Goal: Task Accomplishment & Management: Manage account settings

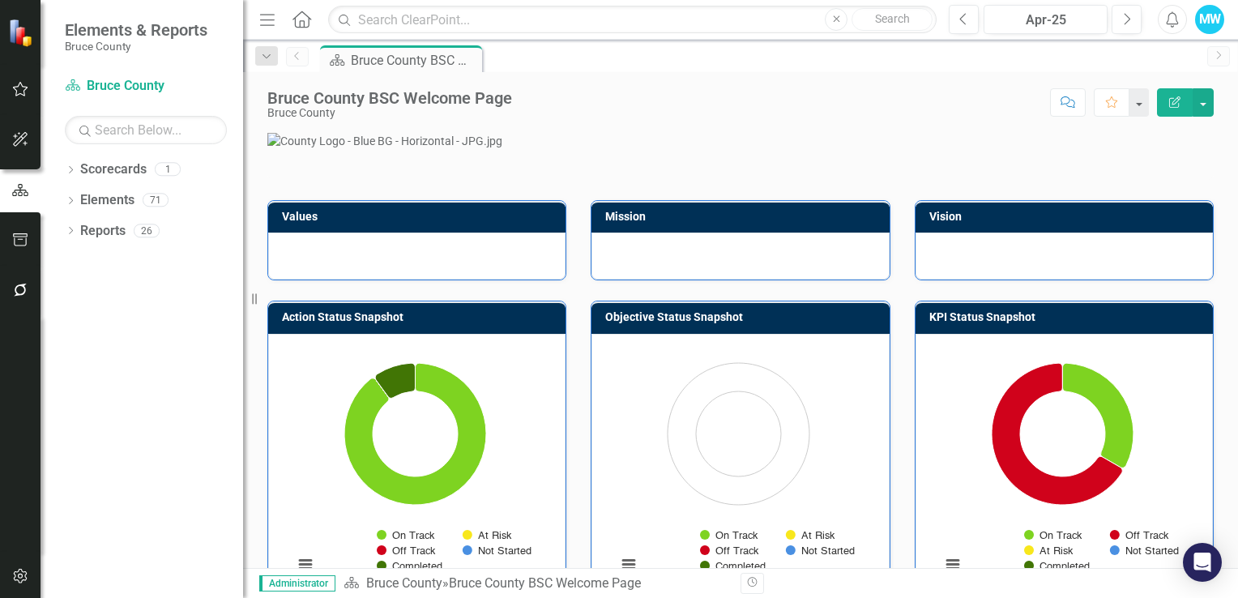
click at [16, 291] on icon "button" at bounding box center [20, 290] width 13 height 13
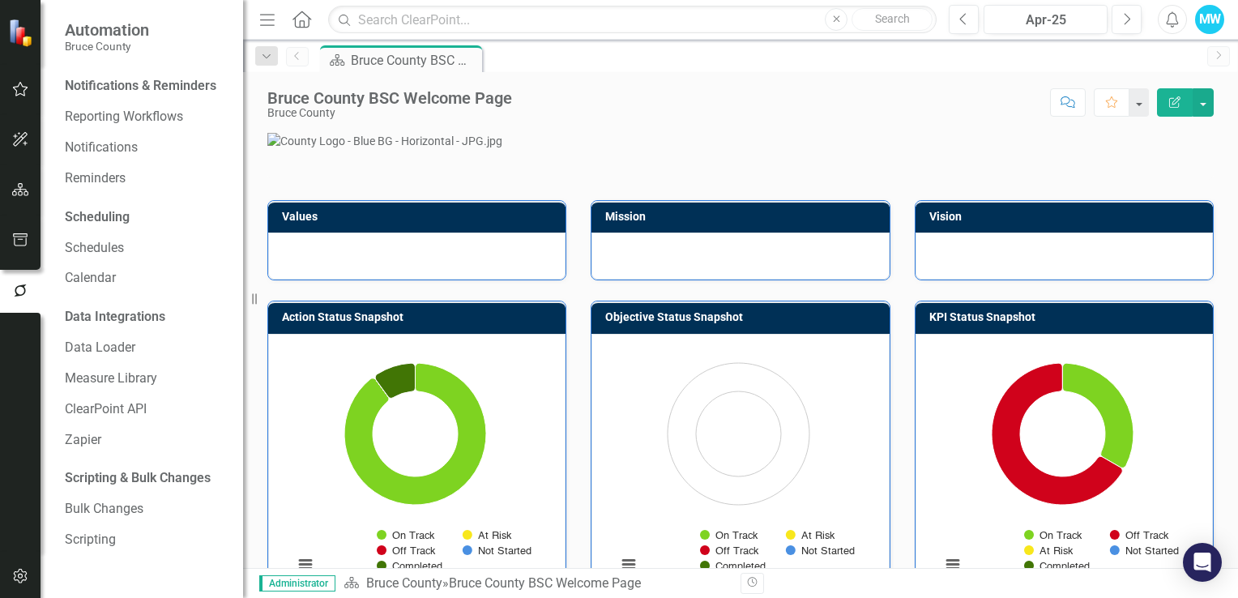
click at [201, 86] on div "Notifications & Reminders" at bounding box center [141, 86] width 152 height 19
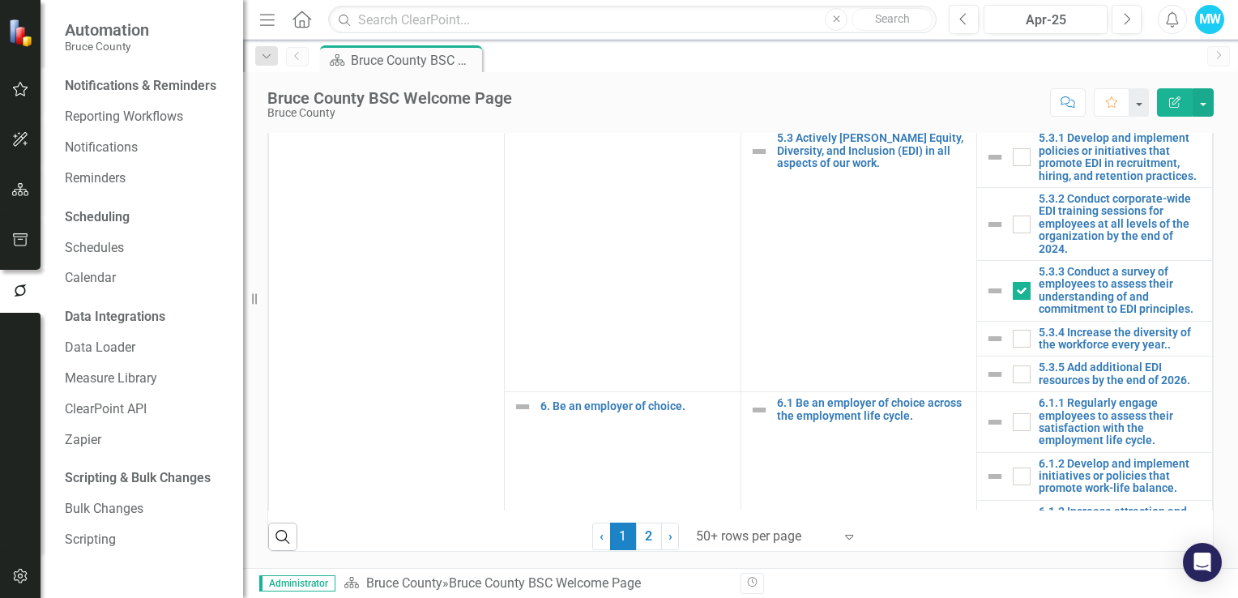
scroll to position [3942, 0]
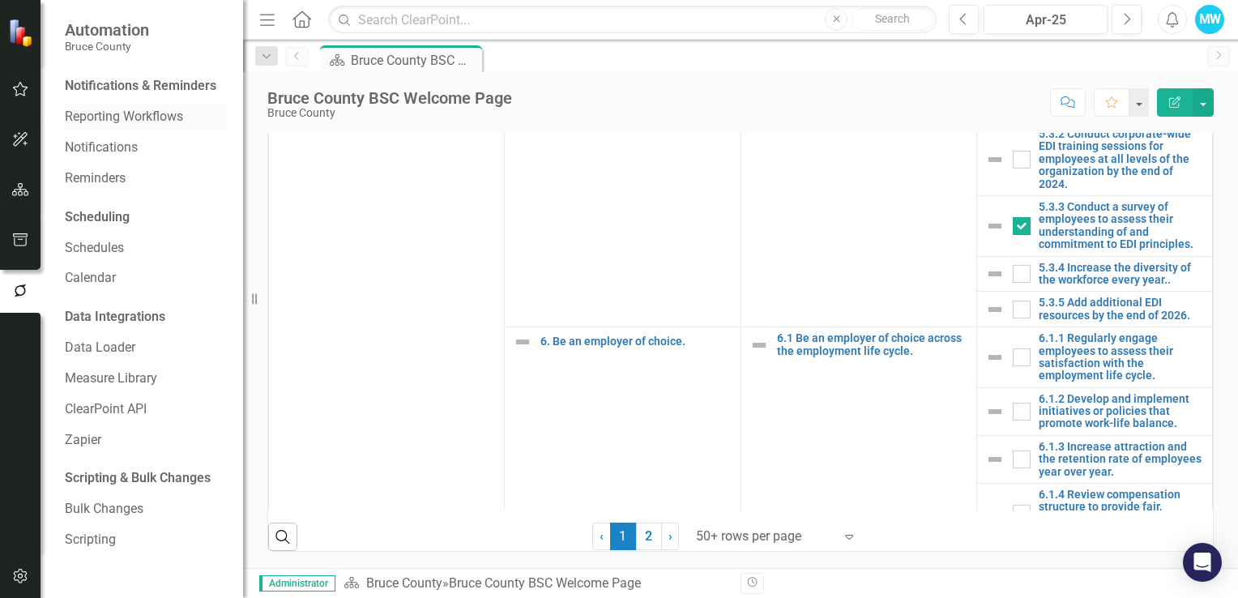
click at [157, 120] on link "Reporting Workflows" at bounding box center [146, 117] width 162 height 19
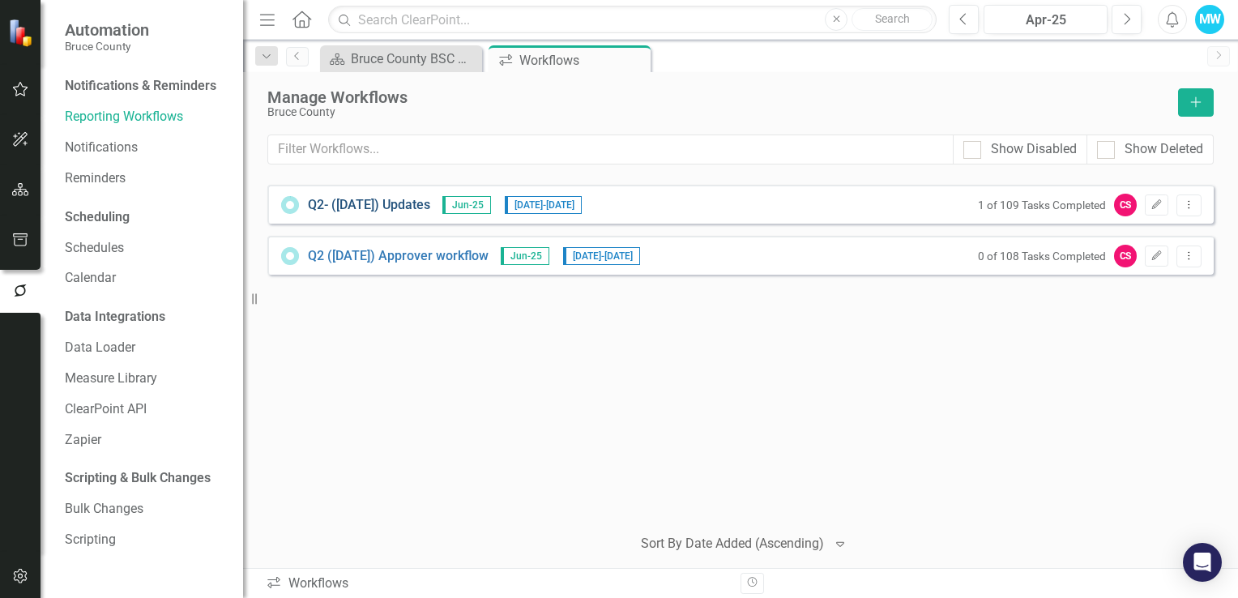
click at [396, 207] on link "Q2- ([DATE]) Updates" at bounding box center [369, 205] width 122 height 19
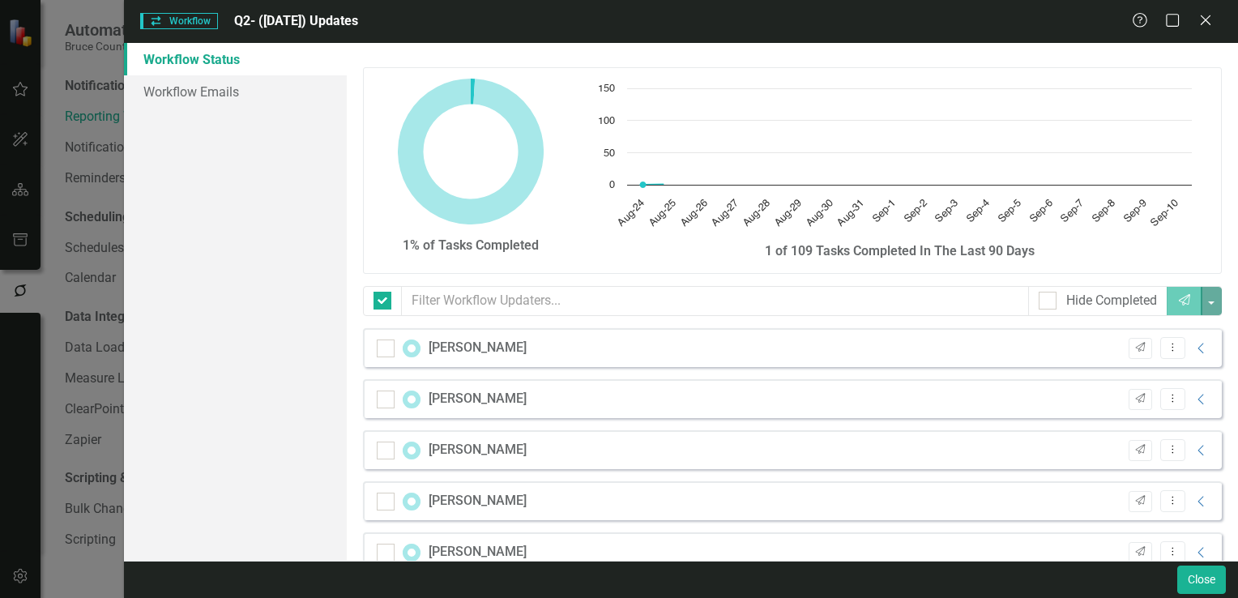
checkbox input "false"
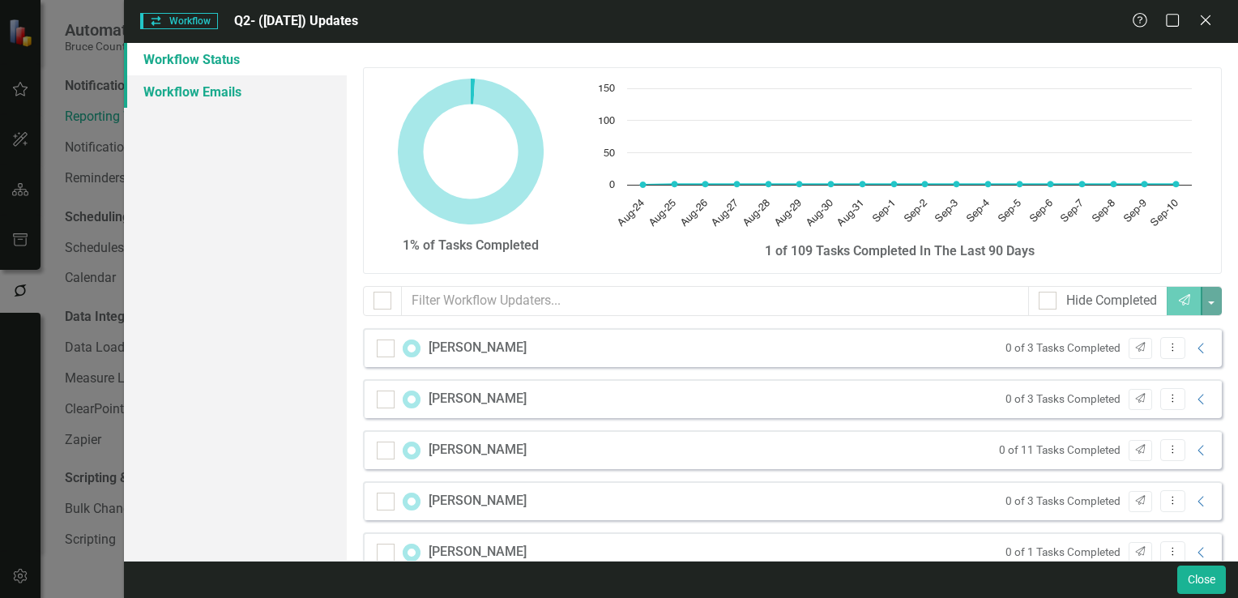
click at [220, 92] on link "Workflow Emails" at bounding box center [235, 91] width 223 height 32
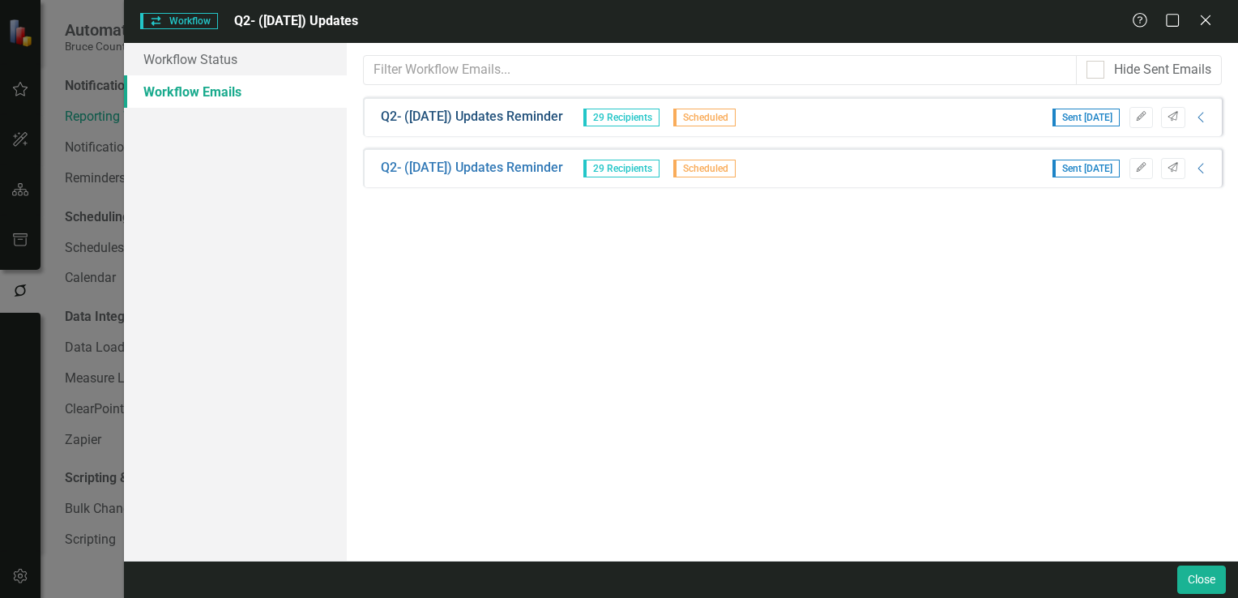
click at [503, 115] on link "Q2- ([DATE]) Updates Reminder" at bounding box center [472, 117] width 182 height 19
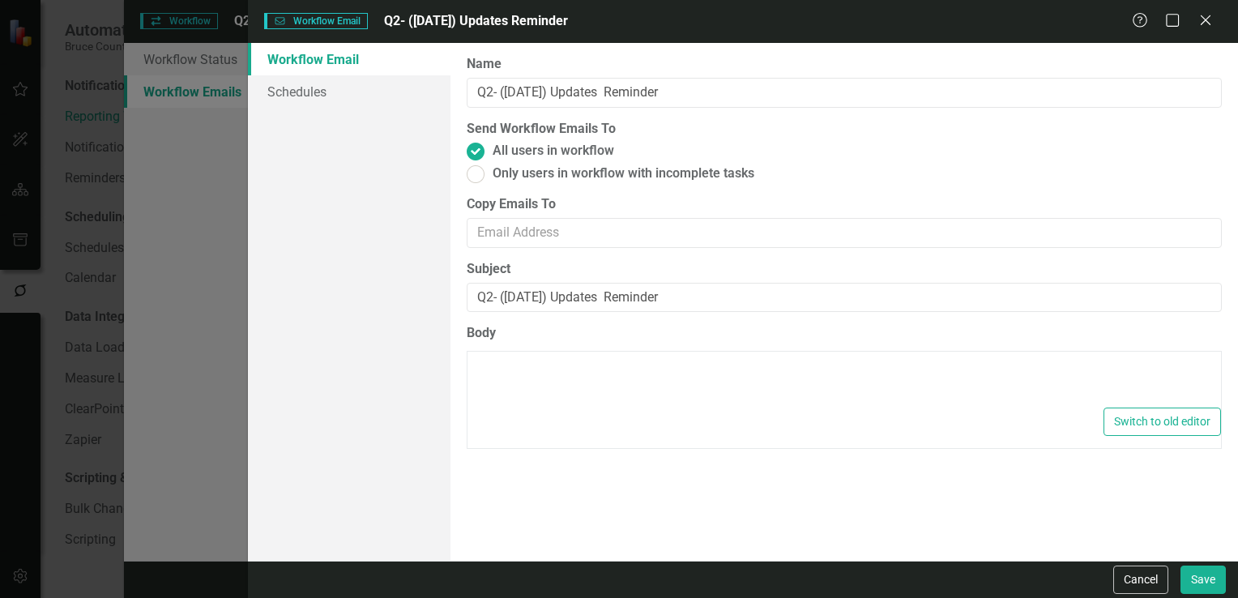
type textarea "<p>Dear {FirstName},</p> <p>Please log into ClearPoint and update the following…"
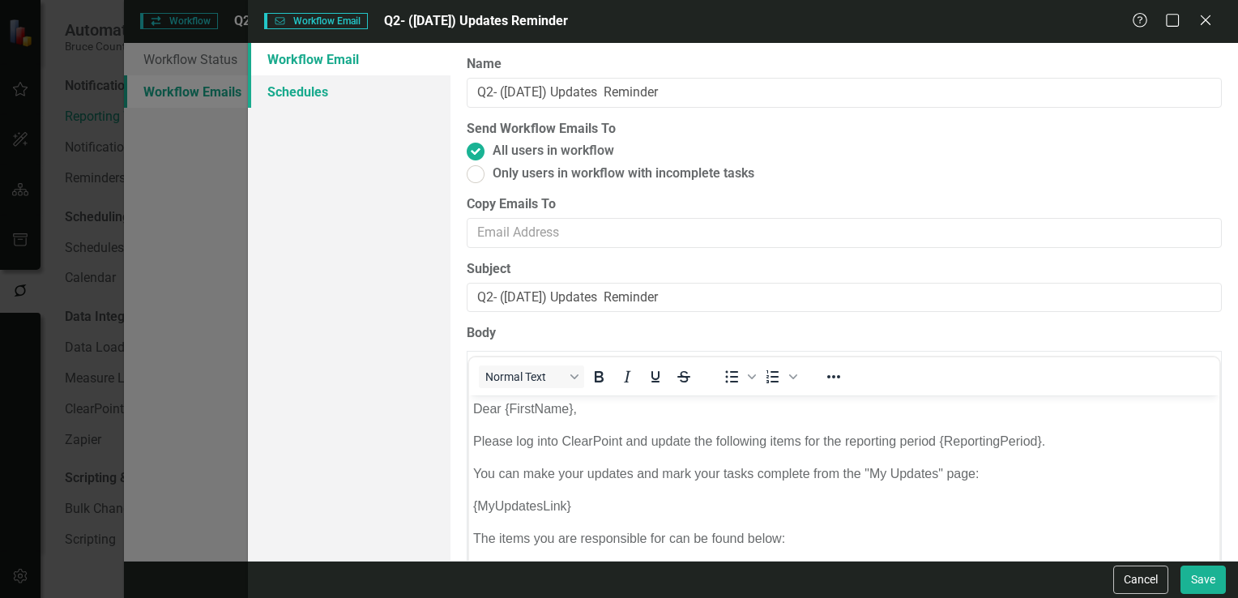
click at [344, 92] on link "Schedules" at bounding box center [349, 91] width 203 height 32
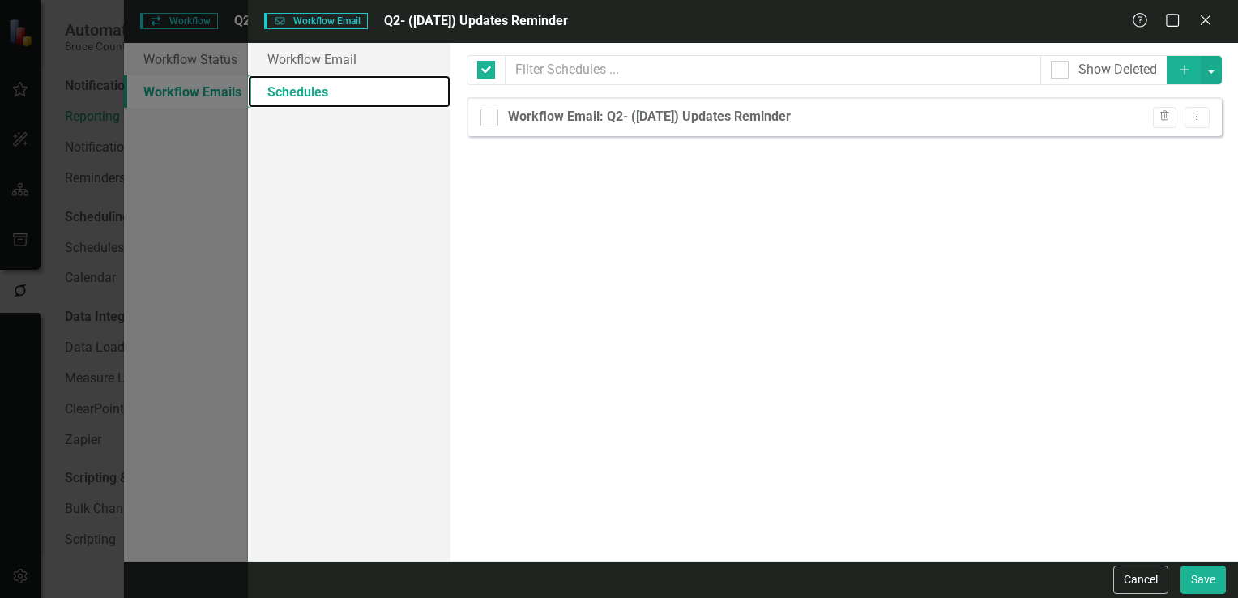
checkbox input "false"
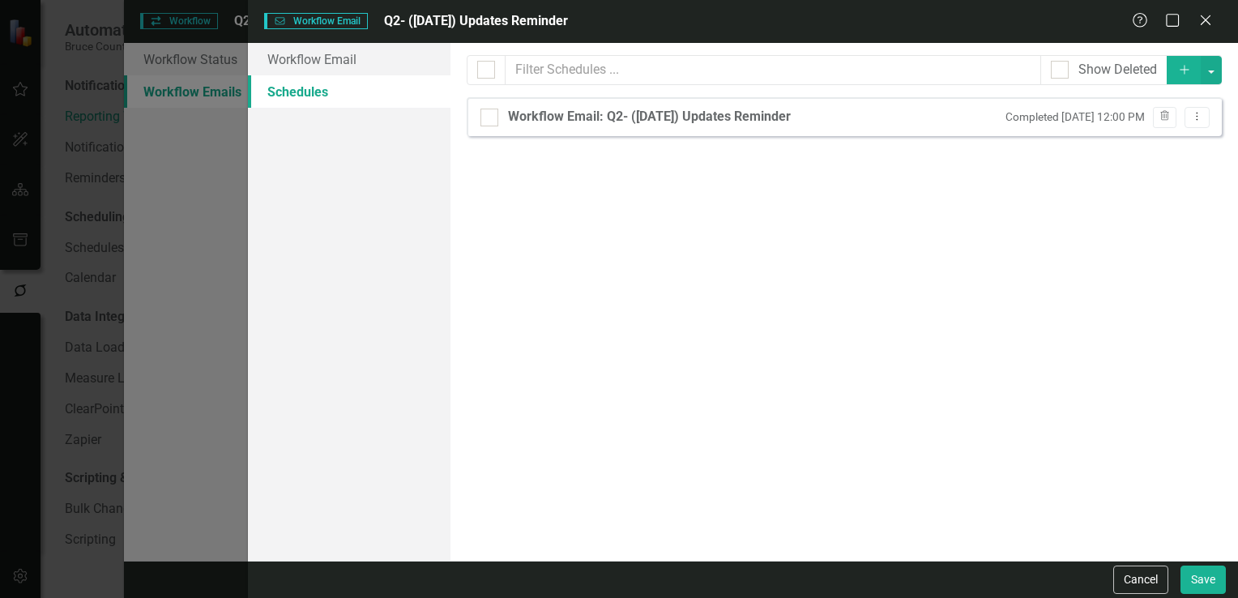
click at [178, 267] on div "Workflow Email Workflow Email Q2- ([DATE]) Updates Reminder Help Maximize Close…" at bounding box center [619, 299] width 1238 height 598
click at [541, 276] on div "From this page, you can set up schedules for your reminder emails to be sent at…" at bounding box center [845, 302] width 788 height 518
click at [88, 150] on div "Workflow Email Workflow Email Q2- ([DATE]) Updates Reminder Help Maximize Close…" at bounding box center [619, 299] width 1238 height 598
click at [1207, 18] on icon "Close" at bounding box center [1206, 19] width 20 height 15
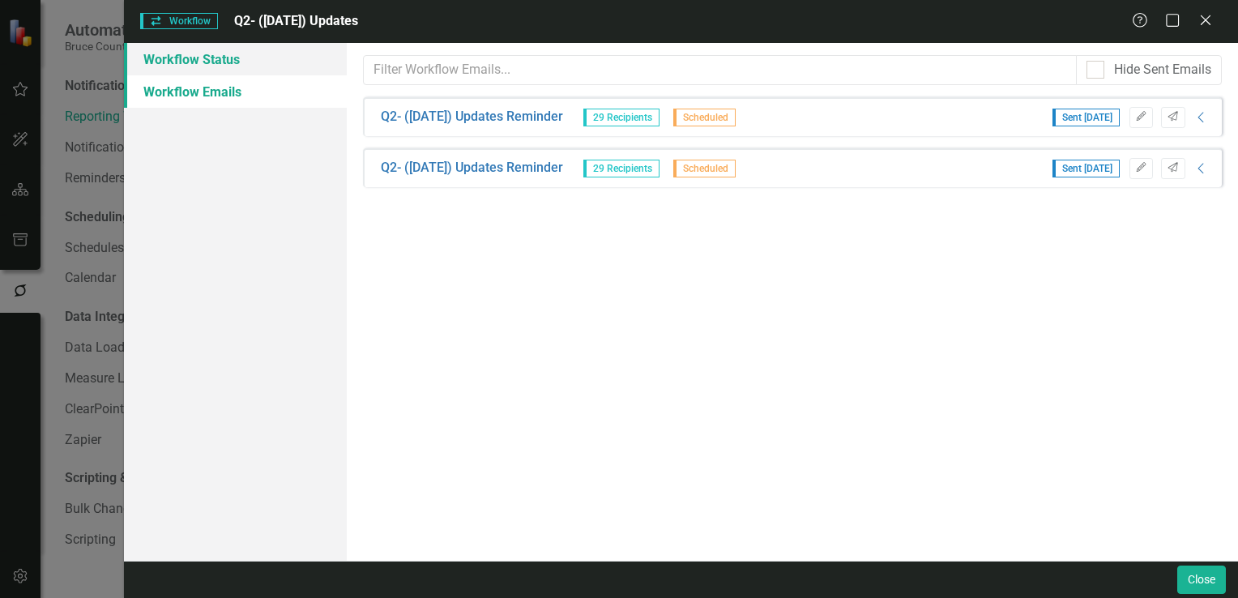
click at [190, 66] on link "Workflow Status" at bounding box center [235, 59] width 223 height 32
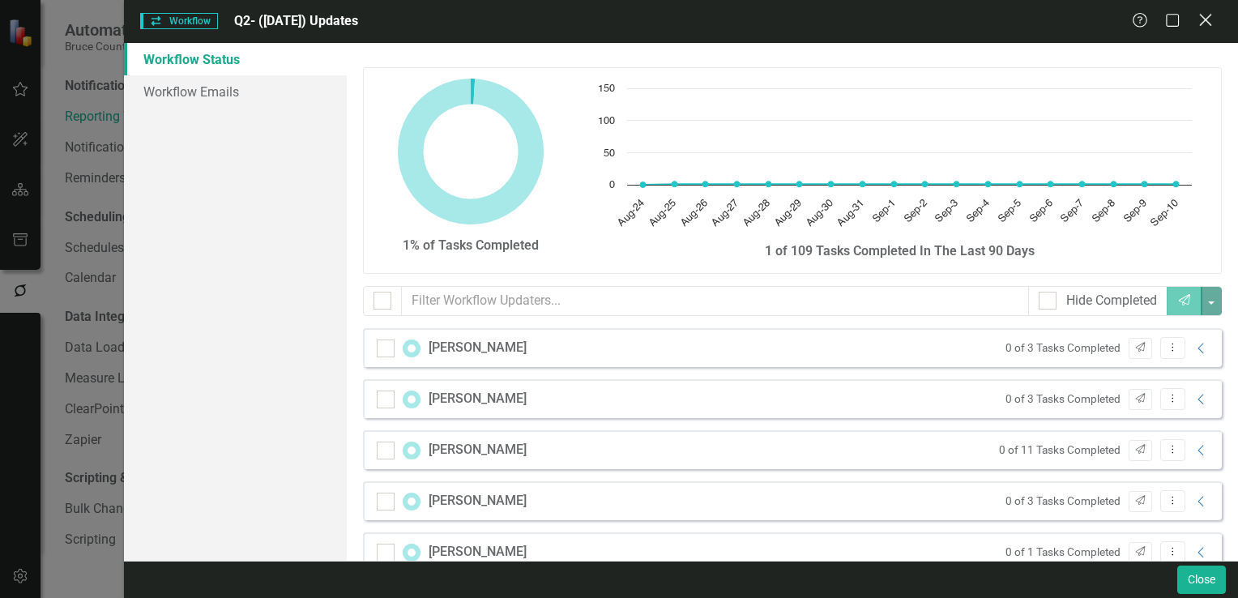
click at [1201, 24] on icon "Close" at bounding box center [1206, 19] width 20 height 15
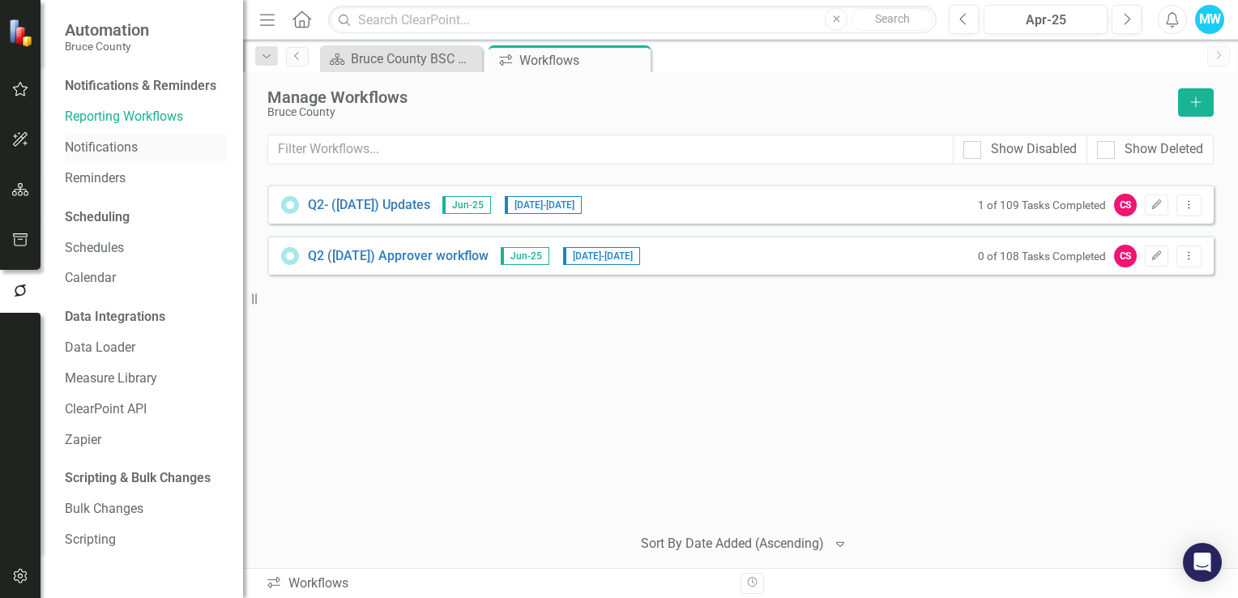
click at [95, 148] on link "Notifications" at bounding box center [146, 148] width 162 height 19
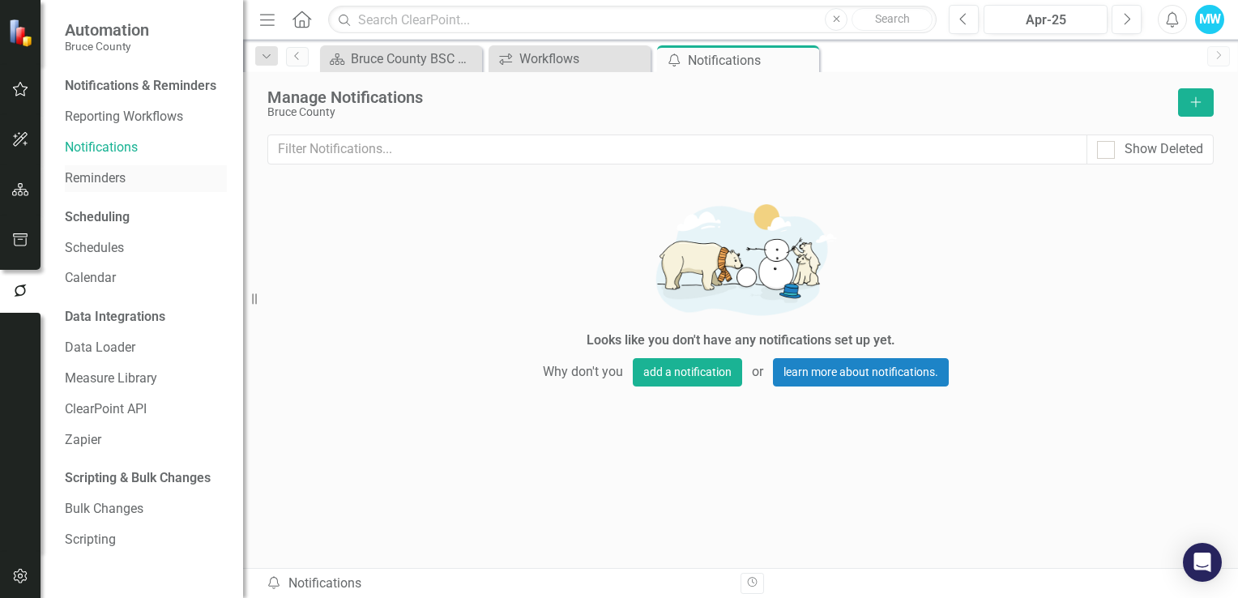
click at [98, 176] on link "Reminders" at bounding box center [146, 178] width 162 height 19
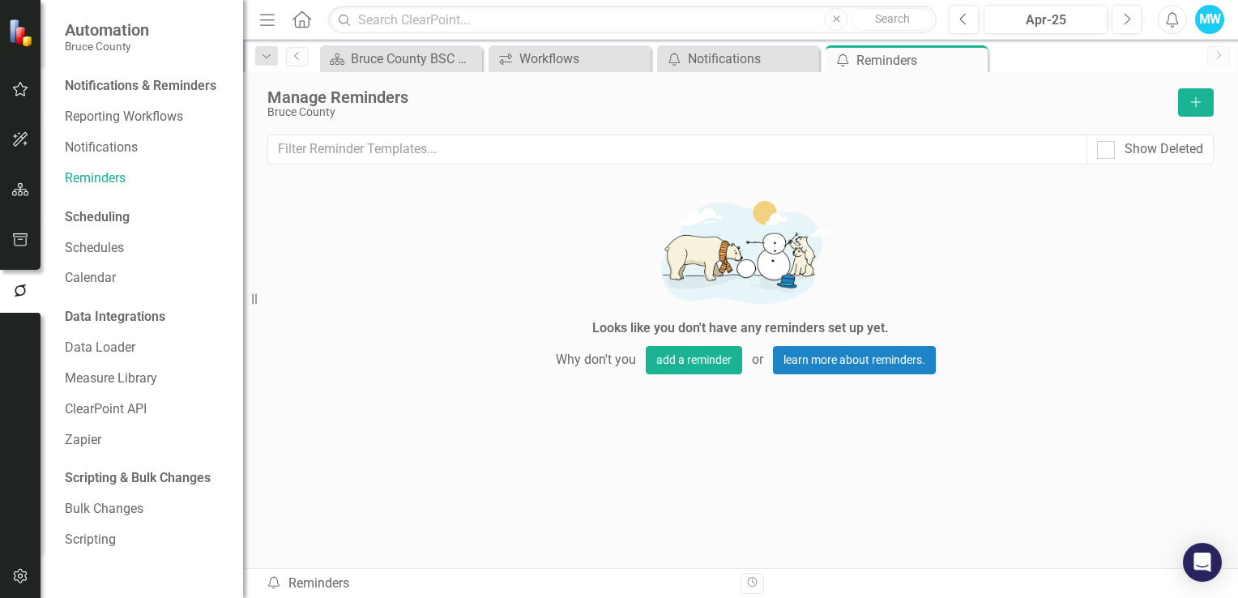
click at [94, 218] on div "Scheduling" at bounding box center [97, 217] width 65 height 19
click at [101, 245] on link "Schedules" at bounding box center [146, 248] width 162 height 19
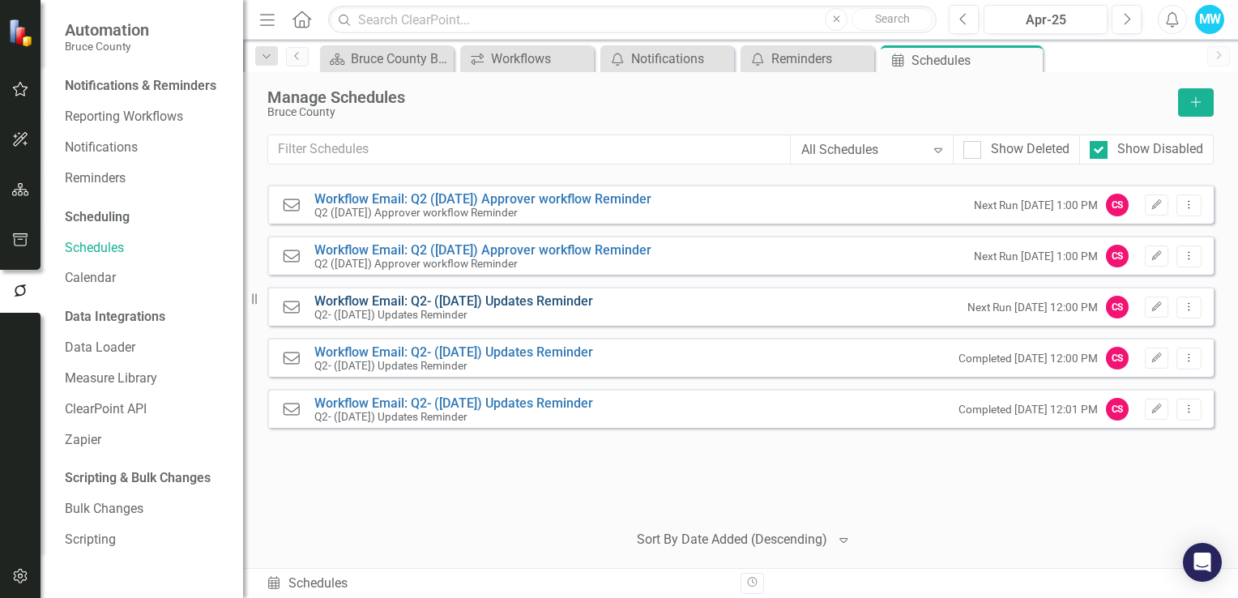
click at [353, 301] on link "Workflow Email: Q2- ([DATE]) Updates Reminder" at bounding box center [453, 300] width 279 height 15
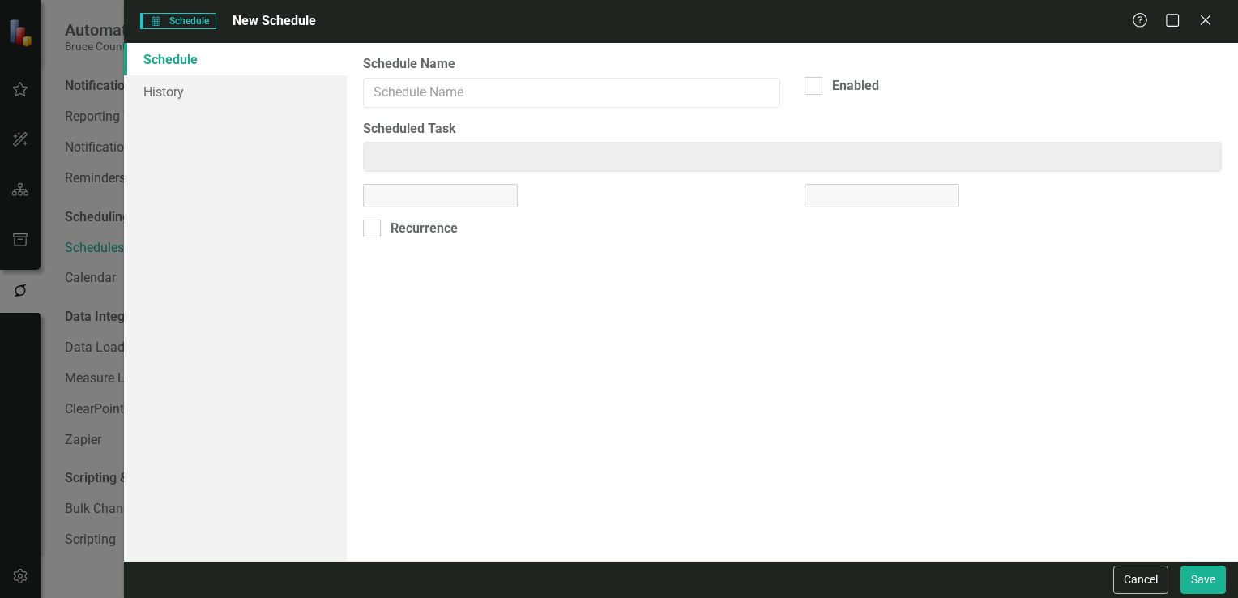
type input "Workflow Email: Q2- ([DATE]) Updates Reminder"
checkbox input "true"
type input "Workflow Email: Q2- (June25) Updates Reminder"
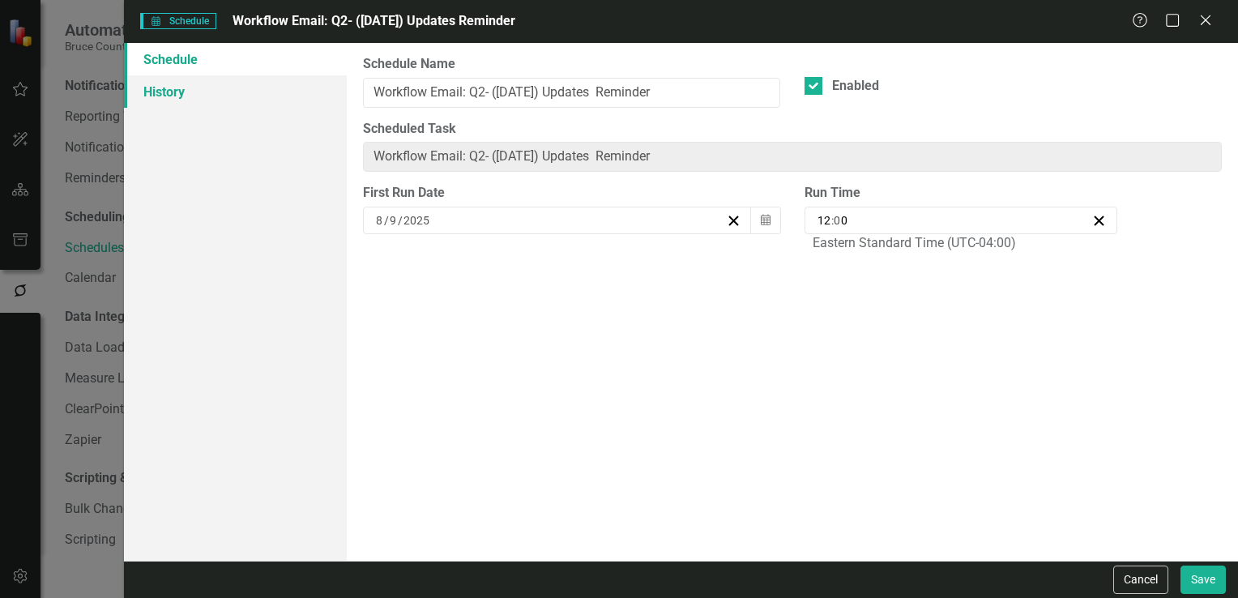
click at [192, 90] on link "History" at bounding box center [235, 91] width 223 height 32
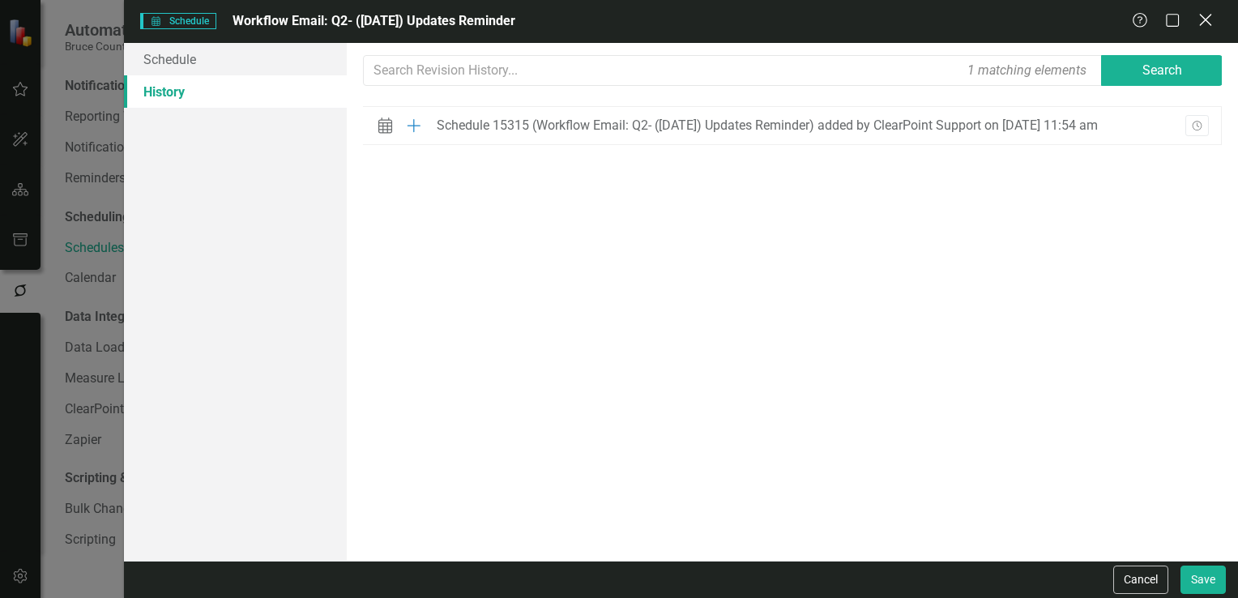
click at [1208, 21] on icon "Close" at bounding box center [1206, 19] width 20 height 15
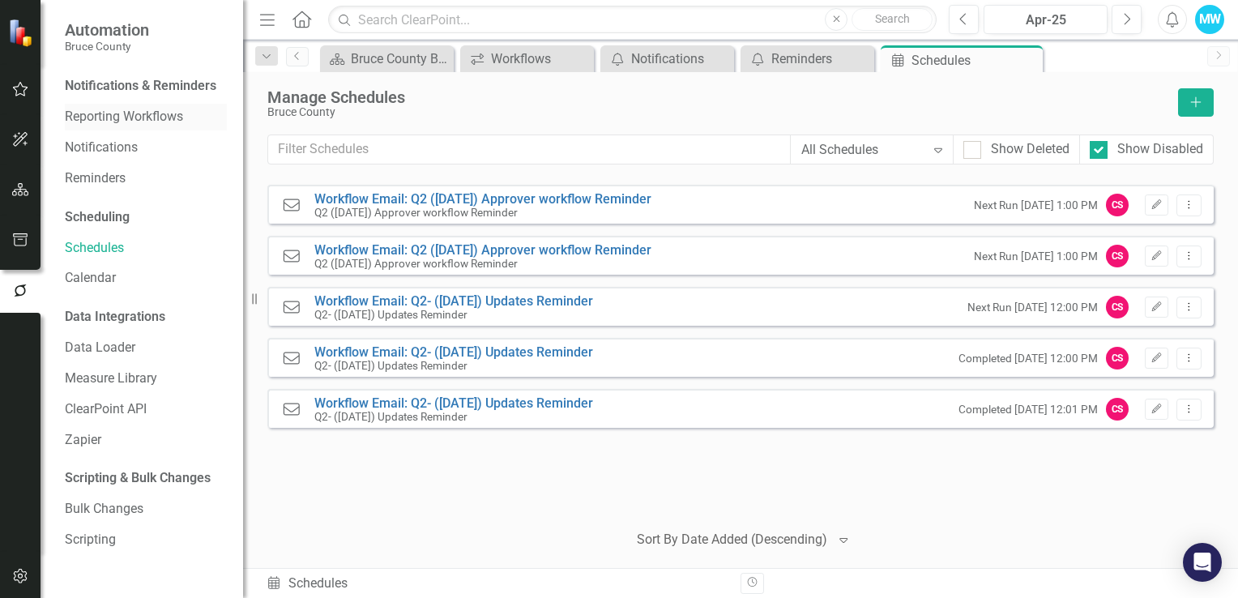
click at [134, 118] on link "Reporting Workflows" at bounding box center [146, 117] width 162 height 19
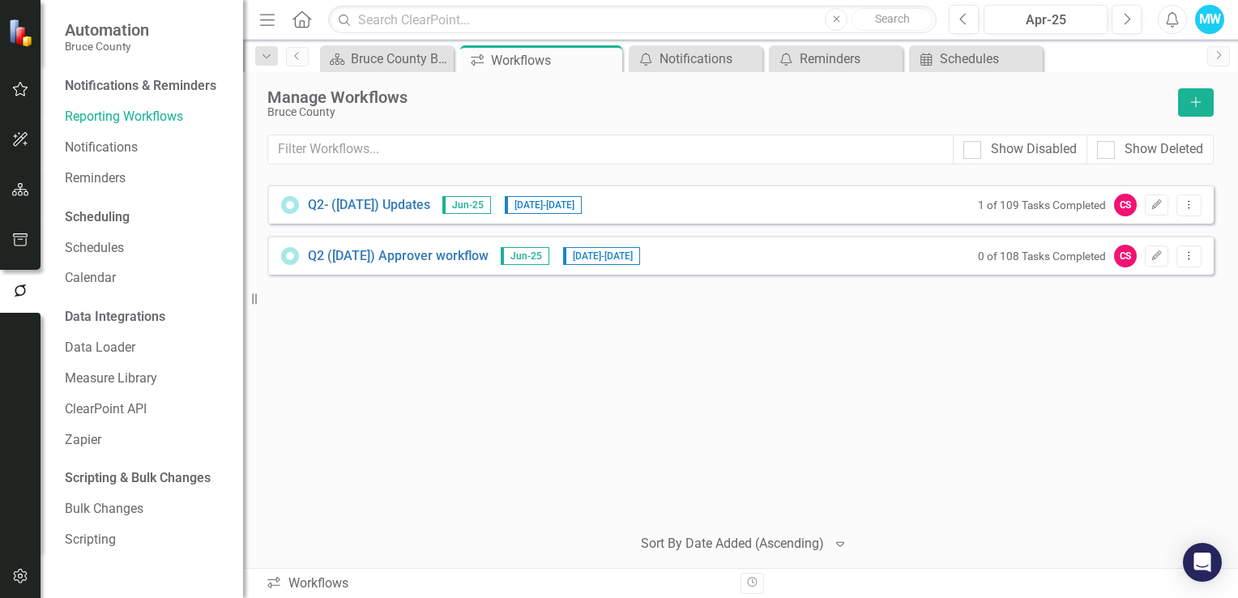
click at [1216, 23] on div "MW" at bounding box center [1210, 19] width 29 height 29
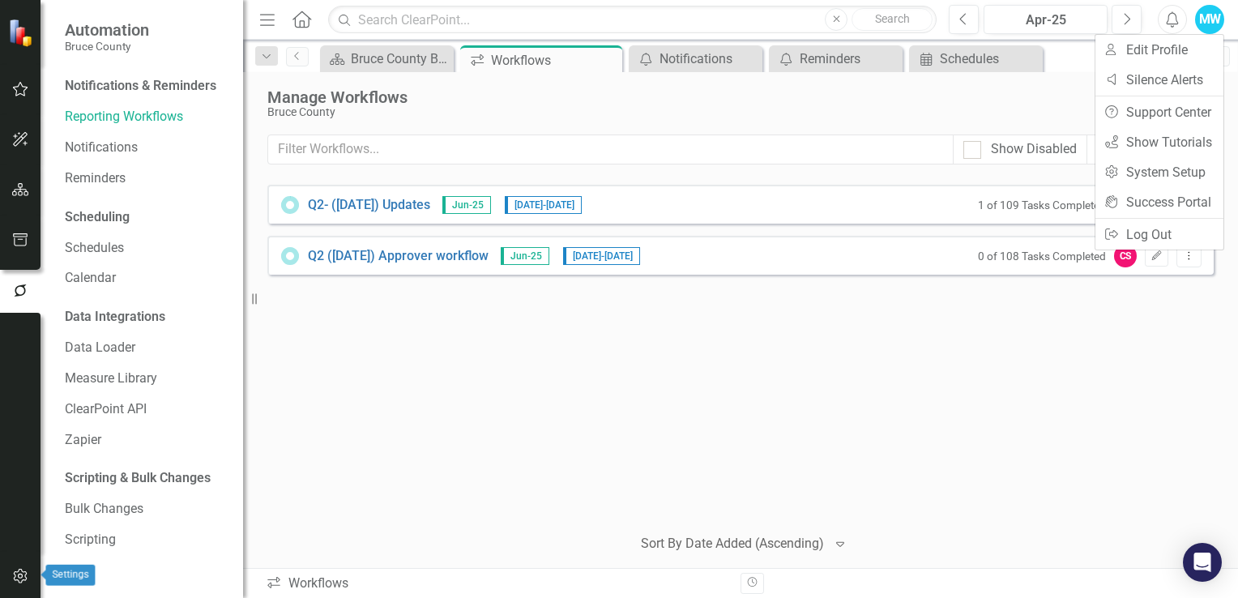
click at [18, 587] on button "button" at bounding box center [20, 577] width 36 height 34
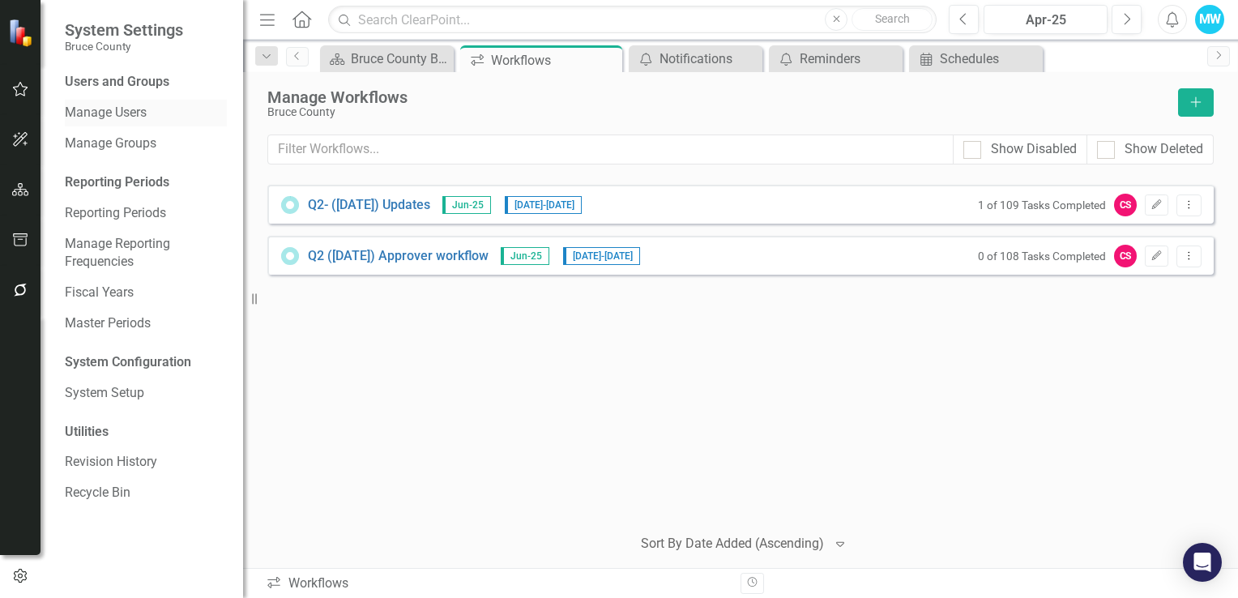
click at [127, 113] on link "Manage Users" at bounding box center [146, 113] width 162 height 19
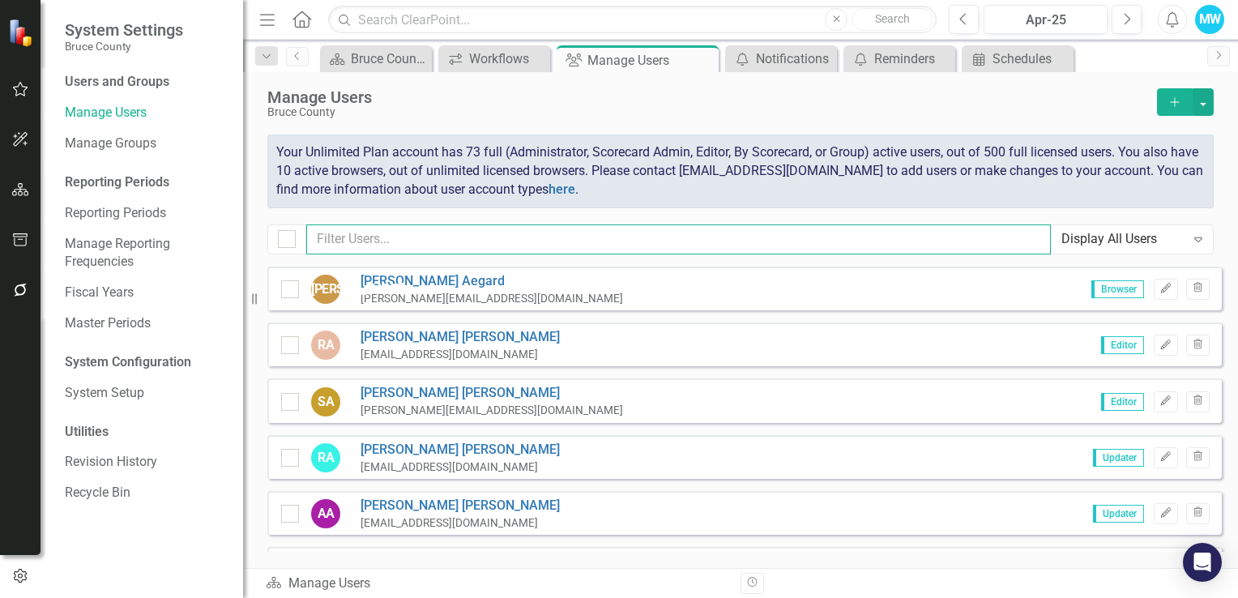
click at [387, 238] on input "text" at bounding box center [678, 240] width 745 height 30
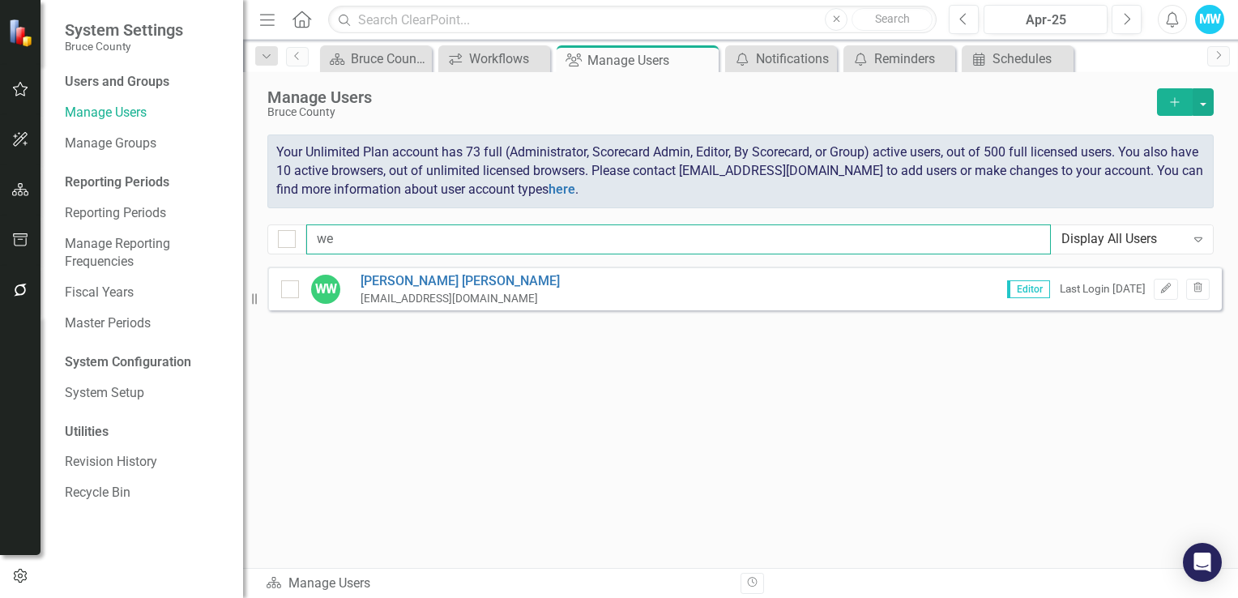
type input "w"
type input "g"
type input "t"
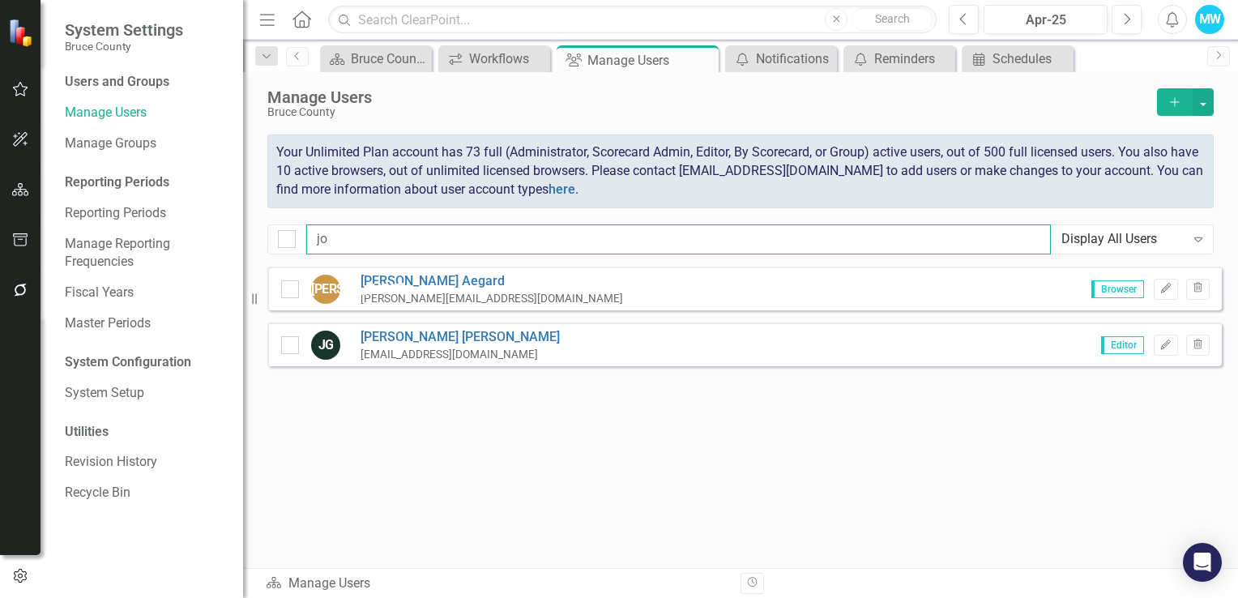
type input "j"
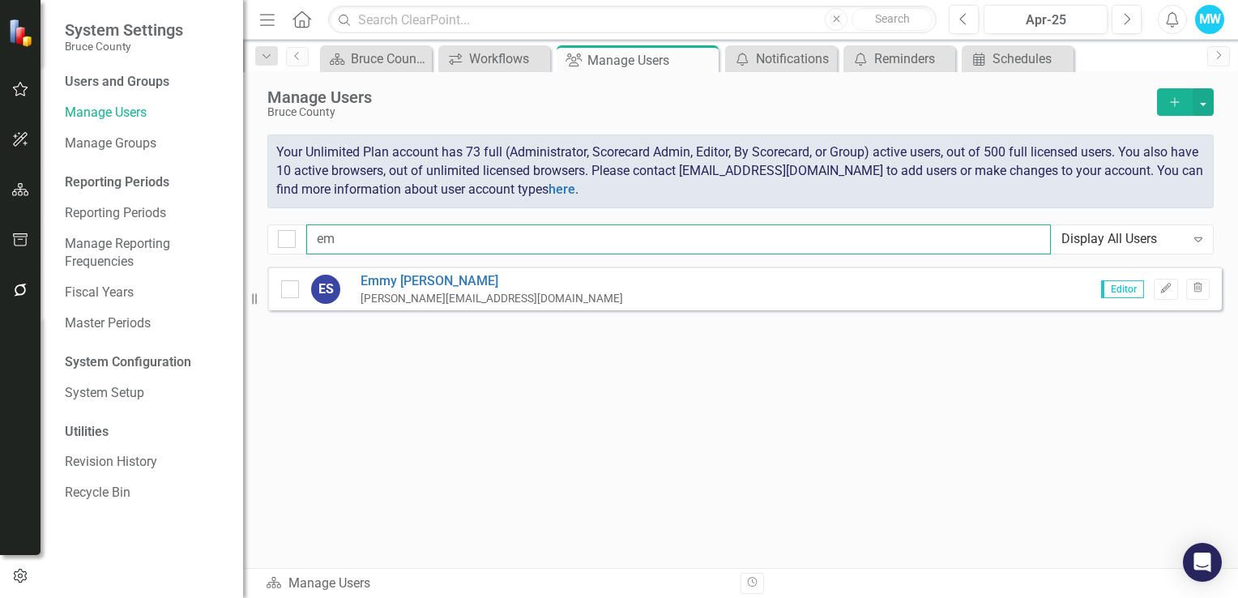
type input "e"
type input "j"
type input "r"
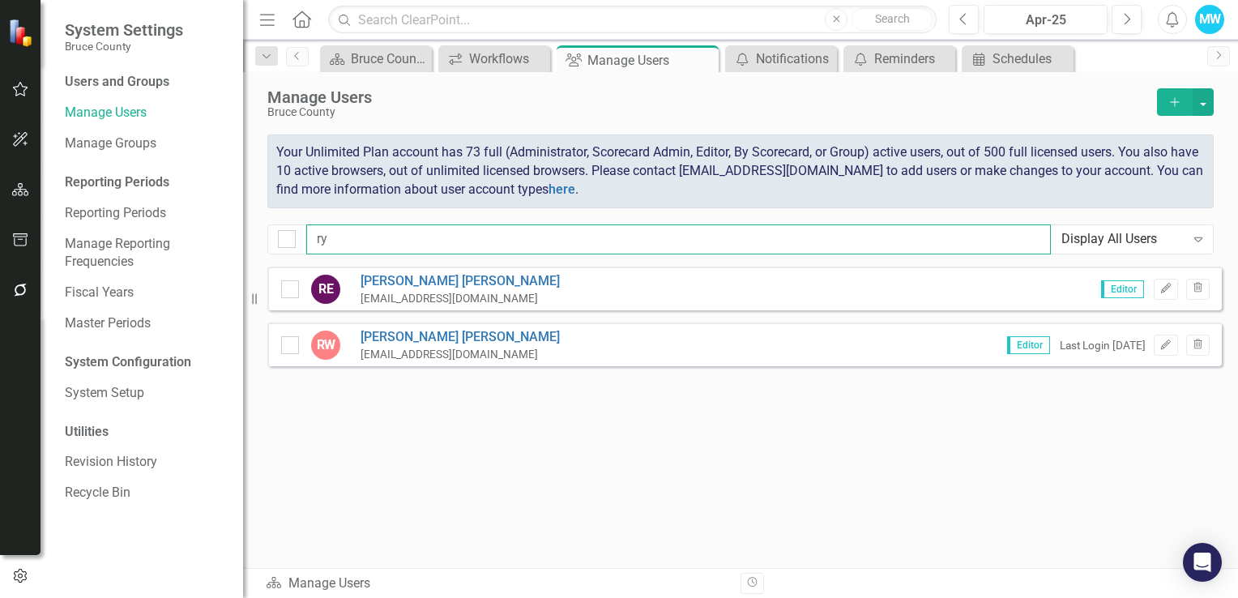
type input "r"
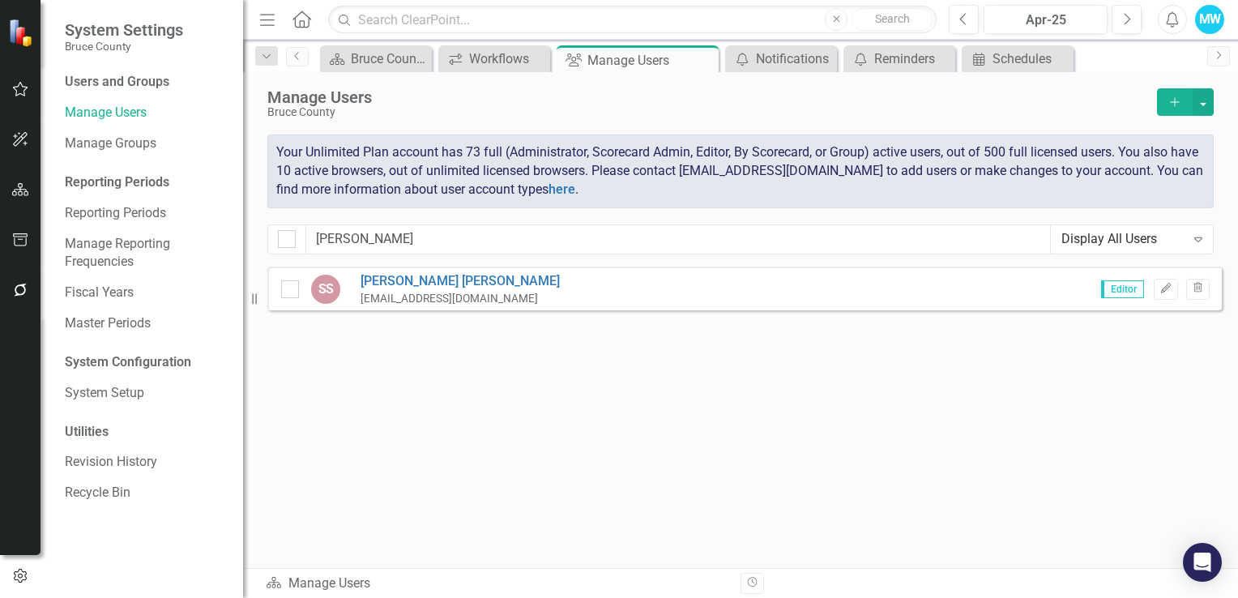
click at [1129, 291] on span "Editor" at bounding box center [1123, 289] width 43 height 18
click at [1167, 290] on icon "Edit" at bounding box center [1166, 289] width 12 height 10
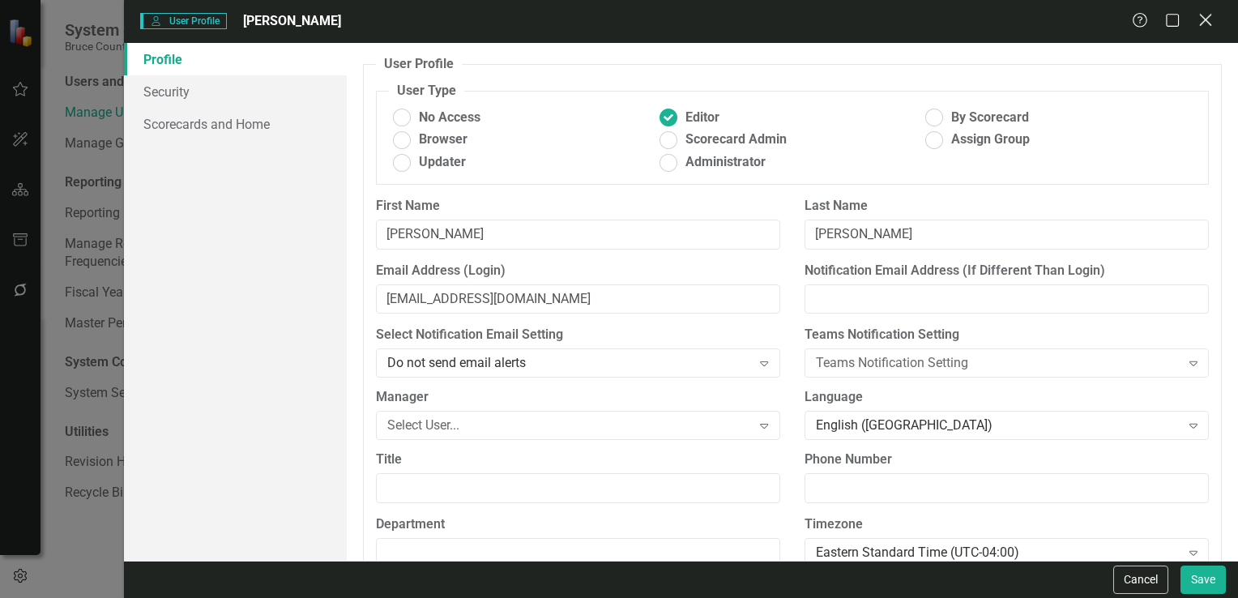
click at [1209, 22] on icon "Close" at bounding box center [1206, 19] width 20 height 15
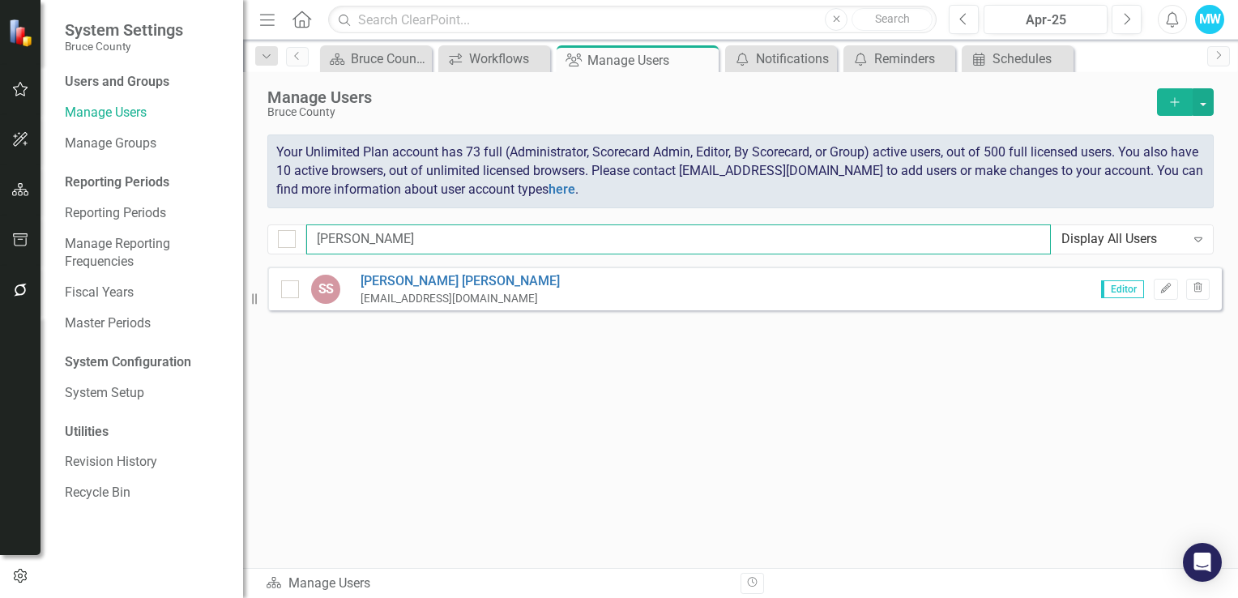
click at [362, 238] on input "steve" at bounding box center [678, 240] width 745 height 30
type input "s"
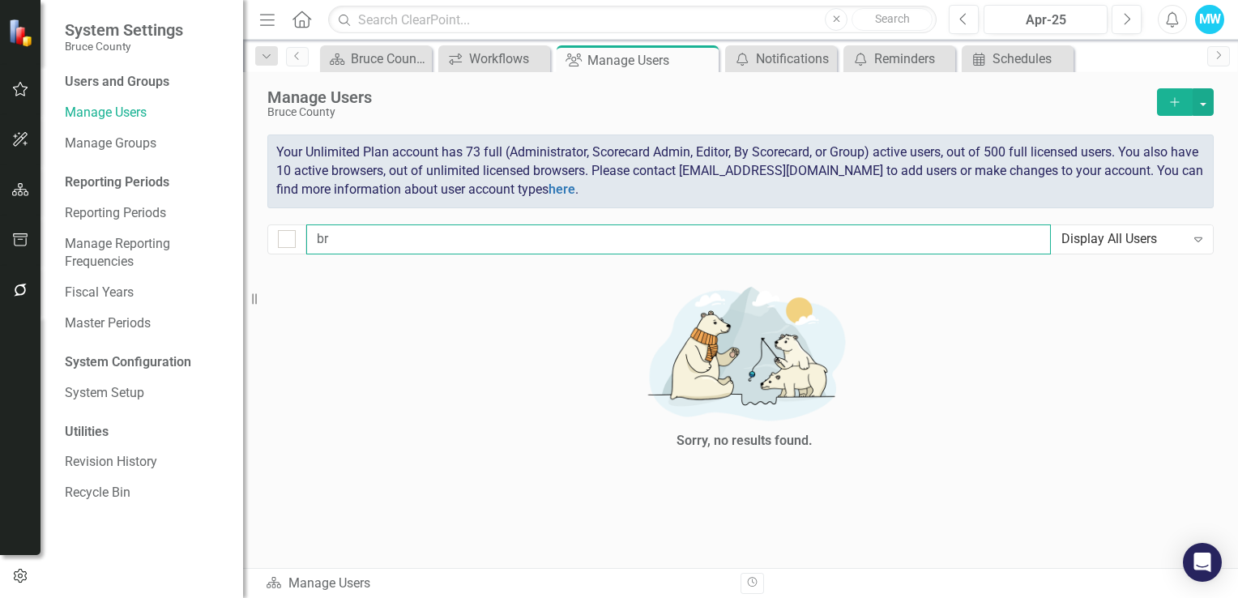
type input "b"
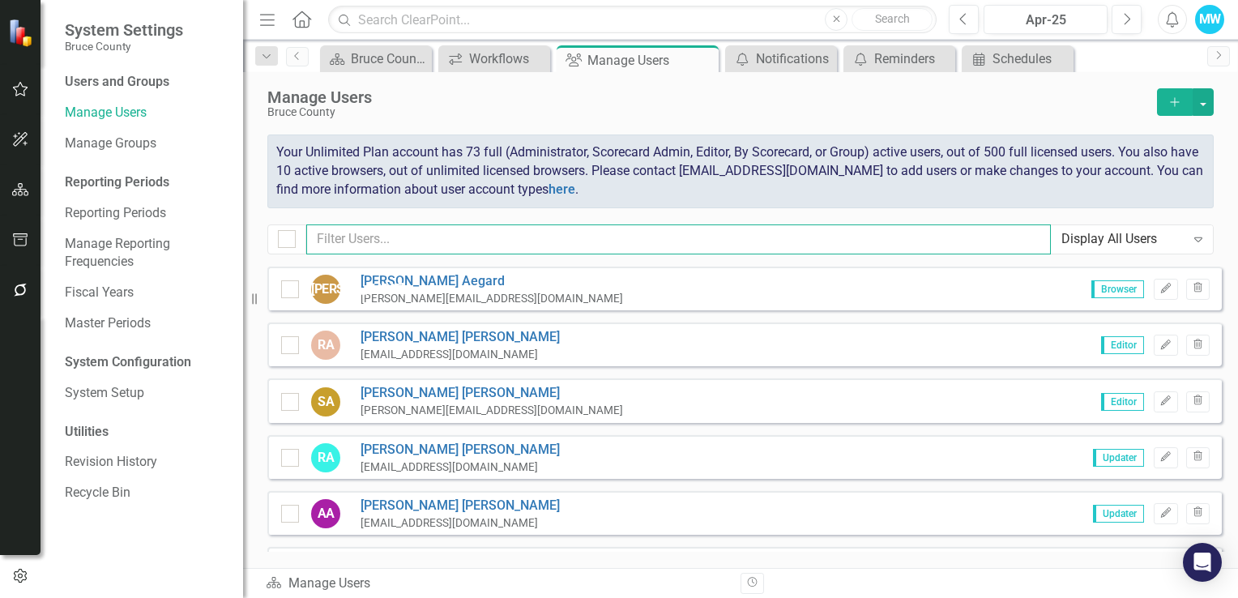
checkbox input "false"
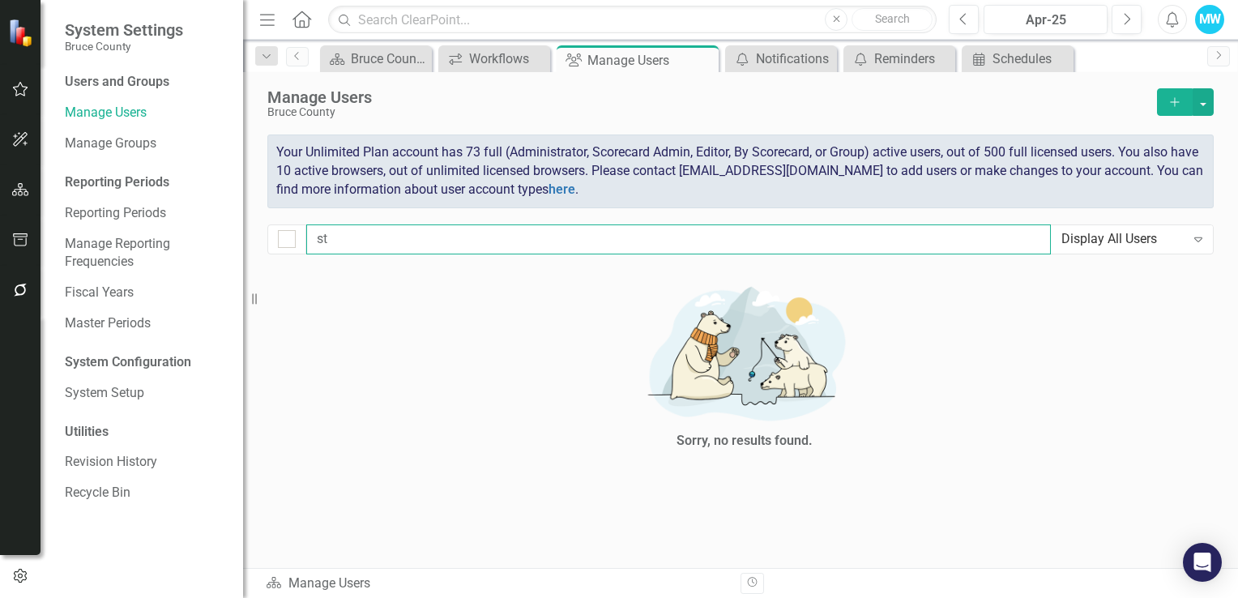
type input "s"
checkbox input "false"
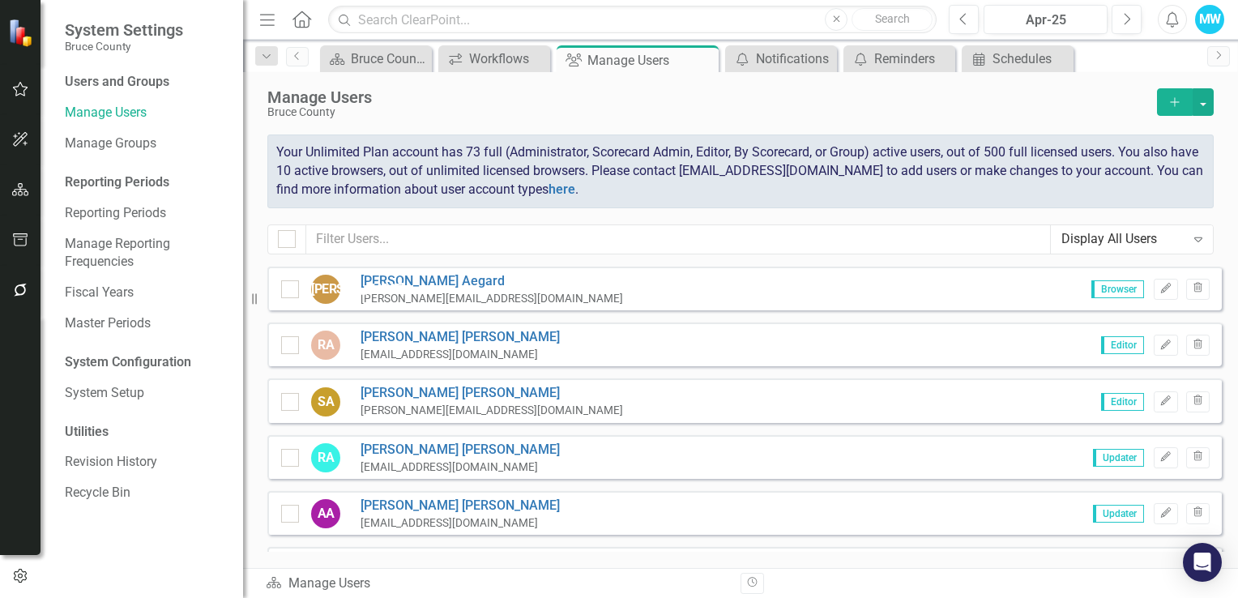
click at [1168, 98] on icon "Add" at bounding box center [1175, 101] width 15 height 11
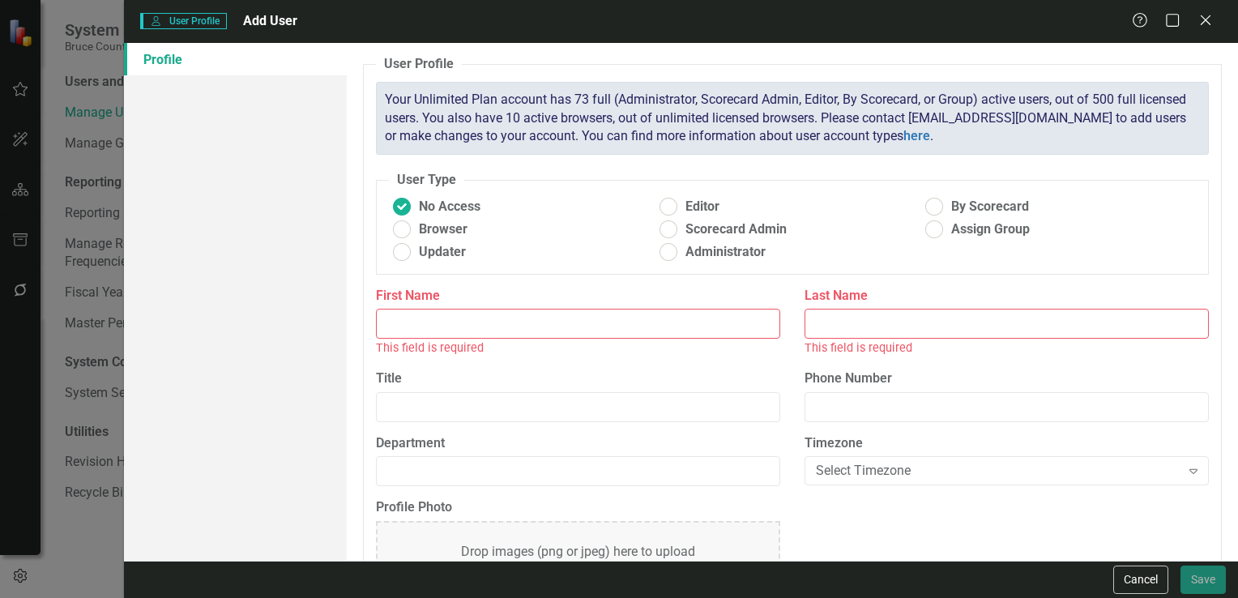
click at [459, 323] on input "First Name" at bounding box center [578, 324] width 404 height 30
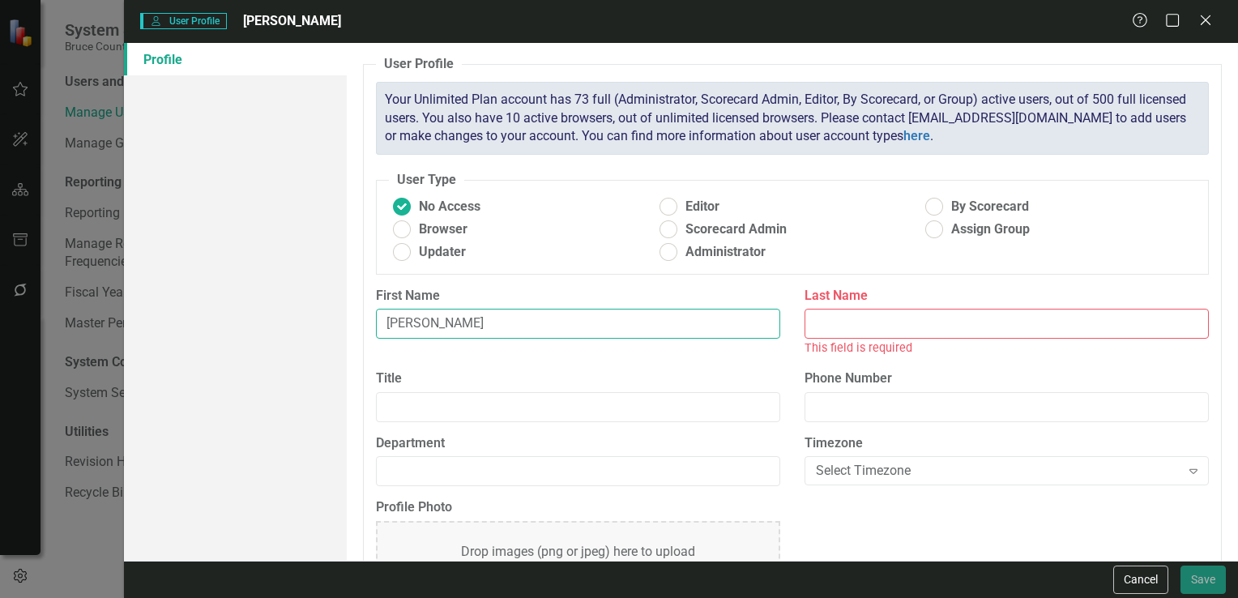
type input "[PERSON_NAME]"
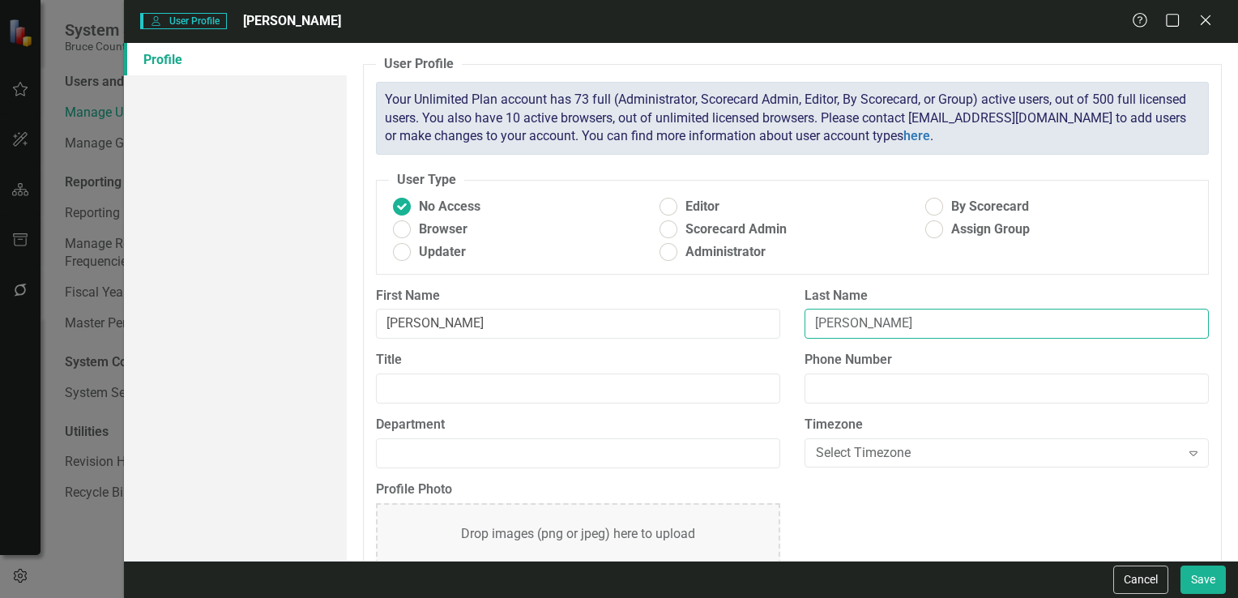
scroll to position [53, 0]
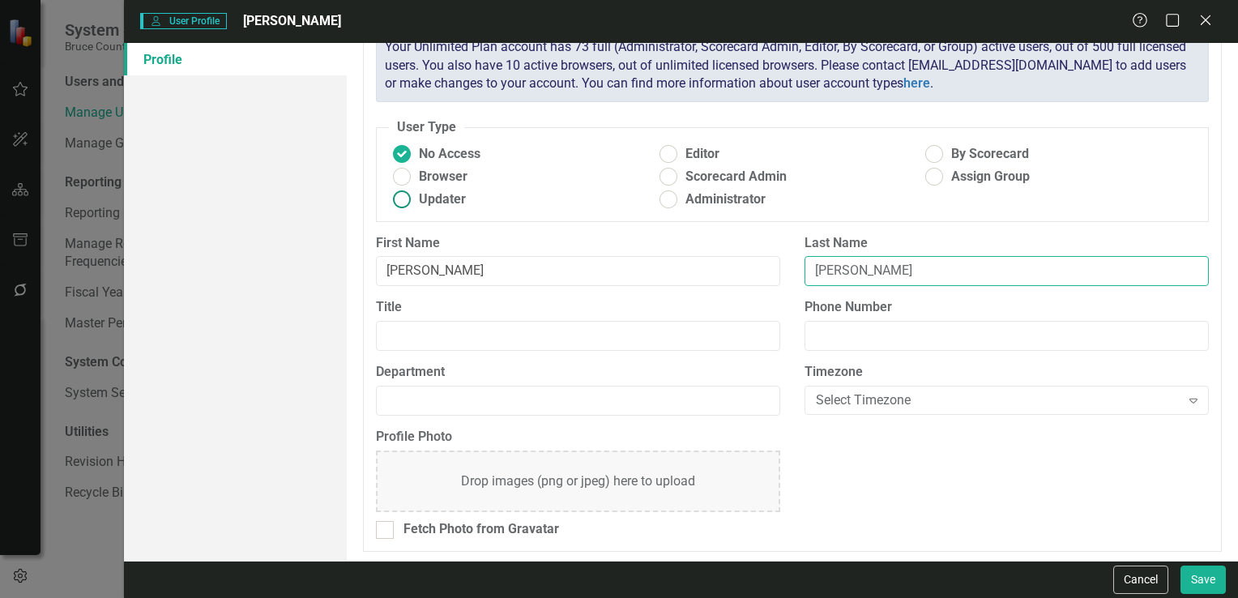
type input "[PERSON_NAME]"
click at [400, 199] on ins at bounding box center [401, 199] width 25 height 25
click at [400, 199] on input "Updater" at bounding box center [401, 199] width 25 height 25
radio input "true"
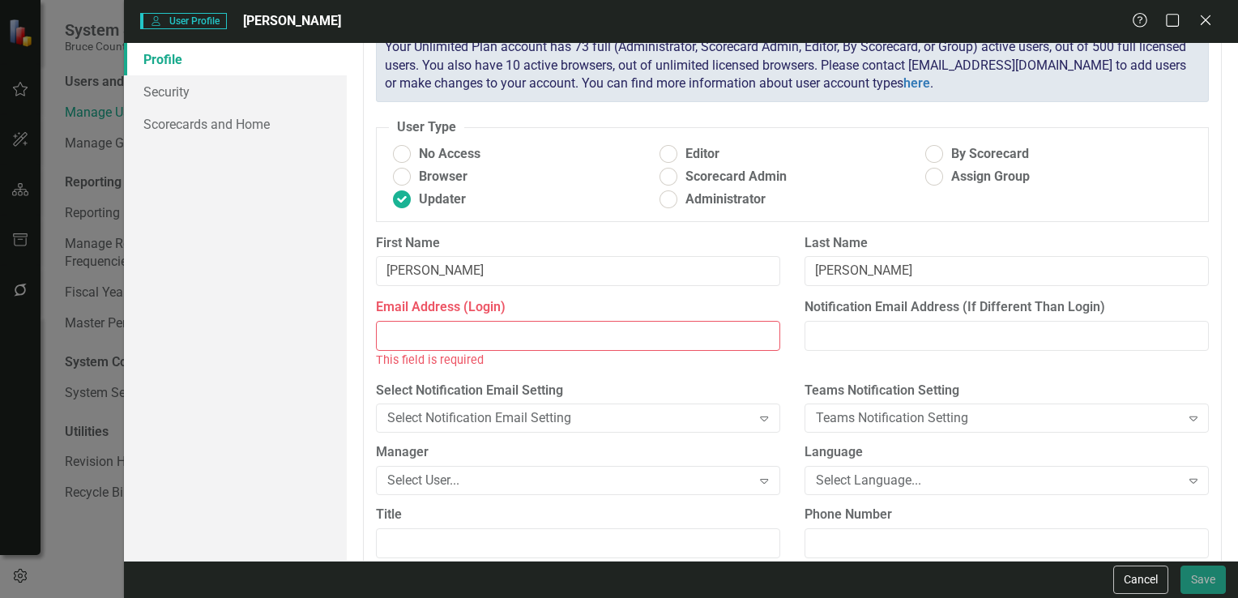
click at [446, 339] on input "Email Address (Login)" at bounding box center [578, 336] width 404 height 30
paste input "[EMAIL_ADDRESS][DOMAIN_NAME]"
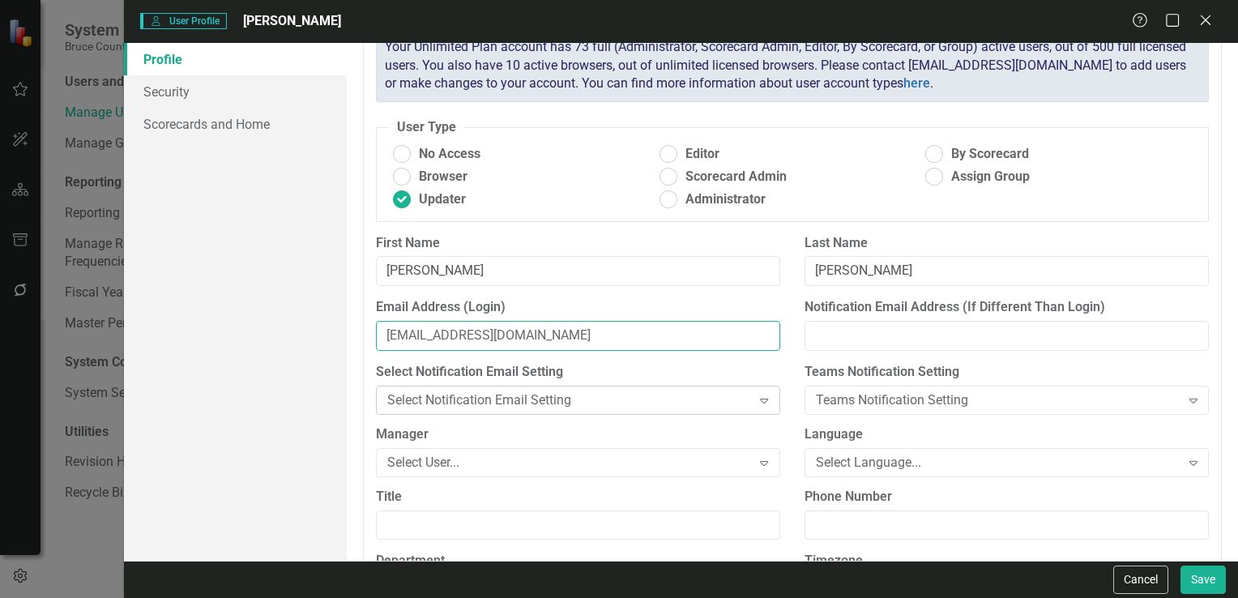
type input "[EMAIL_ADDRESS][DOMAIN_NAME]"
click at [757, 398] on icon "Expand" at bounding box center [764, 400] width 16 height 13
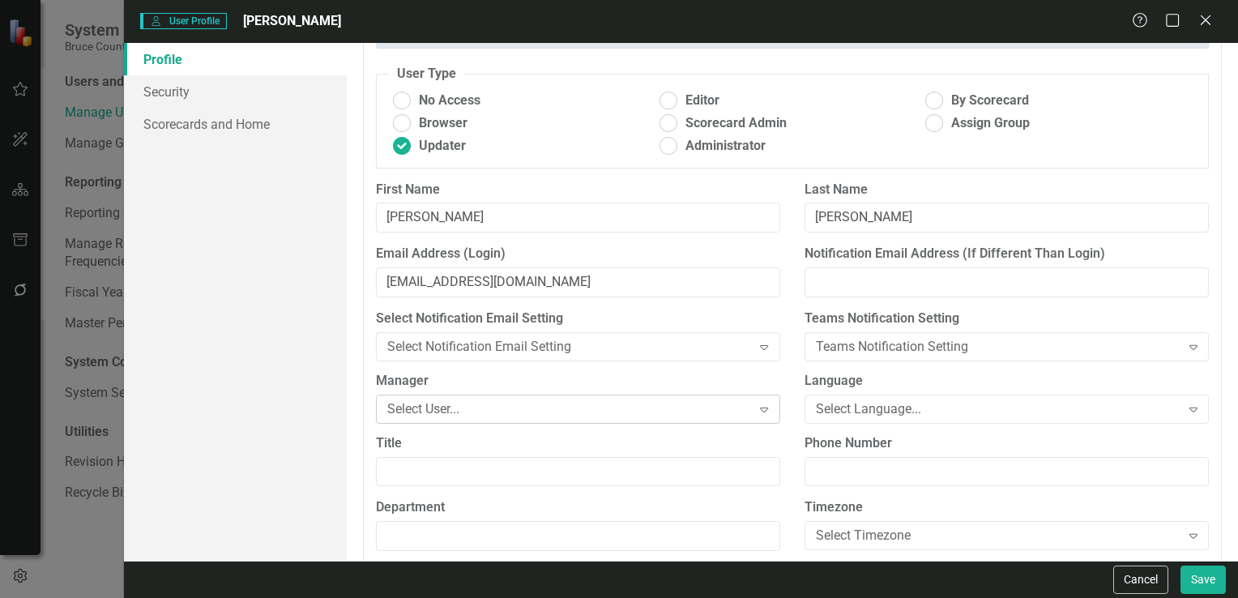
scroll to position [134, 0]
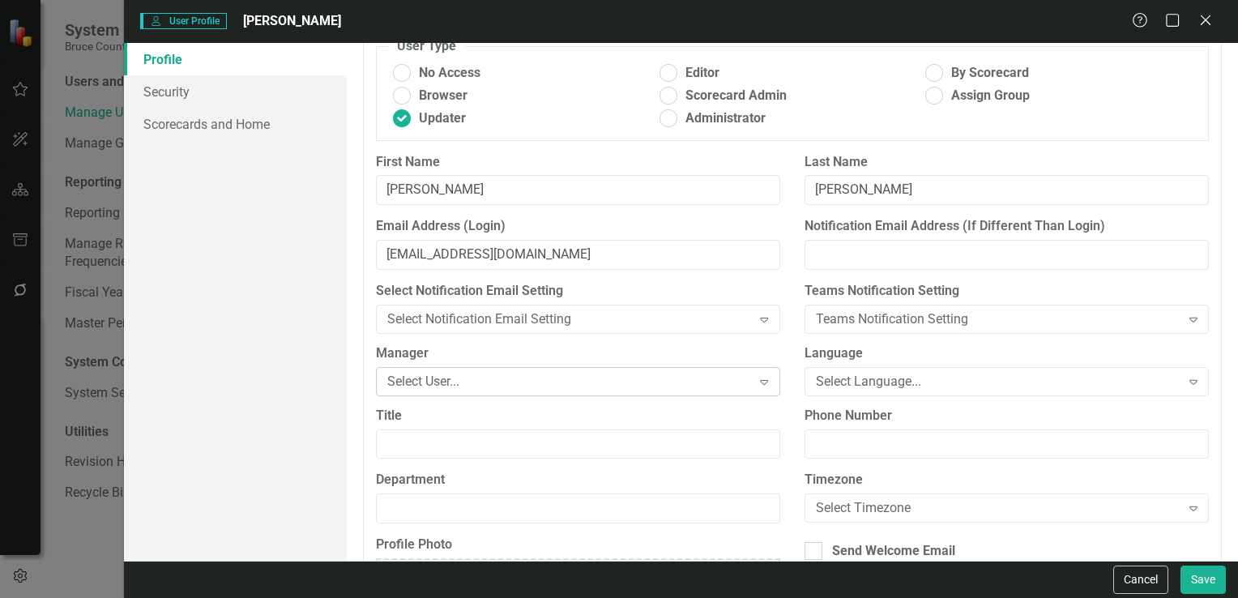
click at [759, 385] on icon "Expand" at bounding box center [764, 381] width 16 height 13
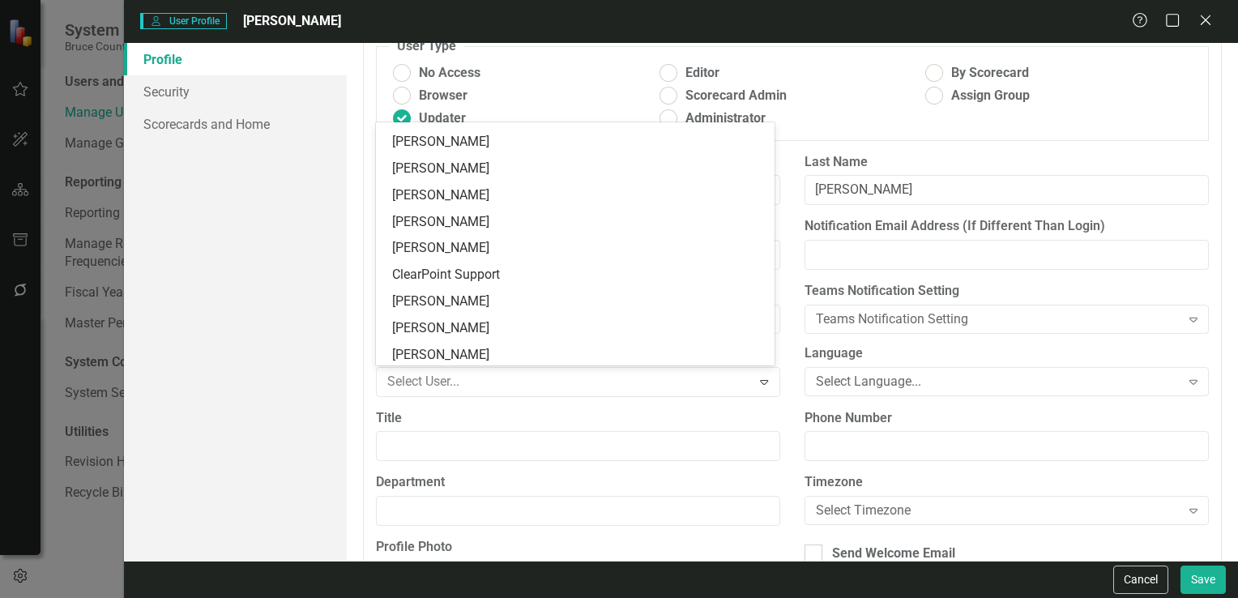
scroll to position [1803, 0]
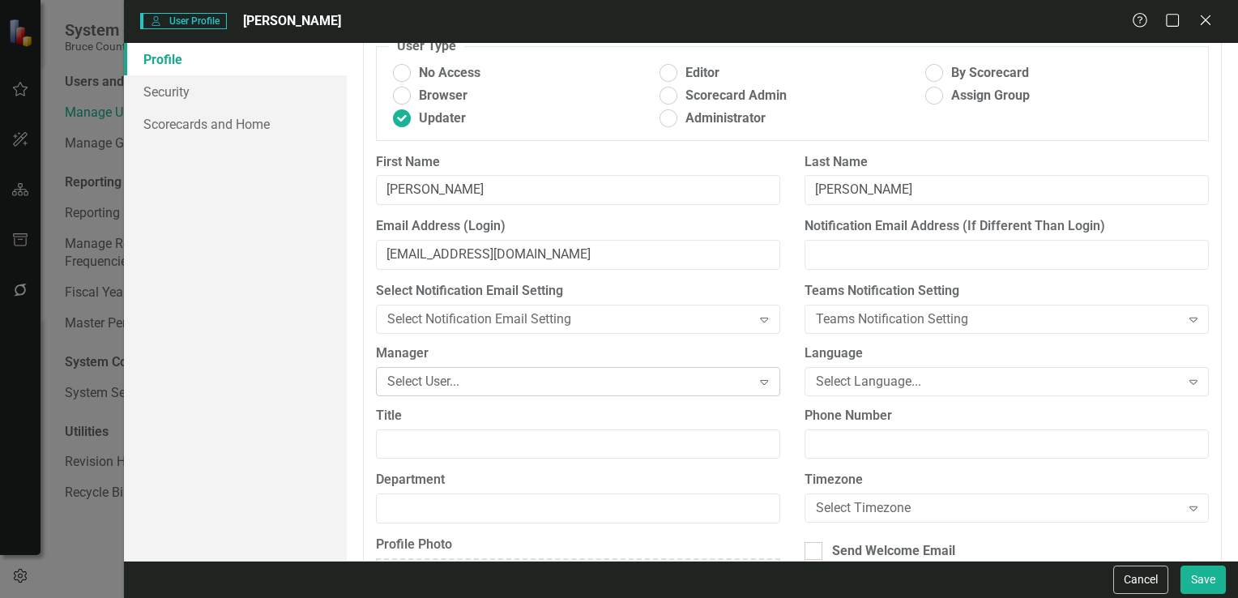
click at [421, 385] on div "Select User..." at bounding box center [569, 381] width 365 height 19
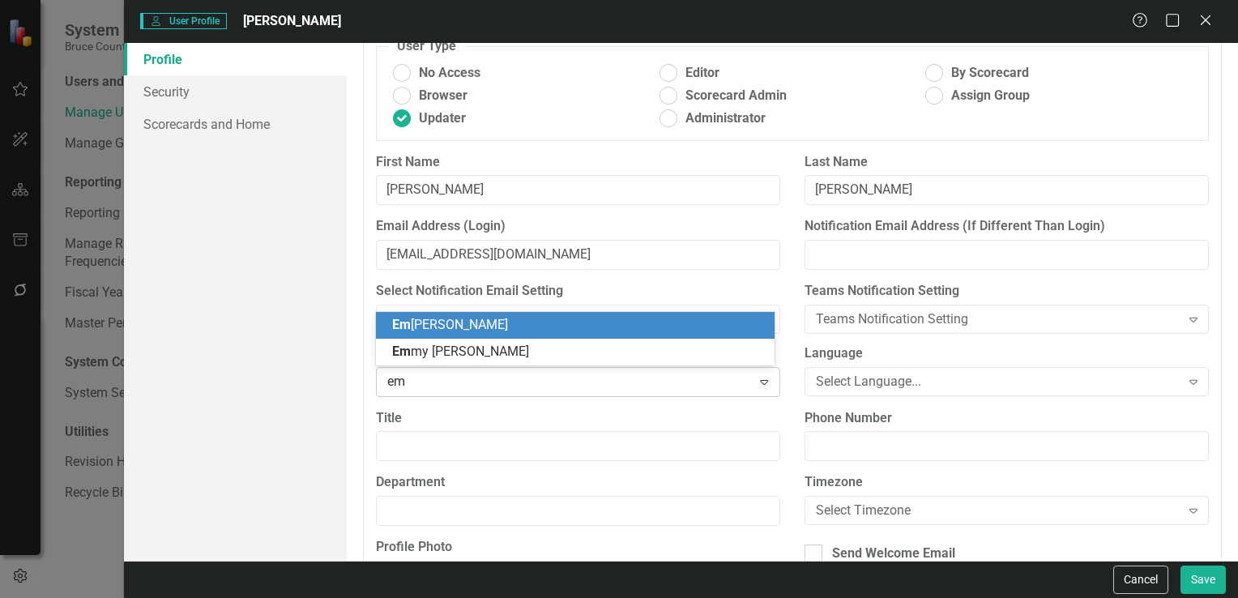
type input "emi"
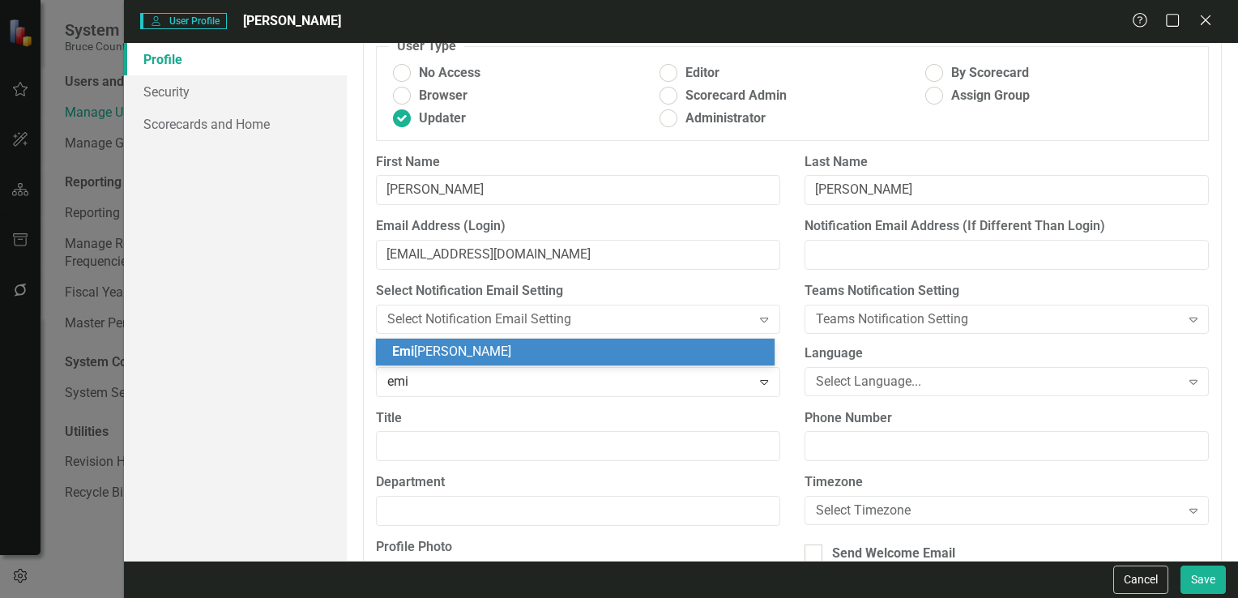
click at [477, 350] on span "Emi ly Kussmann" at bounding box center [451, 351] width 119 height 15
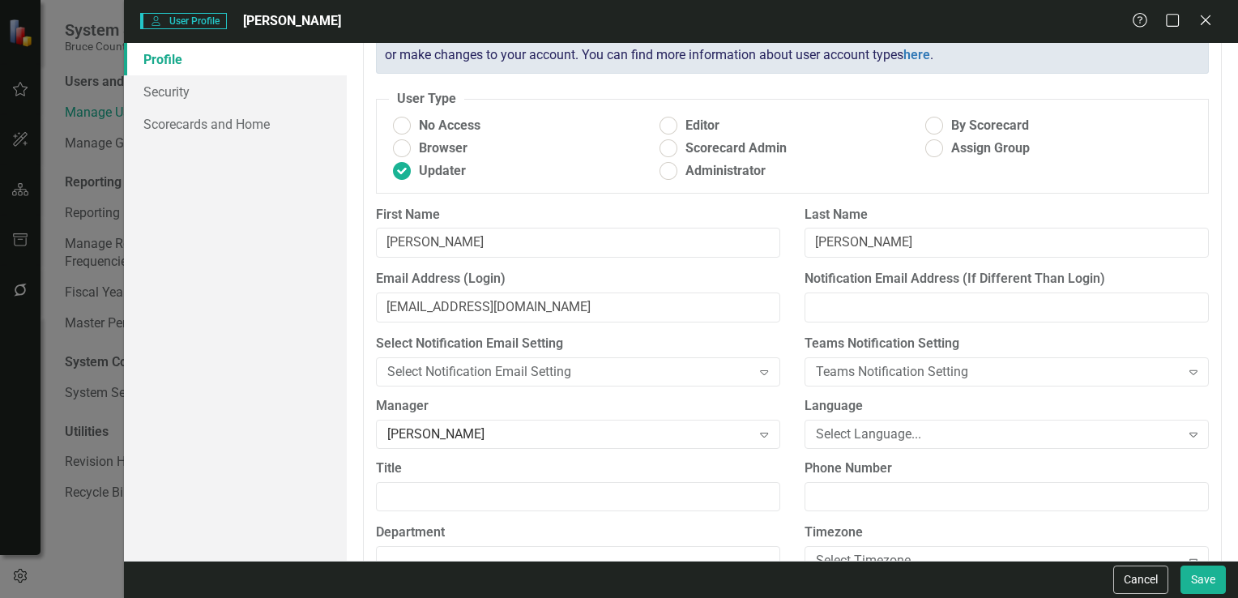
scroll to position [162, 0]
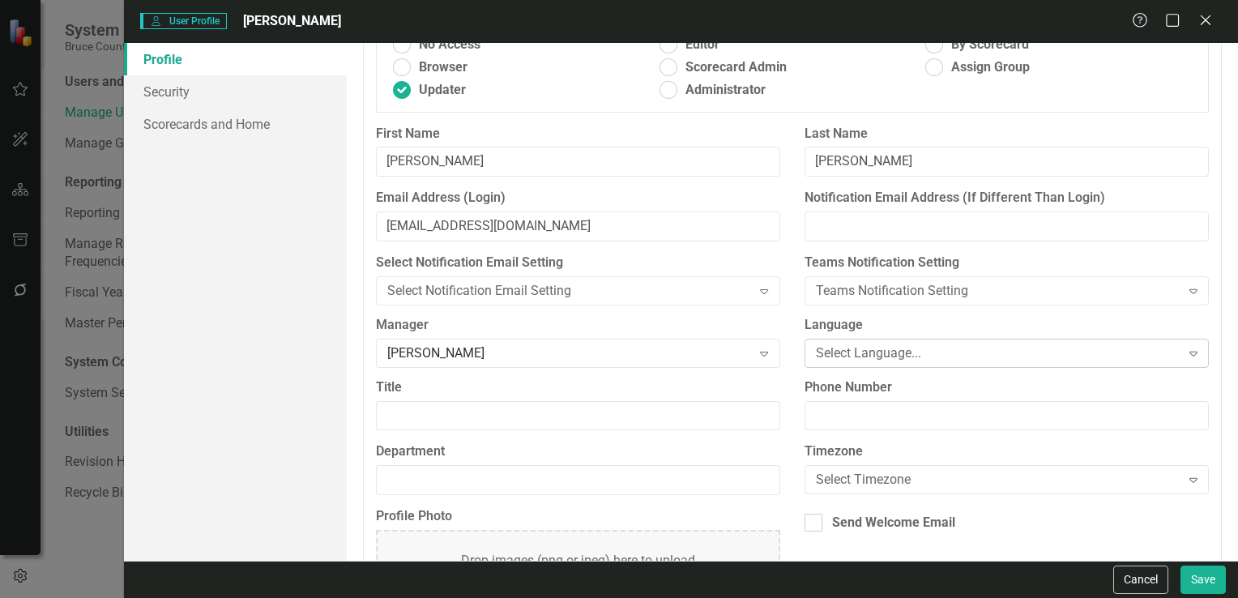
click at [1190, 353] on icon at bounding box center [1194, 354] width 8 height 5
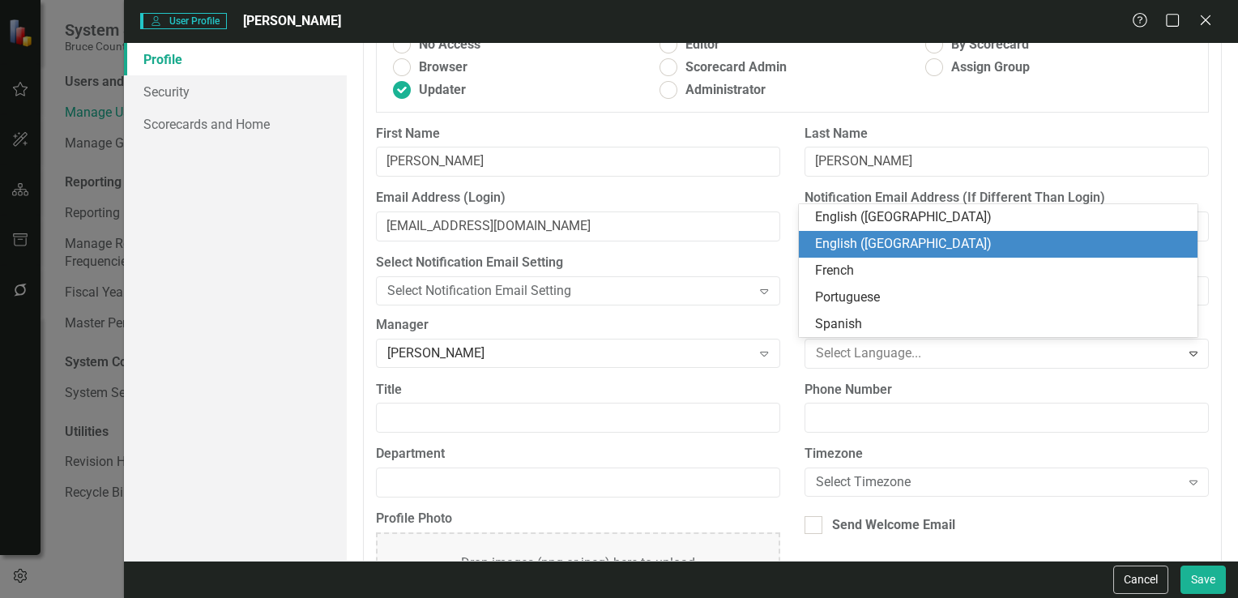
click at [849, 249] on div "English (US)" at bounding box center [1001, 244] width 373 height 19
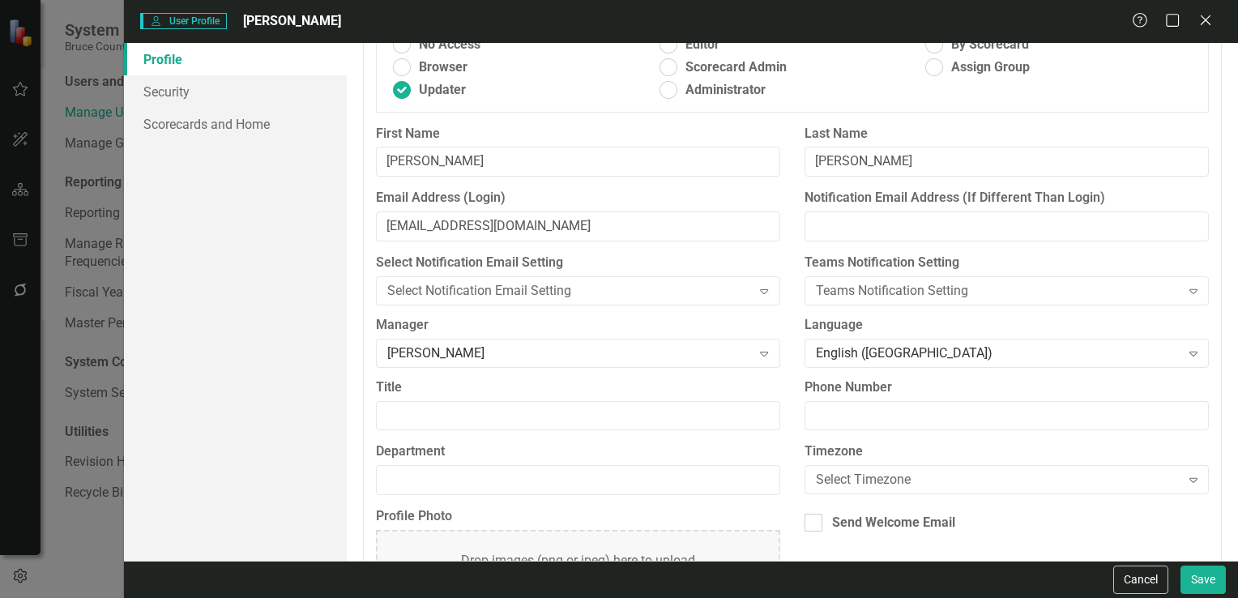
scroll to position [242, 0]
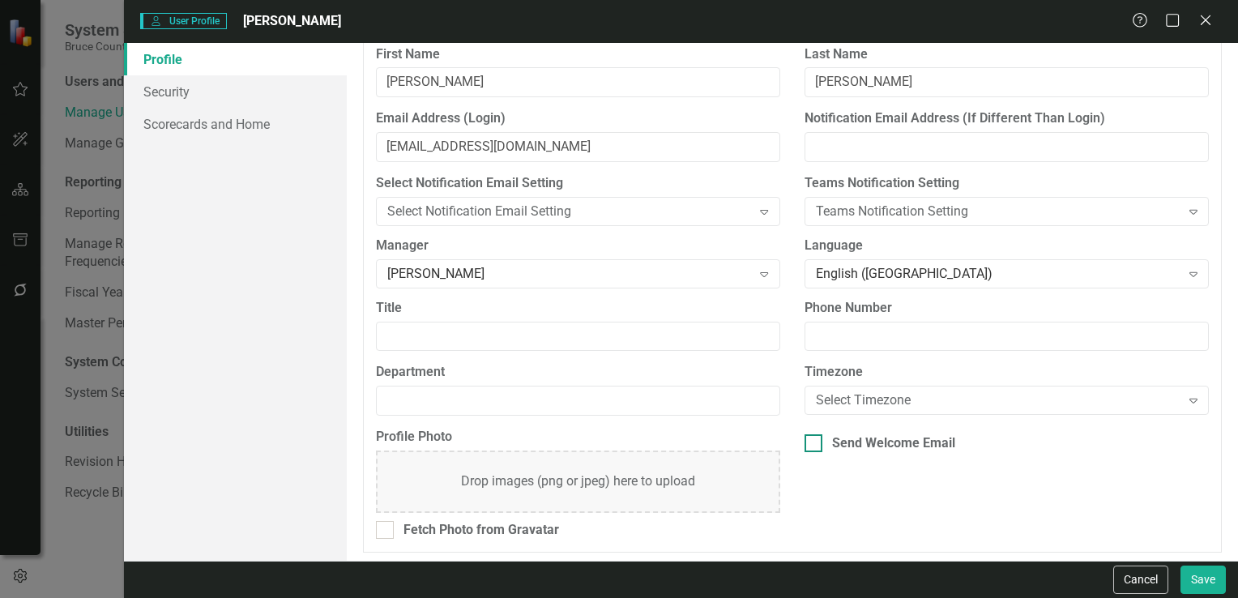
click at [811, 441] on div at bounding box center [814, 443] width 18 height 18
click at [811, 441] on input "Send Welcome Email" at bounding box center [810, 439] width 11 height 11
checkbox input "true"
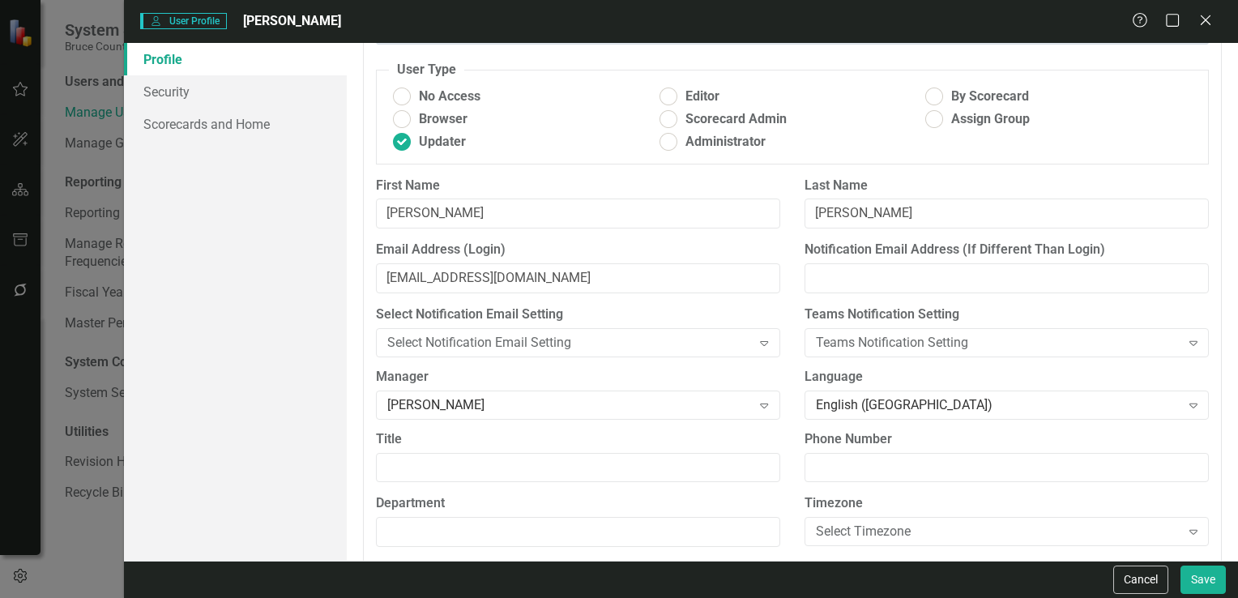
scroll to position [0, 0]
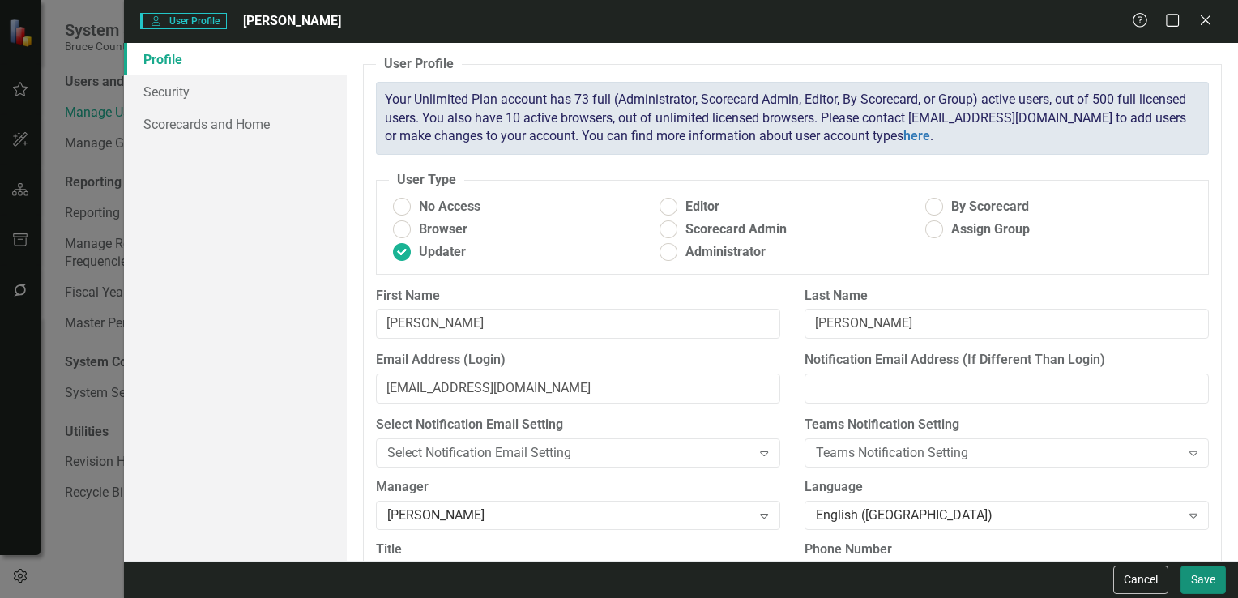
click at [1206, 578] on button "Save" at bounding box center [1203, 580] width 45 height 28
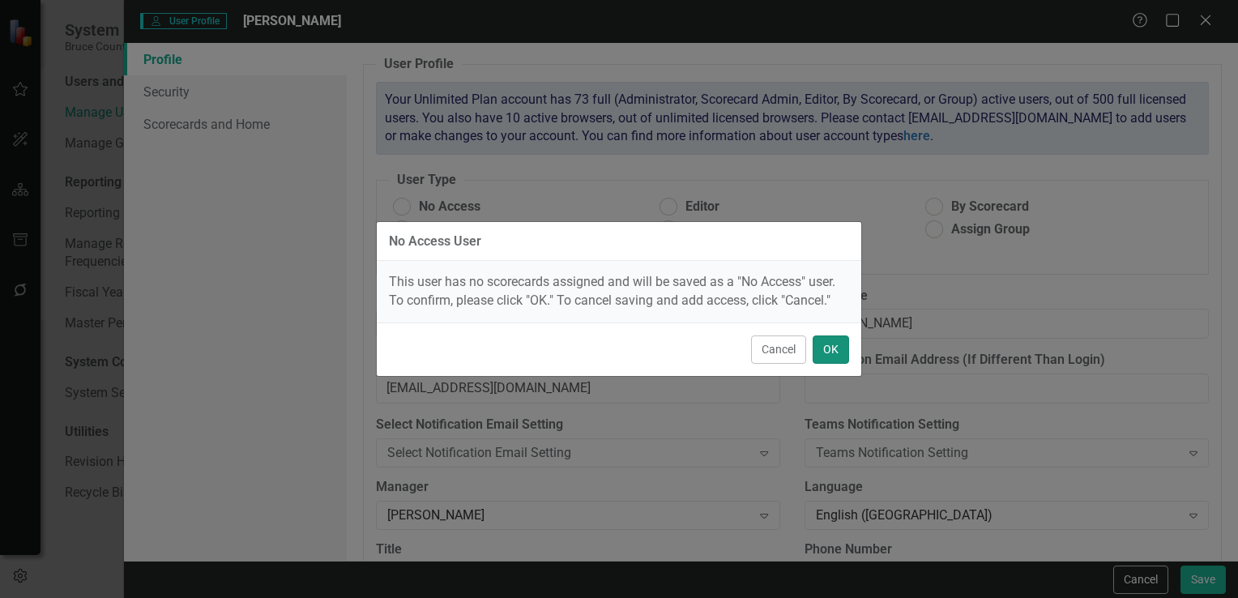
click at [831, 351] on button "OK" at bounding box center [831, 350] width 36 height 28
radio input "true"
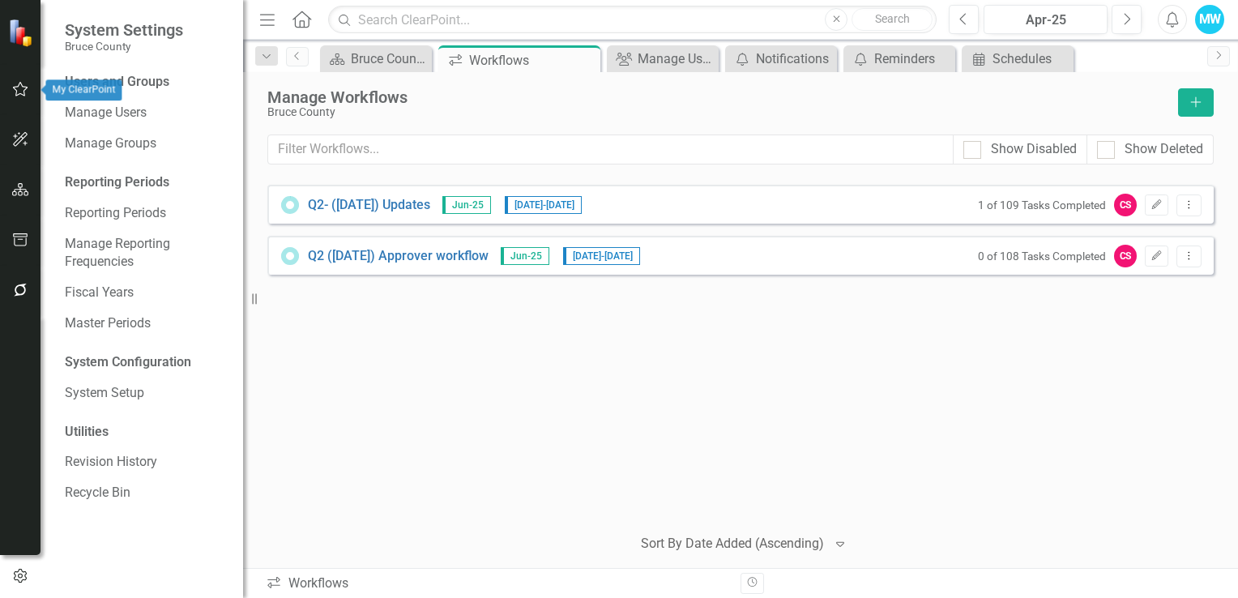
click at [15, 135] on icon "button" at bounding box center [20, 139] width 15 height 15
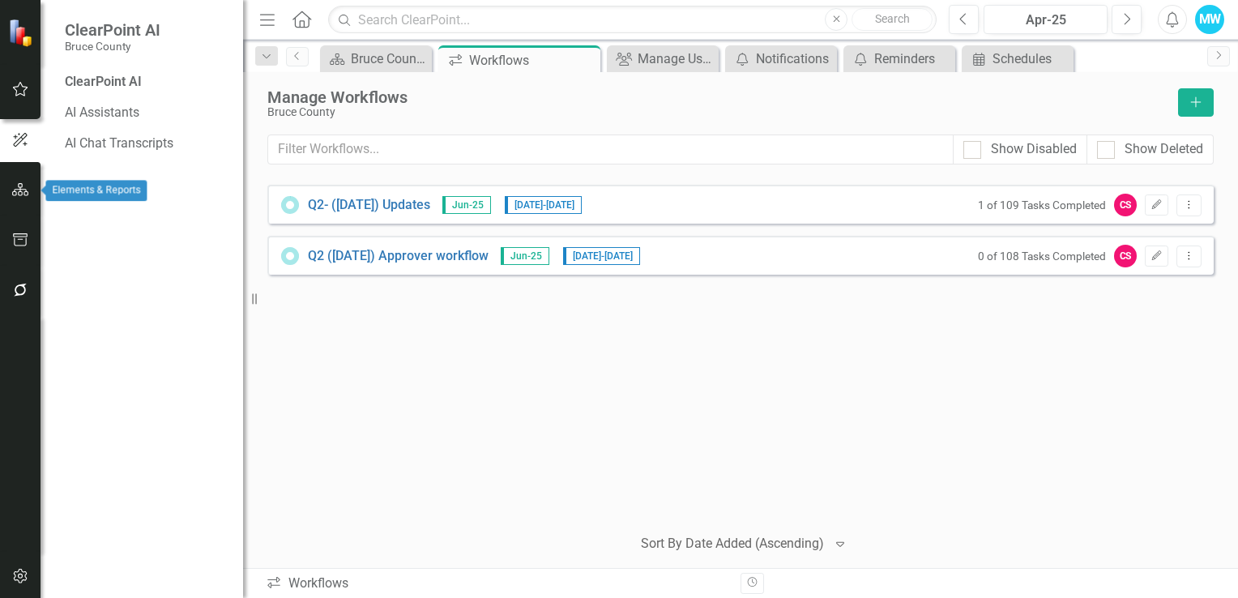
click at [19, 193] on icon "button" at bounding box center [20, 189] width 17 height 13
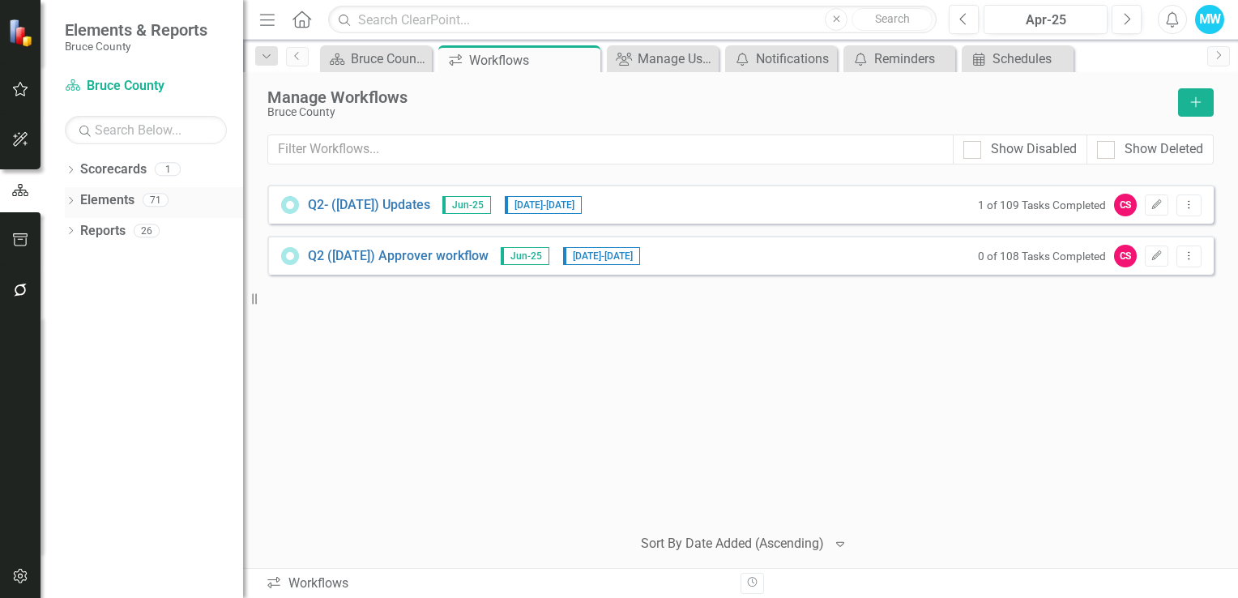
click at [109, 199] on link "Elements" at bounding box center [107, 200] width 54 height 19
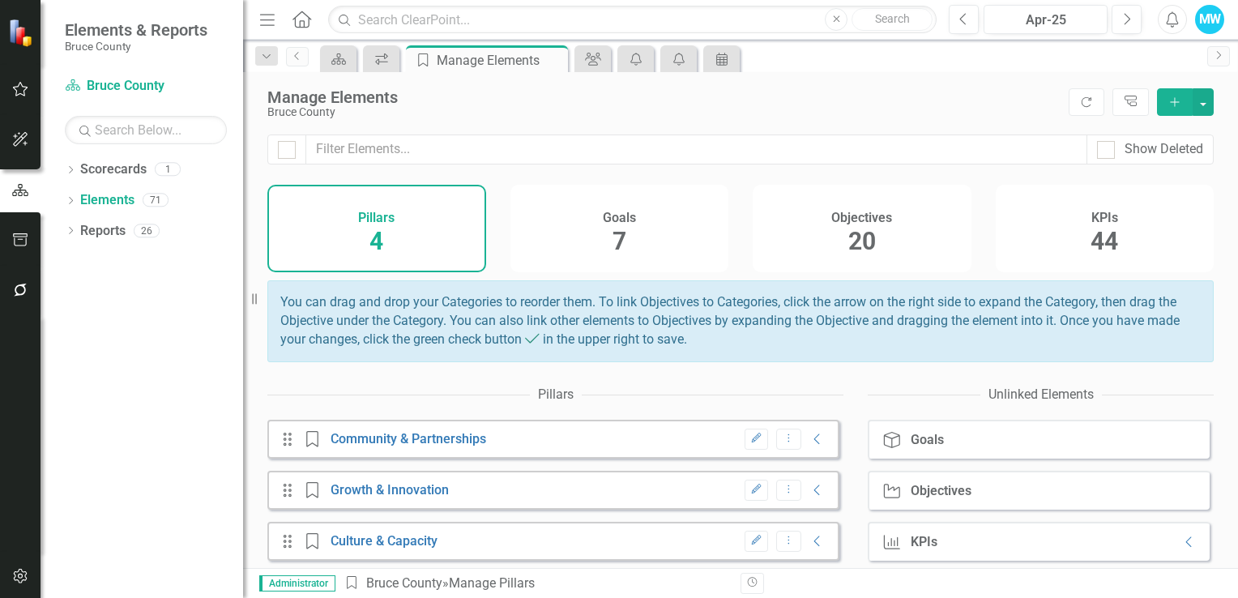
click at [1095, 237] on span "44" at bounding box center [1105, 241] width 28 height 28
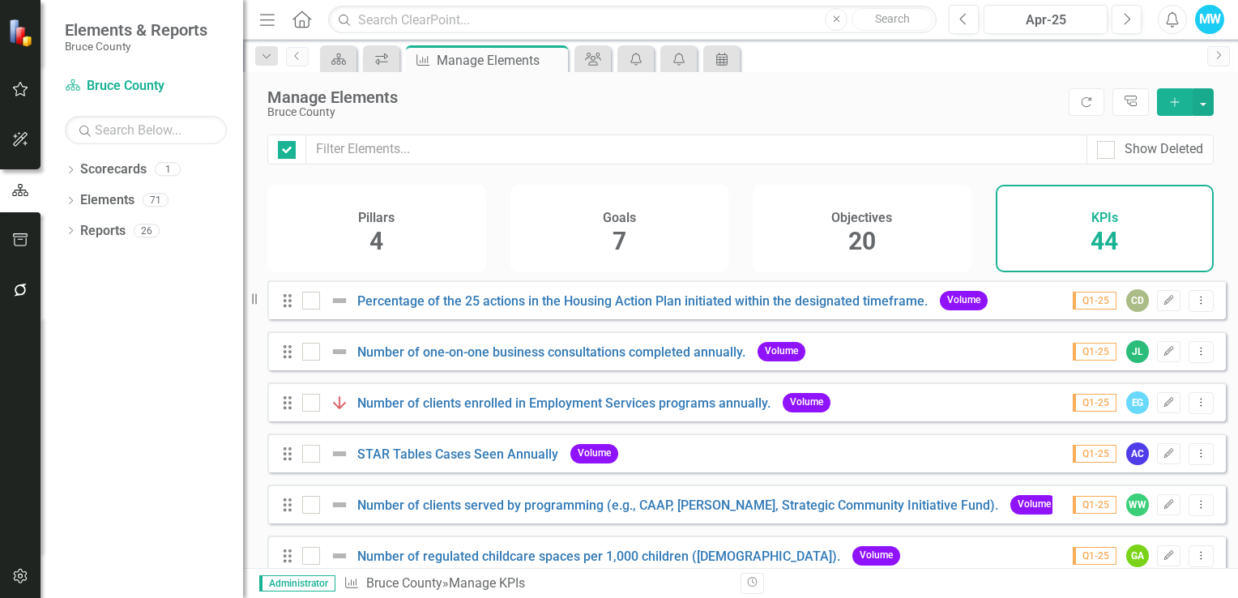
checkbox input "false"
click at [70, 229] on icon "Dropdown" at bounding box center [70, 232] width 11 height 9
click at [71, 200] on icon at bounding box center [71, 200] width 4 height 7
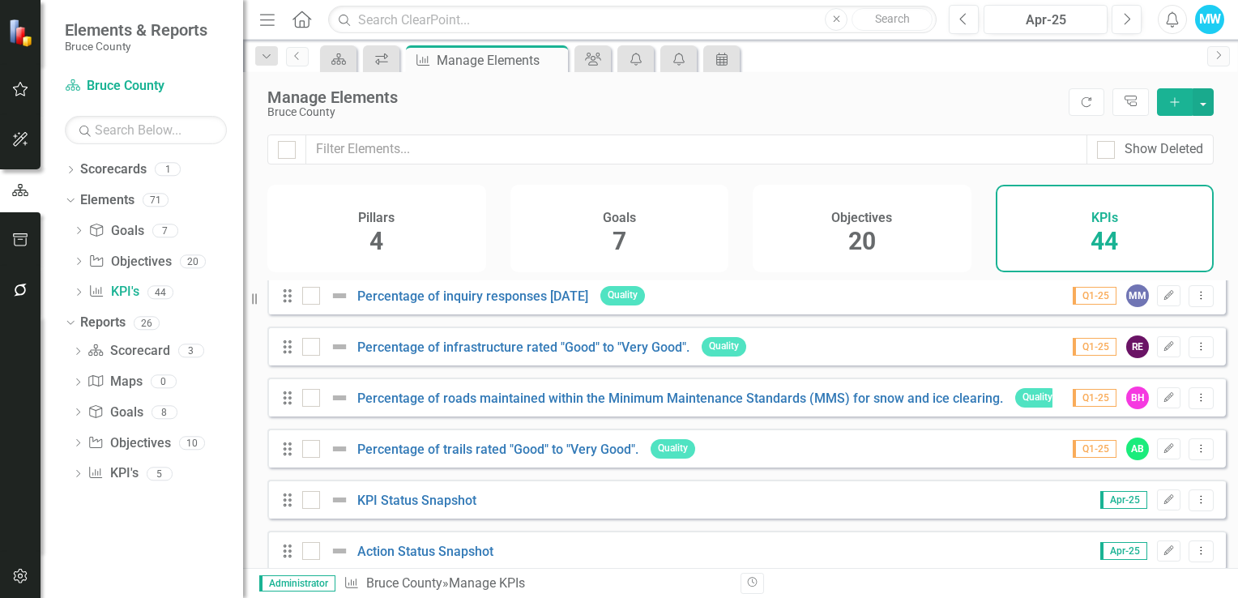
scroll to position [1970, 0]
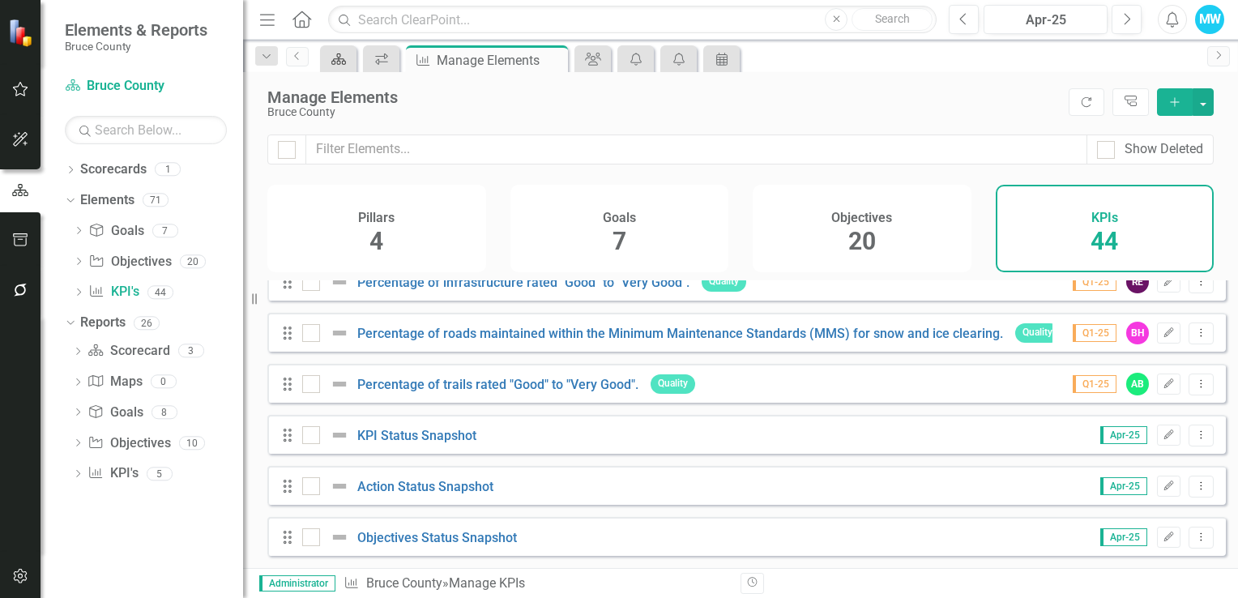
click at [337, 62] on icon at bounding box center [339, 58] width 15 height 11
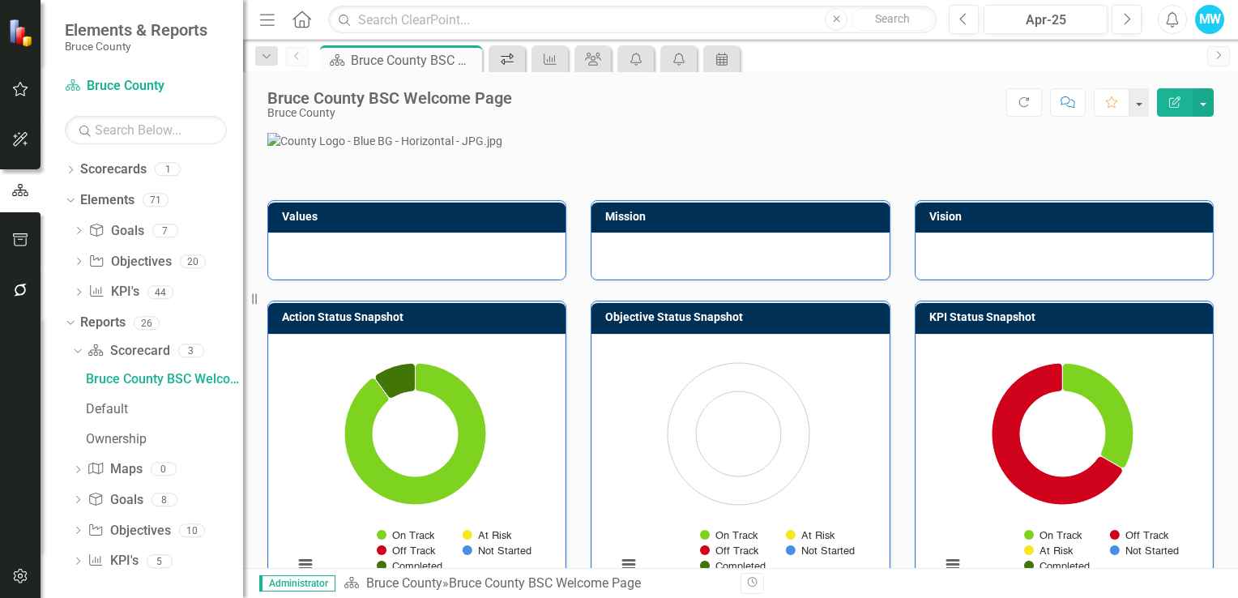
click at [510, 55] on icon at bounding box center [507, 58] width 13 height 11
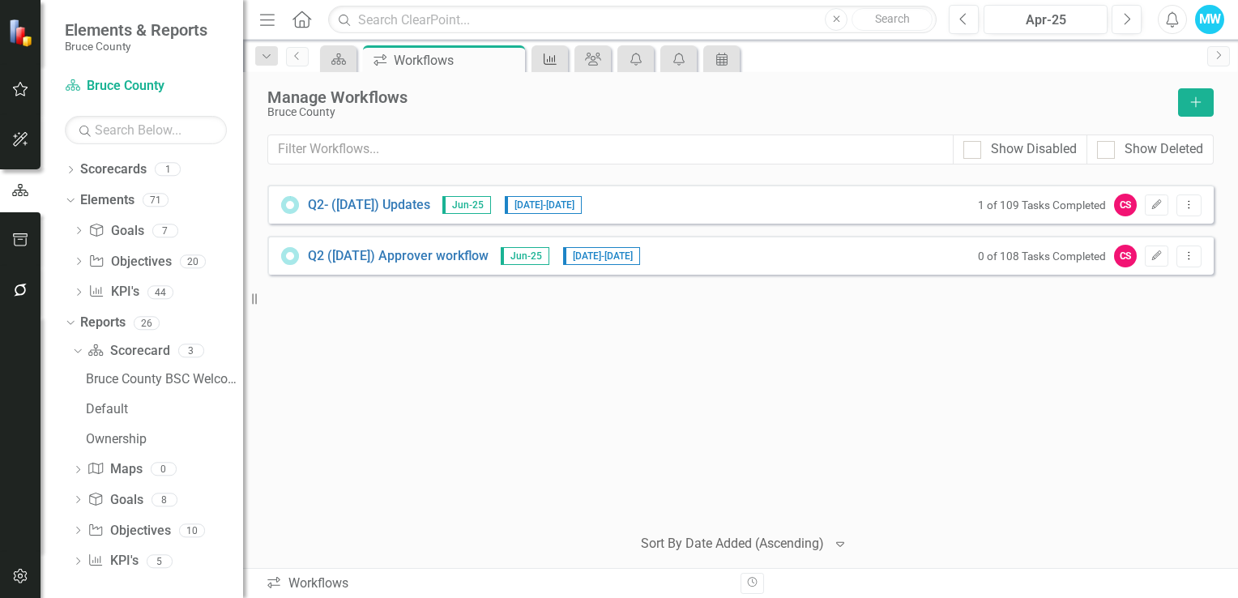
click at [558, 61] on link "KPI" at bounding box center [550, 59] width 28 height 20
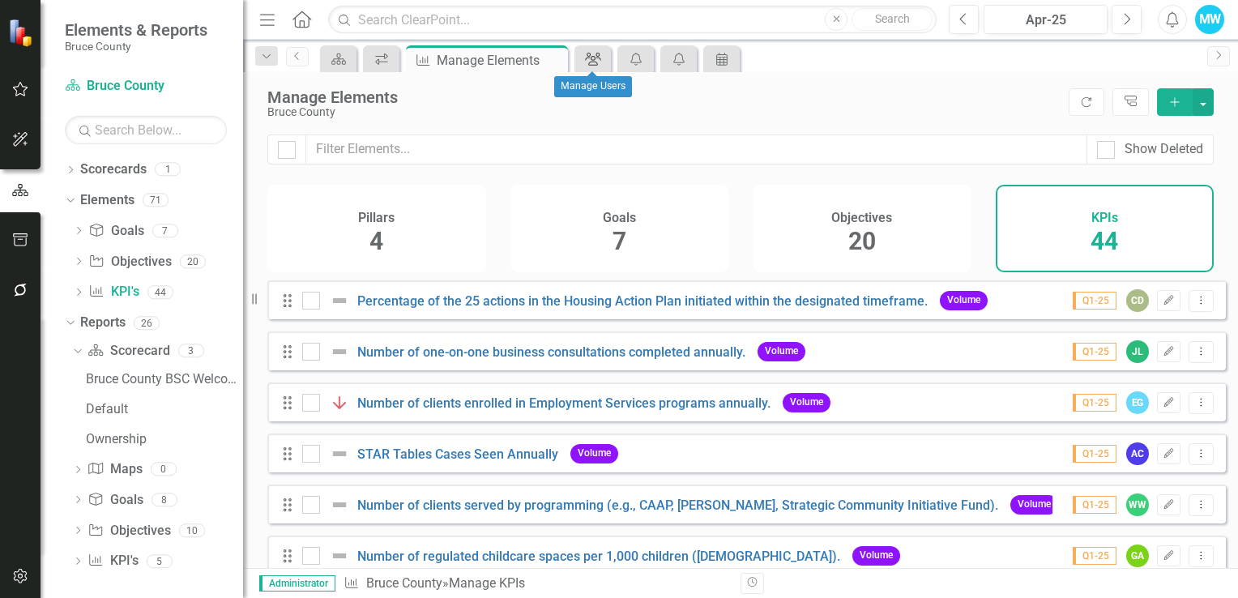
click at [584, 57] on div "Group" at bounding box center [590, 59] width 23 height 20
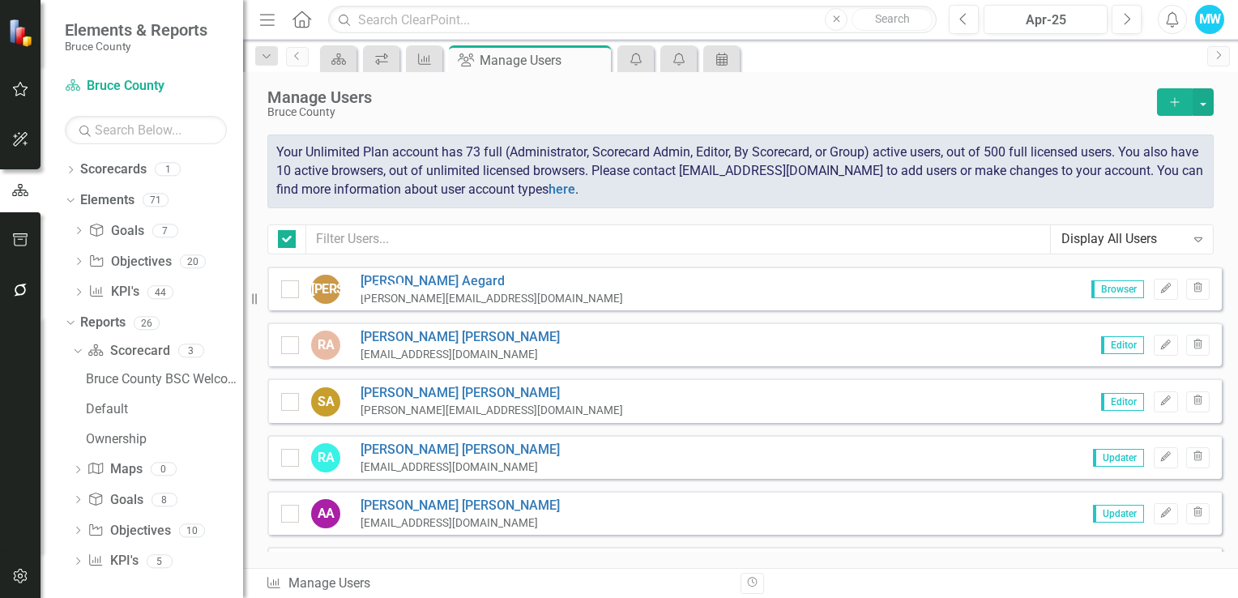
checkbox input "false"
click at [637, 60] on icon "Notifications" at bounding box center [636, 59] width 16 height 13
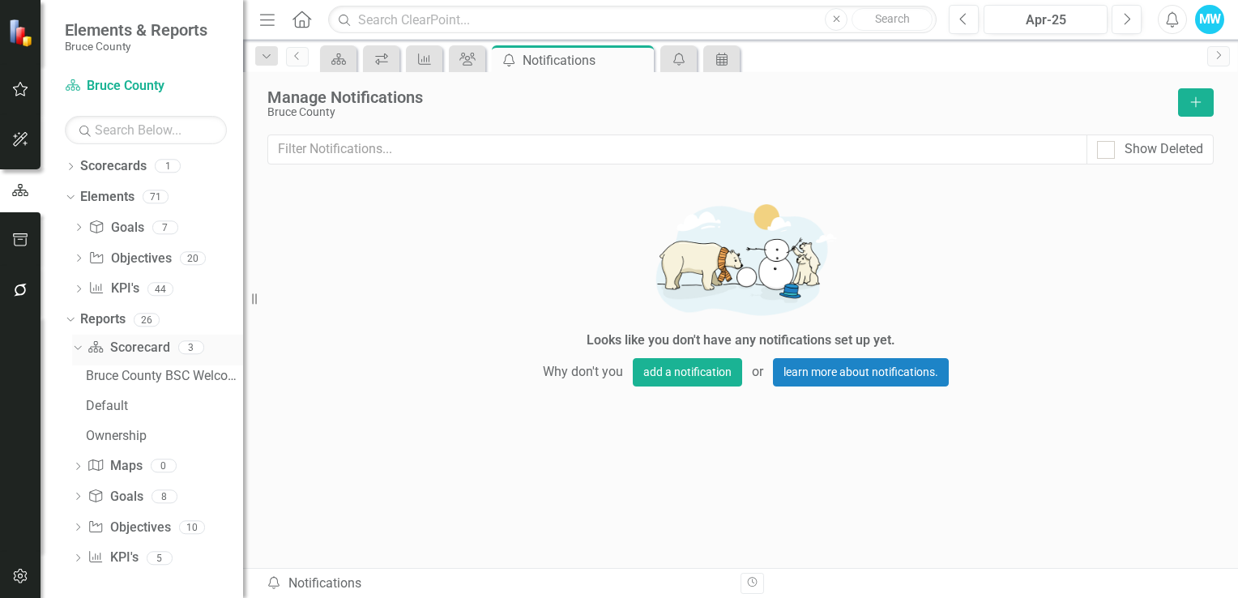
scroll to position [4, 0]
click at [112, 430] on div "Ownership" at bounding box center [164, 435] width 157 height 15
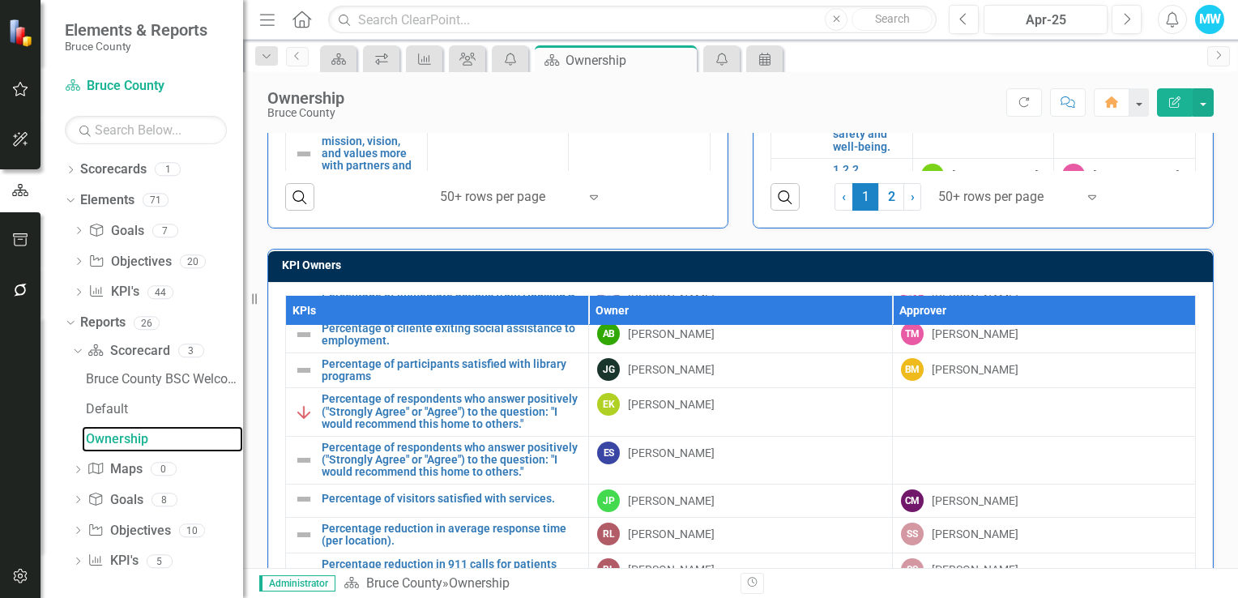
scroll to position [1243, 0]
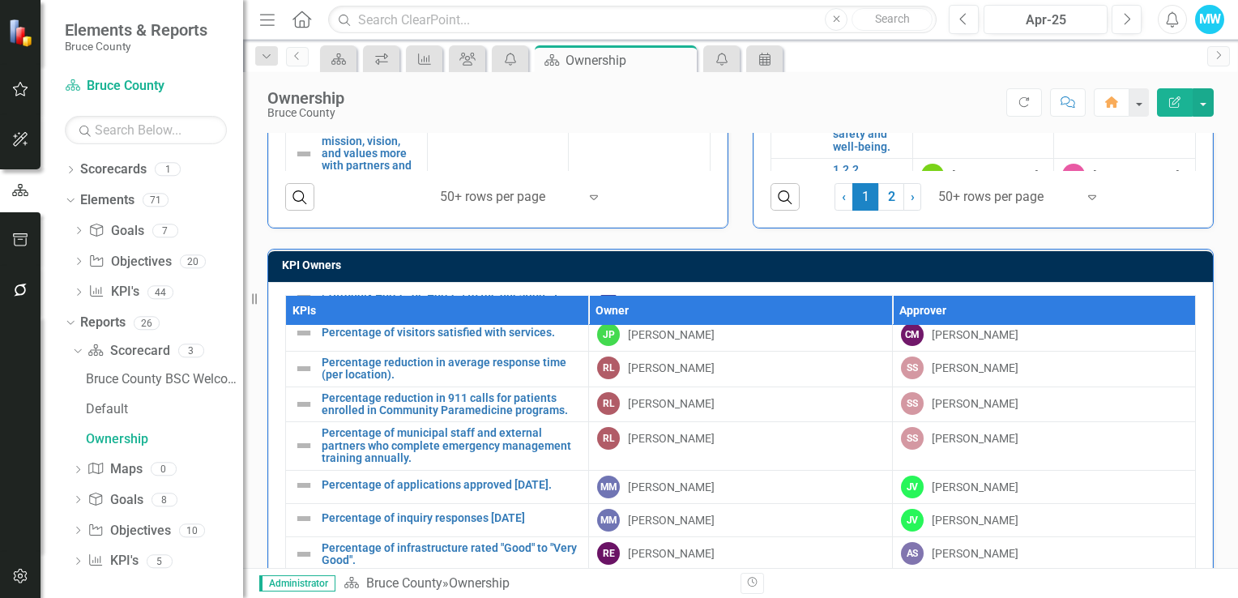
click at [855, 308] on th "Owner" at bounding box center [740, 310] width 303 height 30
click at [859, 308] on th "Owner Sort Ascending" at bounding box center [740, 310] width 303 height 30
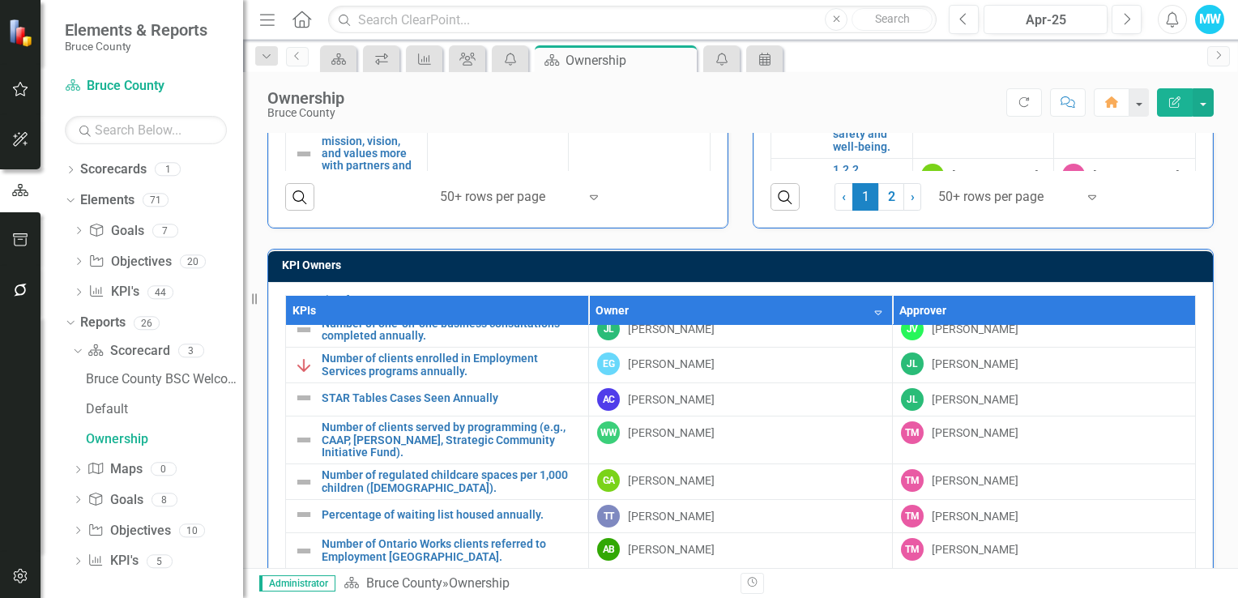
scroll to position [0, 0]
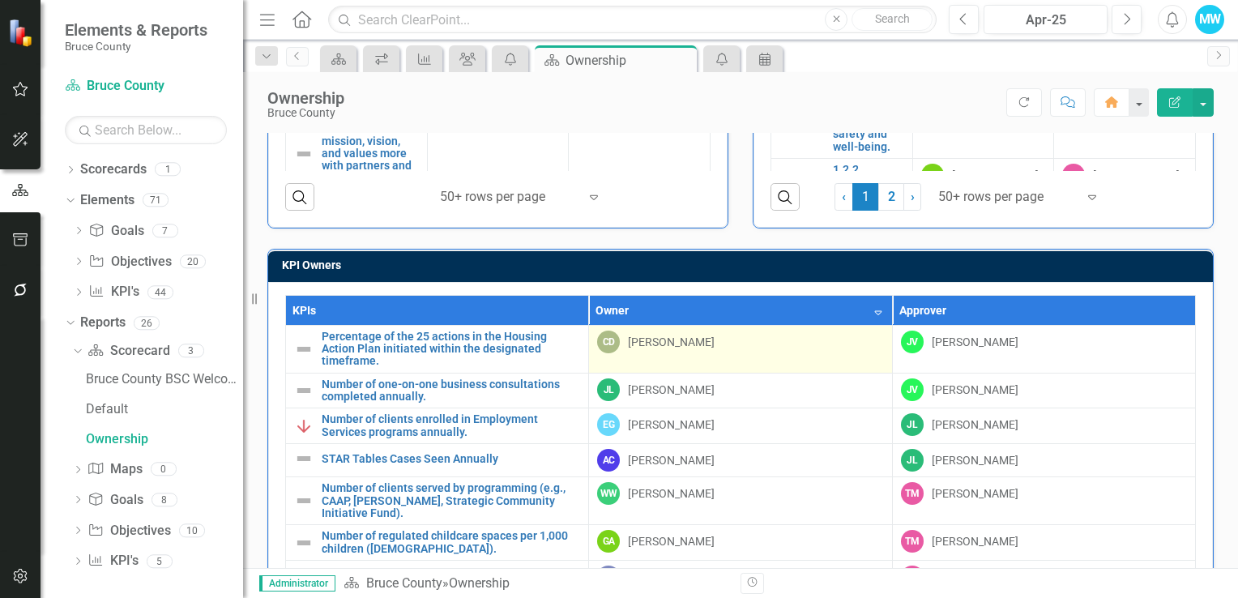
click at [746, 345] on div "CD Claire Dodds" at bounding box center [740, 342] width 286 height 23
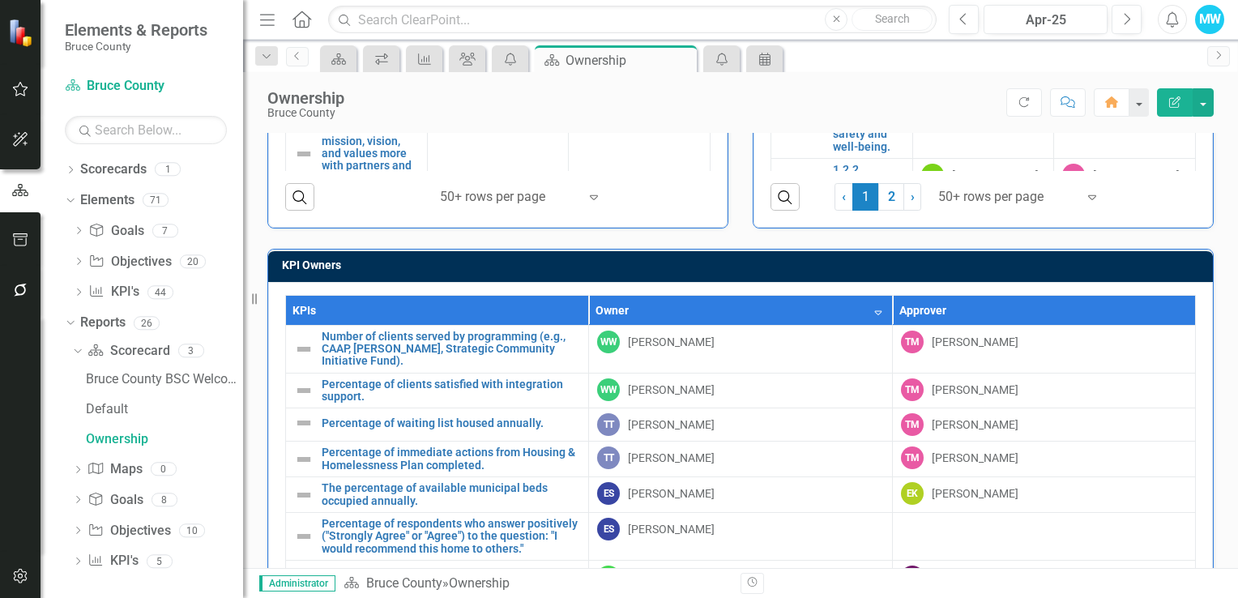
click at [861, 306] on th "Owner Sort Descending" at bounding box center [740, 310] width 303 height 30
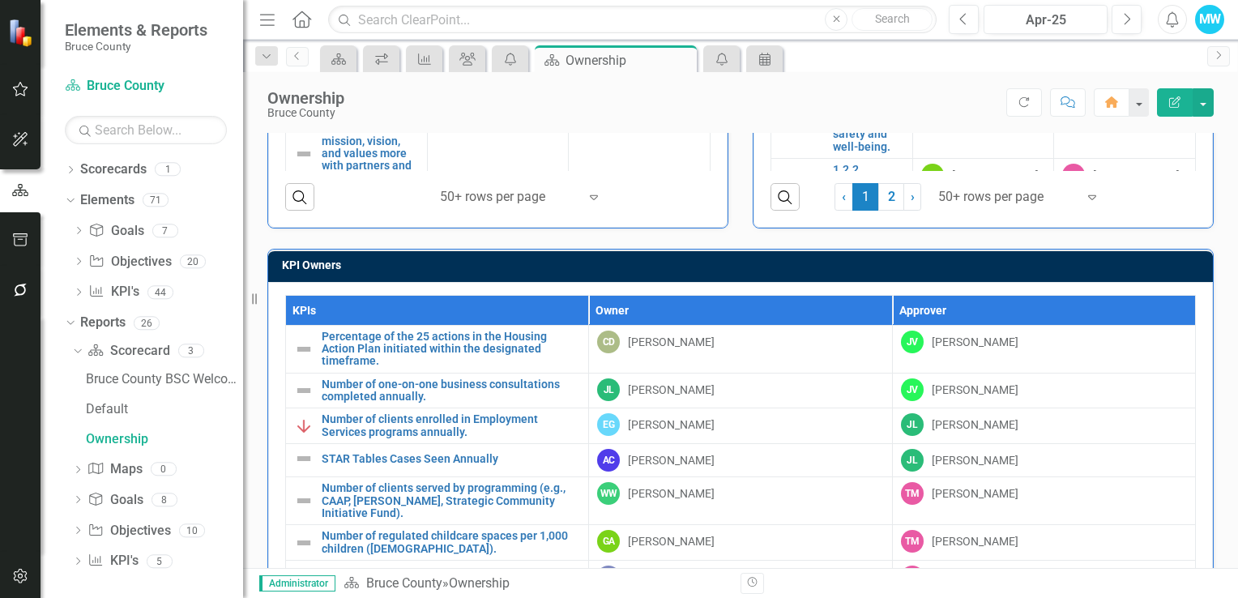
click at [864, 307] on th "Owner" at bounding box center [740, 310] width 303 height 30
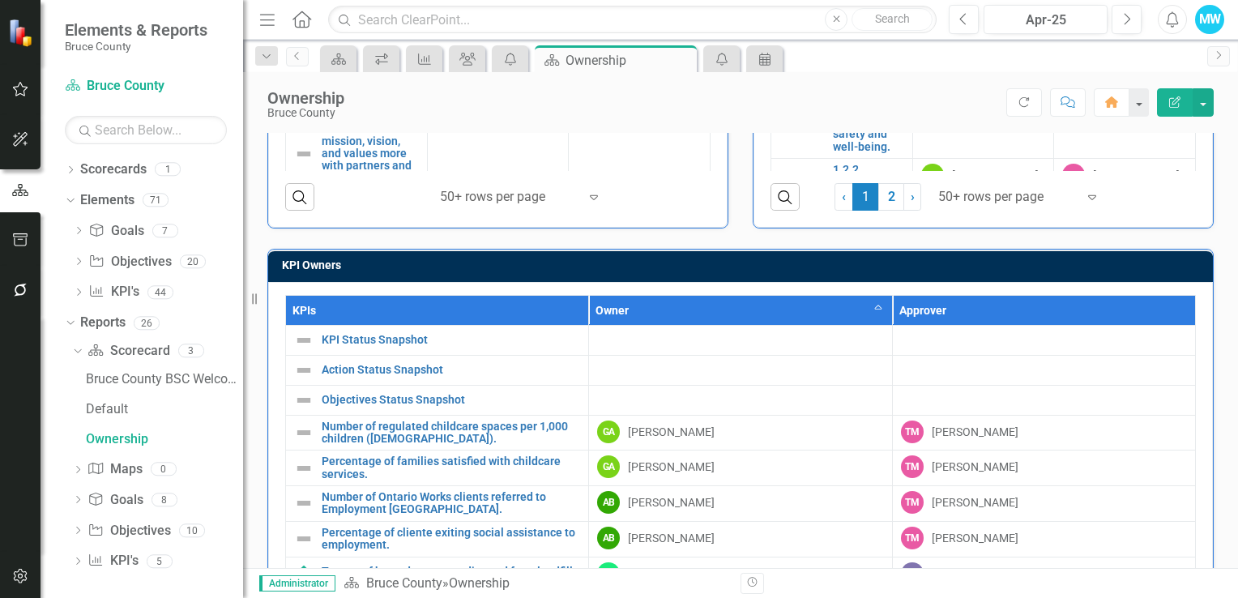
click at [864, 308] on th "Owner Sort Ascending" at bounding box center [740, 310] width 303 height 30
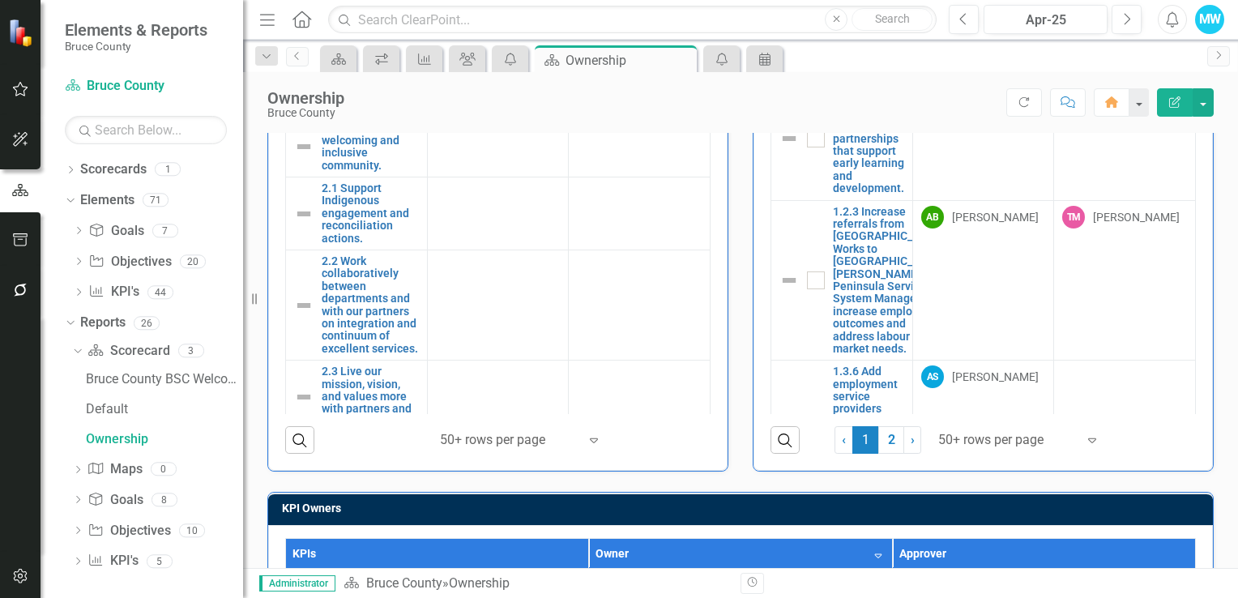
scroll to position [837, 0]
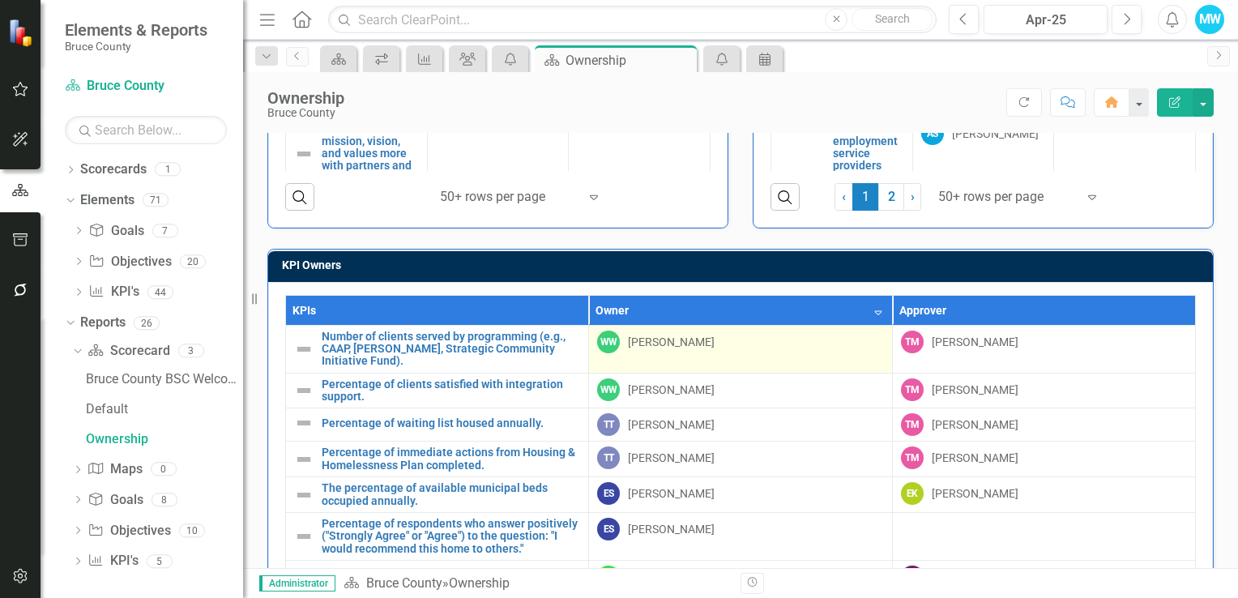
click at [740, 349] on td "WW Wendy Woods" at bounding box center [740, 349] width 303 height 48
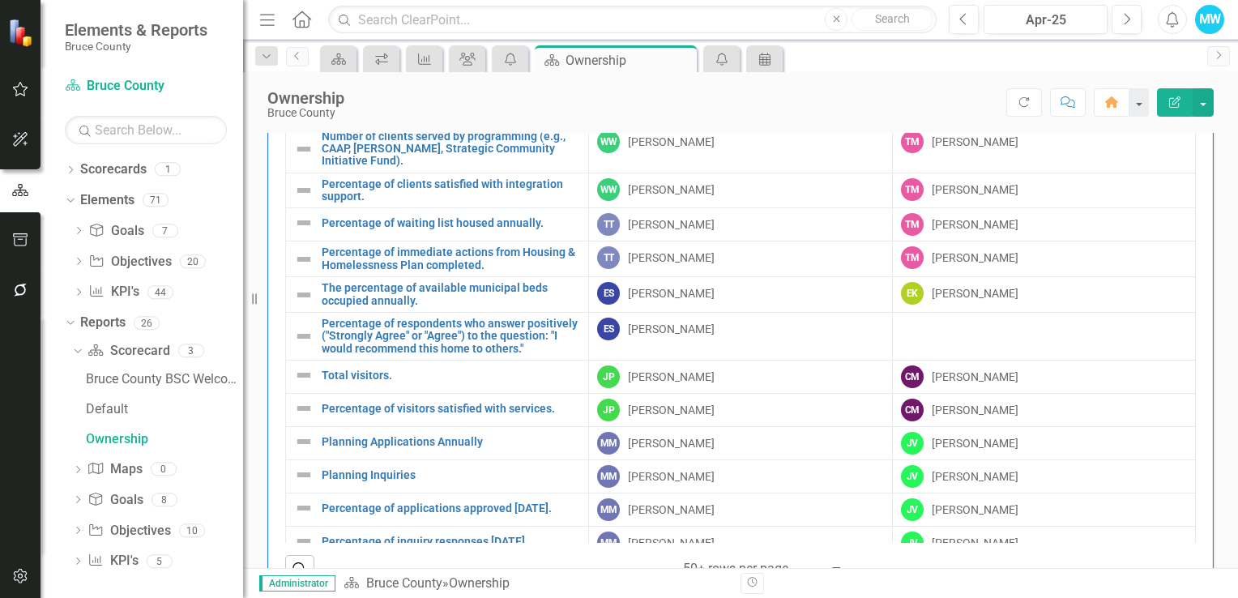
scroll to position [1080, 0]
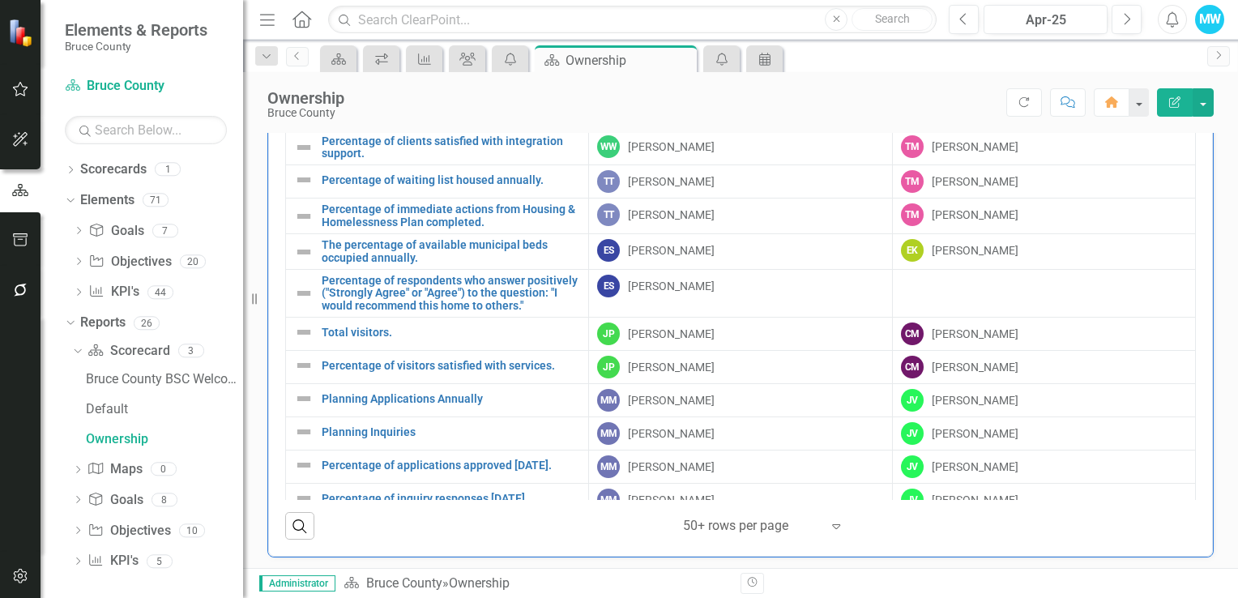
click at [830, 528] on icon "Expand" at bounding box center [836, 526] width 16 height 13
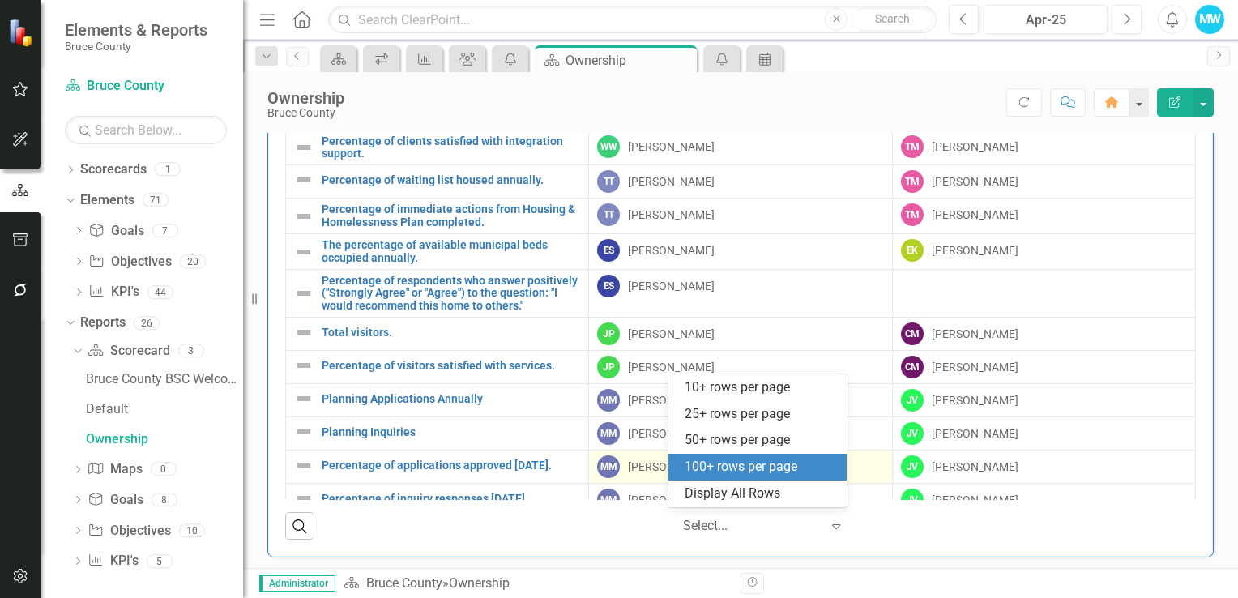
click at [775, 475] on div "100+ rows per page" at bounding box center [761, 467] width 152 height 19
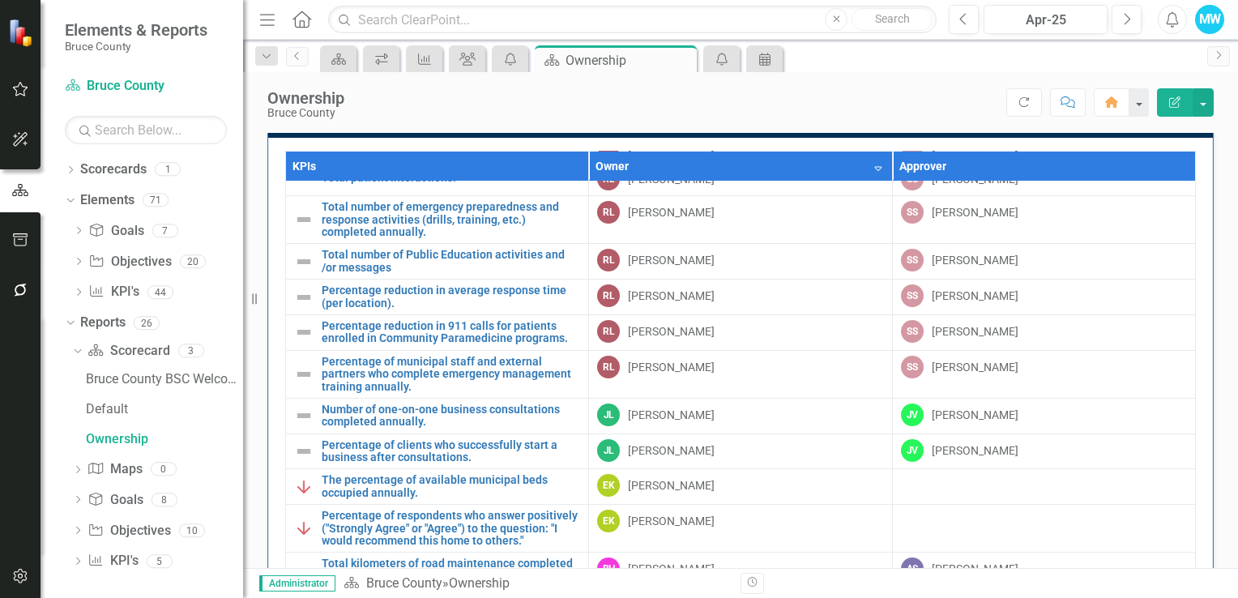
scroll to position [648, 0]
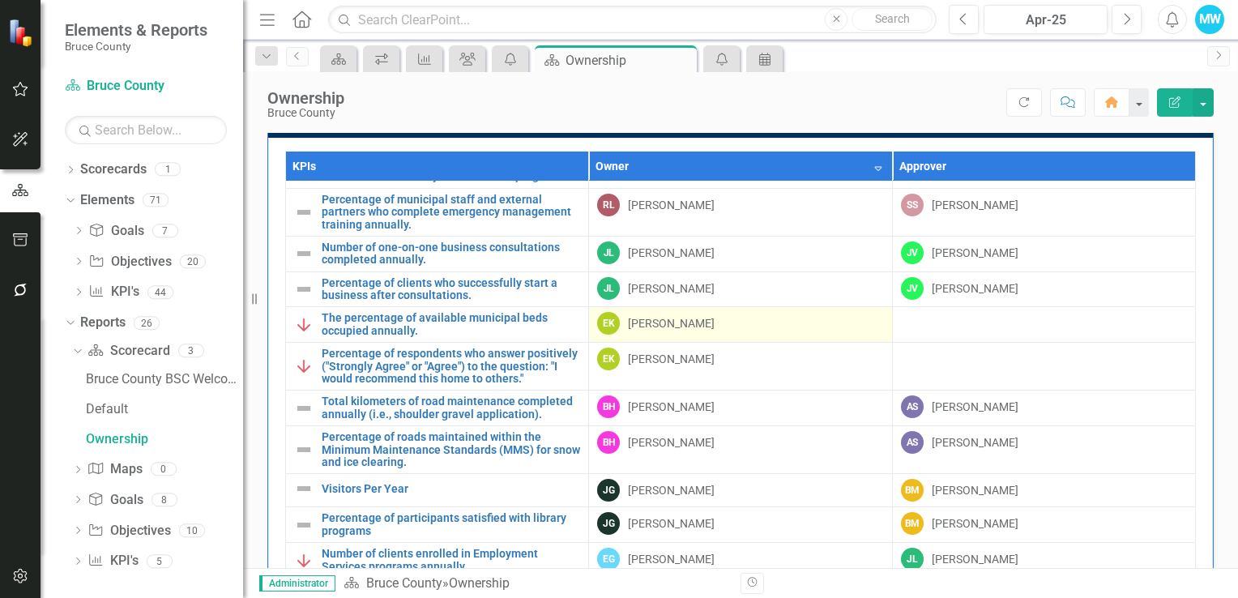
click at [780, 335] on div "EK [PERSON_NAME]" at bounding box center [740, 323] width 286 height 23
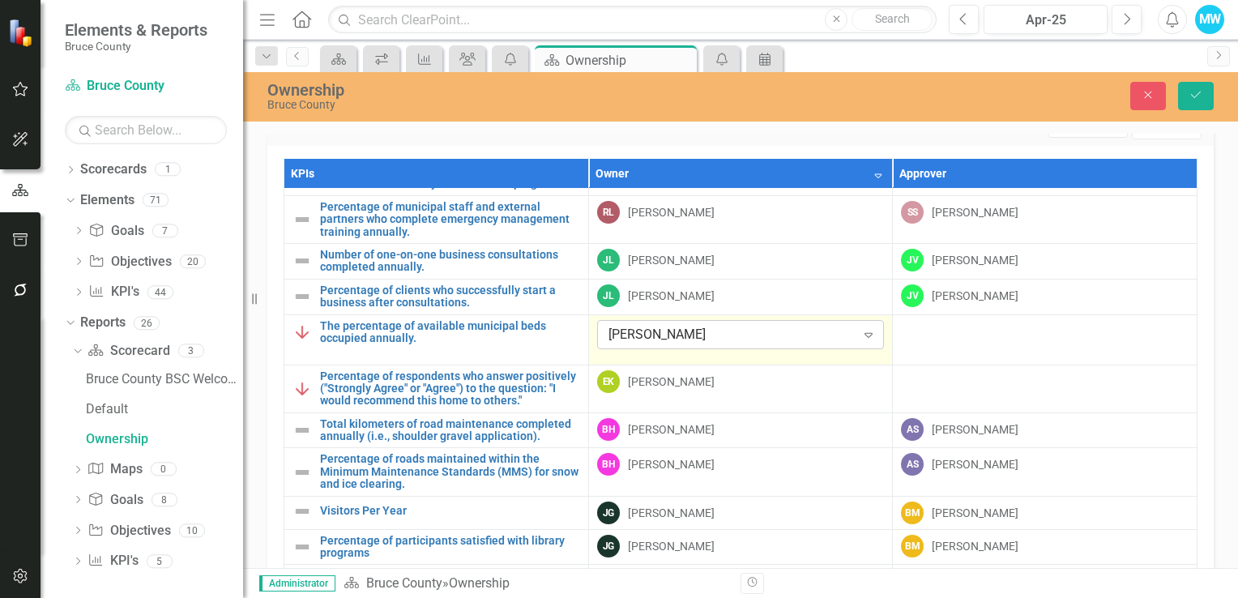
click at [861, 341] on icon "Expand" at bounding box center [869, 334] width 16 height 13
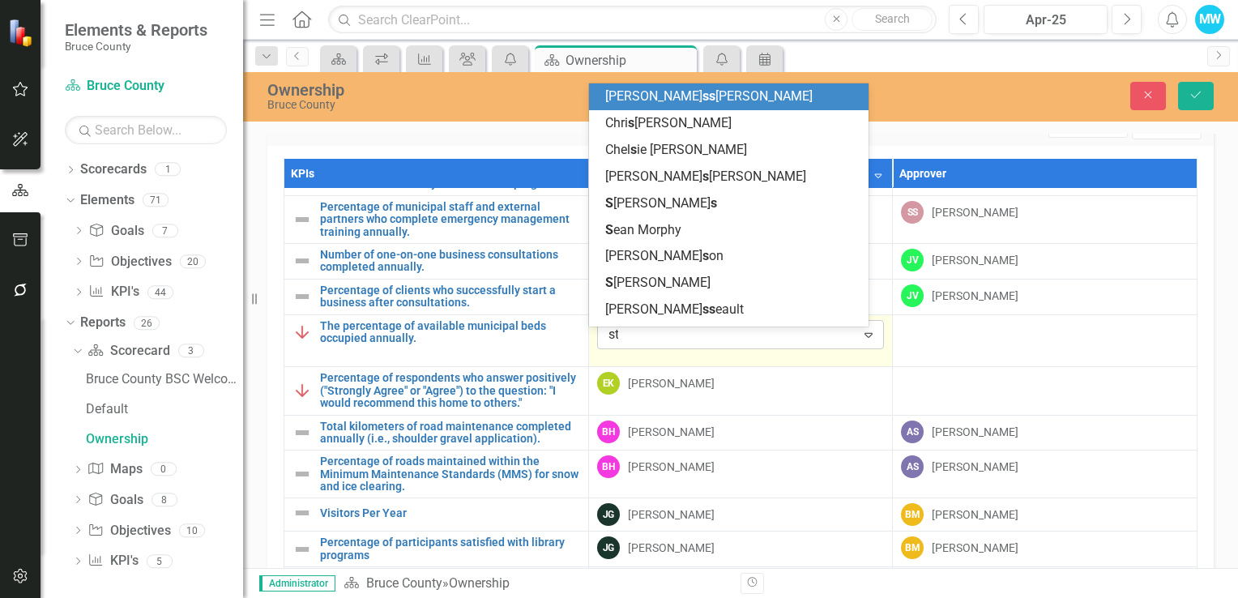
scroll to position [0, 0]
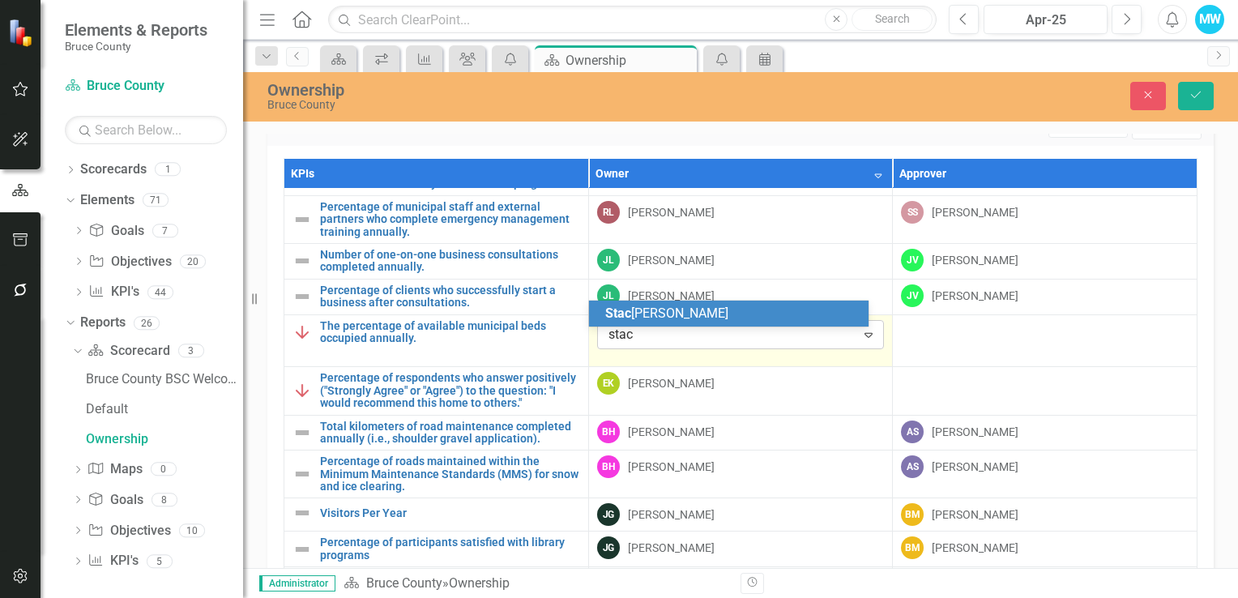
type input "stace"
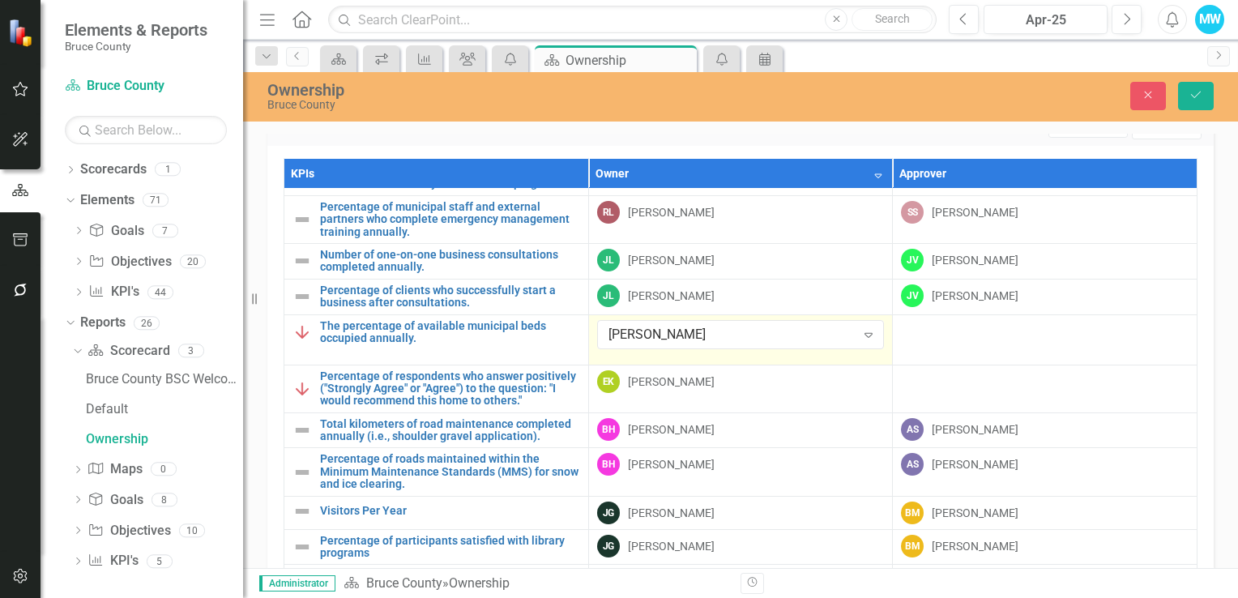
drag, startPoint x: 644, startPoint y: 352, endPoint x: 584, endPoint y: 352, distance: 59.2
click at [1138, 92] on button "Close" at bounding box center [1149, 96] width 36 height 28
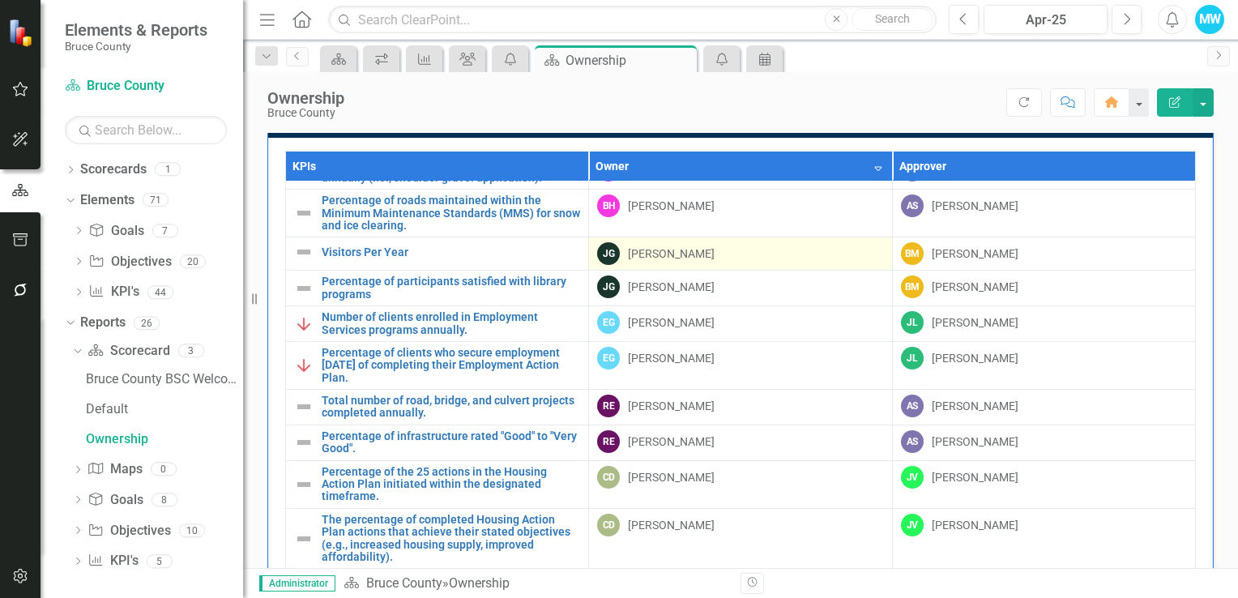
scroll to position [765, 0]
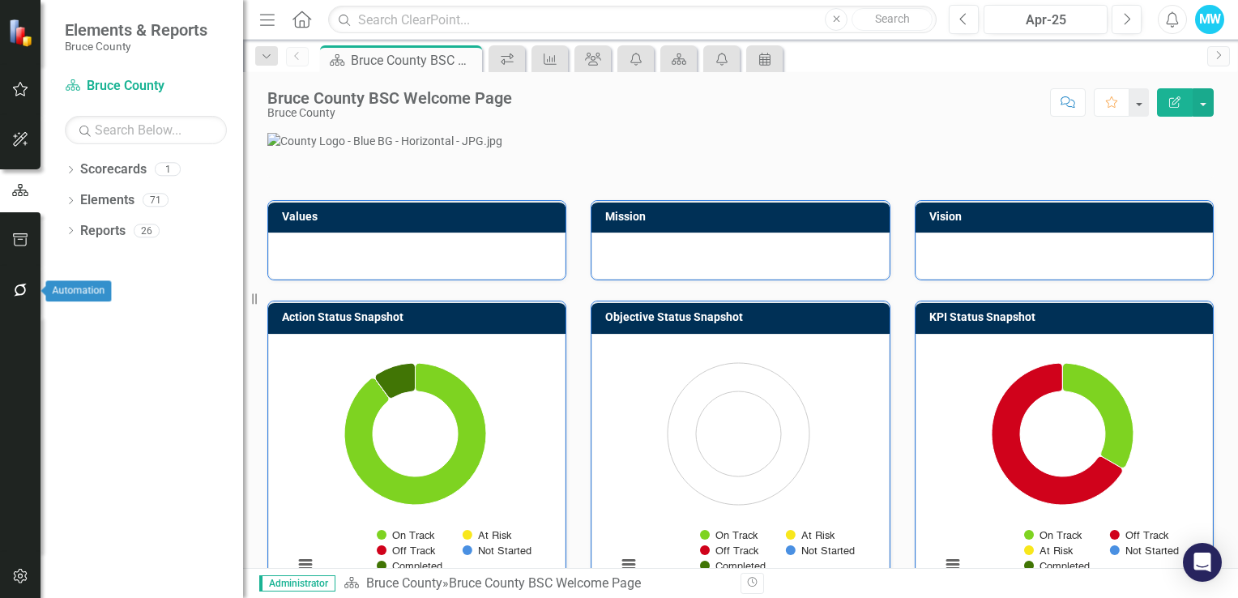
click at [15, 290] on icon "button" at bounding box center [20, 290] width 13 height 13
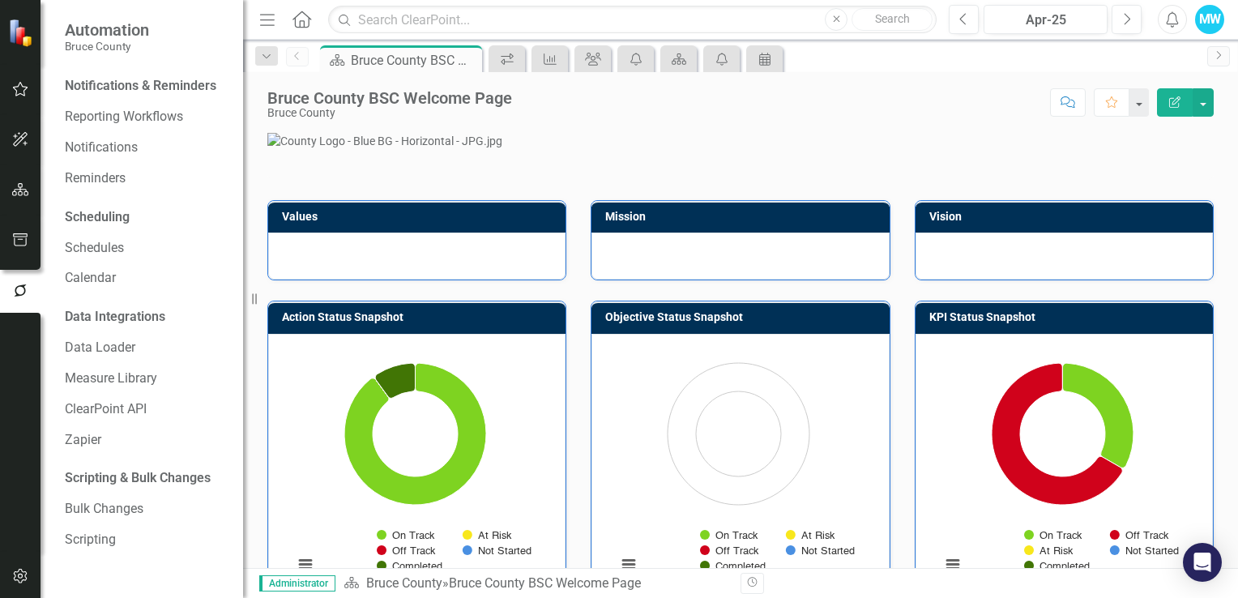
click at [138, 86] on div "Notifications & Reminders" at bounding box center [141, 86] width 152 height 19
click at [108, 118] on link "Reporting Workflows" at bounding box center [146, 117] width 162 height 19
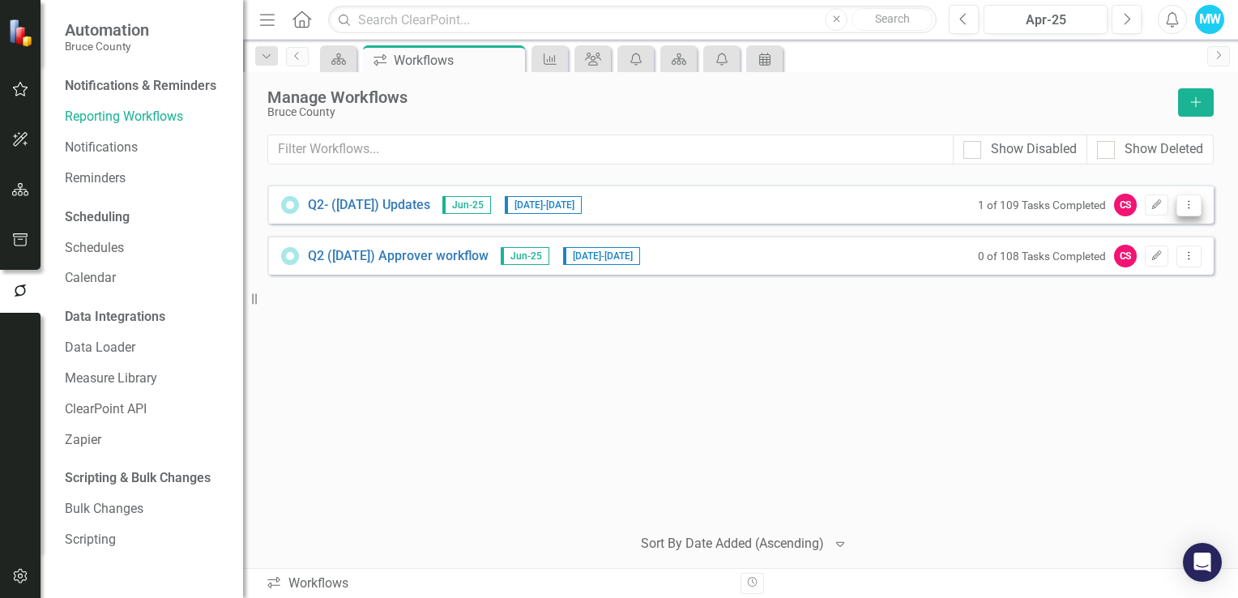
click at [1190, 206] on icon "Dropdown Menu" at bounding box center [1190, 204] width 14 height 11
click at [936, 207] on div "Q2- ([DATE]) Updates Jun-25 [DATE] - [DATE] 1 of 109 Tasks Completed CS Edit Dr…" at bounding box center [740, 204] width 947 height 39
click at [995, 206] on small "1 of 109 Tasks Completed" at bounding box center [1042, 205] width 128 height 13
click at [376, 200] on link "Q2- ([DATE]) Updates" at bounding box center [369, 205] width 122 height 19
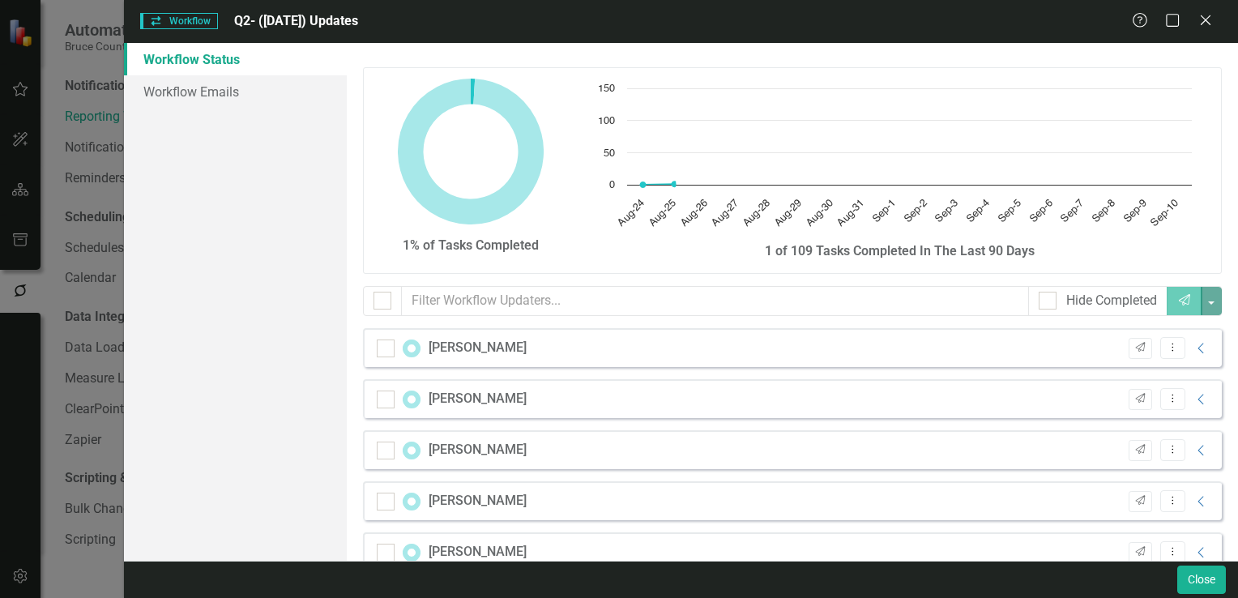
checkbox input "false"
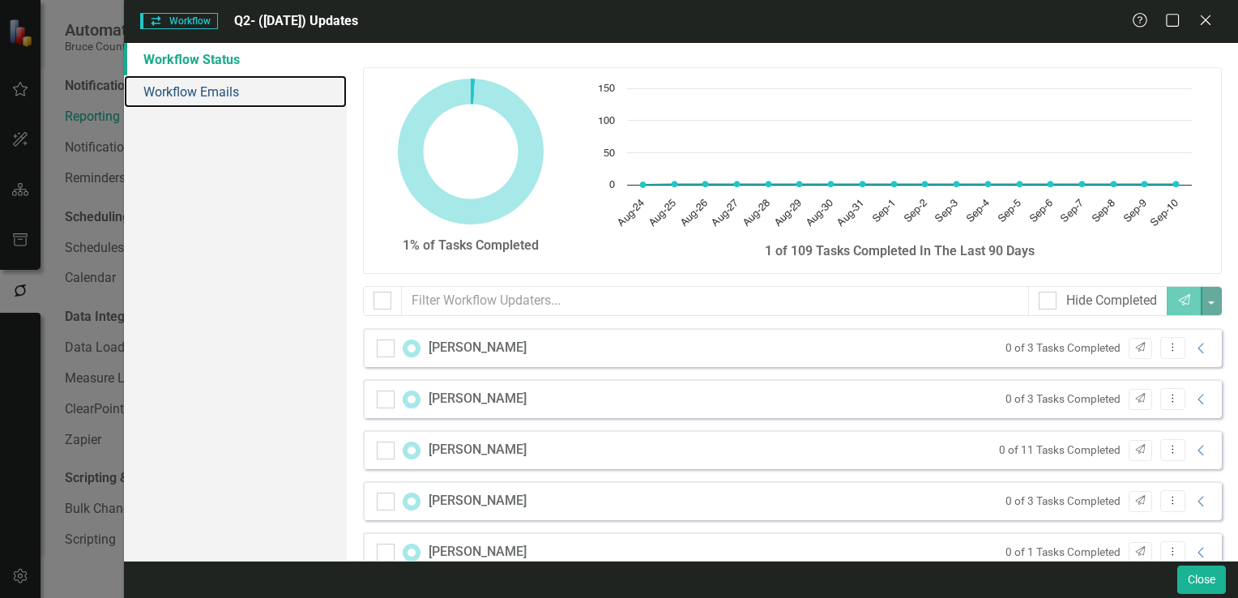
drag, startPoint x: 196, startPoint y: 96, endPoint x: 216, endPoint y: 108, distance: 22.5
click at [196, 96] on link "Workflow Emails" at bounding box center [235, 91] width 223 height 32
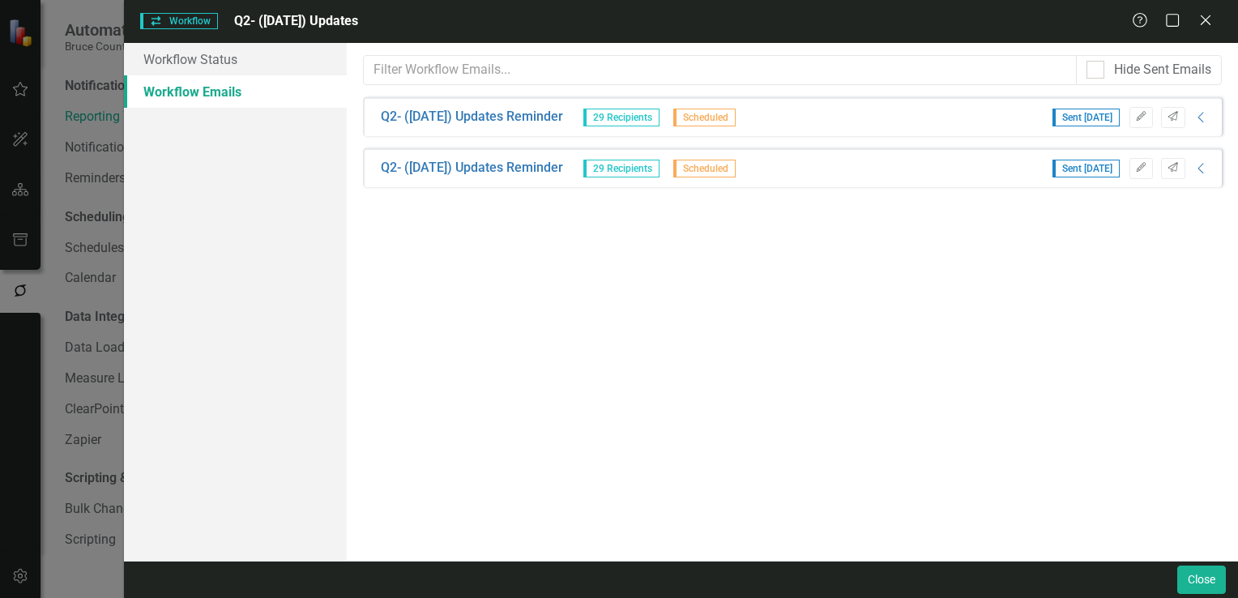
click at [610, 118] on span "29 Recipients" at bounding box center [622, 118] width 76 height 18
click at [616, 118] on span "29 Recipients" at bounding box center [622, 118] width 76 height 18
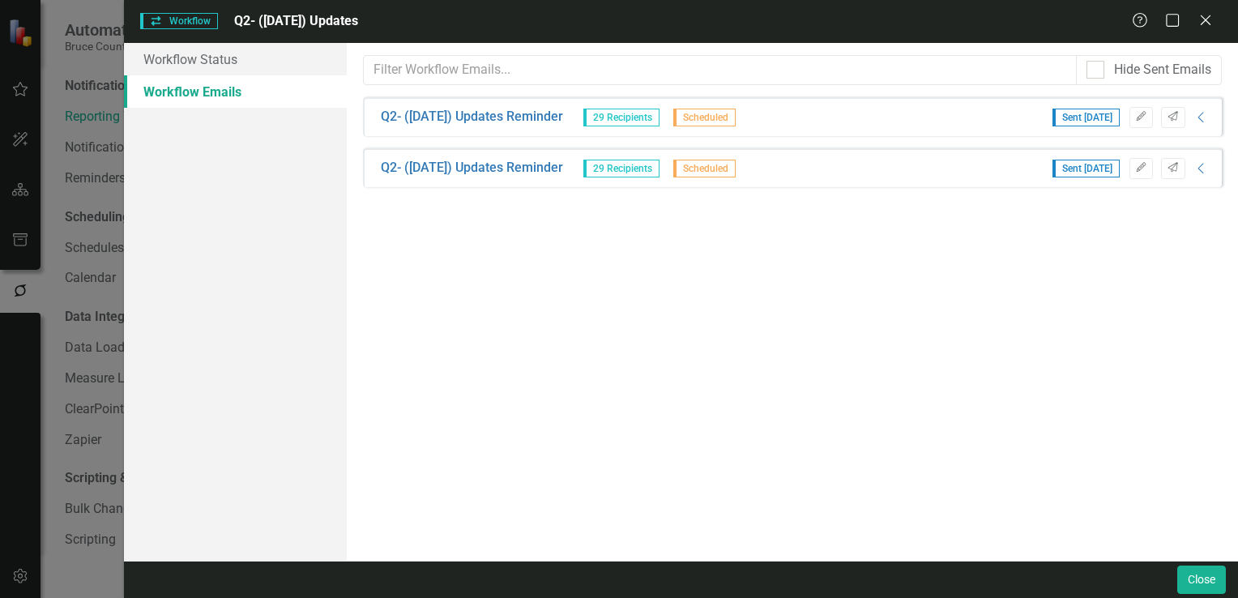
click at [616, 118] on span "29 Recipients" at bounding box center [622, 118] width 76 height 18
click at [515, 119] on link "Q2- ([DATE]) Updates Reminder" at bounding box center [472, 117] width 182 height 19
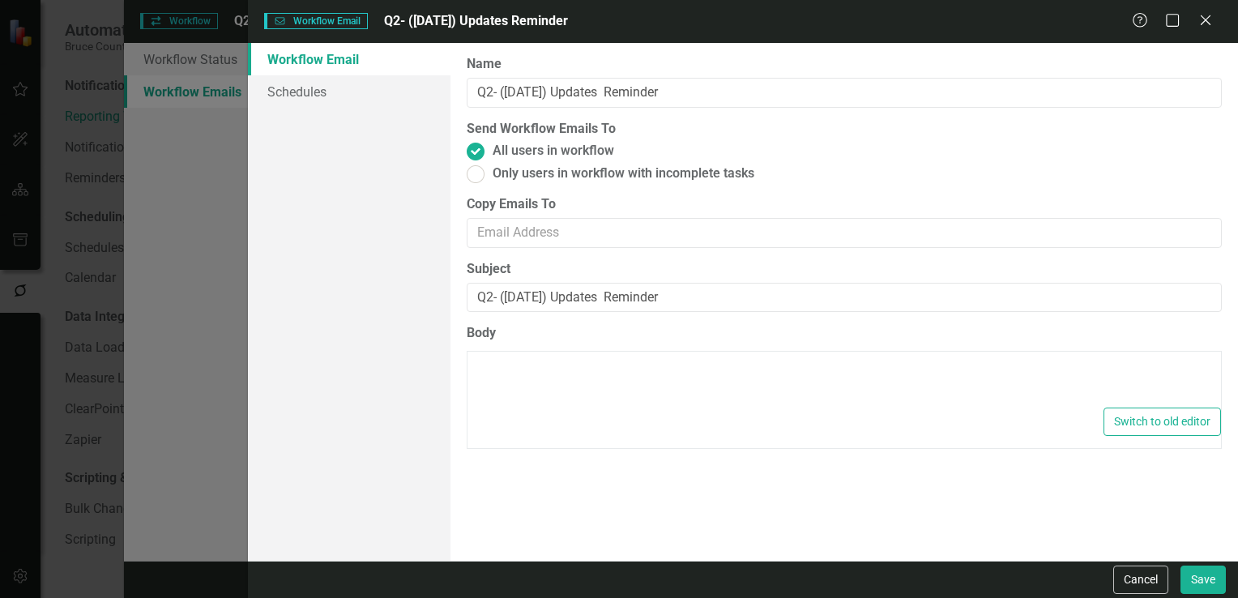
type textarea "<p>Dear {FirstName},</p> <p>Please log into ClearPoint and update the following…"
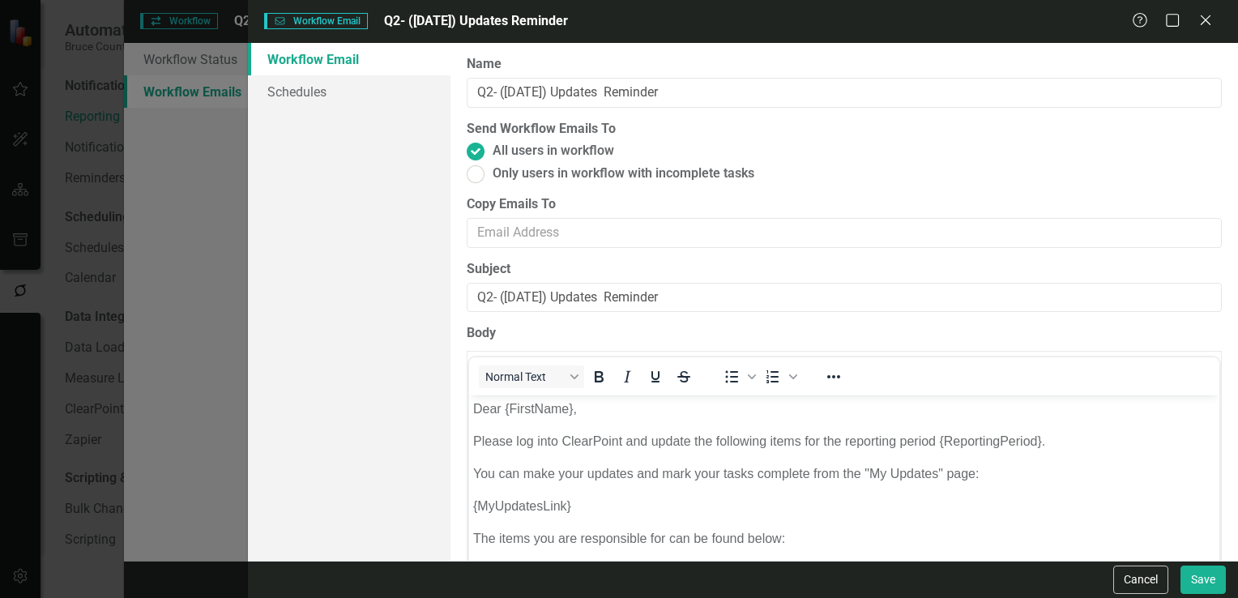
click at [173, 271] on div "Workflow Email Workflow Email Q2- ([DATE]) Updates Reminder Help Maximize Close…" at bounding box center [619, 299] width 1238 height 598
click at [72, 240] on div "Workflow Email Workflow Email Q2- ([DATE]) Updates Reminder Help Maximize Close…" at bounding box center [619, 299] width 1238 height 598
click at [212, 61] on div "Workflow Email Workflow Email Q2- ([DATE]) Updates Reminder Help Maximize Close…" at bounding box center [619, 299] width 1238 height 598
click at [298, 91] on link "Schedules" at bounding box center [349, 91] width 203 height 32
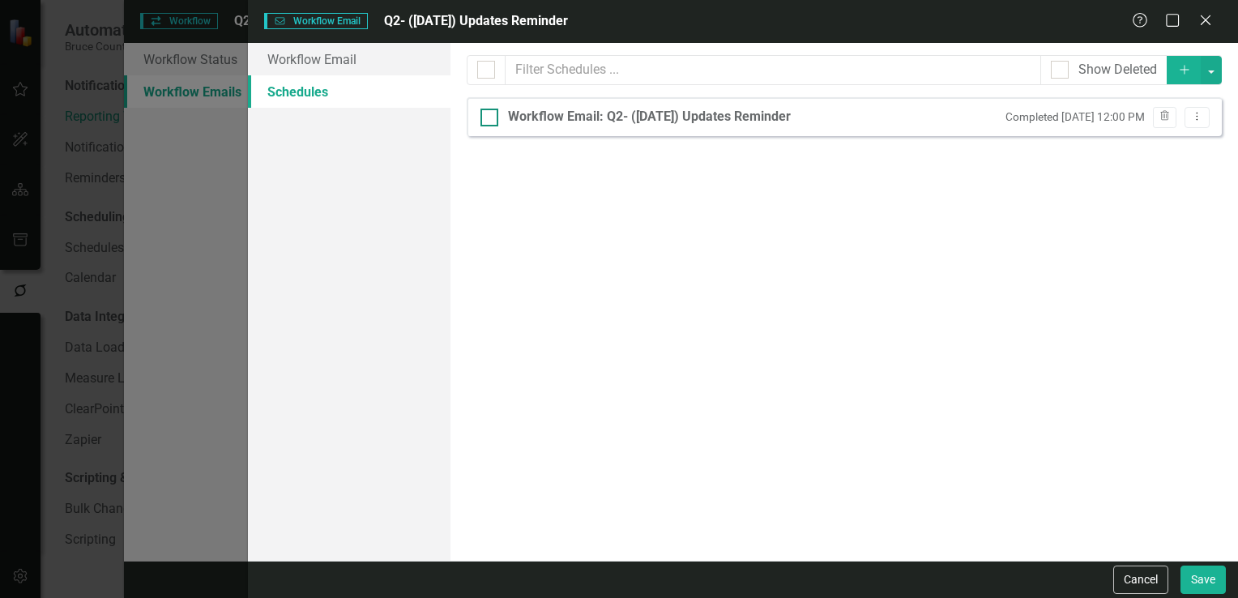
click at [704, 119] on div "Workflow Email: Q2- ([DATE]) Updates Reminder" at bounding box center [649, 117] width 283 height 19
click at [491, 119] on input "Workflow Email: Q2- ([DATE]) Updates Reminder" at bounding box center [486, 114] width 11 height 11
checkbox input "true"
click at [704, 119] on div "Workflow Email: Q2- ([DATE]) Updates Reminder" at bounding box center [649, 117] width 283 height 19
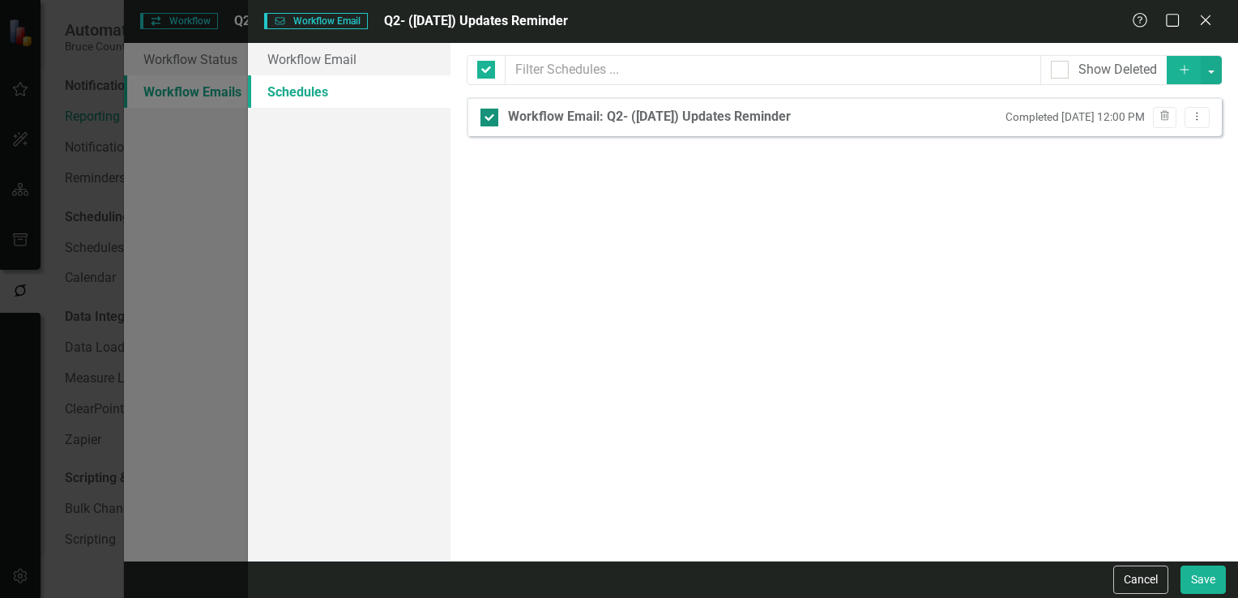
click at [491, 119] on input "Workflow Email: Q2- ([DATE]) Updates Reminder" at bounding box center [486, 114] width 11 height 11
checkbox input "false"
click at [704, 119] on div "Workflow Email: Q2- ([DATE]) Updates Reminder" at bounding box center [649, 117] width 283 height 19
click at [491, 119] on input "Workflow Email: Q2- ([DATE]) Updates Reminder" at bounding box center [486, 114] width 11 height 11
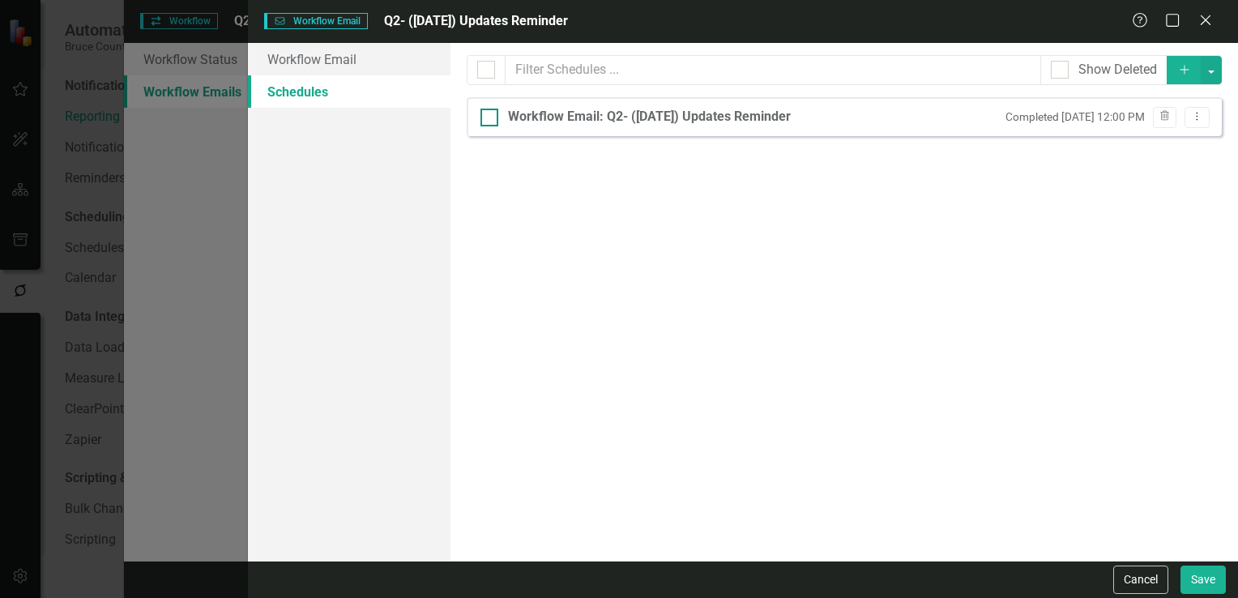
checkbox input "true"
click at [704, 119] on div "Workflow Email: Q2- ([DATE]) Updates Reminder" at bounding box center [649, 117] width 283 height 19
click at [491, 119] on input "Workflow Email: Q2- ([DATE]) Updates Reminder" at bounding box center [486, 114] width 11 height 11
checkbox input "false"
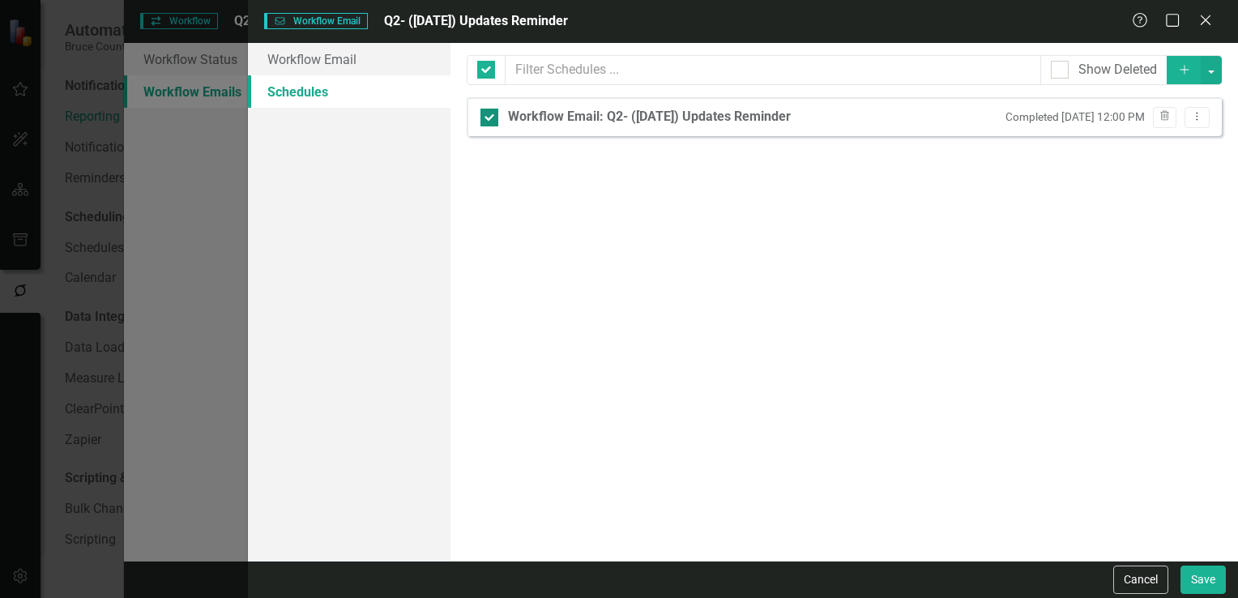
checkbox input "false"
click at [1204, 28] on icon "Close" at bounding box center [1206, 19] width 20 height 15
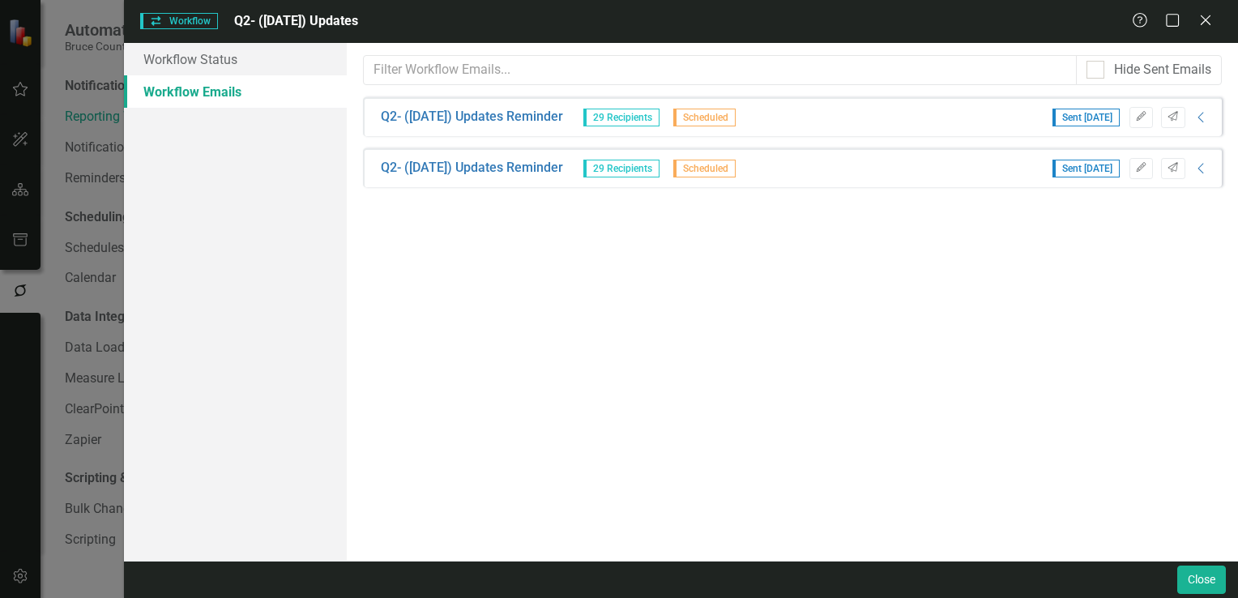
click at [628, 115] on span "29 Recipients" at bounding box center [622, 118] width 76 height 18
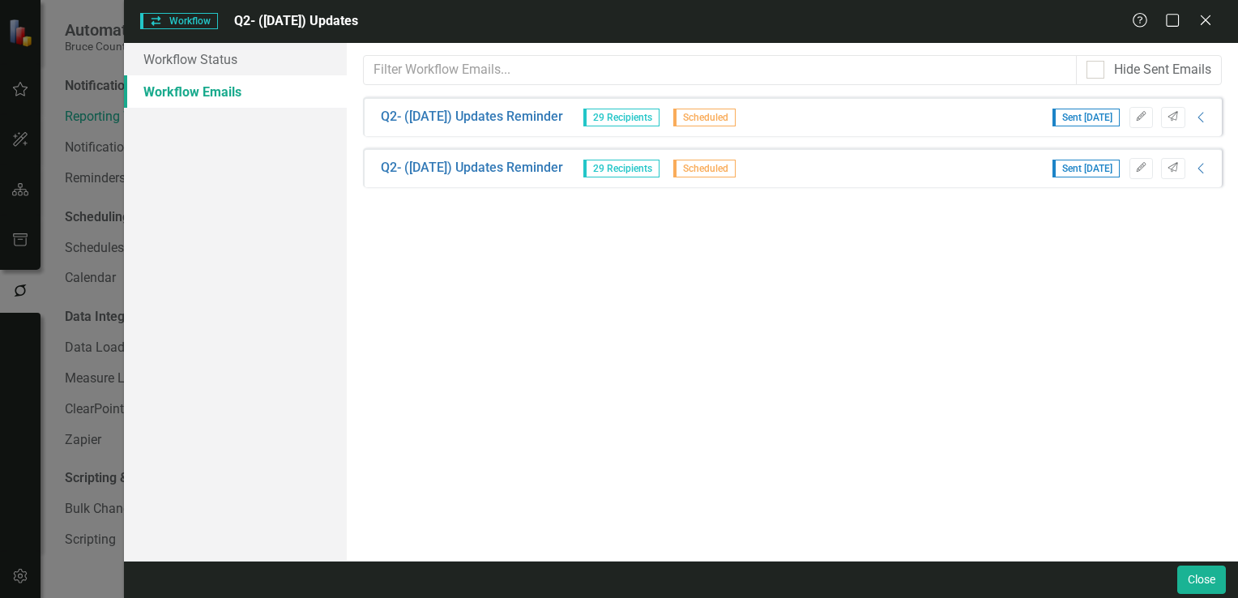
click at [628, 115] on span "29 Recipients" at bounding box center [622, 118] width 76 height 18
click at [1200, 118] on icon "Collapse" at bounding box center [1202, 117] width 16 height 13
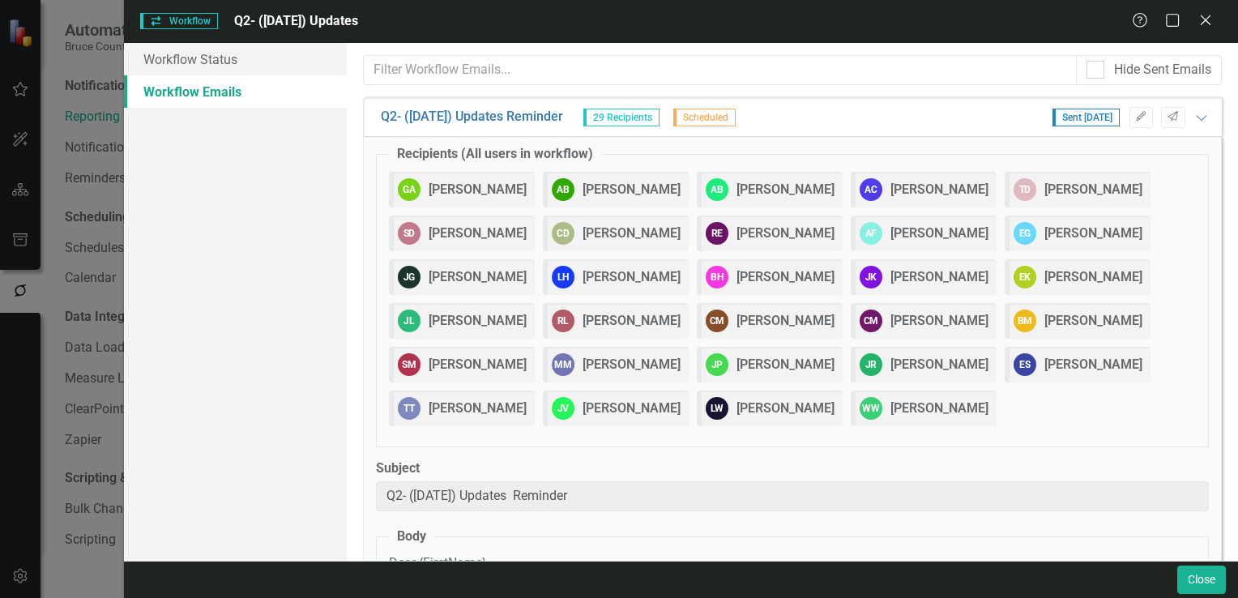
click at [857, 476] on label "Subject" at bounding box center [792, 469] width 833 height 19
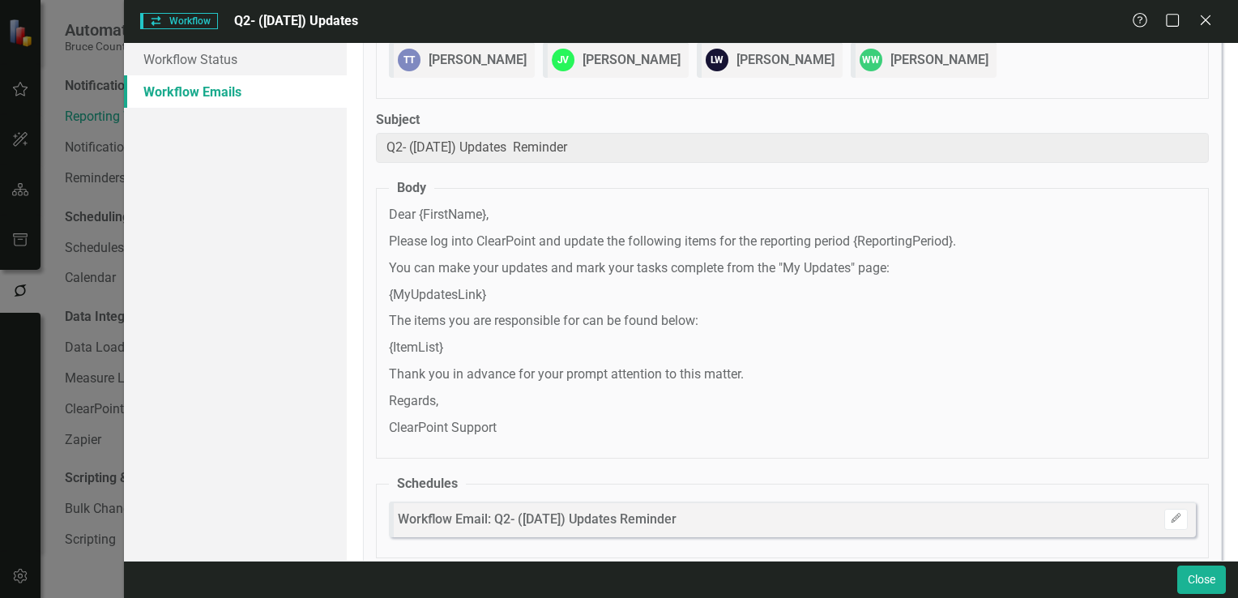
scroll to position [431, 0]
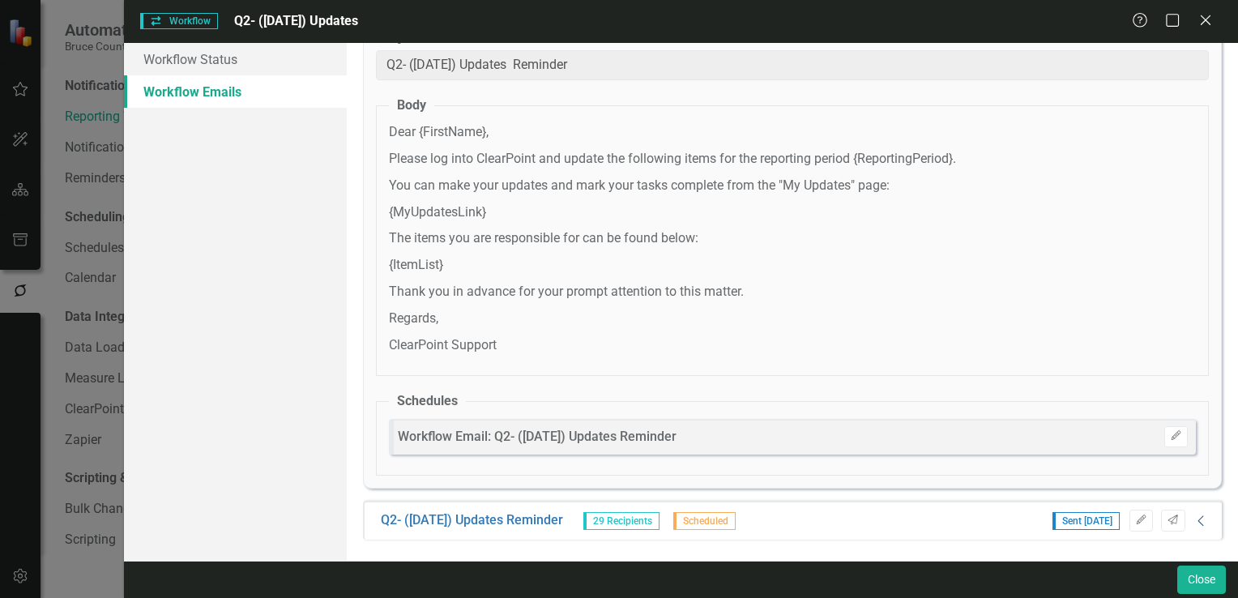
click at [1194, 520] on icon "Collapse" at bounding box center [1202, 521] width 16 height 13
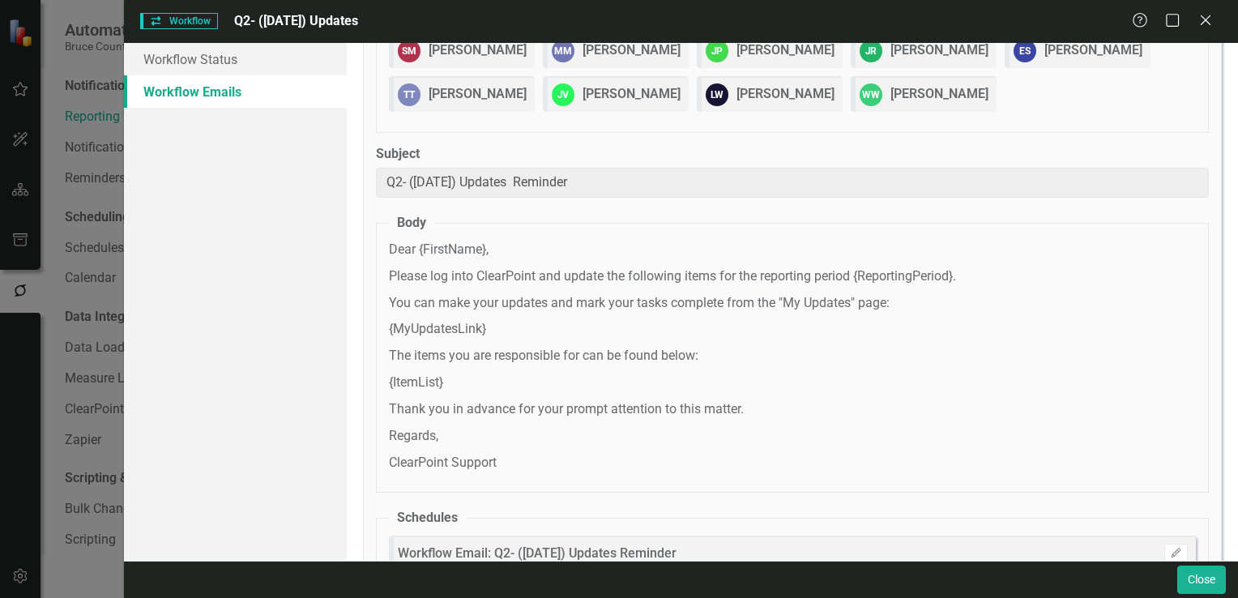
scroll to position [1258, 0]
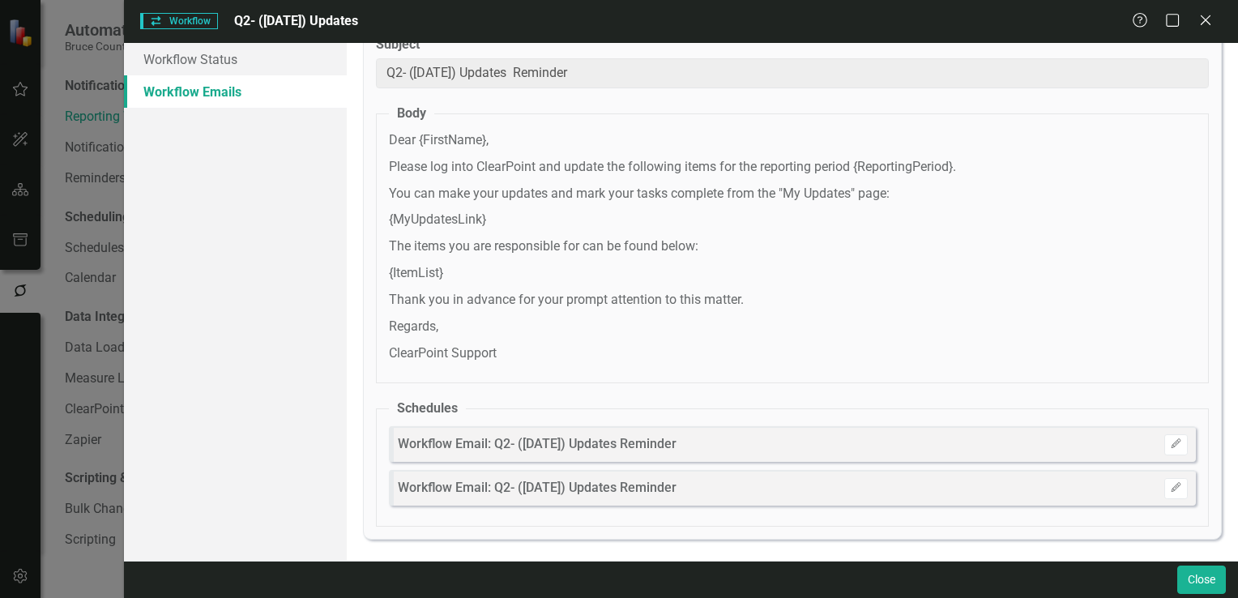
click at [1206, 19] on icon at bounding box center [1206, 20] width 10 height 10
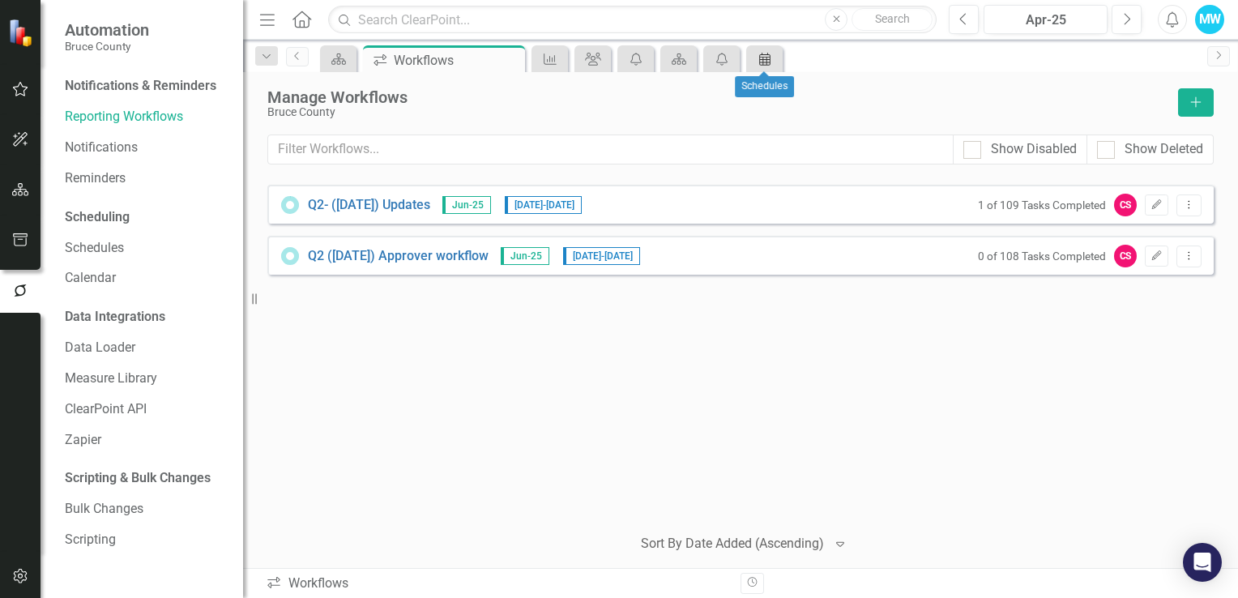
click at [759, 60] on icon "Schedules" at bounding box center [765, 59] width 16 height 13
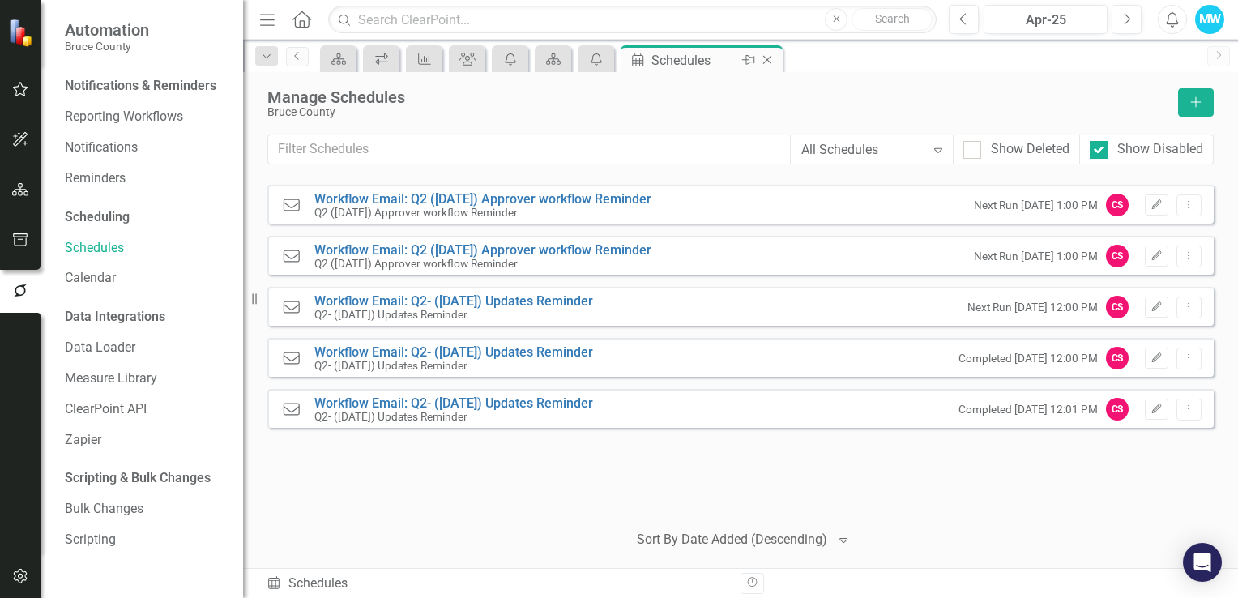
click at [770, 61] on icon "Close" at bounding box center [767, 59] width 16 height 13
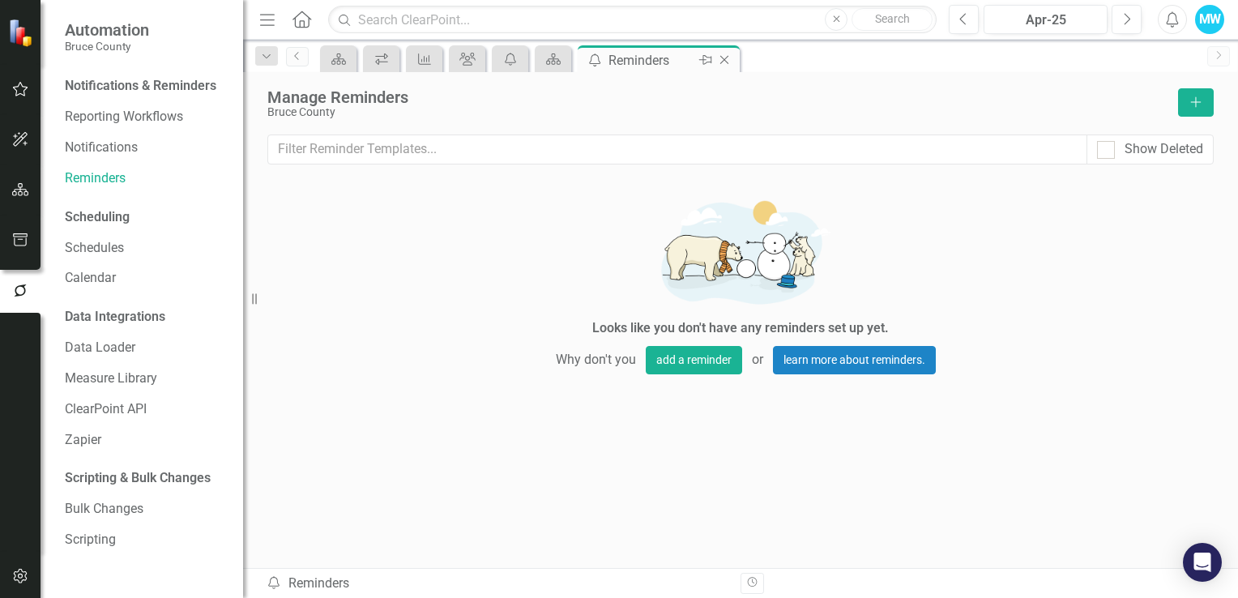
click at [725, 63] on icon "Close" at bounding box center [725, 59] width 16 height 13
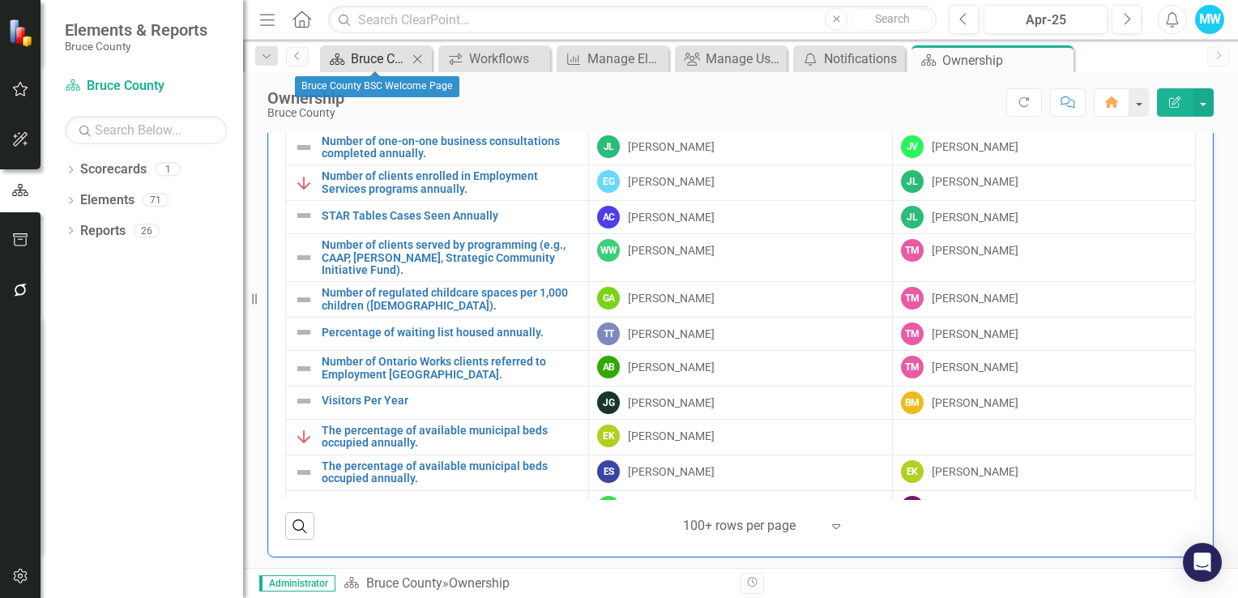
click at [385, 53] on div "Bruce County BSC Welcome Page" at bounding box center [379, 59] width 57 height 20
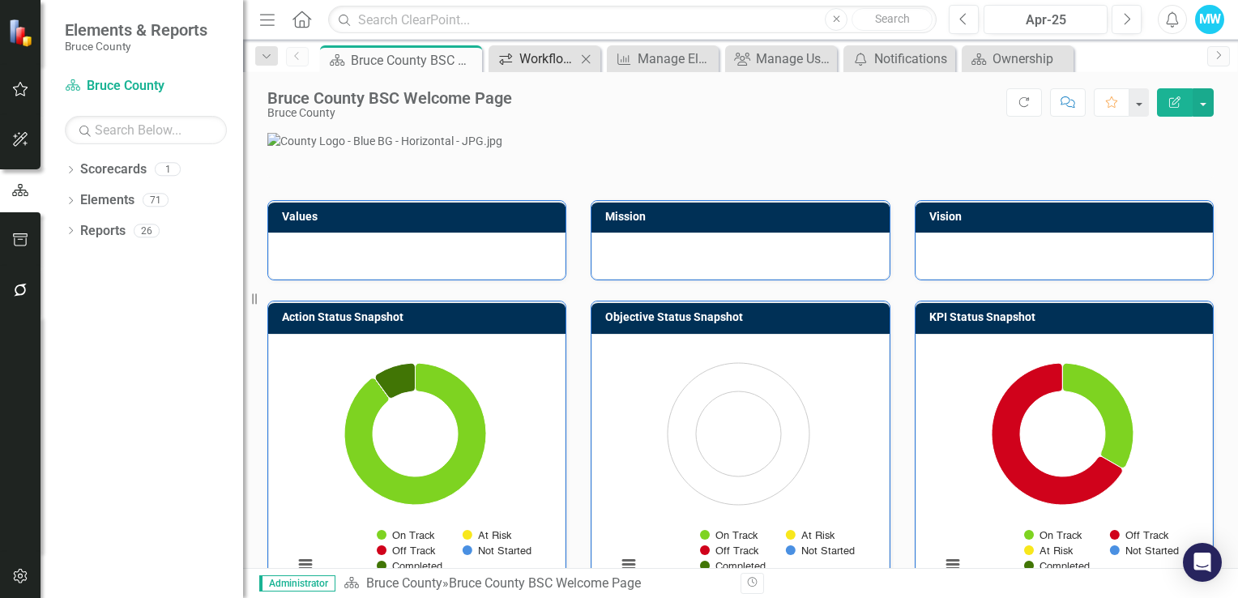
click at [550, 62] on div "Workflows" at bounding box center [548, 59] width 57 height 20
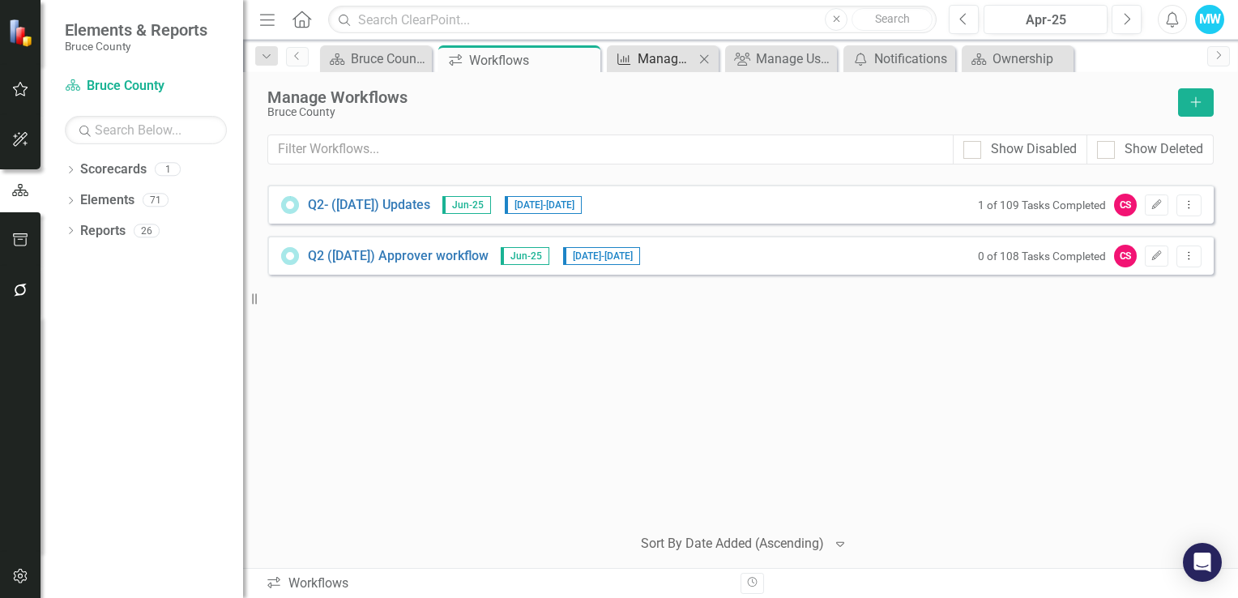
click at [660, 66] on div "Manage Elements" at bounding box center [666, 59] width 57 height 20
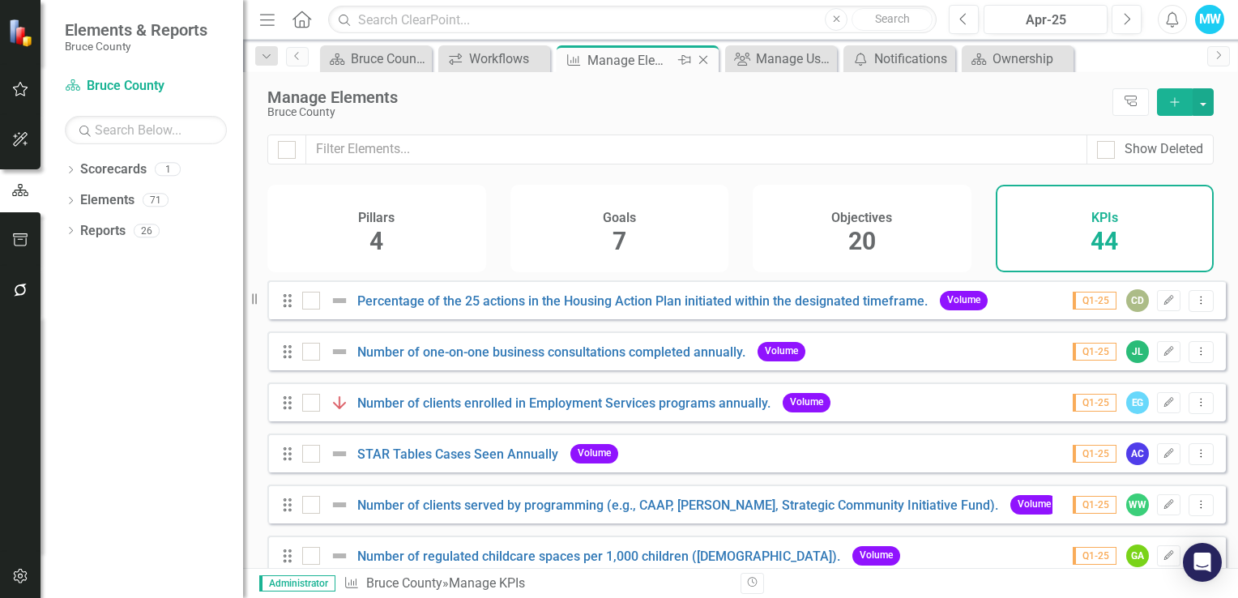
click at [704, 57] on icon "Close" at bounding box center [703, 59] width 16 height 13
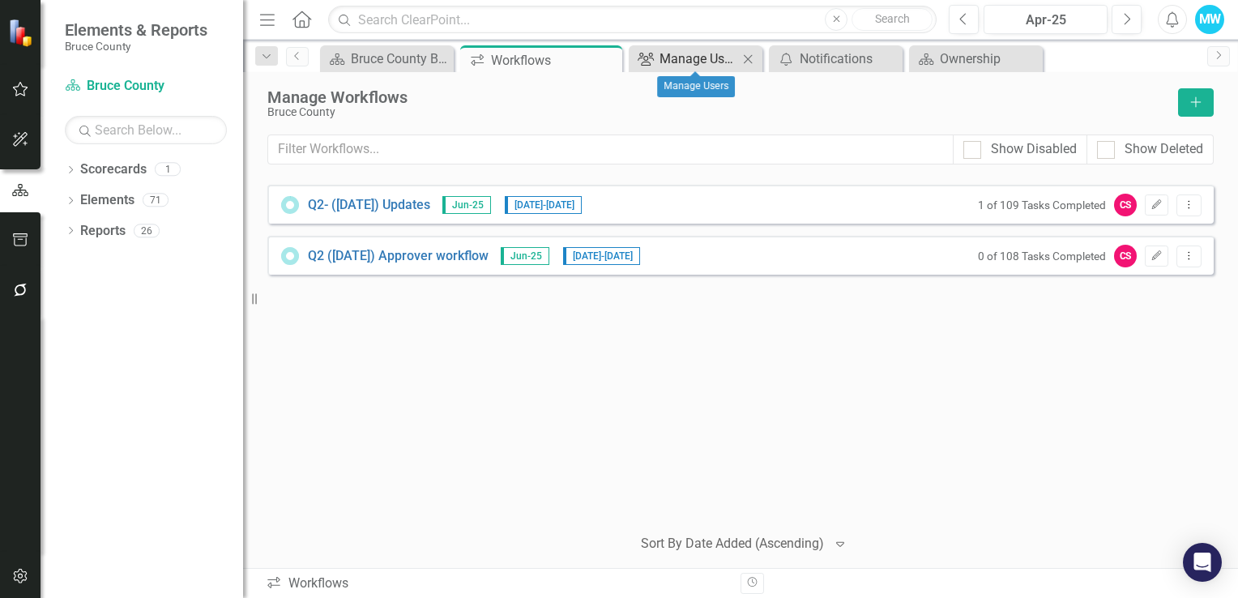
click at [699, 54] on div "Manage Users" at bounding box center [699, 59] width 79 height 20
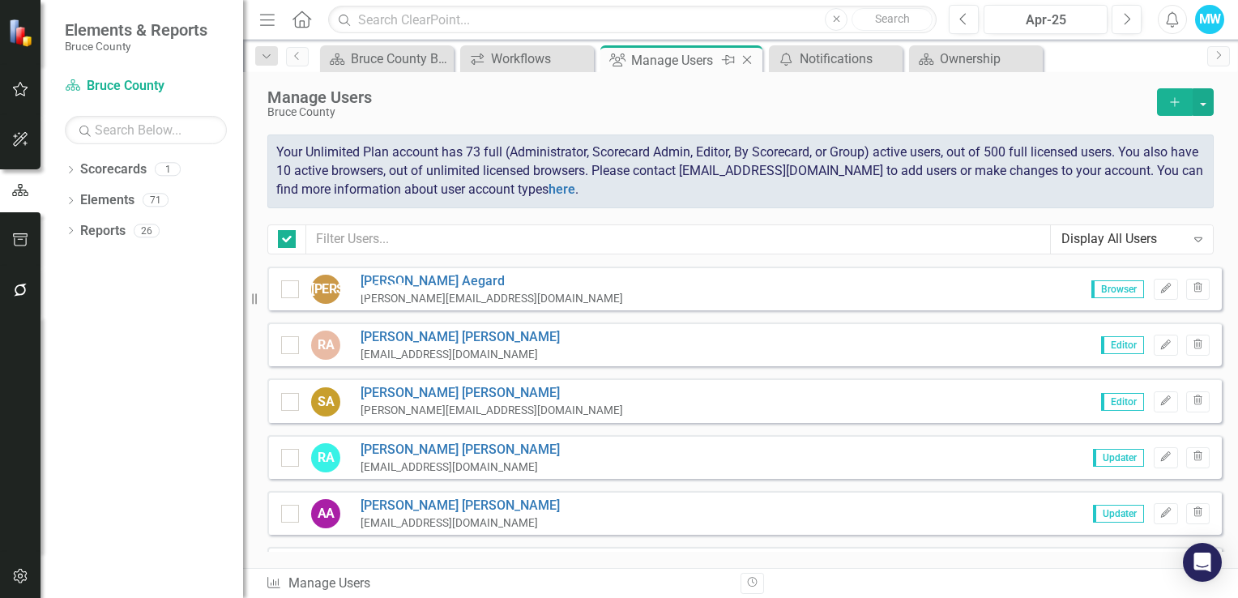
checkbox input "false"
click at [830, 59] on div "Notifications" at bounding box center [839, 59] width 79 height 20
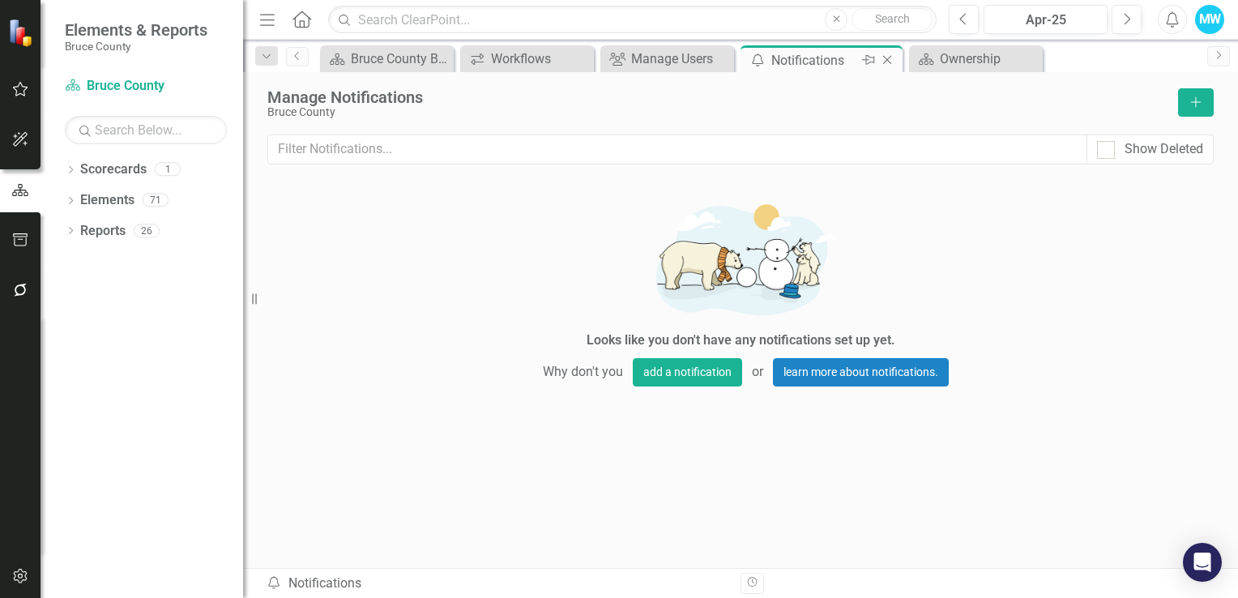
click at [888, 58] on icon "Close" at bounding box center [887, 59] width 16 height 13
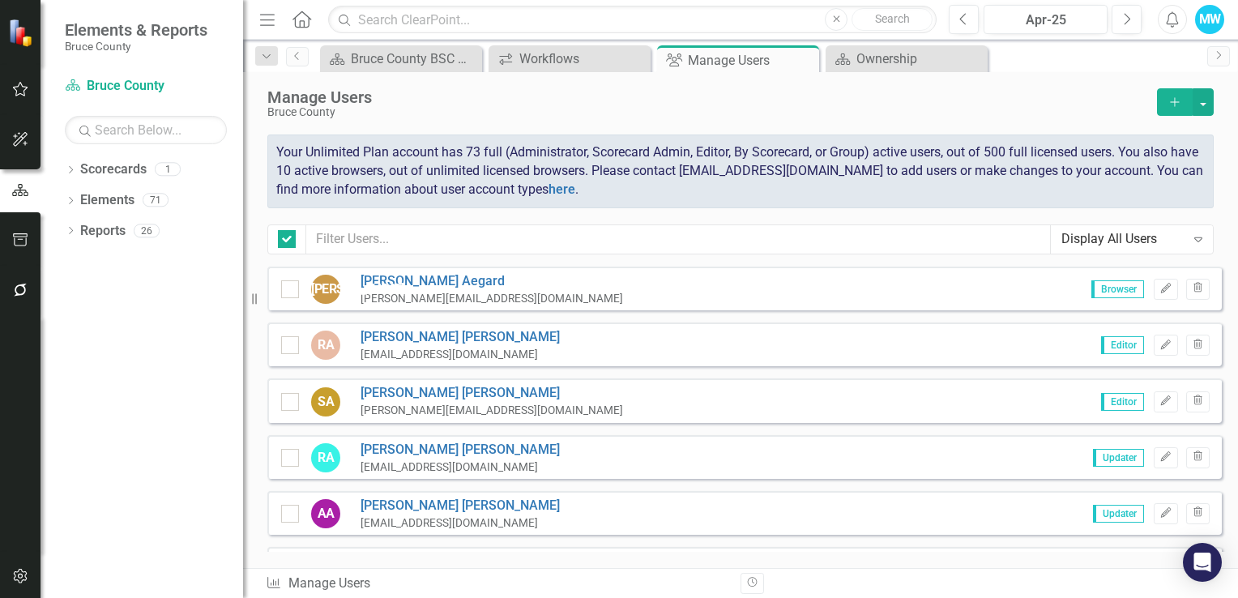
checkbox input "false"
click at [901, 58] on div "Ownership" at bounding box center [910, 59] width 107 height 20
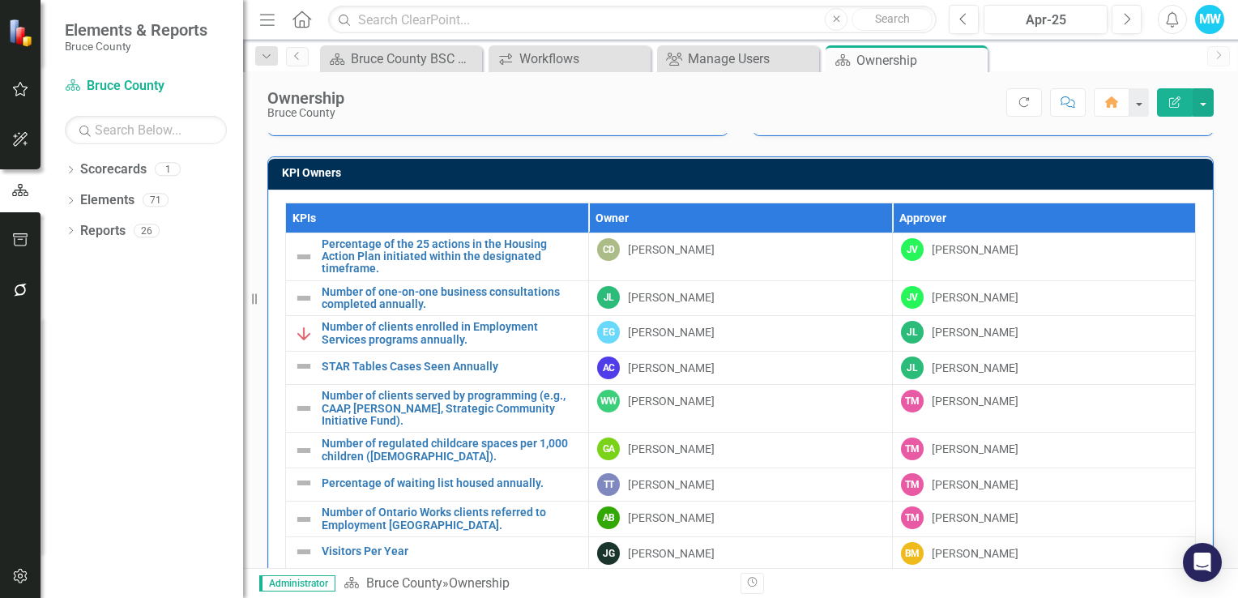
scroll to position [892, 0]
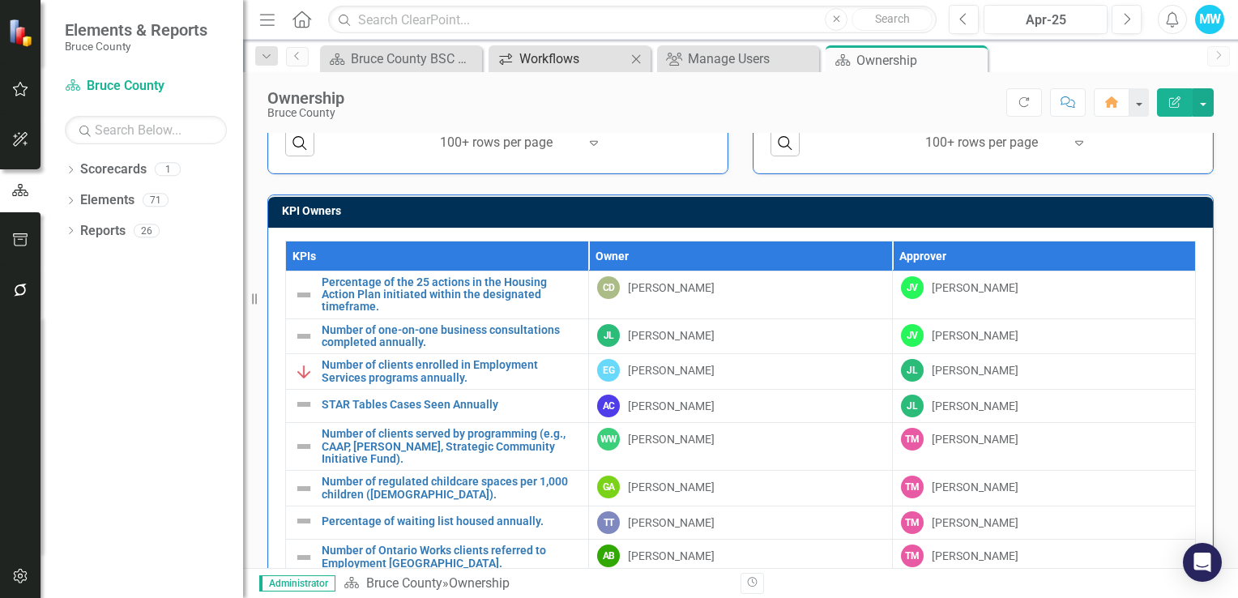
click at [568, 59] on div "Workflows" at bounding box center [573, 59] width 107 height 20
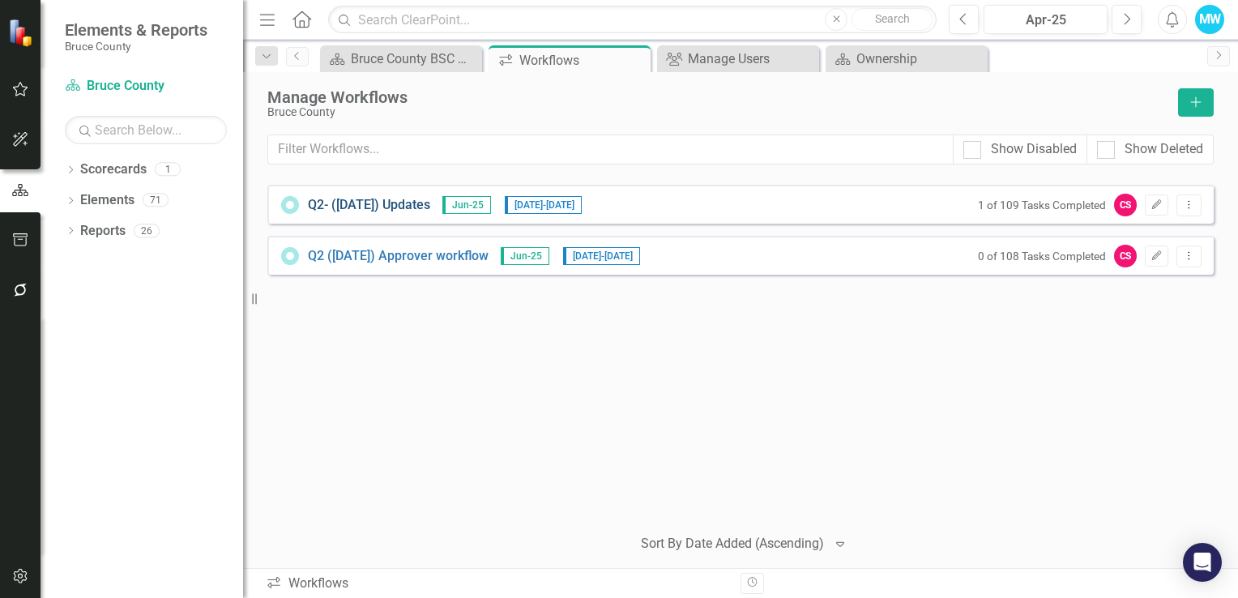
click at [376, 207] on link "Q2- ([DATE]) Updates" at bounding box center [369, 205] width 122 height 19
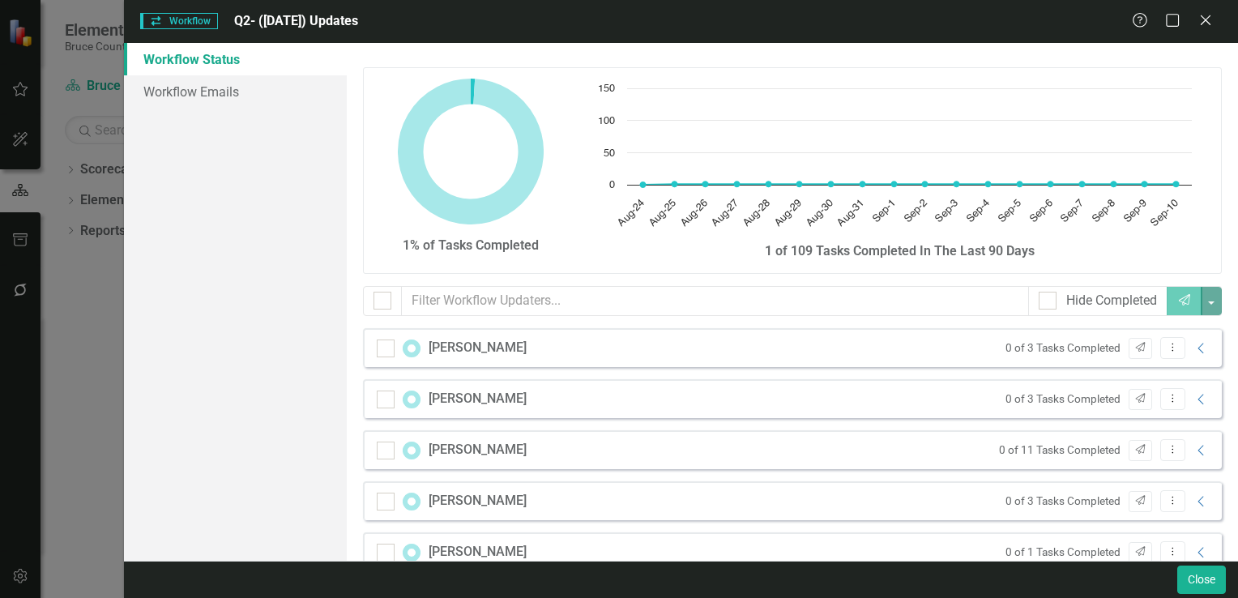
click at [1210, 20] on icon "Close" at bounding box center [1206, 20] width 16 height 13
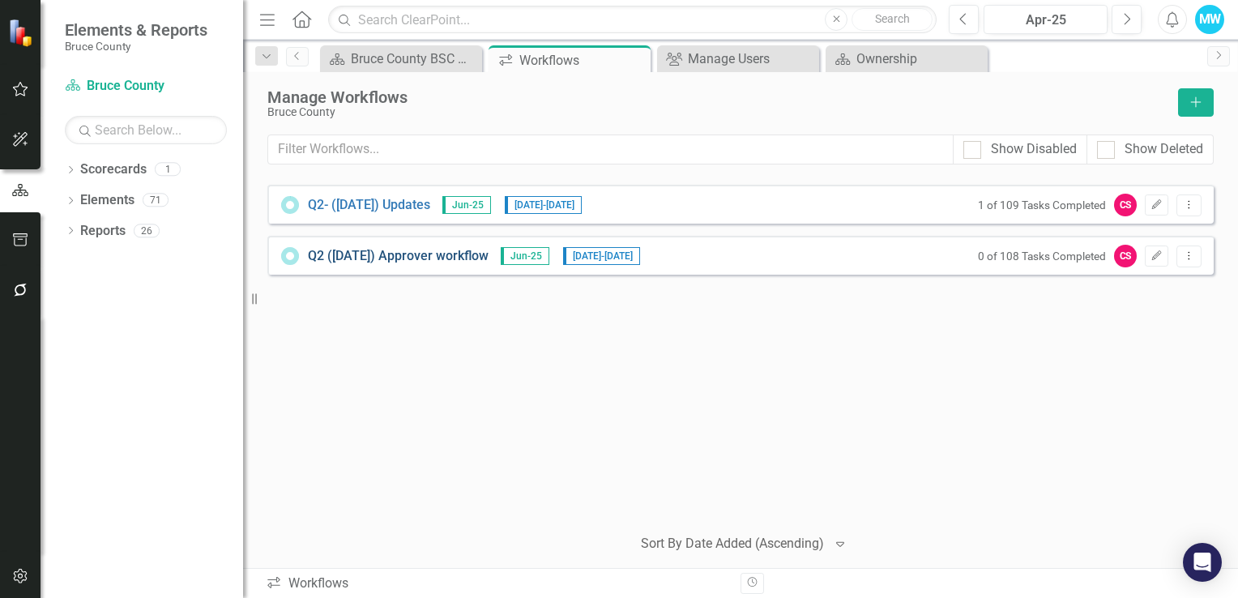
click at [409, 256] on link "Q2 ([DATE]) Approver workflow" at bounding box center [398, 256] width 181 height 19
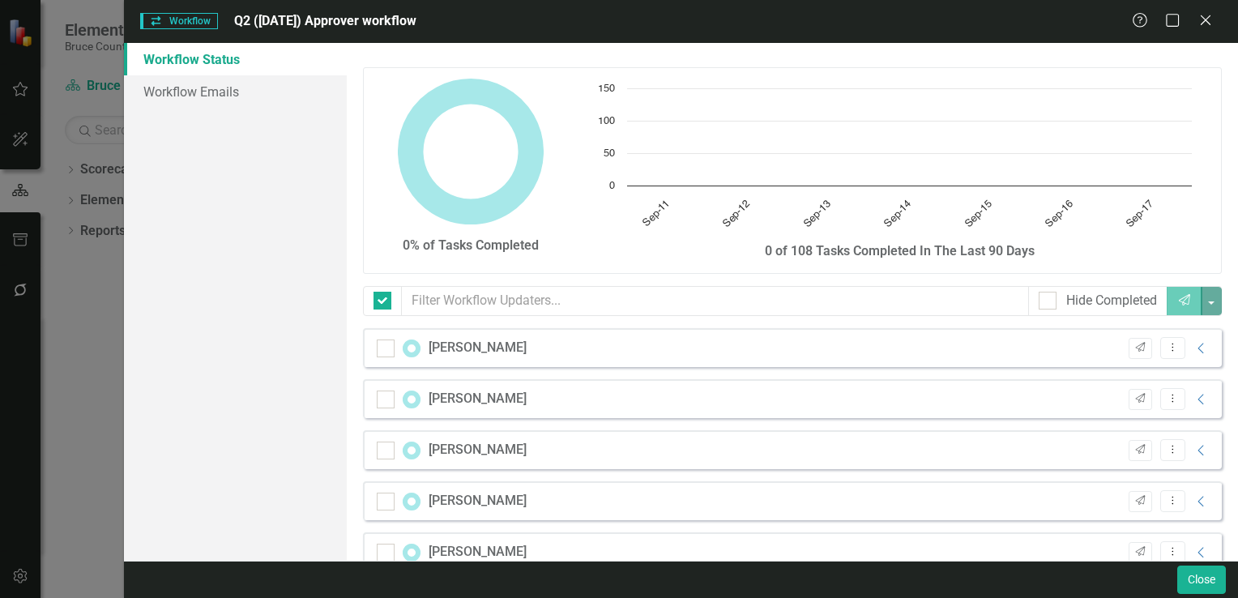
checkbox input "false"
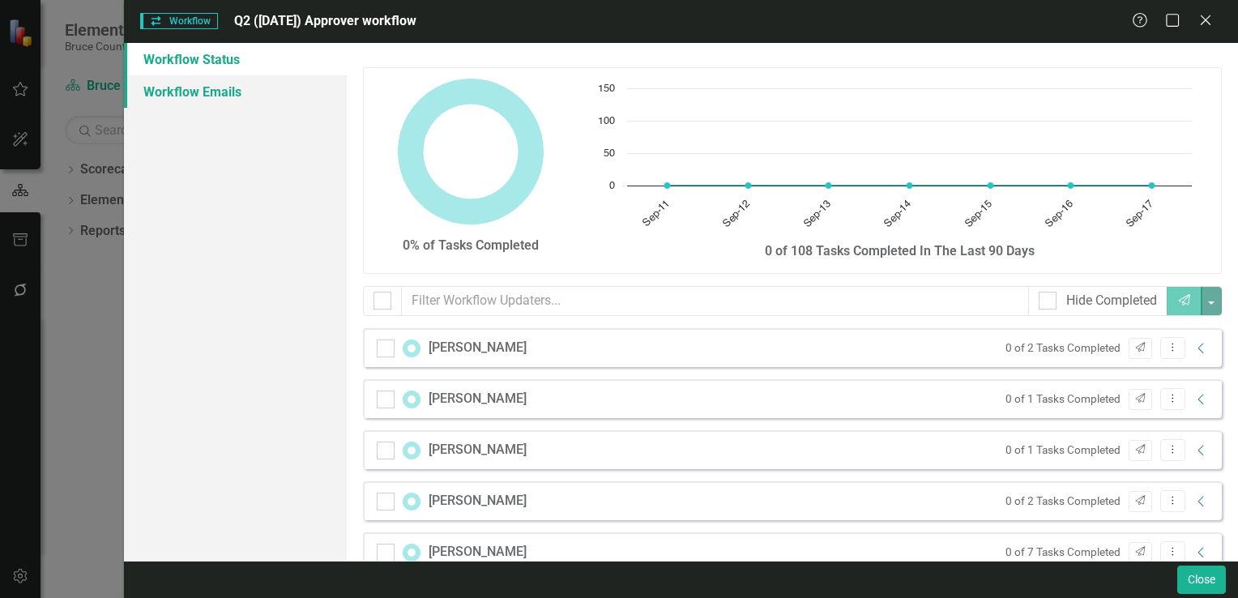
click at [212, 96] on link "Workflow Emails" at bounding box center [235, 91] width 223 height 32
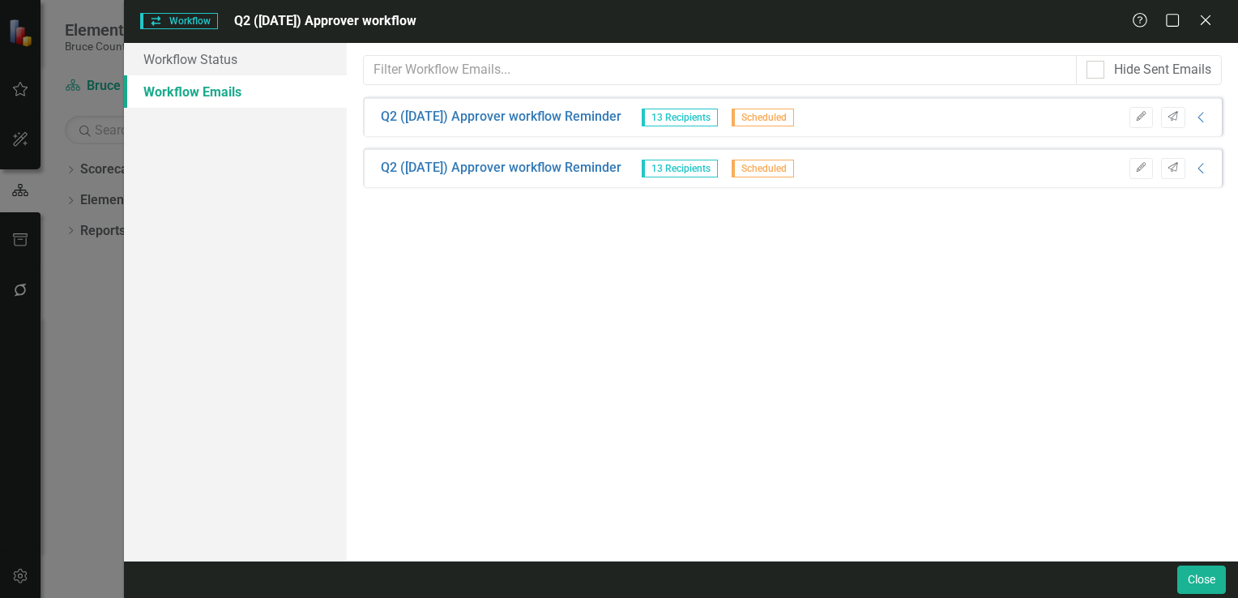
click at [676, 117] on span "13 Recipients" at bounding box center [680, 118] width 76 height 18
click at [1201, 122] on icon "Collapse" at bounding box center [1202, 117] width 16 height 13
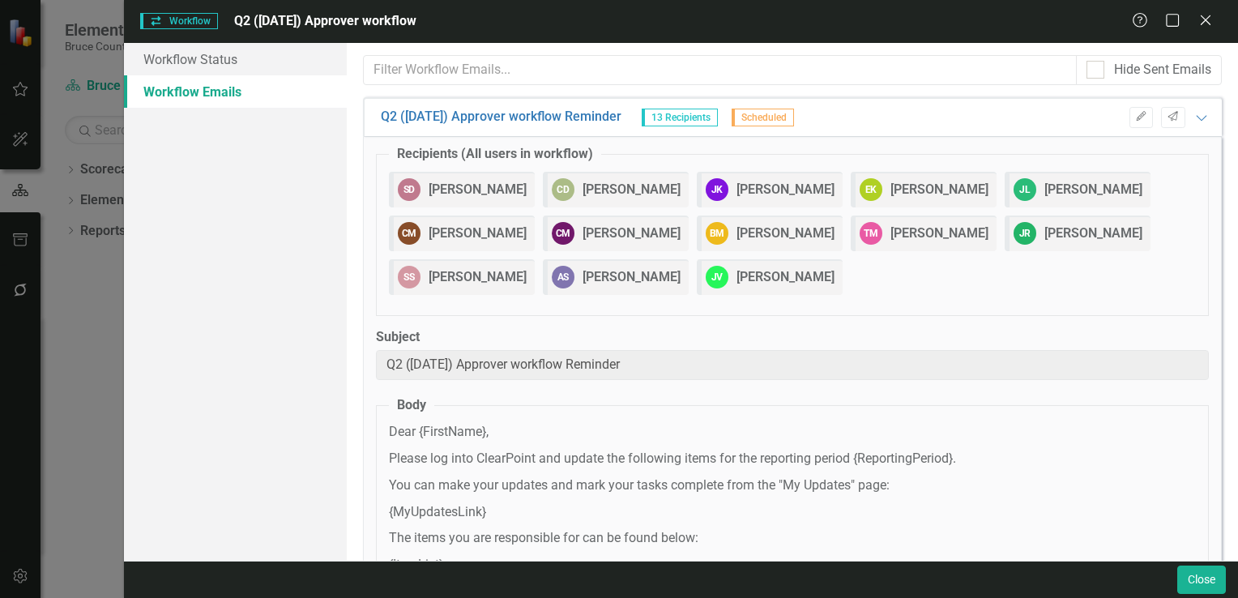
click at [780, 118] on span "Scheduled" at bounding box center [763, 118] width 62 height 18
click at [127, 268] on div "Workflow Status Workflow Emails" at bounding box center [235, 302] width 223 height 518
click at [1206, 20] on icon at bounding box center [1206, 20] width 12 height 12
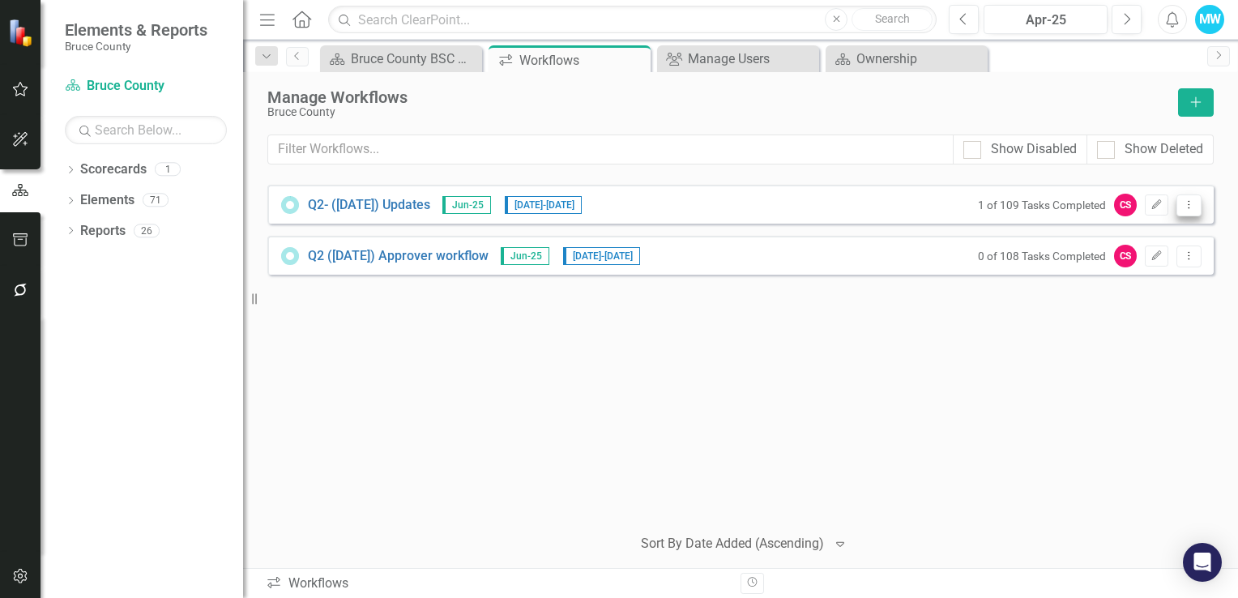
click at [1187, 203] on icon "Dropdown Menu" at bounding box center [1190, 204] width 14 height 11
click at [1156, 232] on link "Preview Preview Workflow" at bounding box center [1126, 231] width 150 height 30
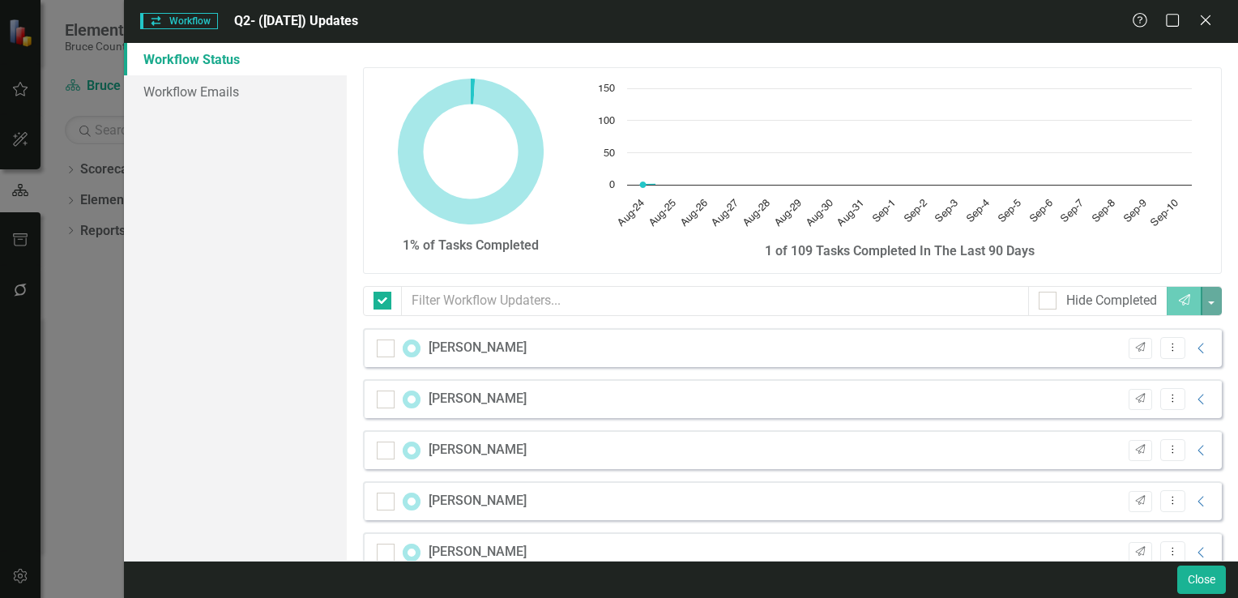
checkbox input "false"
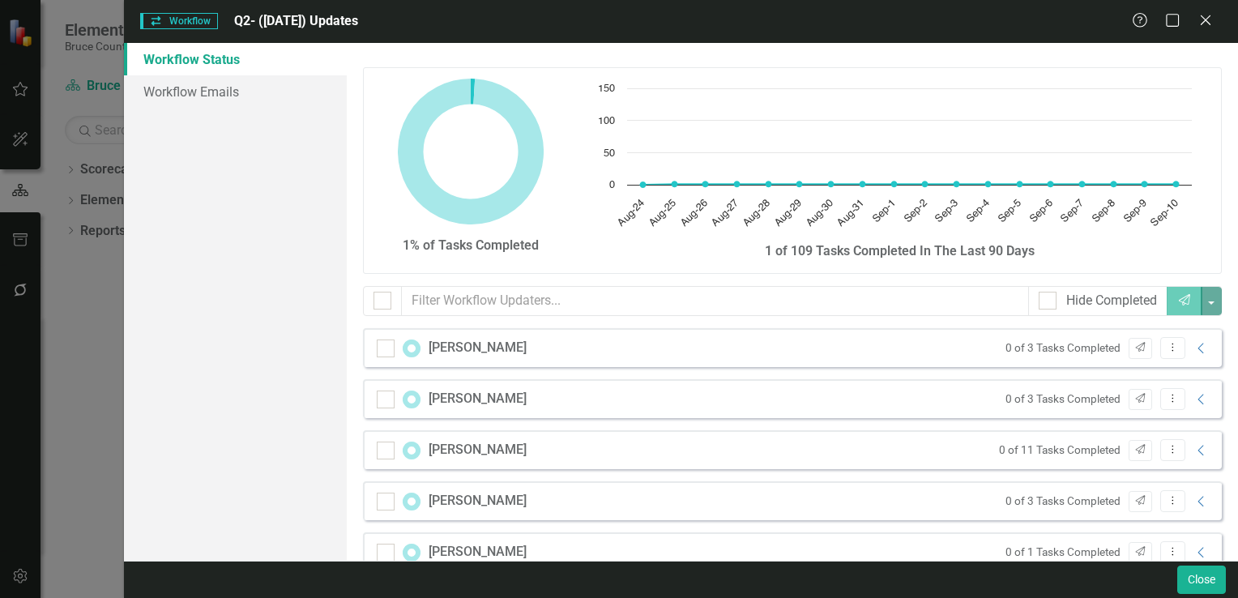
click at [77, 358] on div "Workflow Workflow Q2- ([DATE]) Updates Help Maximize Close Workflow Status Work…" at bounding box center [619, 299] width 1238 height 598
click at [1204, 18] on icon at bounding box center [1206, 20] width 12 height 12
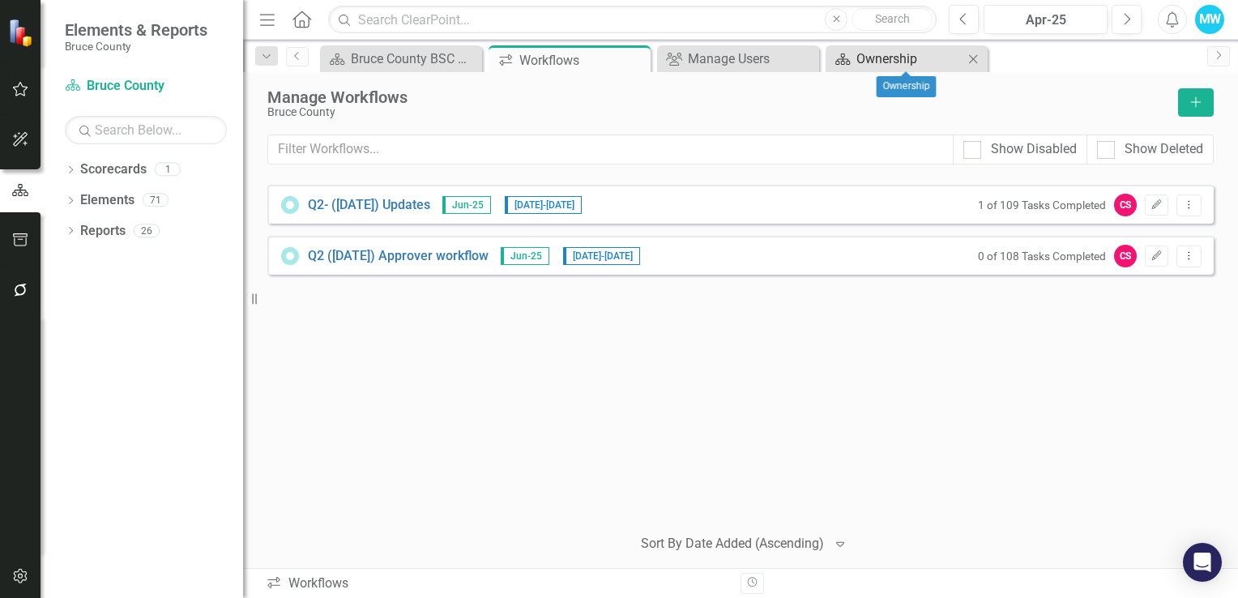
click at [922, 60] on div "Ownership" at bounding box center [910, 59] width 107 height 20
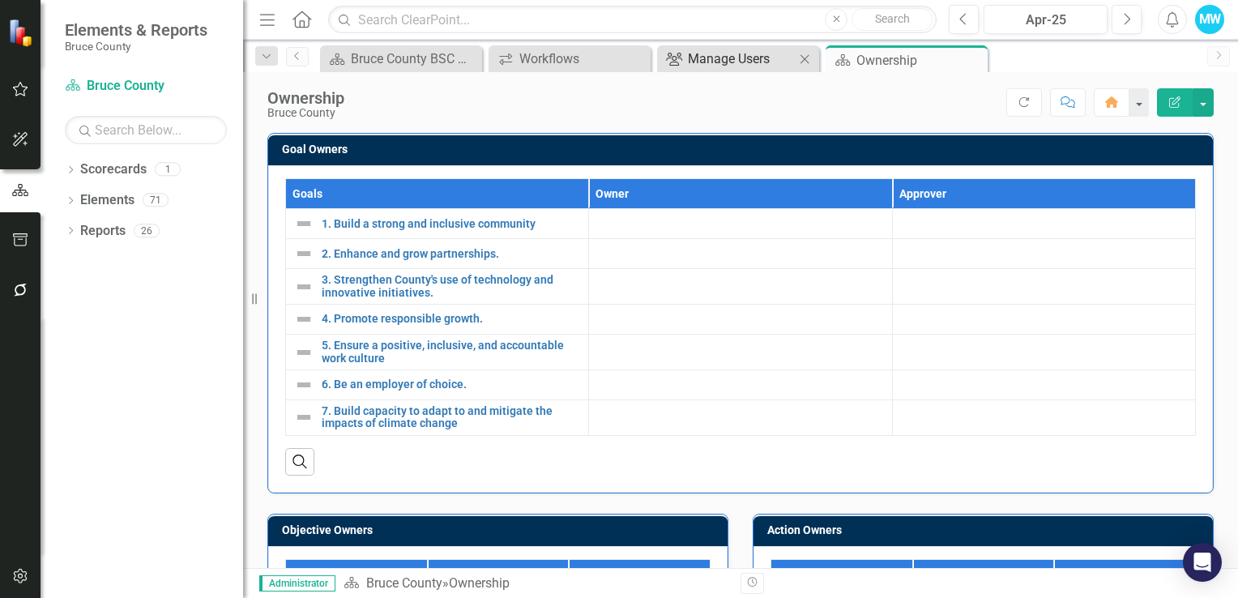
click at [760, 62] on div "Manage Users" at bounding box center [741, 59] width 107 height 20
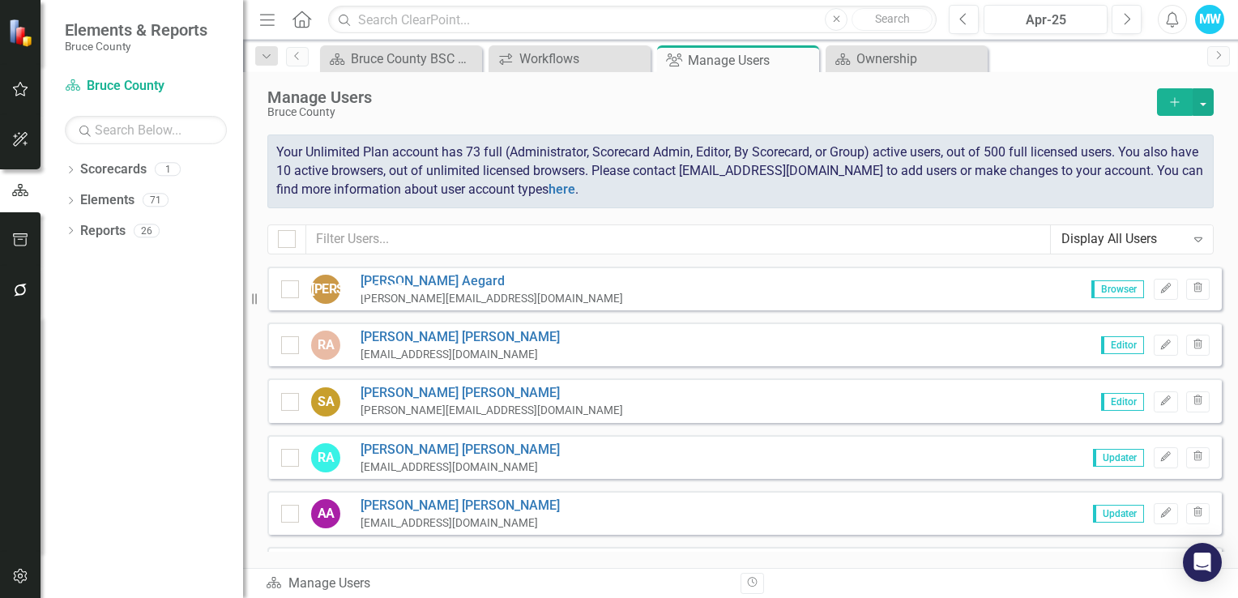
checkbox input "false"
click at [23, 236] on icon "button" at bounding box center [20, 239] width 15 height 13
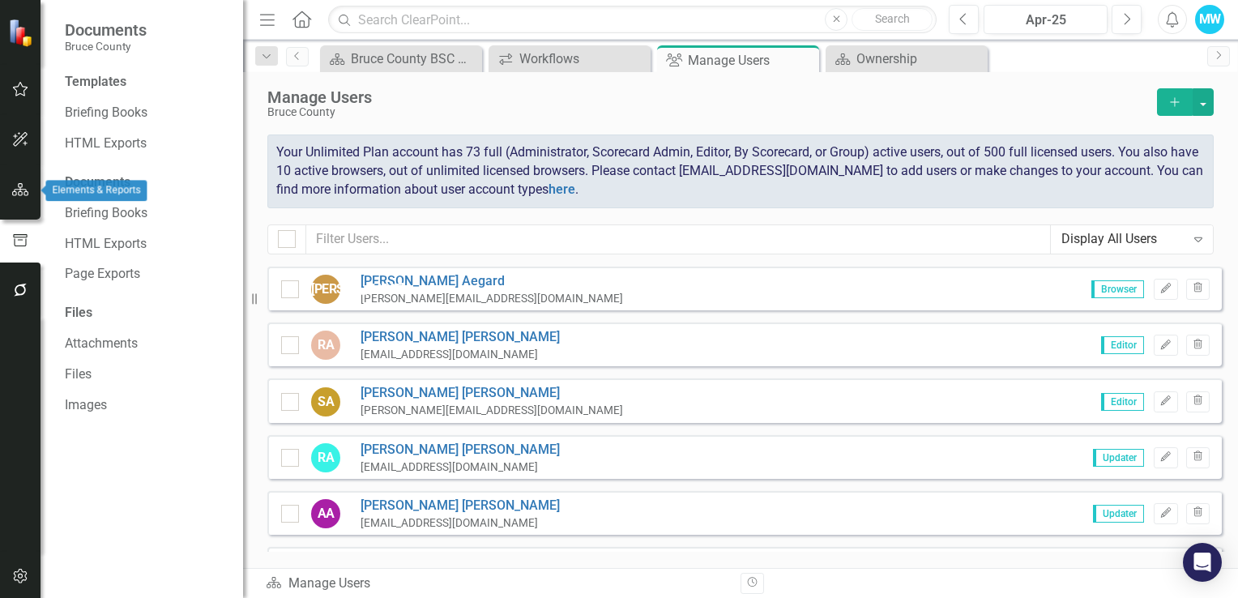
click at [20, 193] on icon "button" at bounding box center [20, 189] width 17 height 13
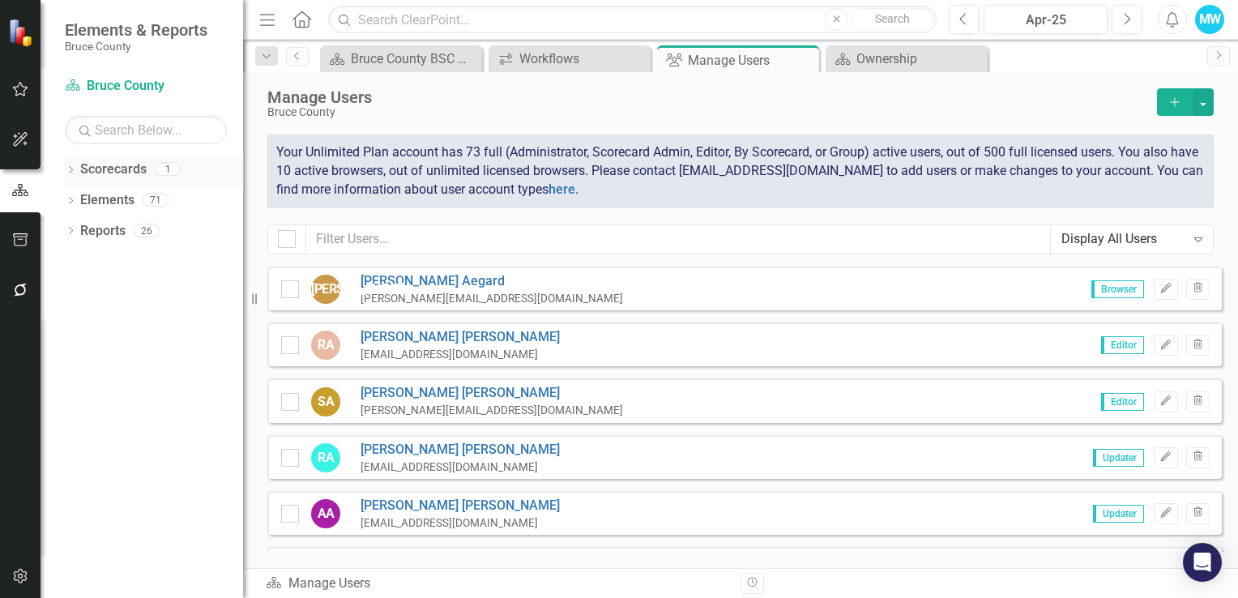
click at [68, 169] on icon "Dropdown" at bounding box center [70, 171] width 11 height 9
click at [68, 265] on icon "Dropdown" at bounding box center [70, 263] width 11 height 9
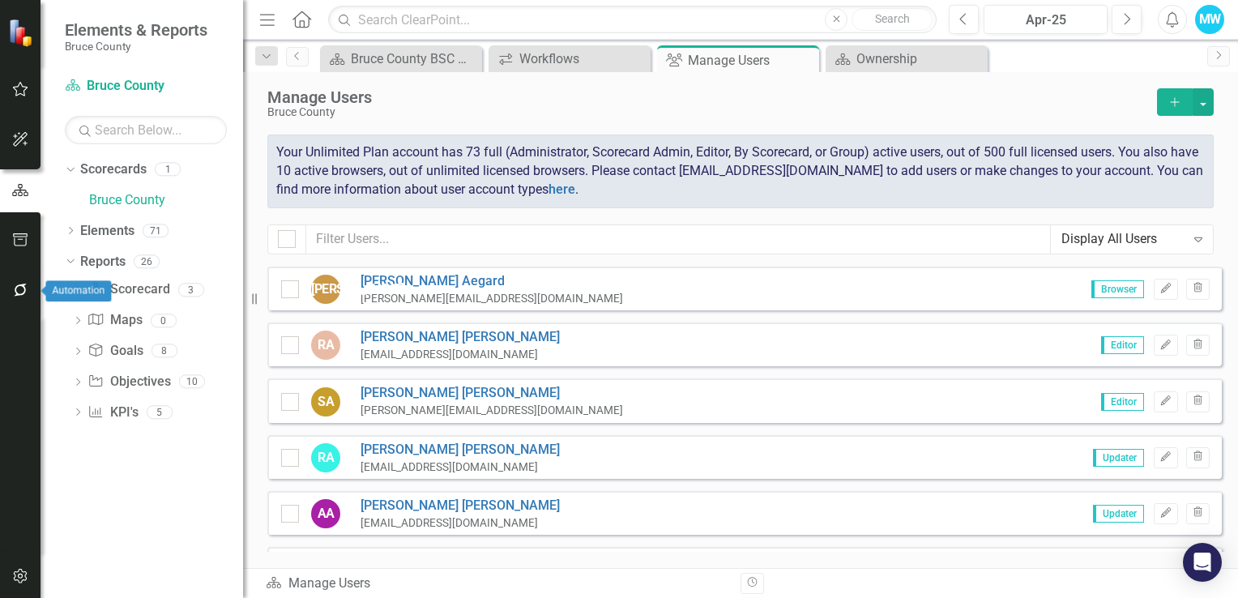
click at [19, 287] on icon "button" at bounding box center [20, 290] width 17 height 13
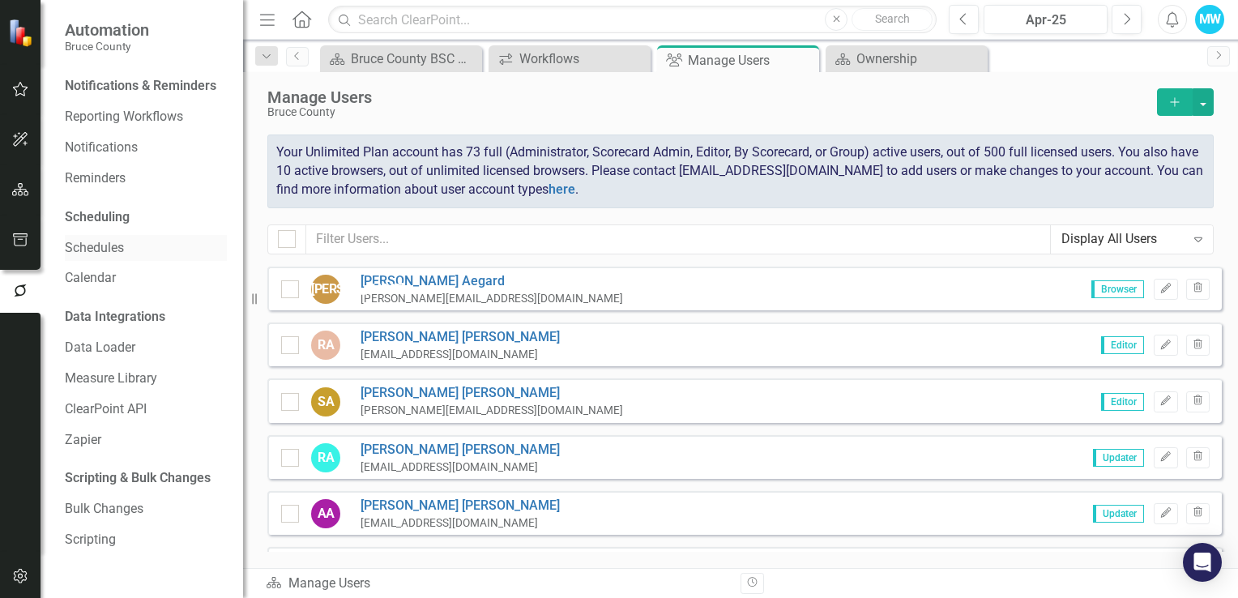
click at [109, 248] on link "Schedules" at bounding box center [146, 248] width 162 height 19
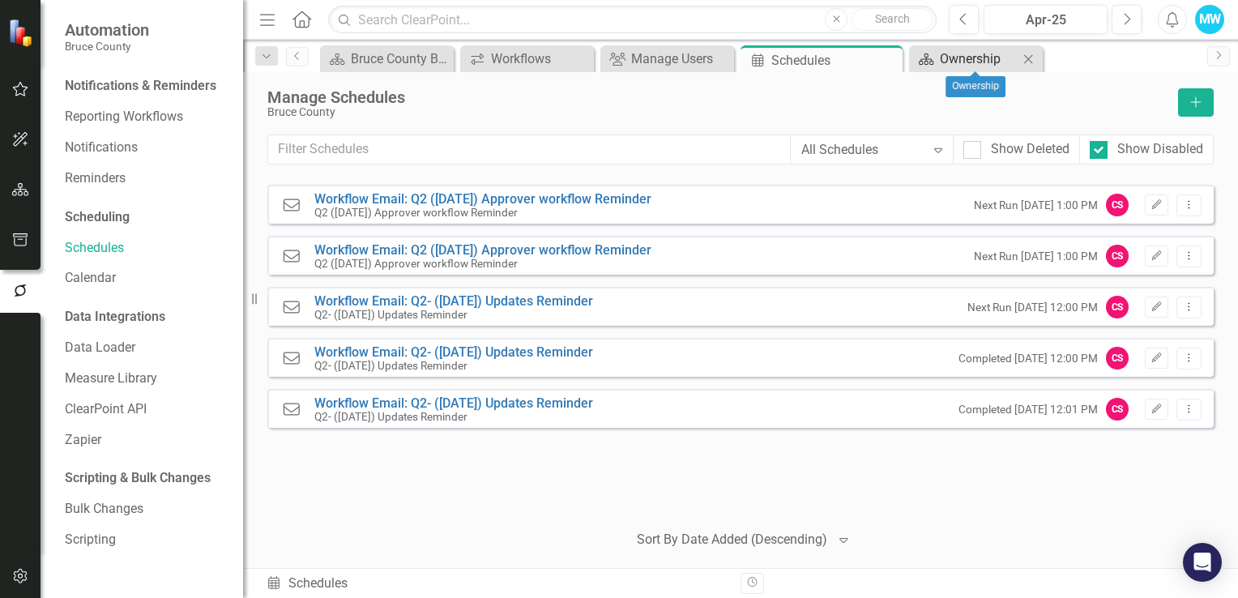
click at [965, 60] on div "Ownership" at bounding box center [979, 59] width 79 height 20
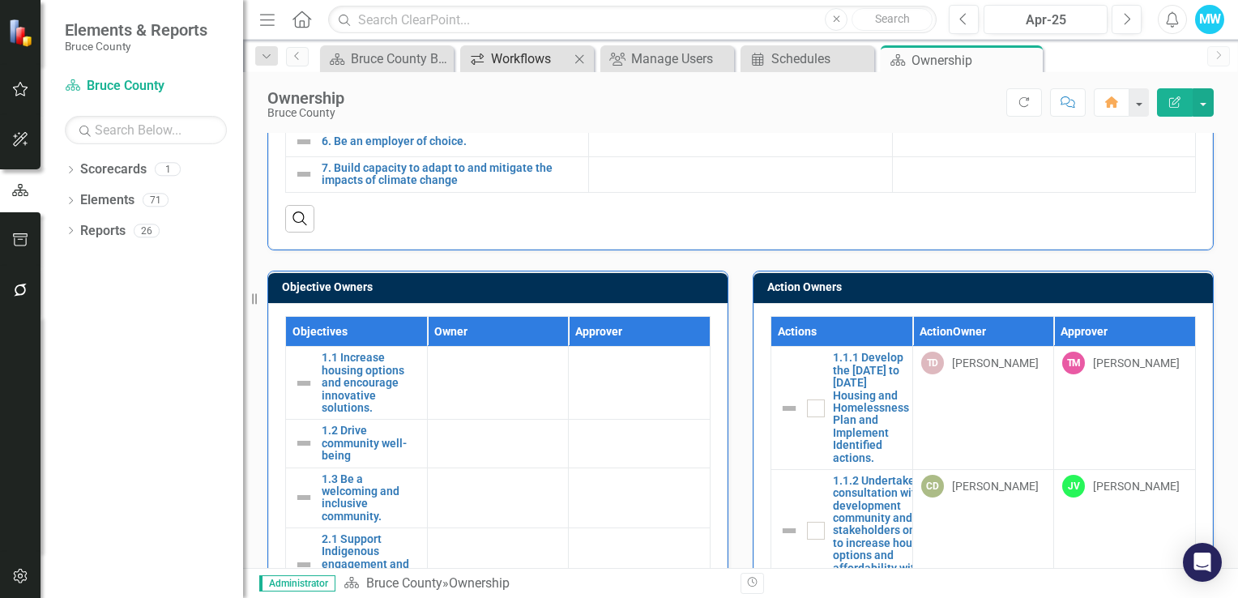
click at [513, 62] on div "Workflows" at bounding box center [530, 59] width 79 height 20
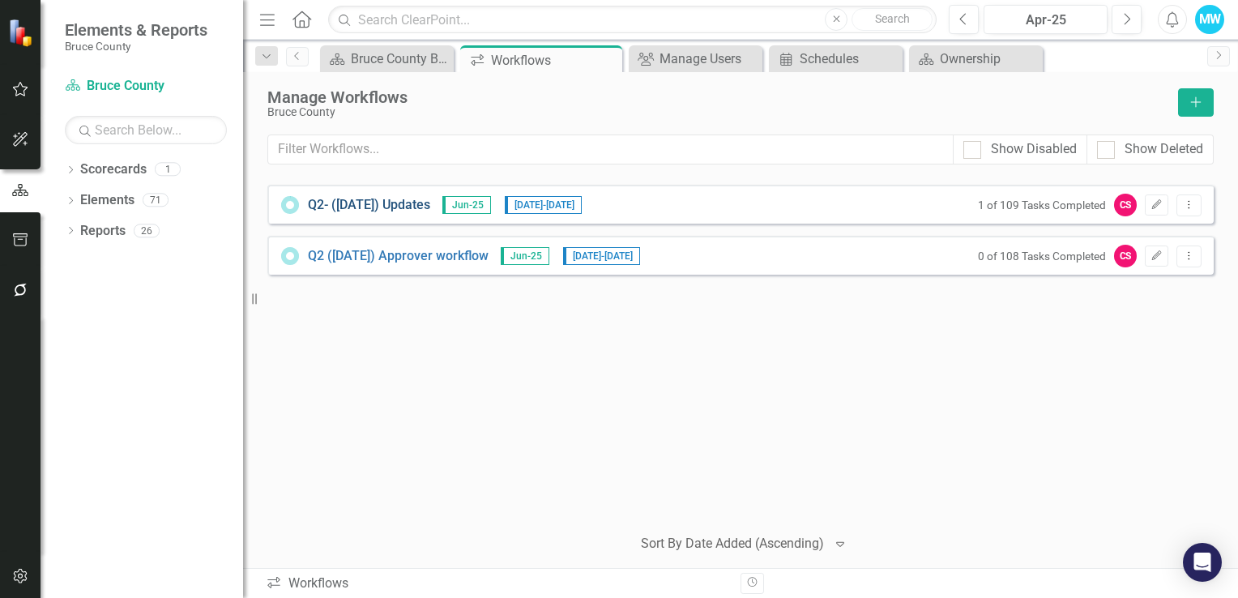
click at [358, 206] on link "Q2- ([DATE]) Updates" at bounding box center [369, 205] width 122 height 19
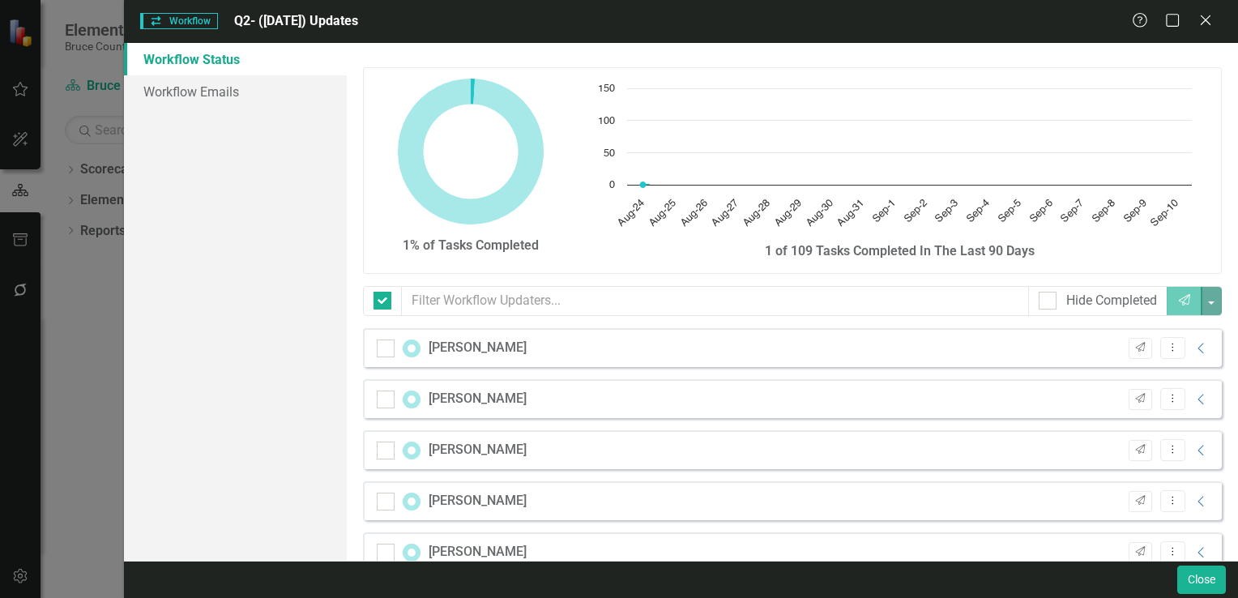
checkbox input "false"
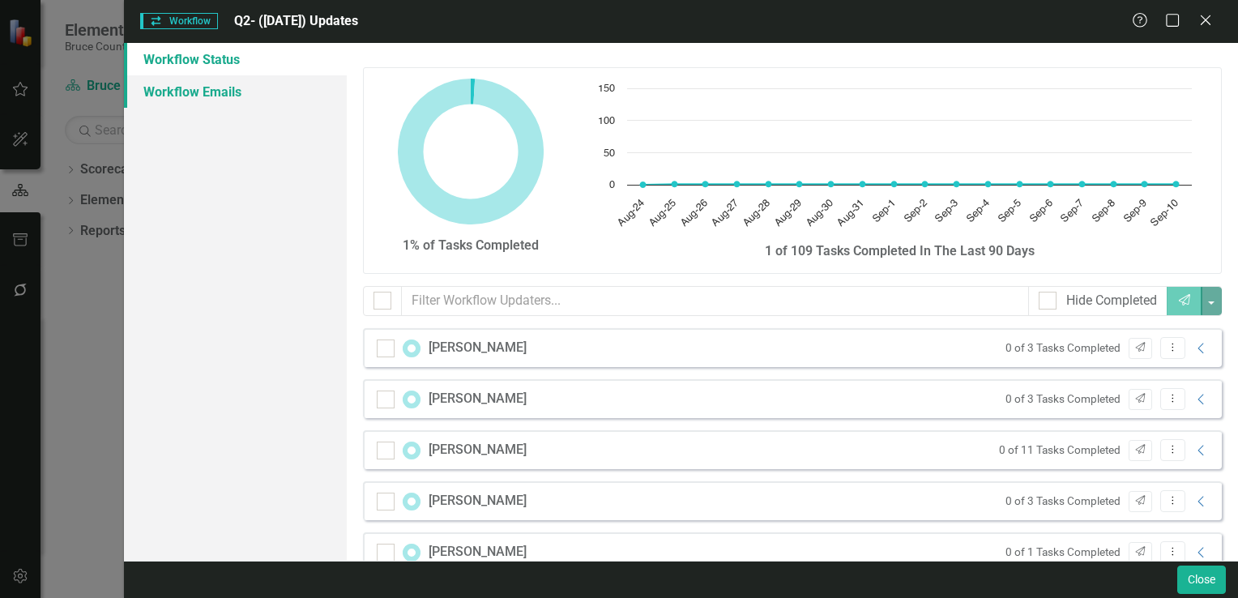
click at [215, 92] on link "Workflow Emails" at bounding box center [235, 91] width 223 height 32
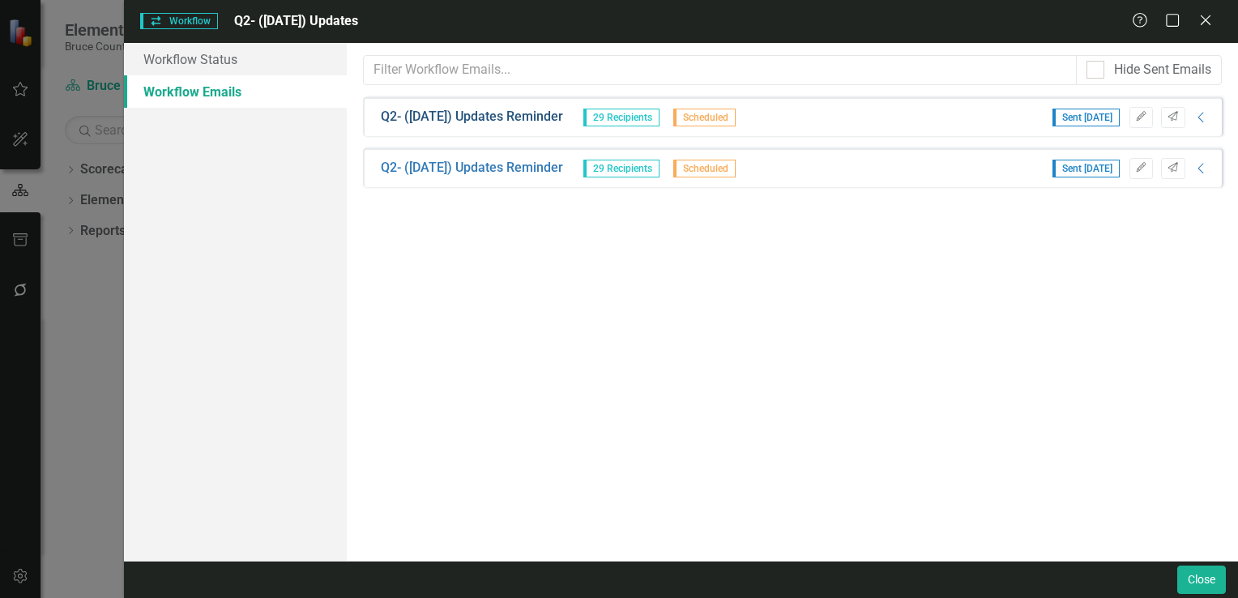
click at [510, 118] on link "Q2- ([DATE]) Updates Reminder" at bounding box center [472, 117] width 182 height 19
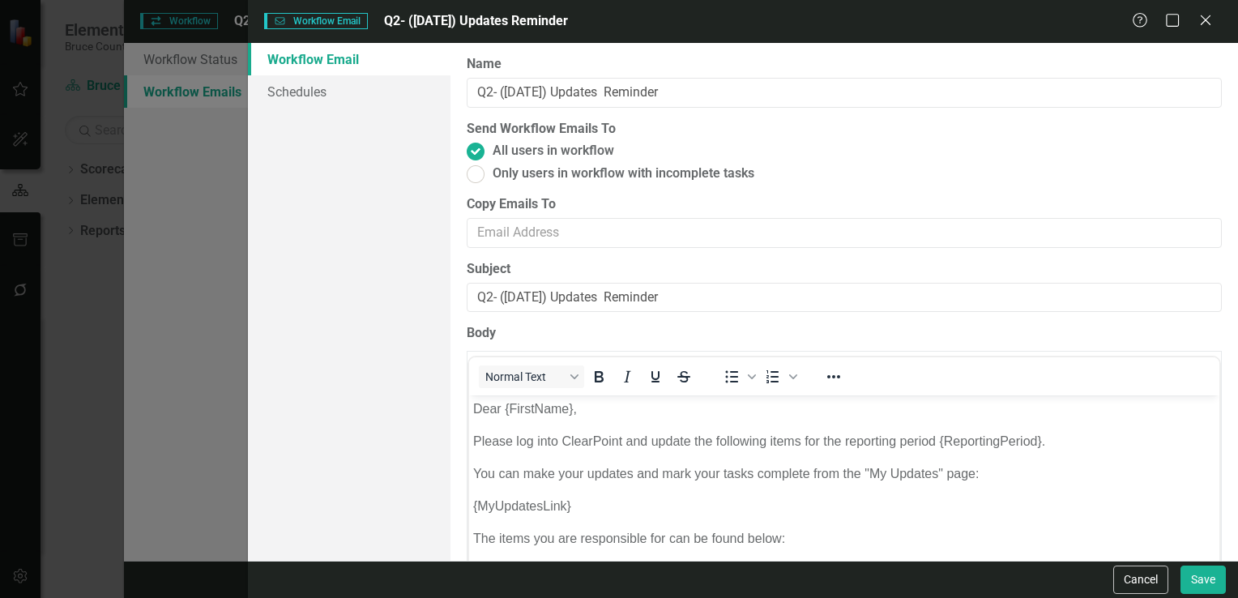
click at [183, 217] on div "Workflow Email Workflow Email Q2- ([DATE]) Updates Reminder Help Maximize Close…" at bounding box center [619, 299] width 1238 height 598
click at [206, 64] on div "Workflow Email Workflow Email Q2- ([DATE]) Updates Reminder Help Maximize Close…" at bounding box center [619, 299] width 1238 height 598
click at [299, 93] on link "Schedules" at bounding box center [349, 91] width 203 height 32
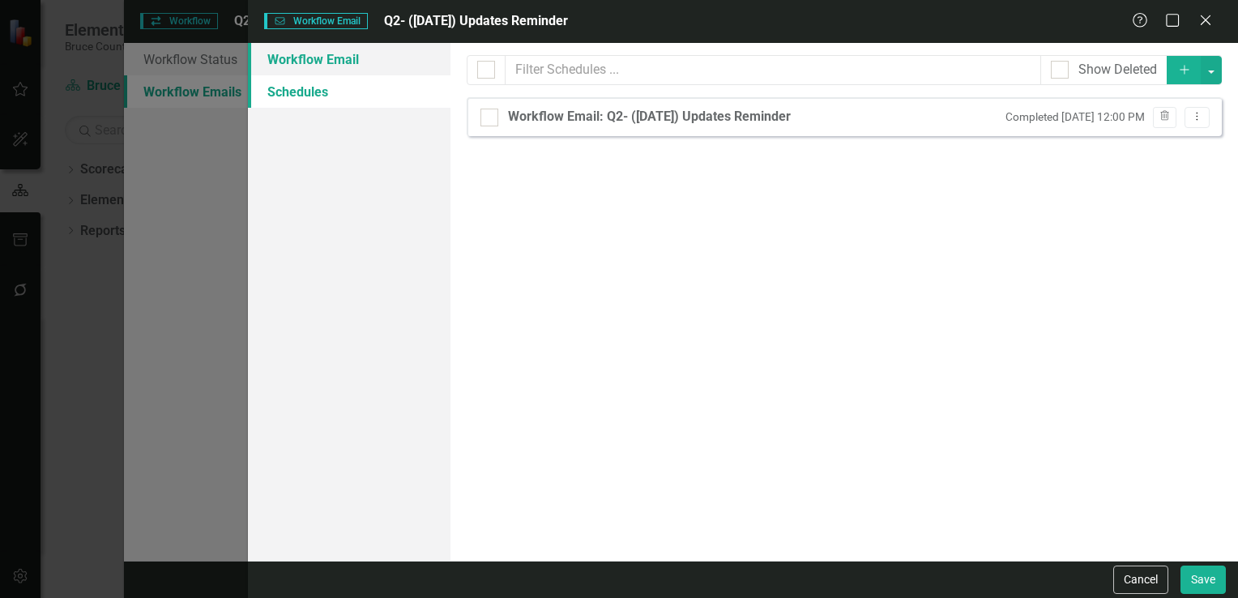
click at [306, 64] on link "Workflow Email" at bounding box center [349, 59] width 203 height 32
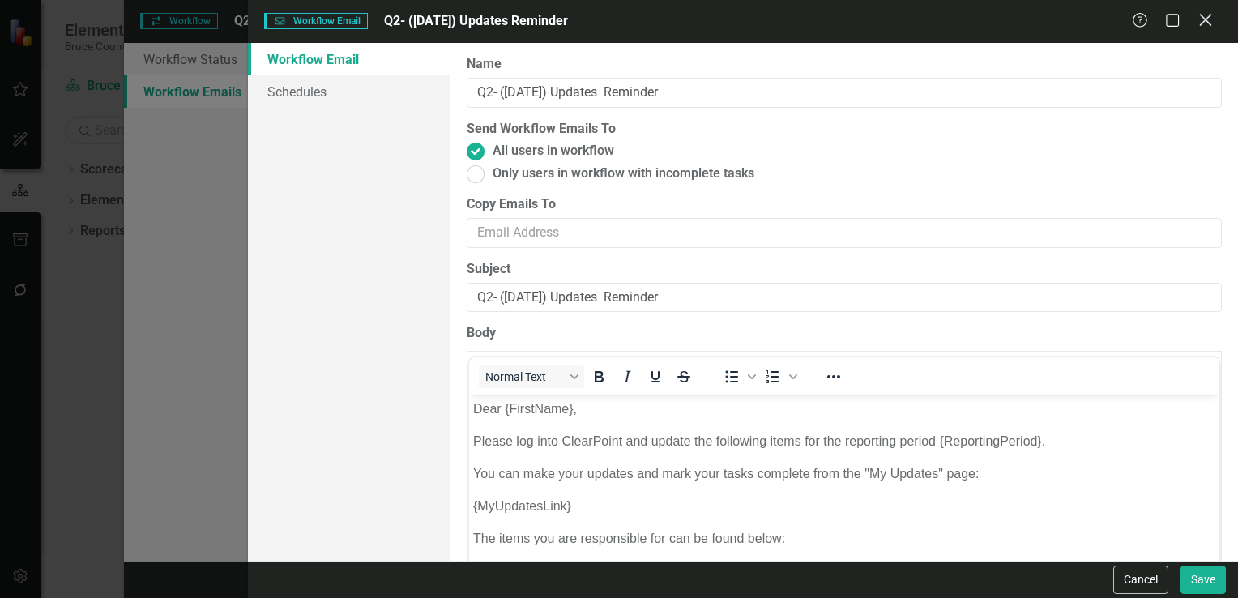
click at [1205, 23] on icon "Close" at bounding box center [1206, 19] width 20 height 15
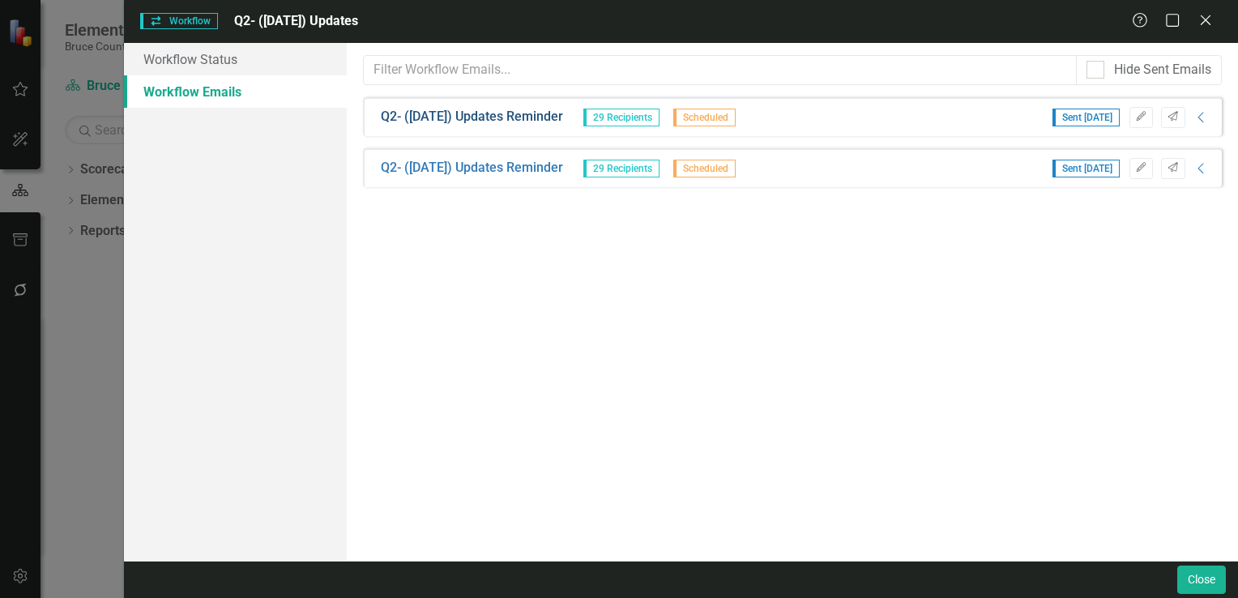
click at [504, 118] on link "Q2- ([DATE]) Updates Reminder" at bounding box center [472, 117] width 182 height 19
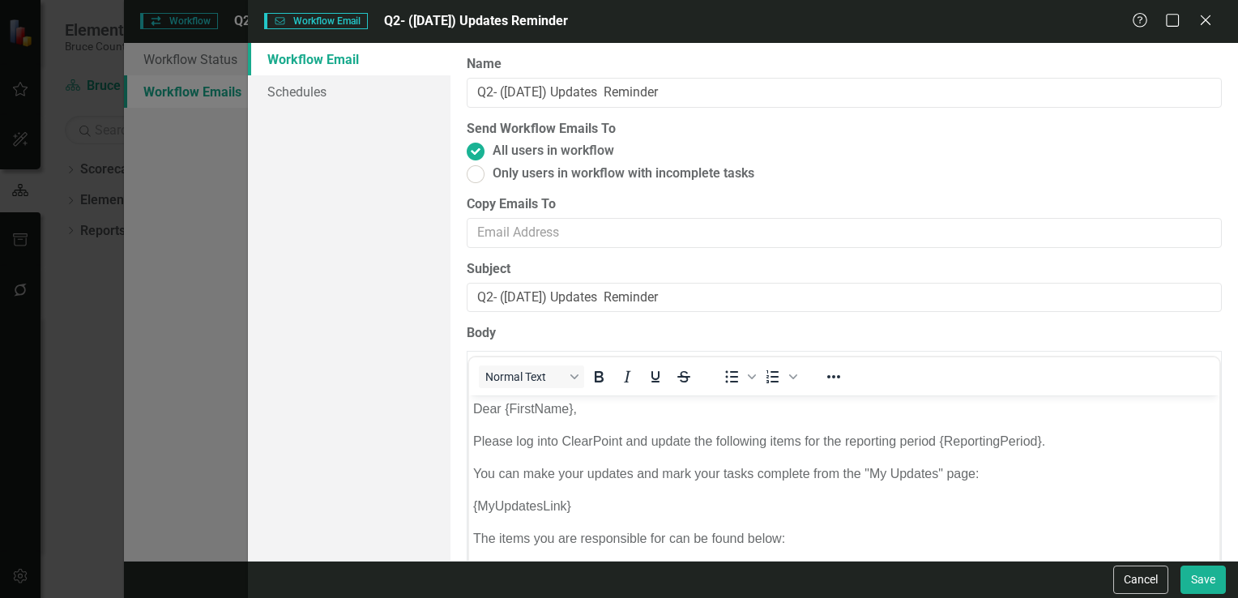
click at [200, 195] on div "Workflow Email Workflow Email Q2- ([DATE]) Updates Reminder Help Maximize Close…" at bounding box center [619, 299] width 1238 height 598
click at [314, 93] on link "Schedules" at bounding box center [349, 91] width 203 height 32
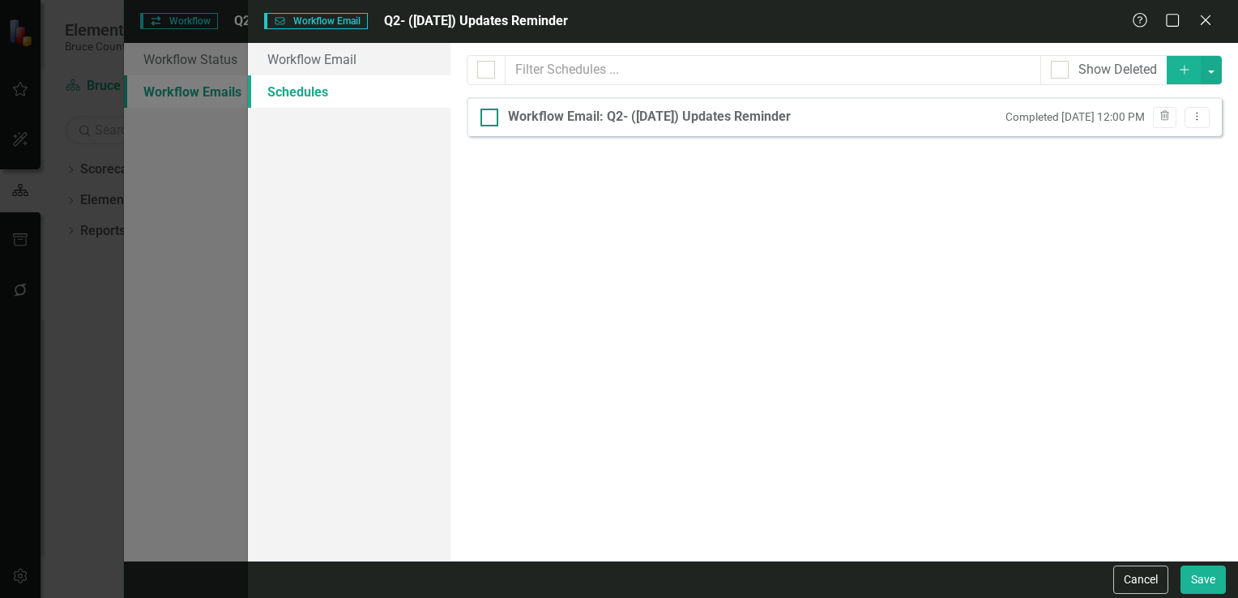
click at [660, 118] on div "Workflow Email: Q2- ([DATE]) Updates Reminder" at bounding box center [649, 117] width 283 height 19
click at [491, 118] on input "Workflow Email: Q2- ([DATE]) Updates Reminder" at bounding box center [486, 114] width 11 height 11
checkbox input "true"
click at [660, 116] on div "Workflow Email: Q2- ([DATE]) Updates Reminder" at bounding box center [649, 117] width 283 height 19
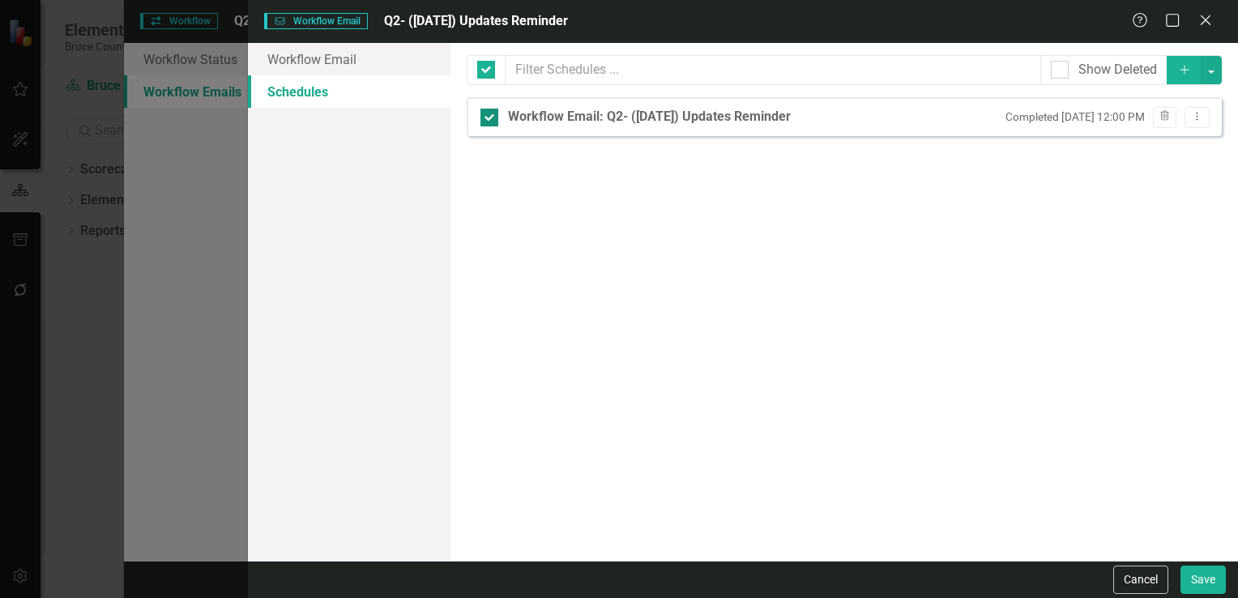
click at [491, 116] on input "Workflow Email: Q2- ([DATE]) Updates Reminder" at bounding box center [486, 114] width 11 height 11
checkbox input "false"
click at [660, 116] on div "Workflow Email: Q2- ([DATE]) Updates Reminder" at bounding box center [649, 117] width 283 height 19
click at [491, 116] on input "Workflow Email: Q2- ([DATE]) Updates Reminder" at bounding box center [486, 114] width 11 height 11
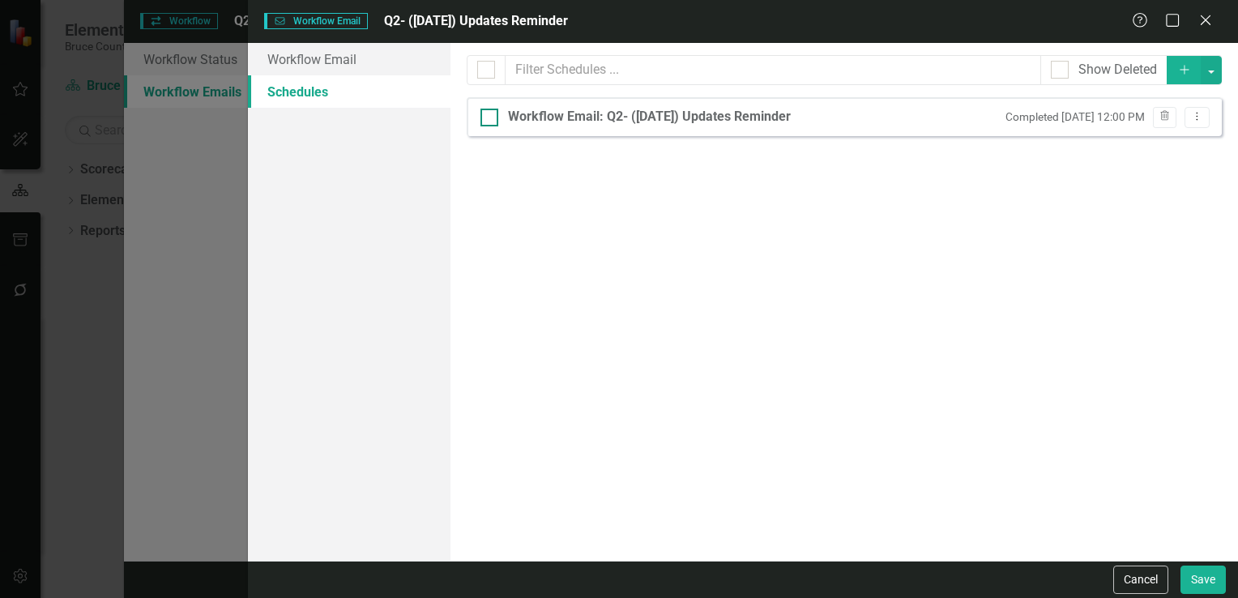
checkbox input "true"
click at [171, 336] on div "Workflow Email Workflow Email Q2- ([DATE]) Updates Reminder Help Maximize Close…" at bounding box center [619, 299] width 1238 height 598
click at [1203, 24] on icon "Close" at bounding box center [1206, 19] width 20 height 15
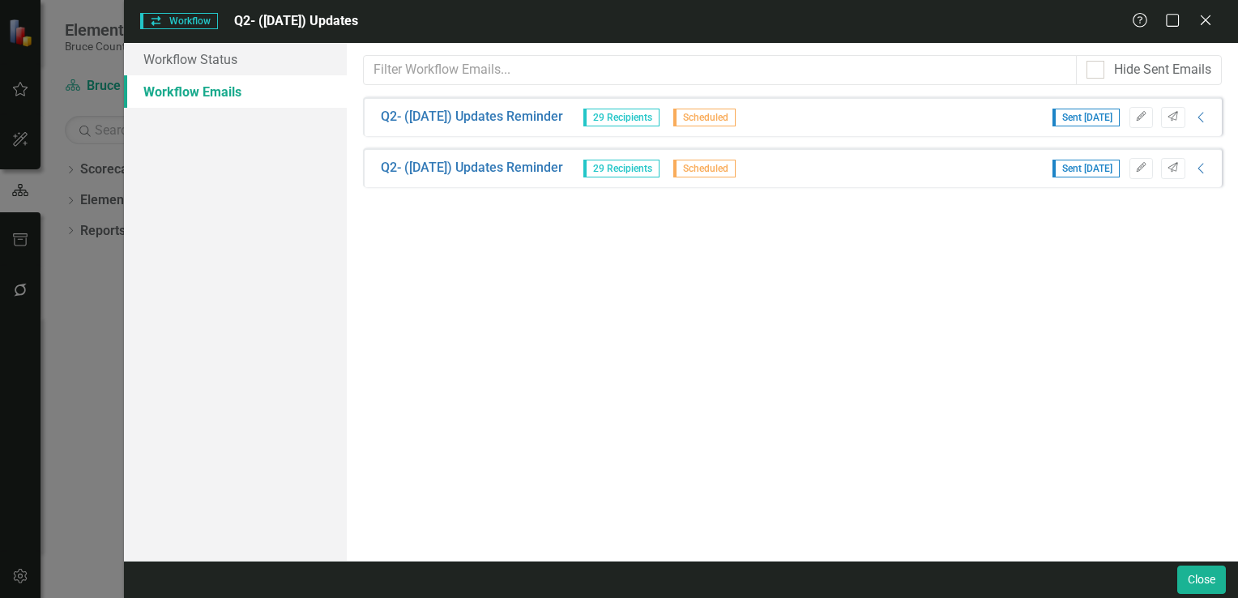
click at [640, 122] on span "29 Recipients" at bounding box center [622, 118] width 76 height 18
click at [1202, 120] on icon at bounding box center [1201, 117] width 6 height 11
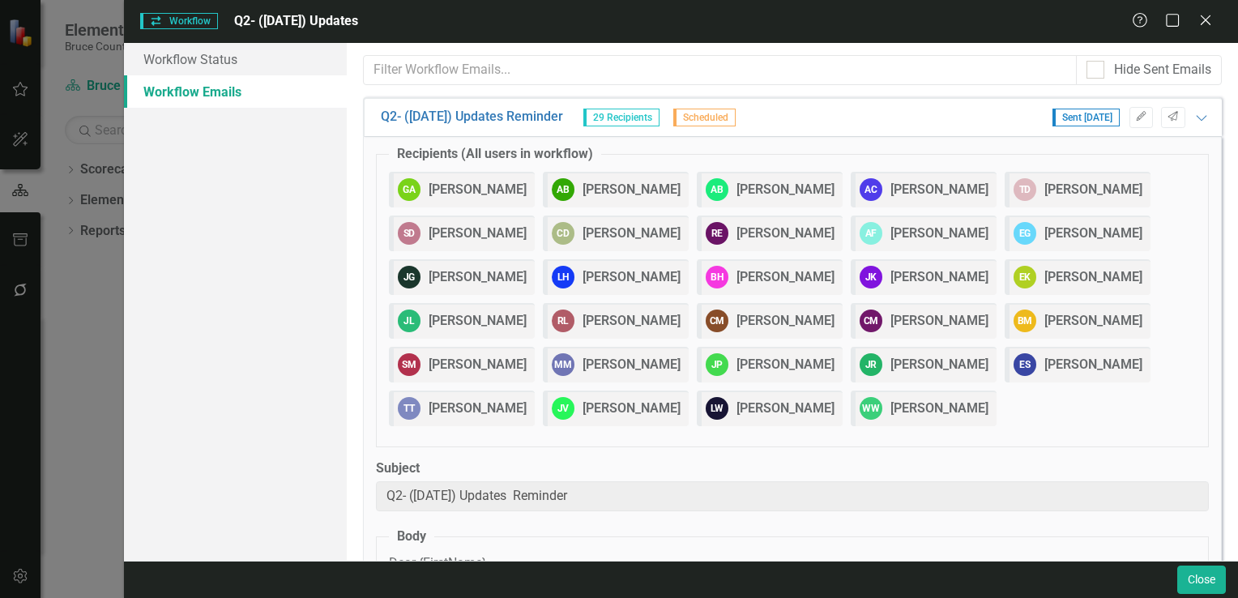
click at [608, 231] on strong "[PERSON_NAME]" at bounding box center [632, 234] width 98 height 19
click at [601, 231] on strong "[PERSON_NAME]" at bounding box center [632, 234] width 98 height 19
click at [601, 232] on strong "[PERSON_NAME]" at bounding box center [632, 234] width 98 height 19
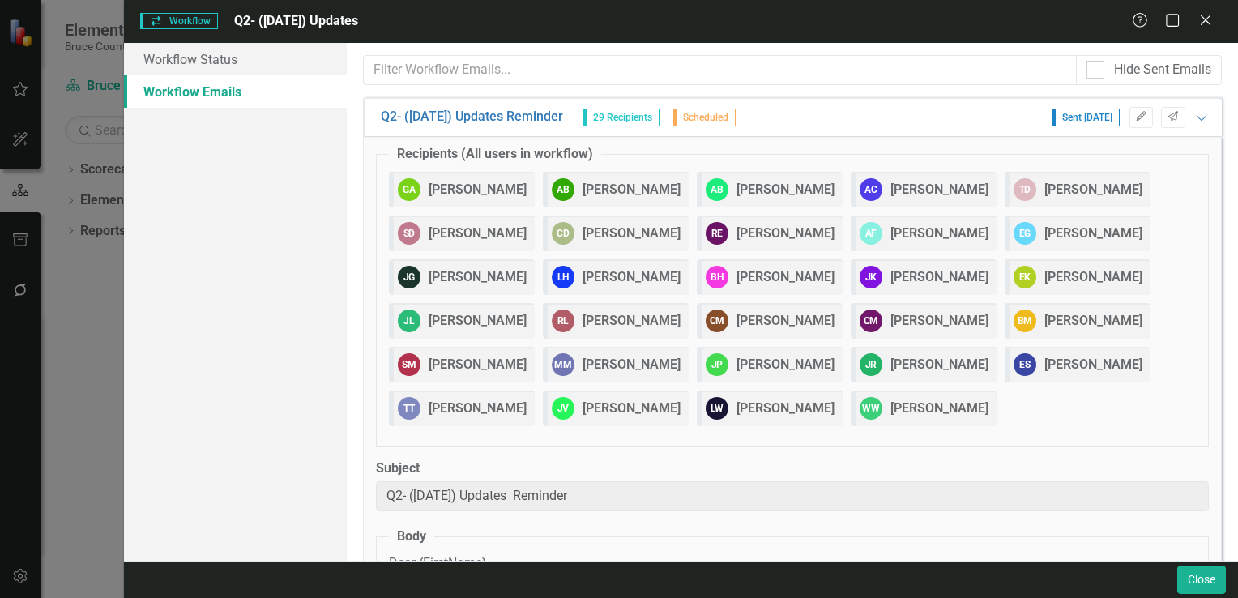
click at [601, 232] on strong "[PERSON_NAME]" at bounding box center [632, 234] width 98 height 19
click at [54, 373] on div "Workflow Workflow Q2- ([DATE]) Updates Help Maximize Close Workflow Status Work…" at bounding box center [619, 299] width 1238 height 598
click at [77, 225] on div "Workflow Workflow Q2- ([DATE]) Updates Help Maximize Close Workflow Status Work…" at bounding box center [619, 299] width 1238 height 598
click at [1200, 28] on icon "Close" at bounding box center [1206, 19] width 20 height 15
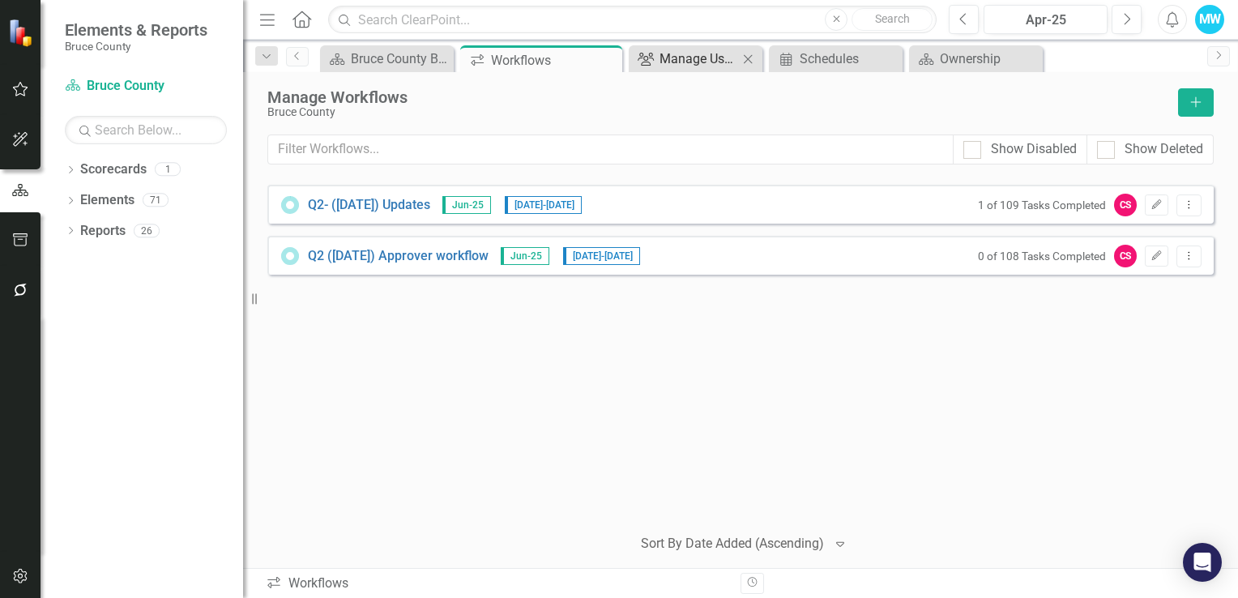
click at [717, 66] on div "Manage Users" at bounding box center [699, 59] width 79 height 20
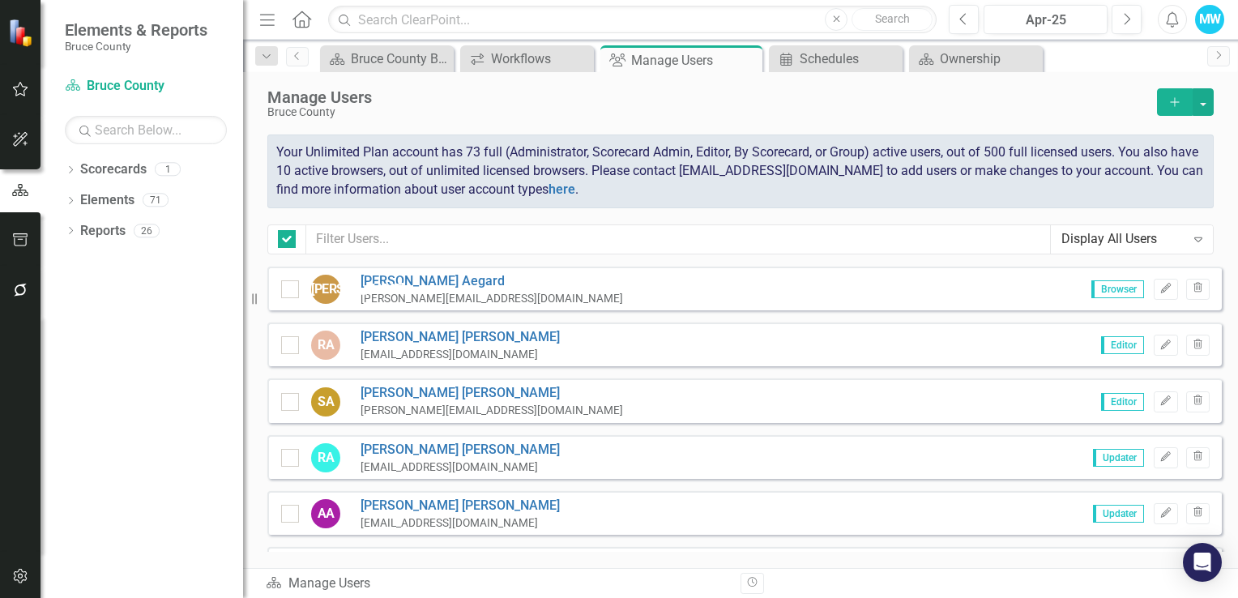
checkbox input "false"
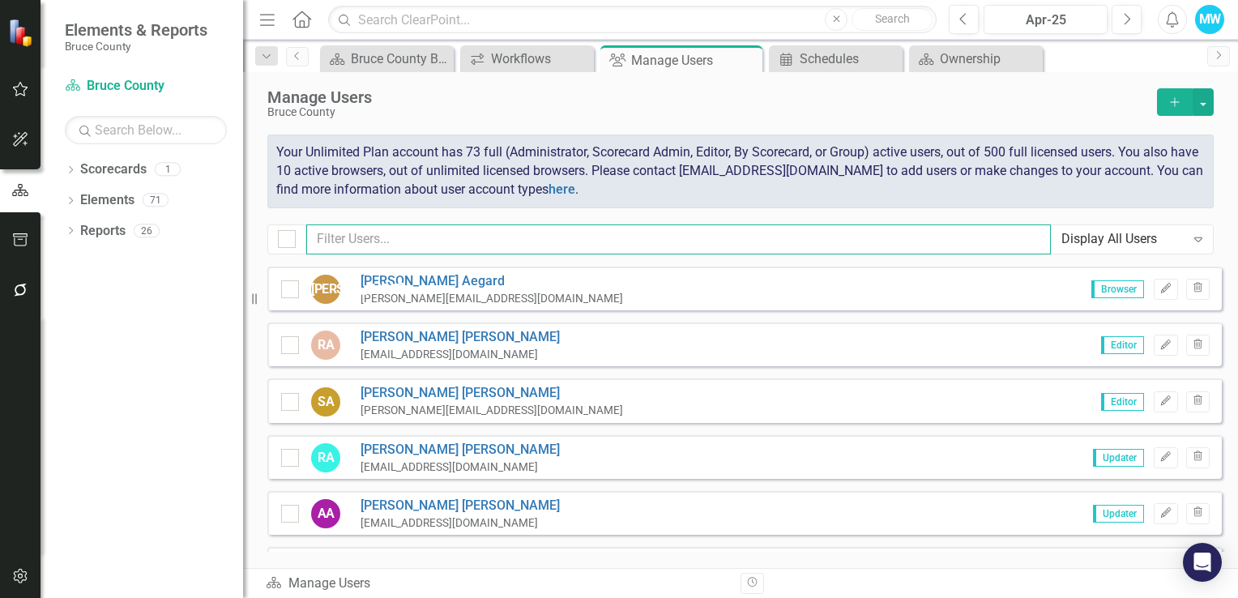
click at [383, 238] on input "text" at bounding box center [678, 240] width 745 height 30
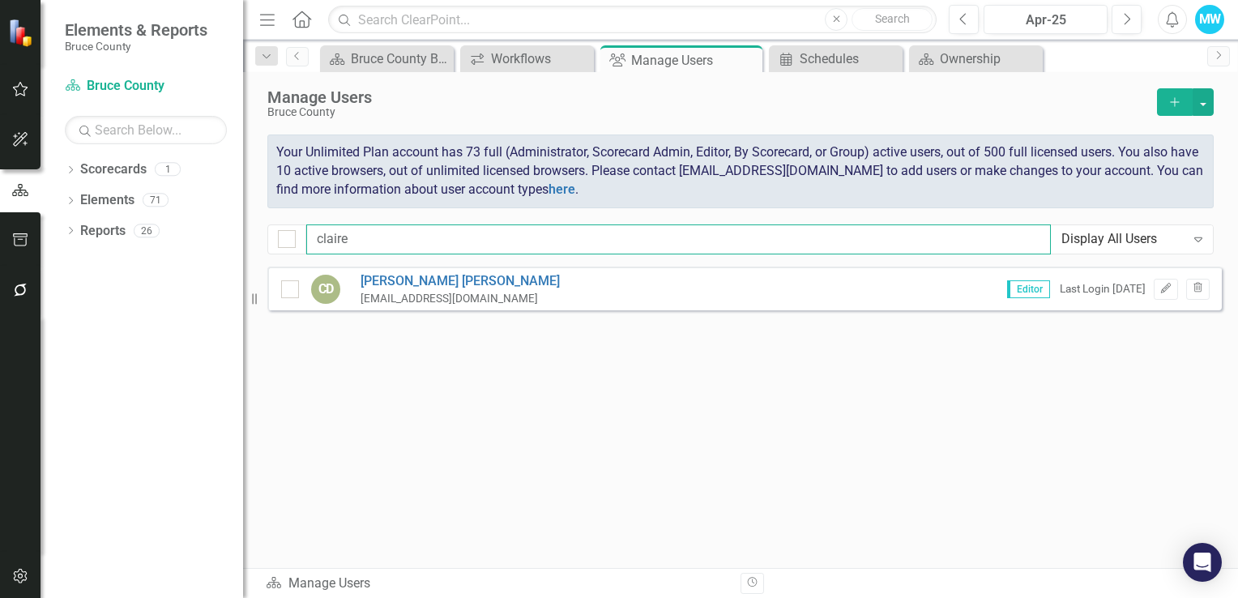
type input "claire"
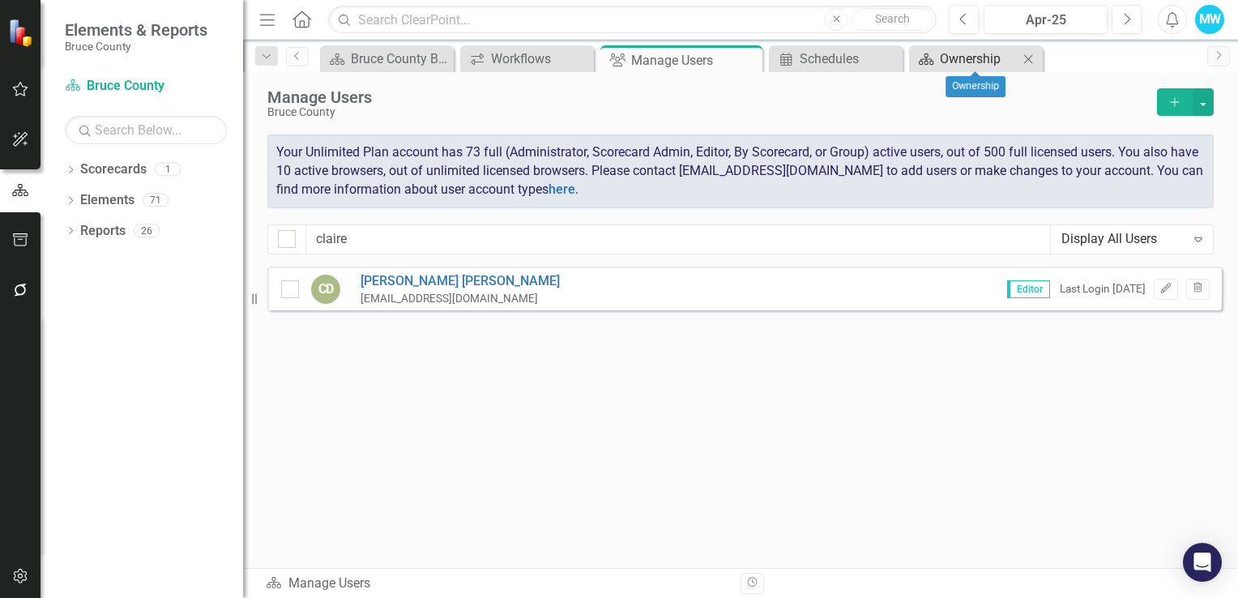
click at [963, 59] on div "Ownership" at bounding box center [979, 59] width 79 height 20
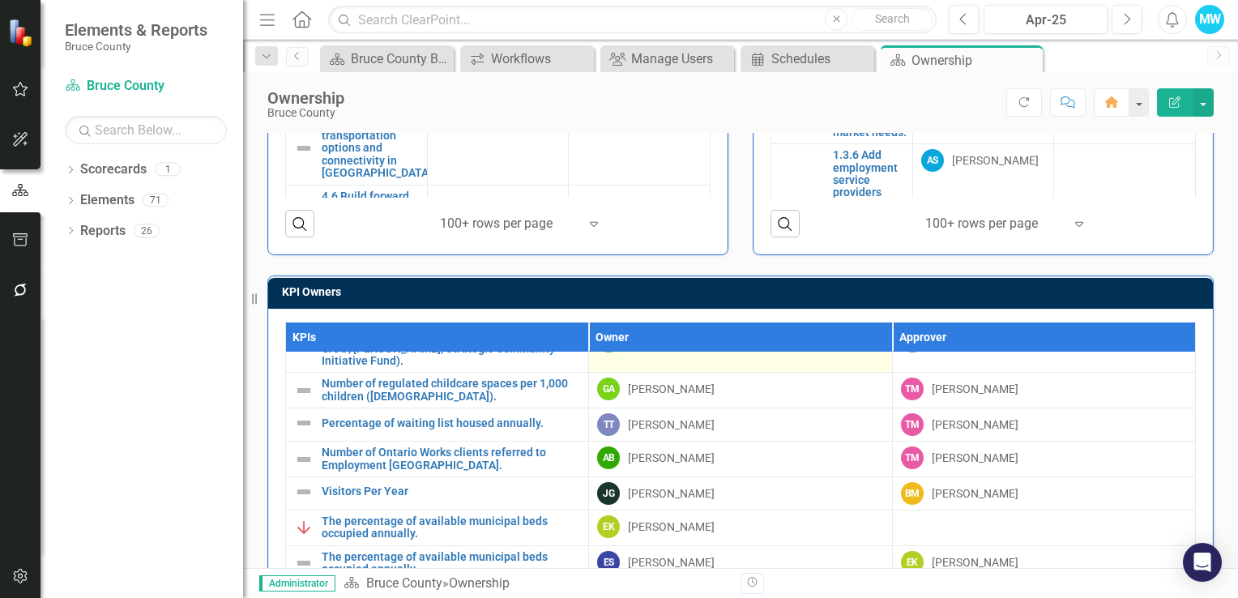
scroll to position [243, 0]
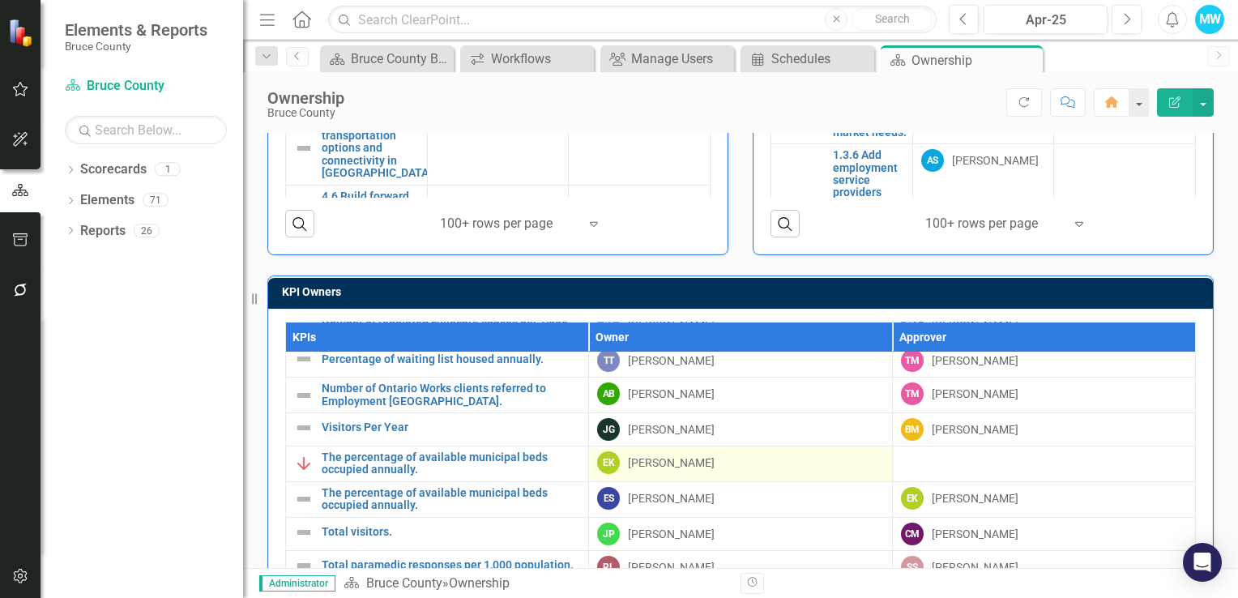
click at [726, 459] on div "EK [PERSON_NAME]" at bounding box center [740, 462] width 286 height 23
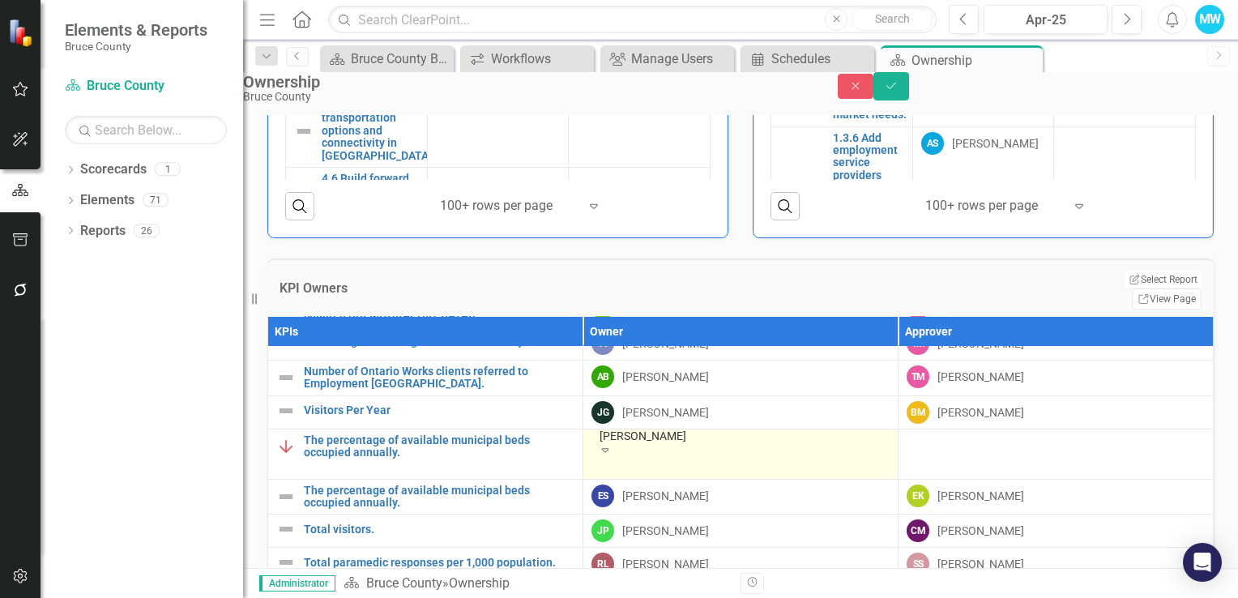
click at [613, 456] on icon "Expand" at bounding box center [605, 449] width 15 height 11
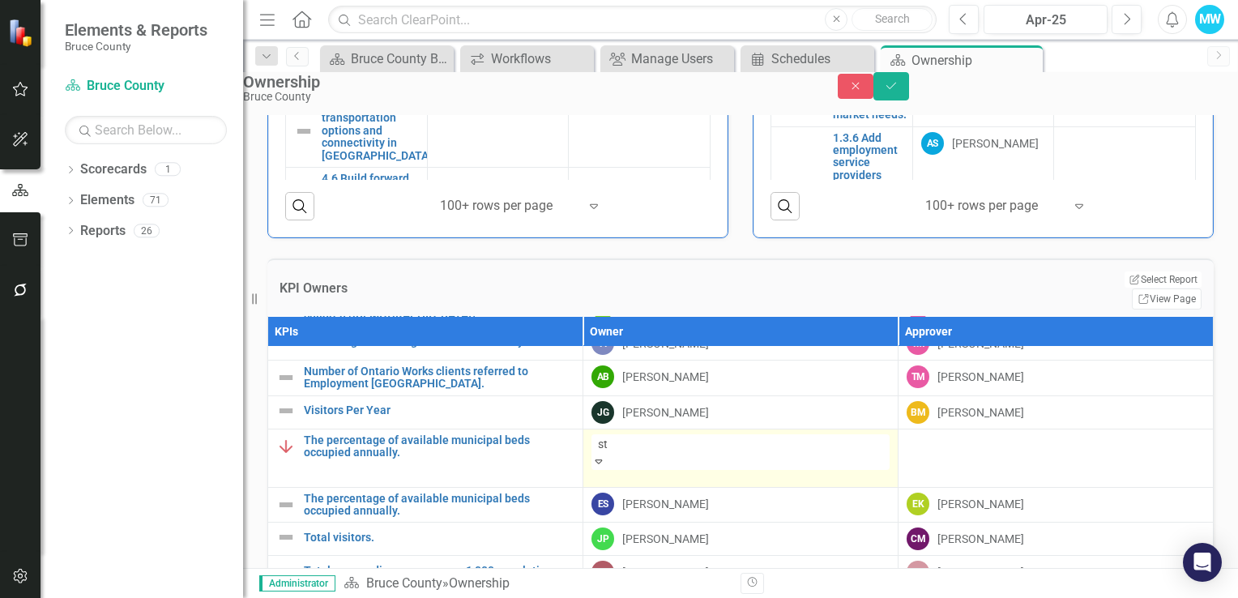
scroll to position [0, 0]
type input "stac"
click at [707, 597] on div "Stac [PERSON_NAME]" at bounding box center [619, 607] width 1238 height 19
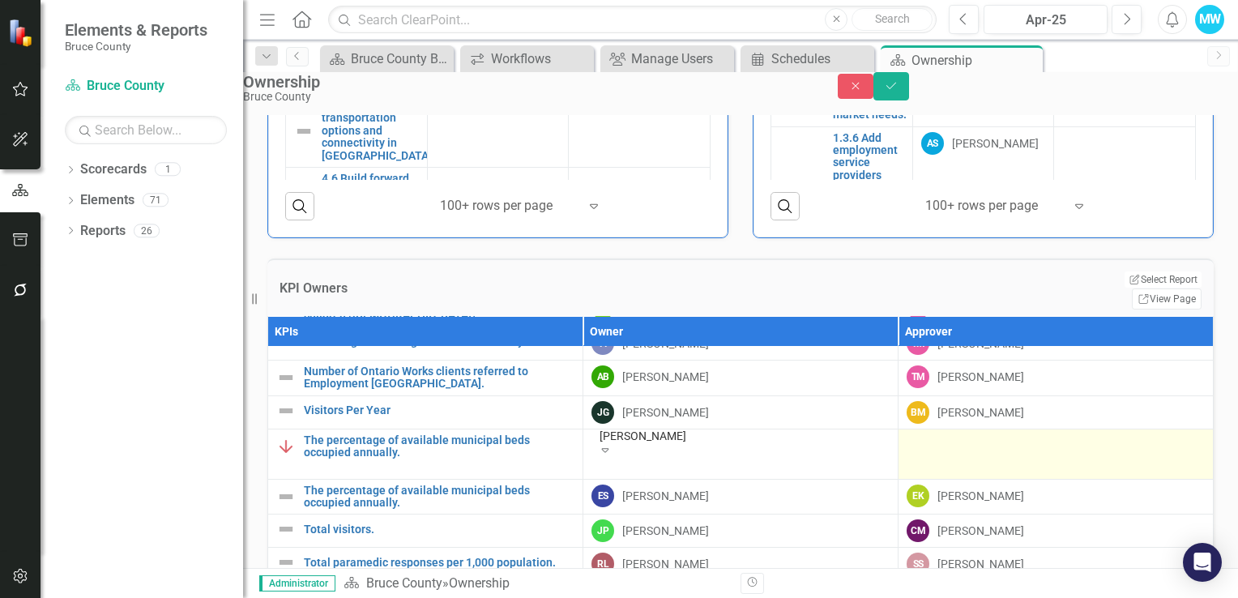
click at [940, 454] on div at bounding box center [1056, 443] width 298 height 19
click at [925, 452] on icon at bounding box center [921, 450] width 7 height 4
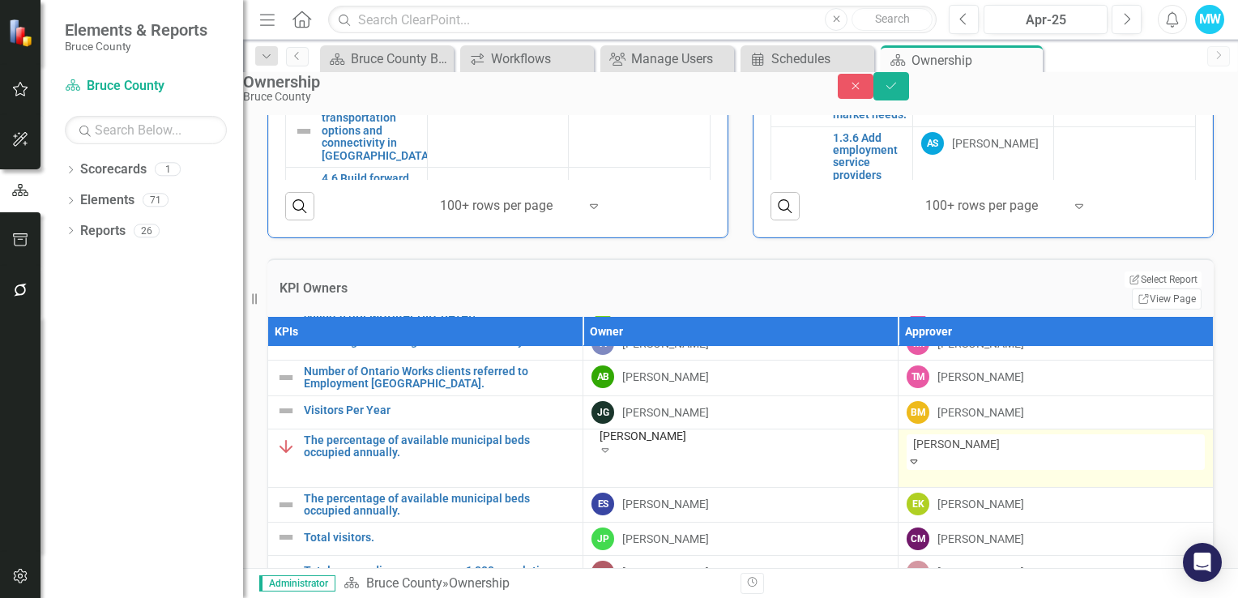
type input "[PERSON_NAME]"
click at [195, 597] on span "[PERSON_NAME]" at bounding box center [97, 606] width 195 height 15
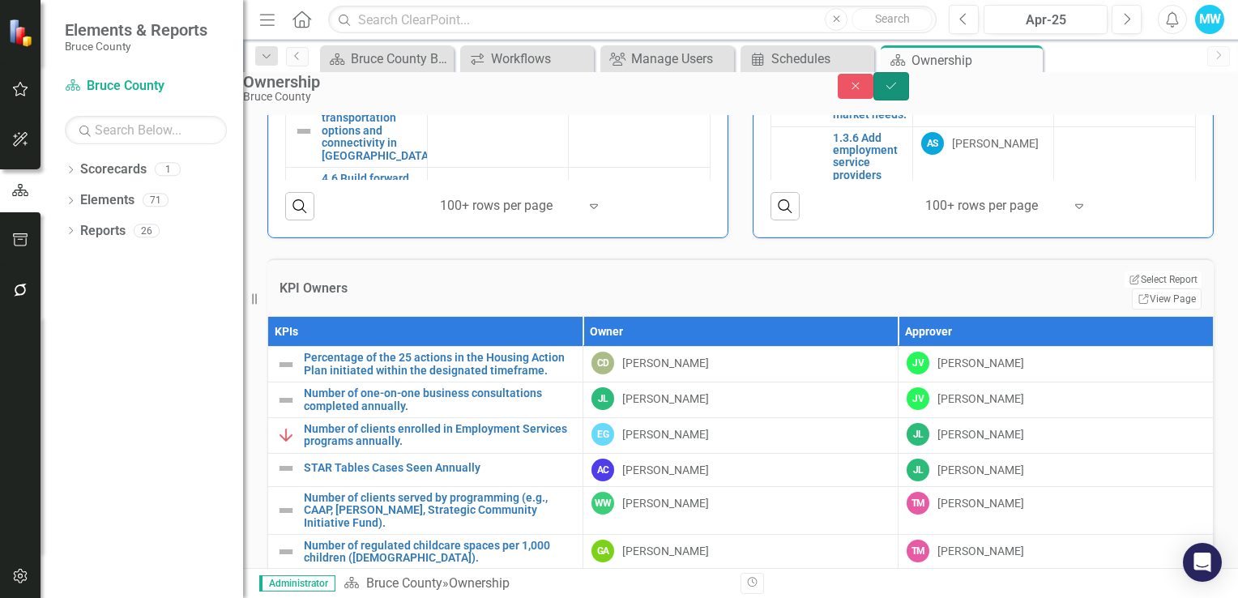
click at [899, 92] on icon "Save" at bounding box center [891, 85] width 15 height 11
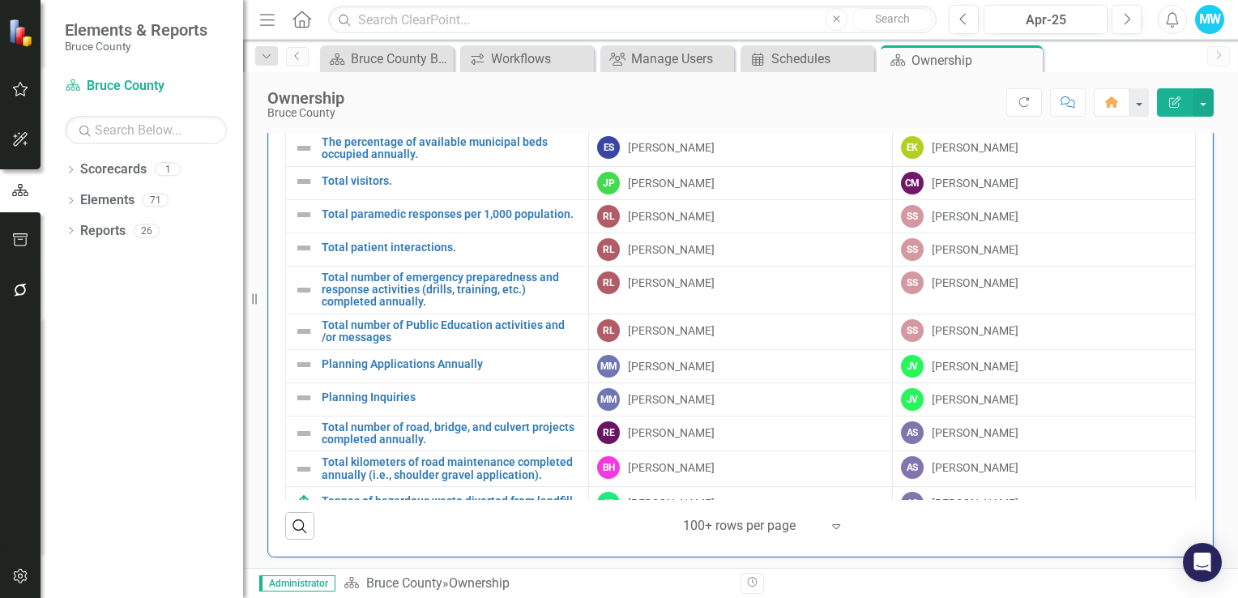
scroll to position [243, 0]
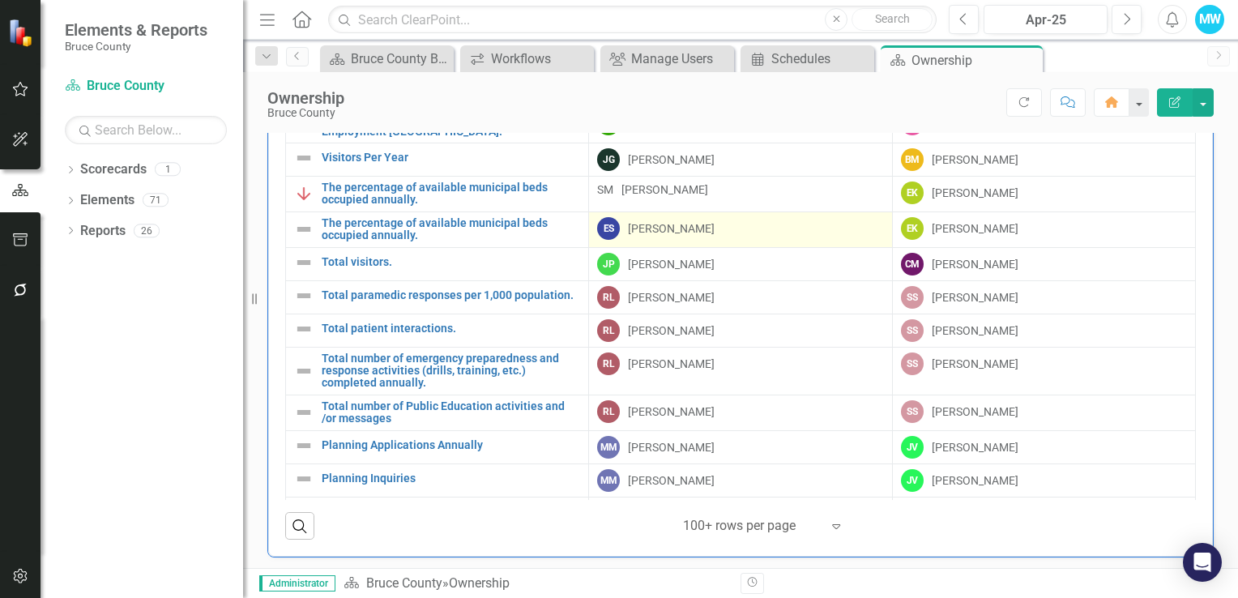
click at [664, 225] on div "[PERSON_NAME]" at bounding box center [671, 228] width 87 height 16
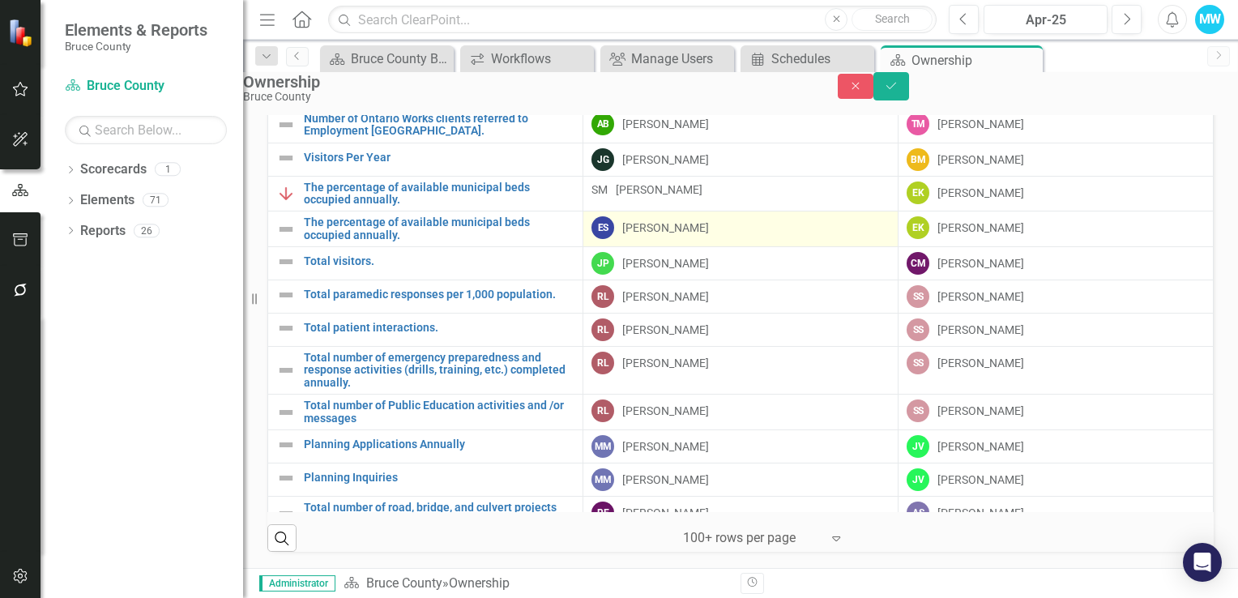
scroll to position [1087, 0]
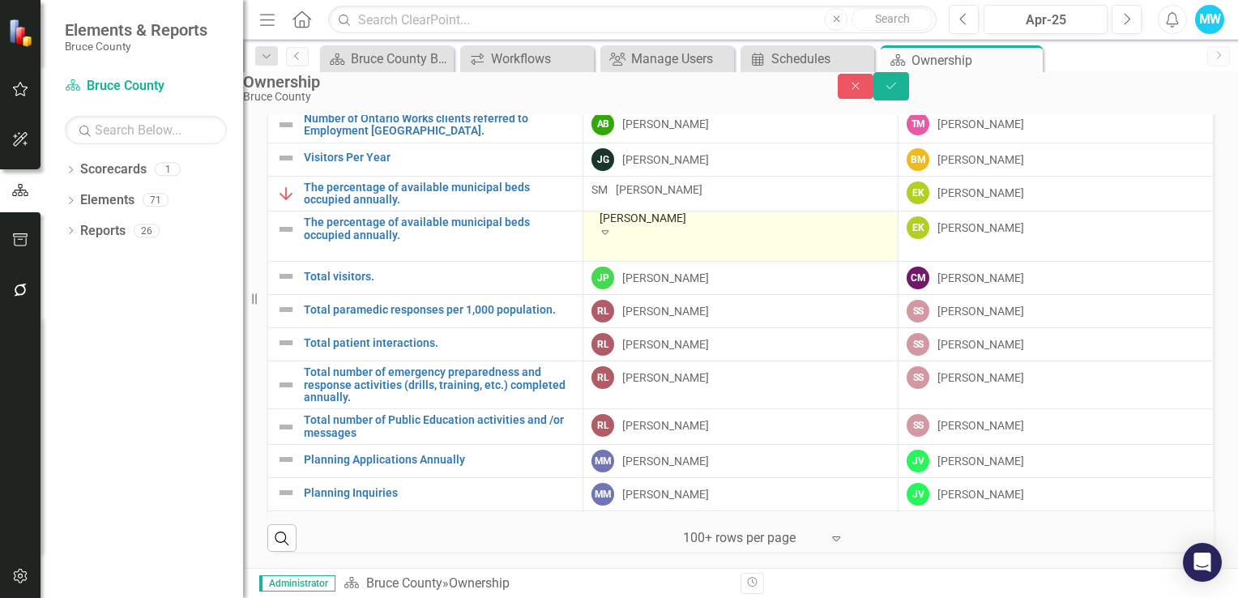
click at [613, 232] on icon "Expand" at bounding box center [605, 231] width 15 height 11
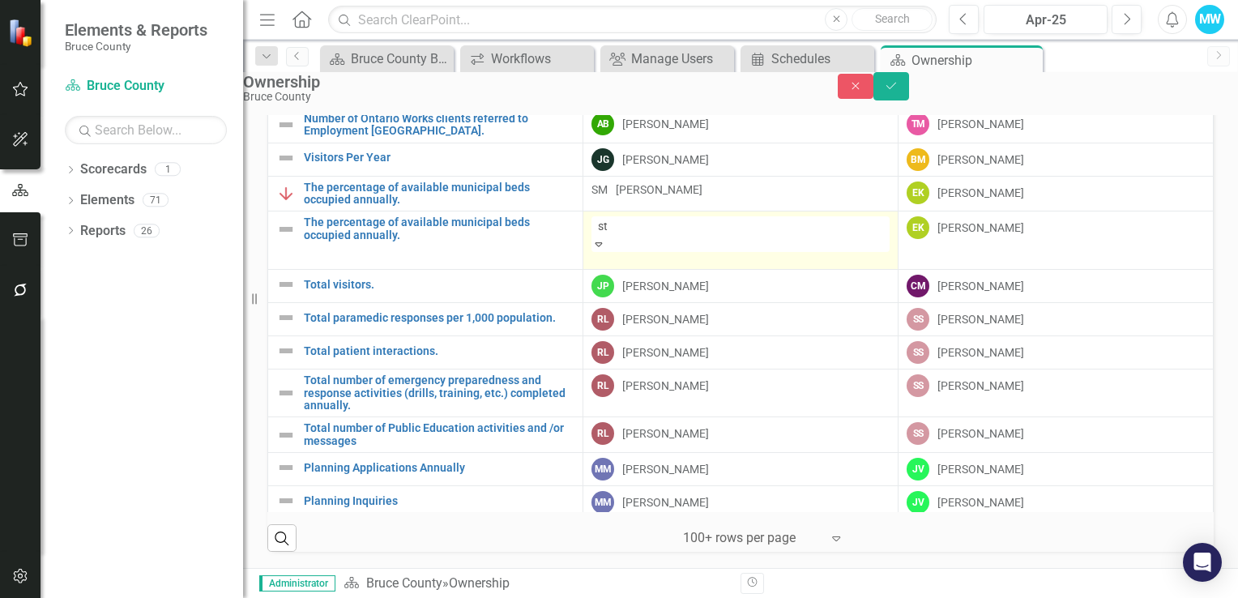
scroll to position [0, 0]
type input "[PERSON_NAME]"
click at [733, 597] on div "[PERSON_NAME]" at bounding box center [619, 607] width 1238 height 19
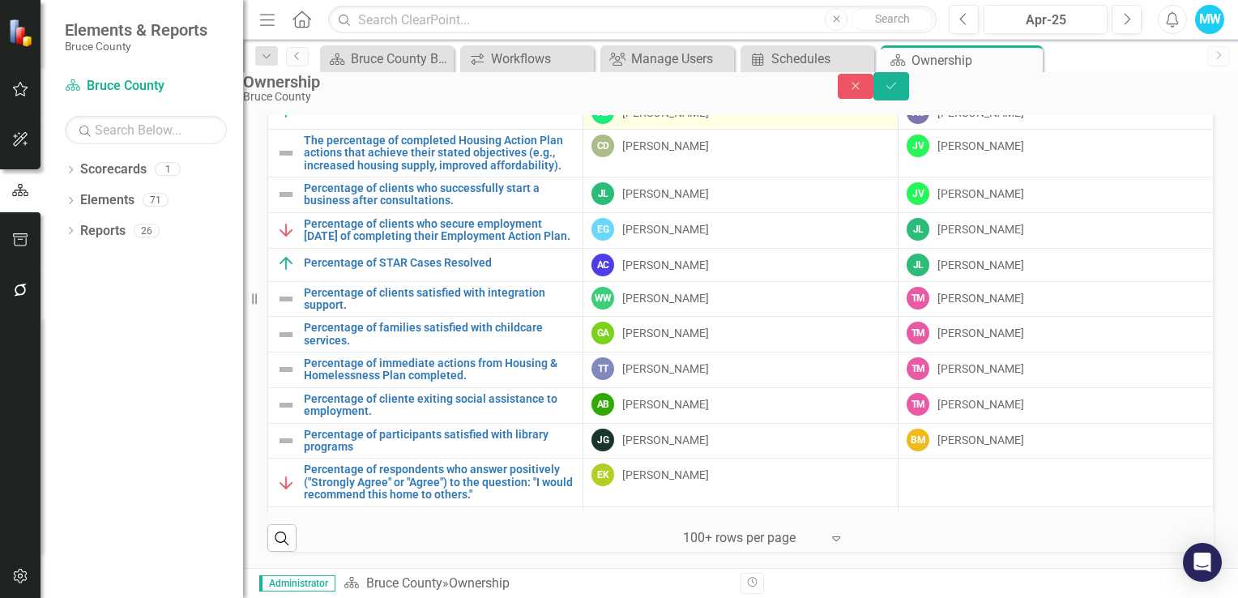
scroll to position [811, 0]
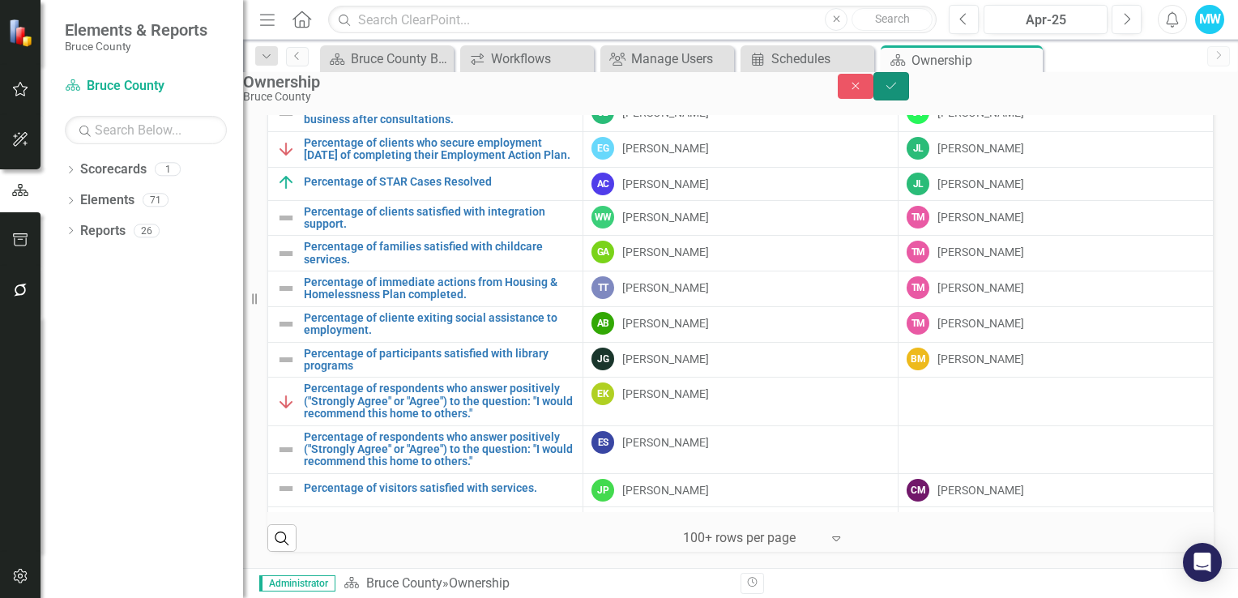
click at [899, 89] on icon "Save" at bounding box center [891, 85] width 15 height 11
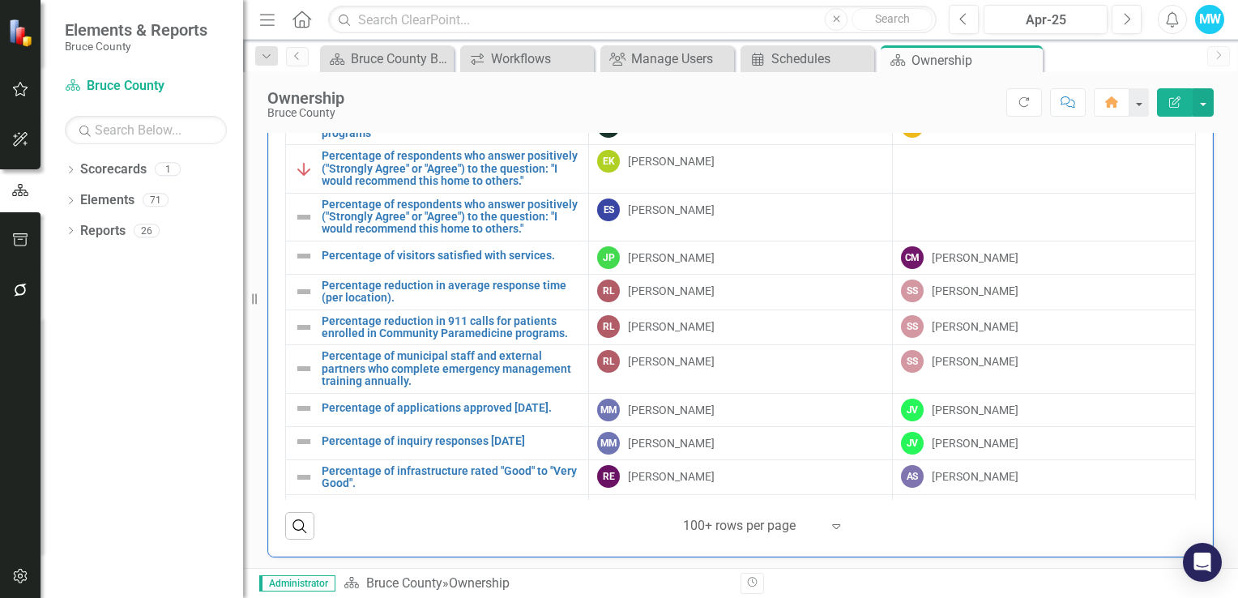
scroll to position [973, 0]
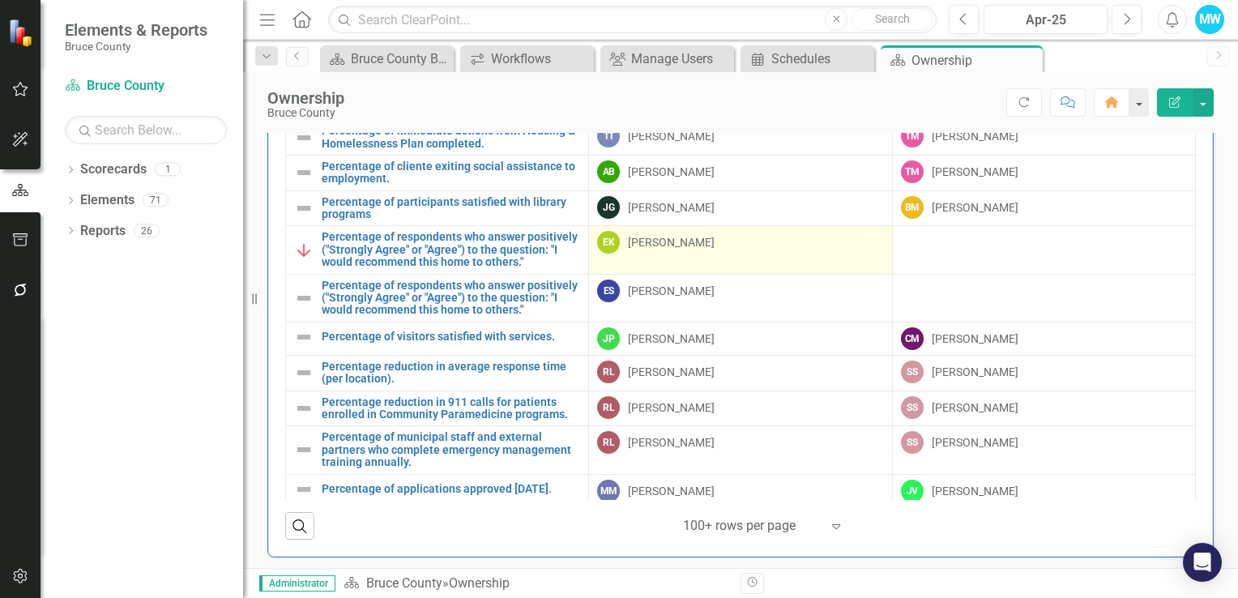
click at [707, 255] on td "EK [PERSON_NAME]" at bounding box center [740, 250] width 303 height 48
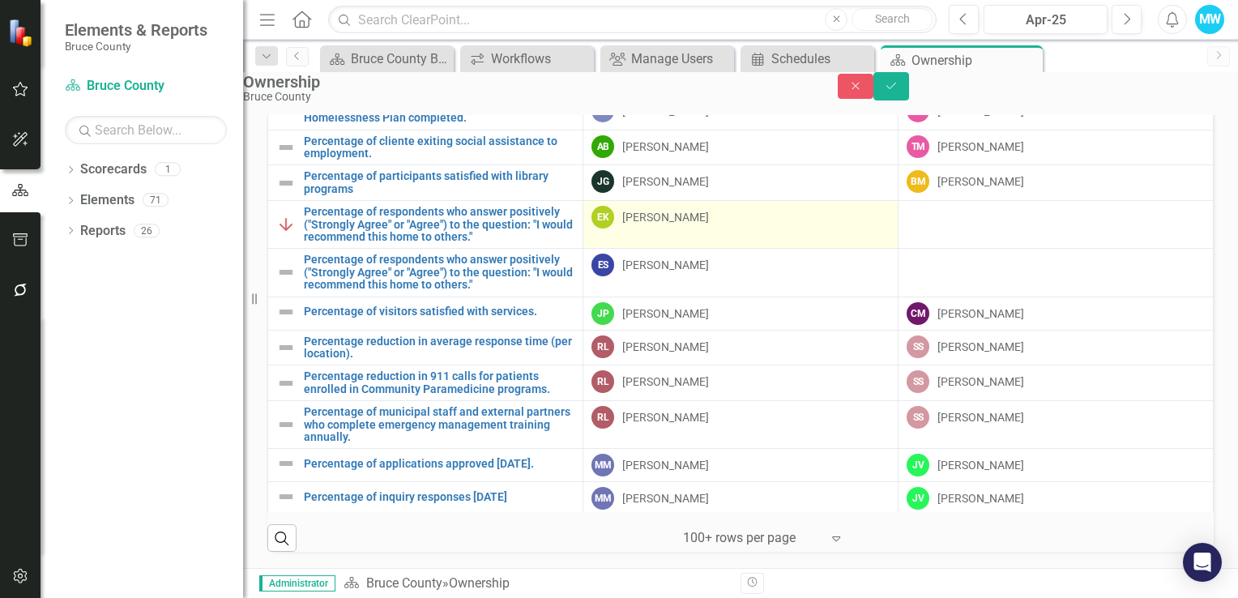
scroll to position [1087, 0]
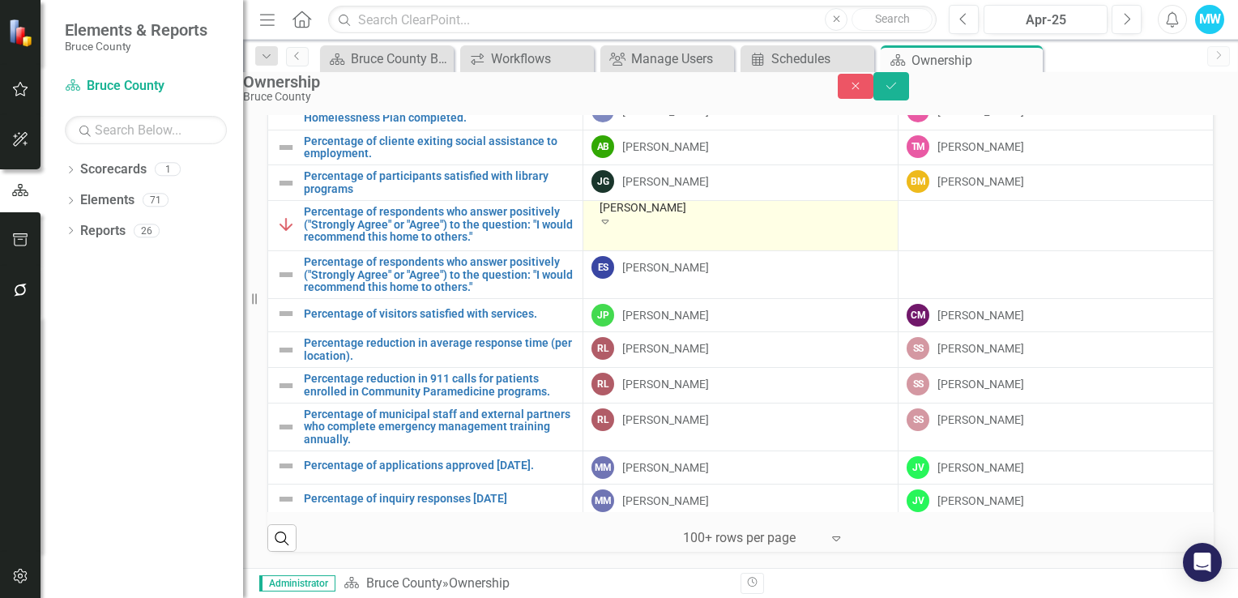
click at [613, 227] on icon "Expand" at bounding box center [605, 221] width 15 height 11
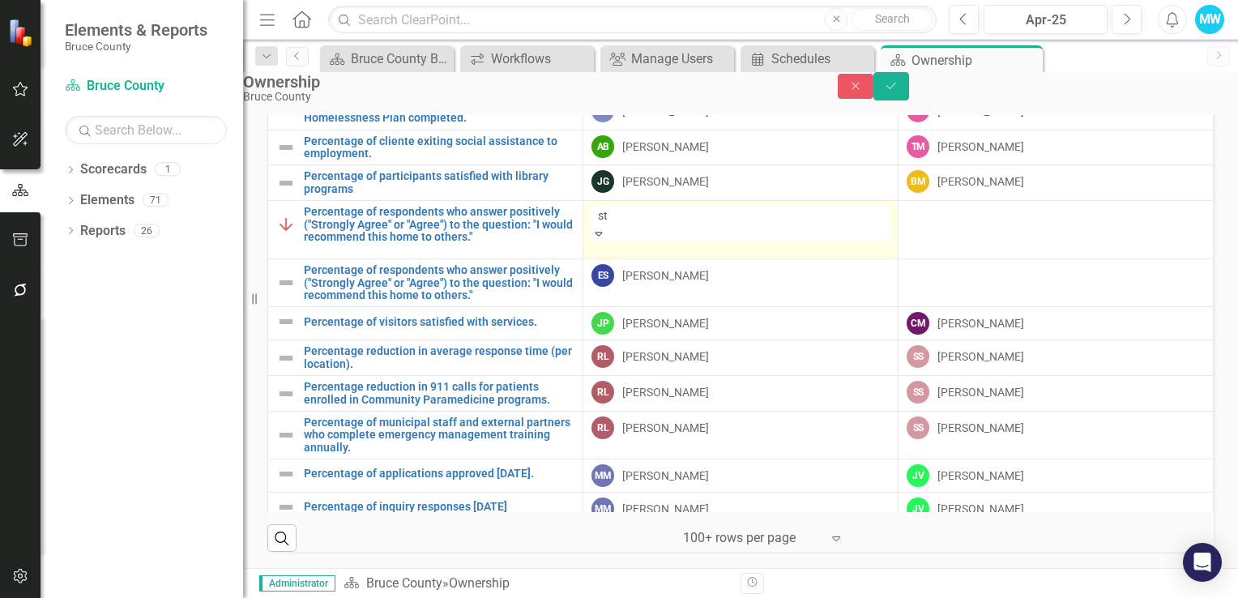
scroll to position [0, 0]
type input "[PERSON_NAME]"
click at [755, 597] on div "[PERSON_NAME]" at bounding box center [619, 607] width 1238 height 19
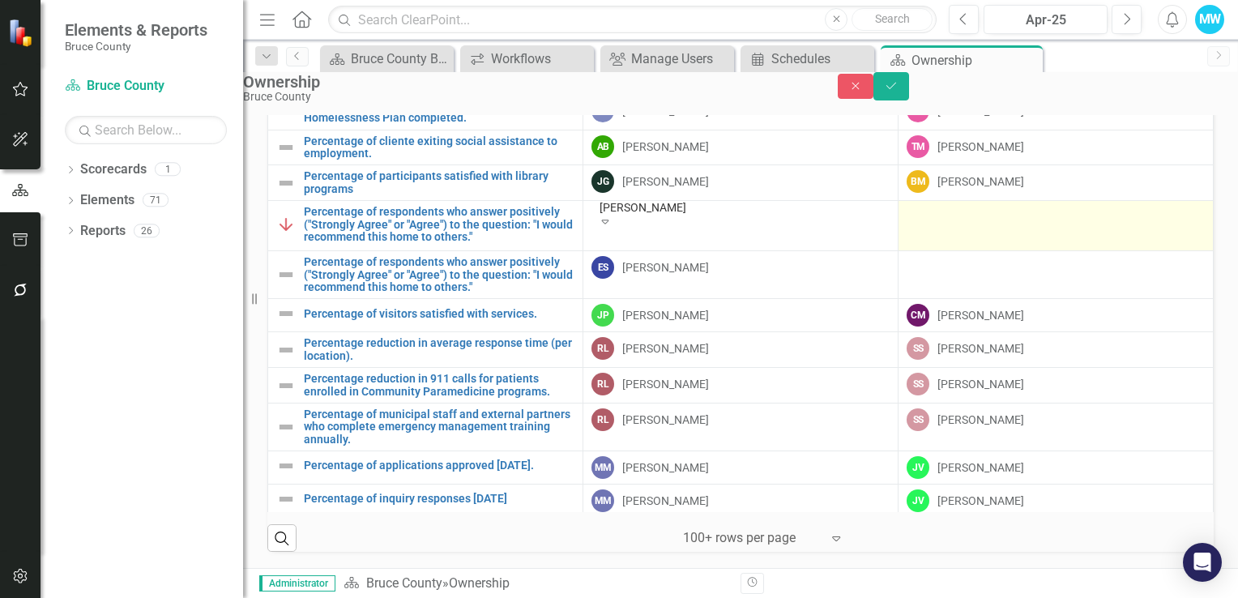
click at [927, 225] on div at bounding box center [1056, 215] width 298 height 19
click at [928, 227] on icon "Expand" at bounding box center [920, 221] width 15 height 11
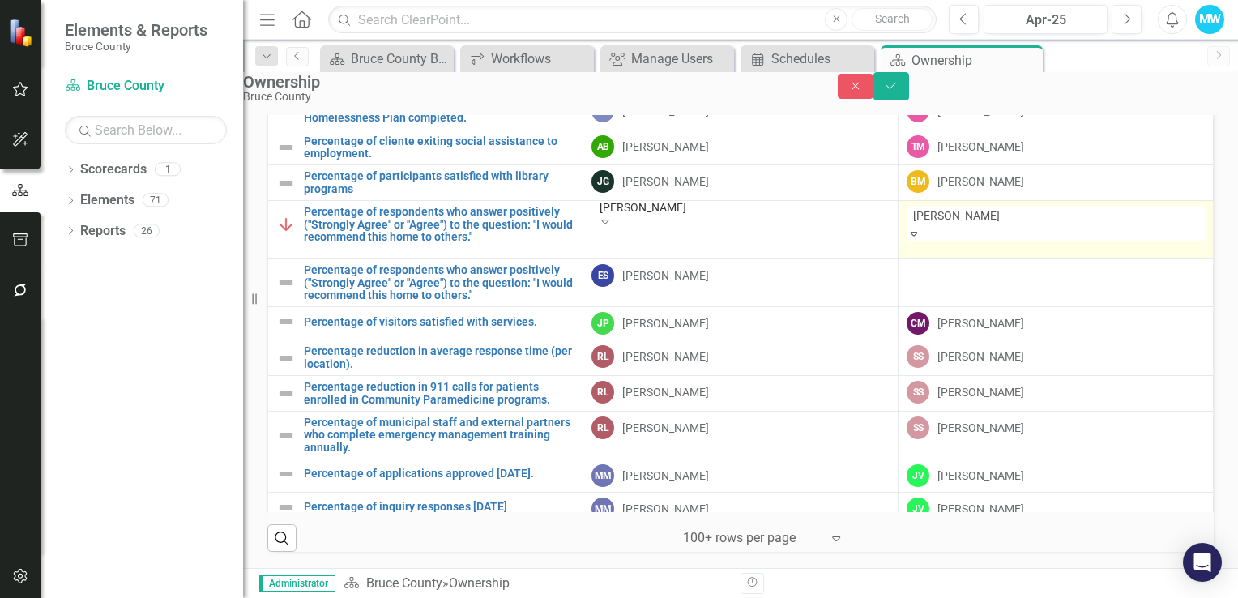
type input "[PERSON_NAME]"
click at [1076, 597] on div "[PERSON_NAME]" at bounding box center [619, 607] width 1238 height 19
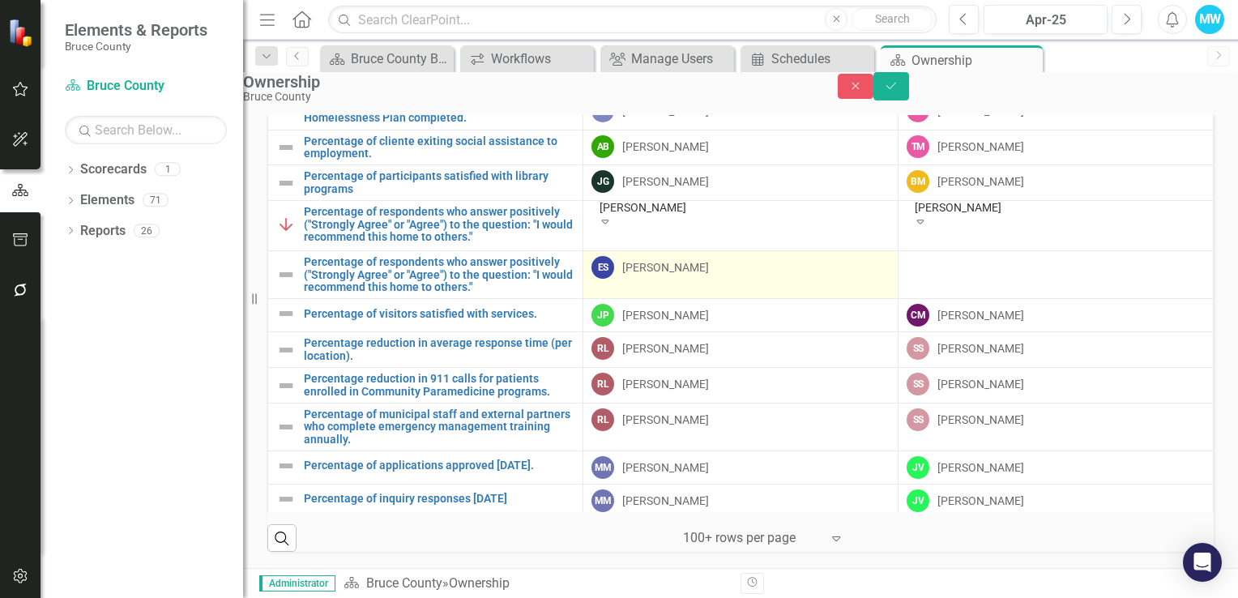
click at [792, 299] on td "ES [PERSON_NAME]" at bounding box center [741, 275] width 315 height 48
click at [794, 299] on td "ES [PERSON_NAME]" at bounding box center [741, 275] width 315 height 48
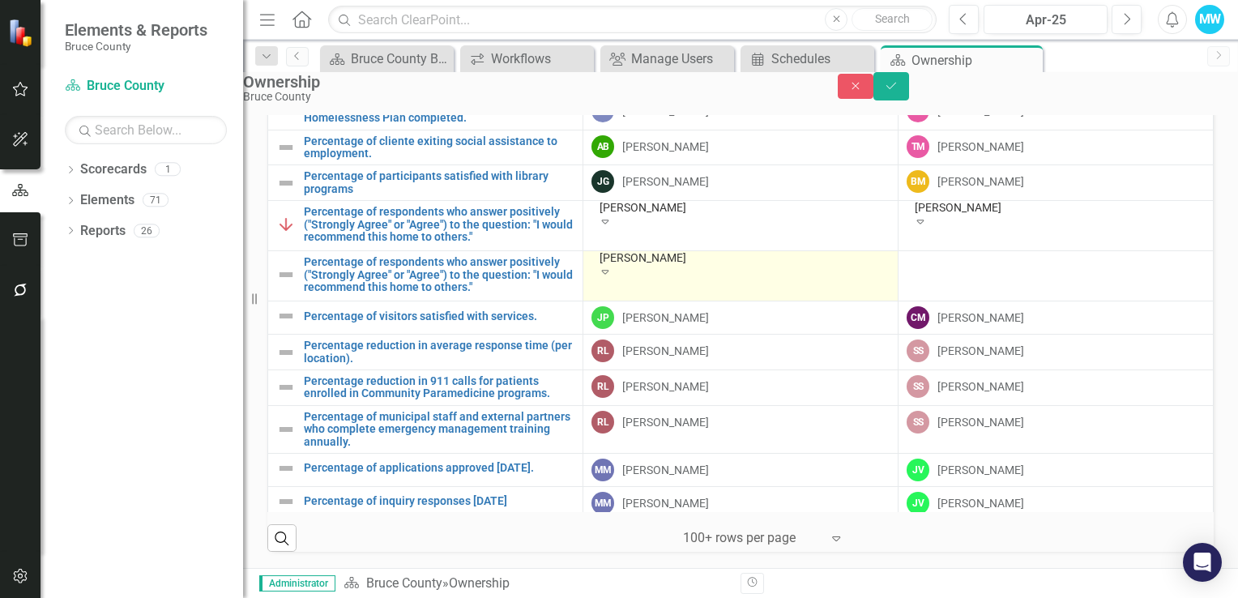
click at [613, 277] on icon "Expand" at bounding box center [605, 271] width 15 height 11
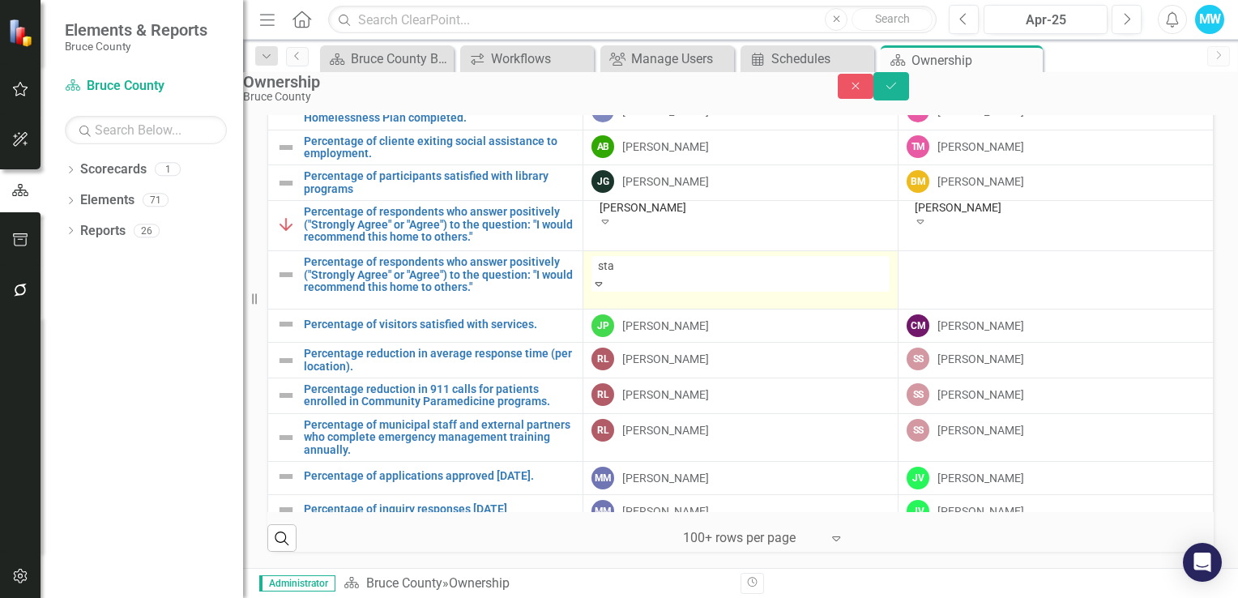
type input "stac"
click at [752, 597] on div "Stac [PERSON_NAME]" at bounding box center [619, 607] width 1238 height 19
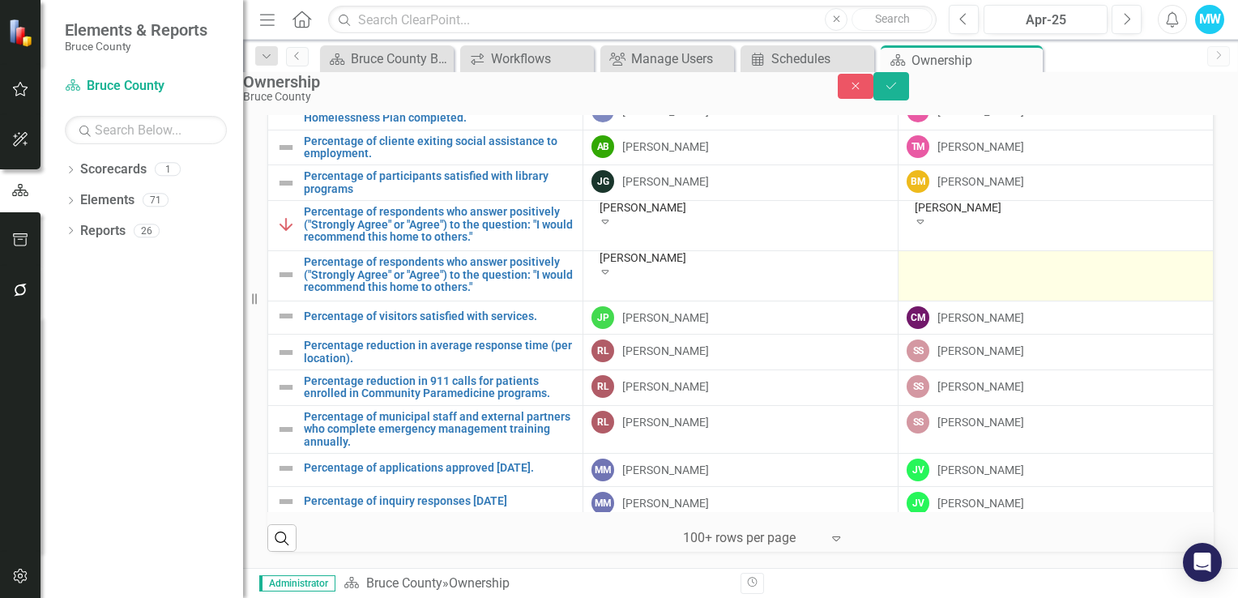
click at [954, 302] on td at bounding box center [1056, 276] width 315 height 50
click at [925, 274] on icon at bounding box center [921, 272] width 7 height 4
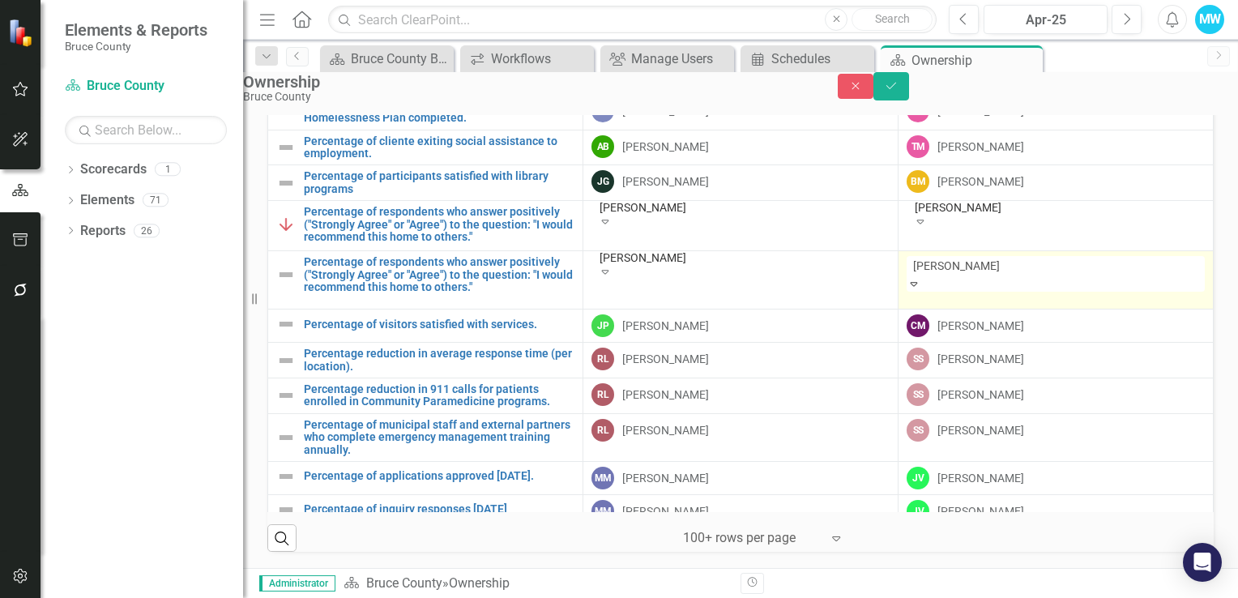
type input "[PERSON_NAME]"
click at [1004, 597] on div "[PERSON_NAME]" at bounding box center [619, 607] width 1238 height 19
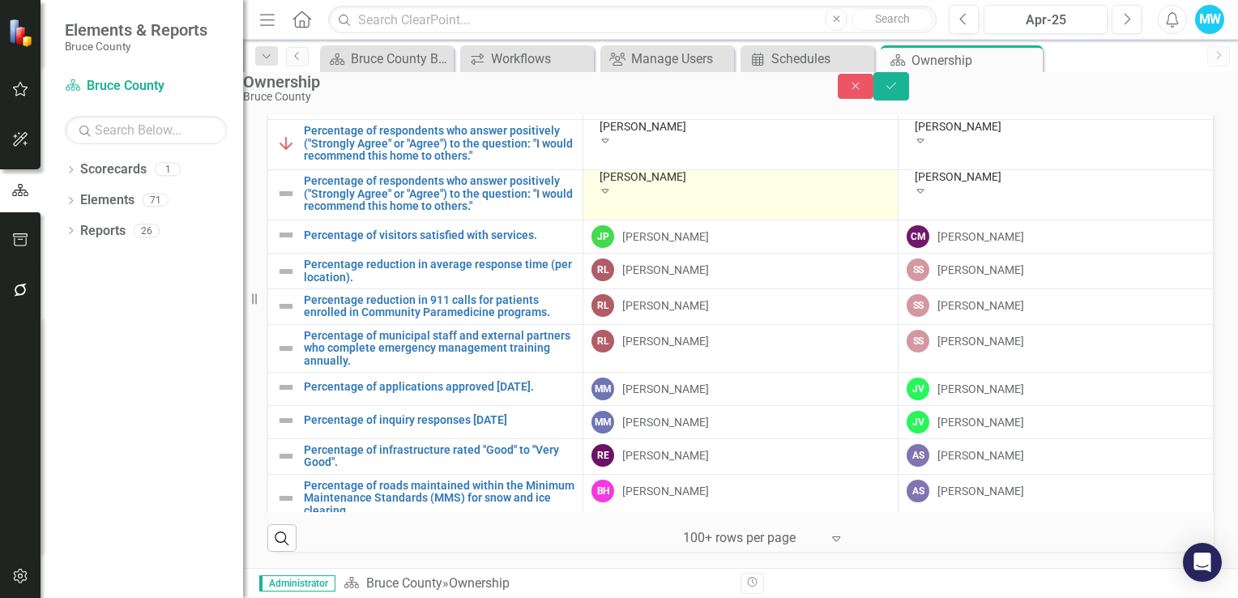
scroll to position [1135, 0]
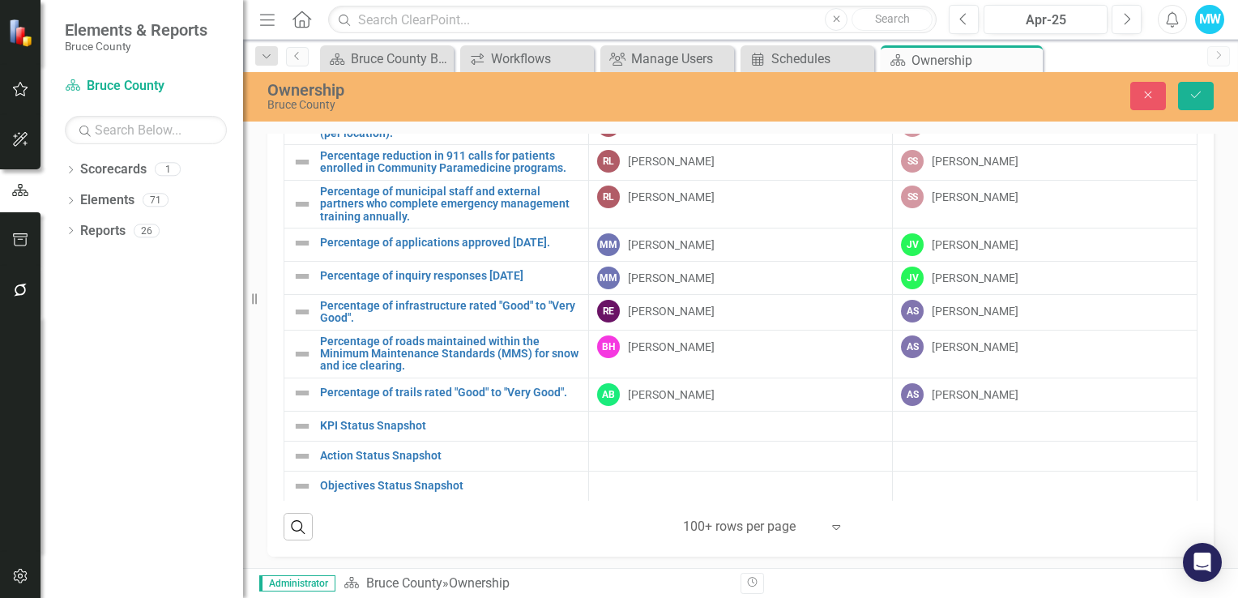
scroll to position [1241, 0]
click at [1200, 97] on icon "Save" at bounding box center [1196, 94] width 15 height 11
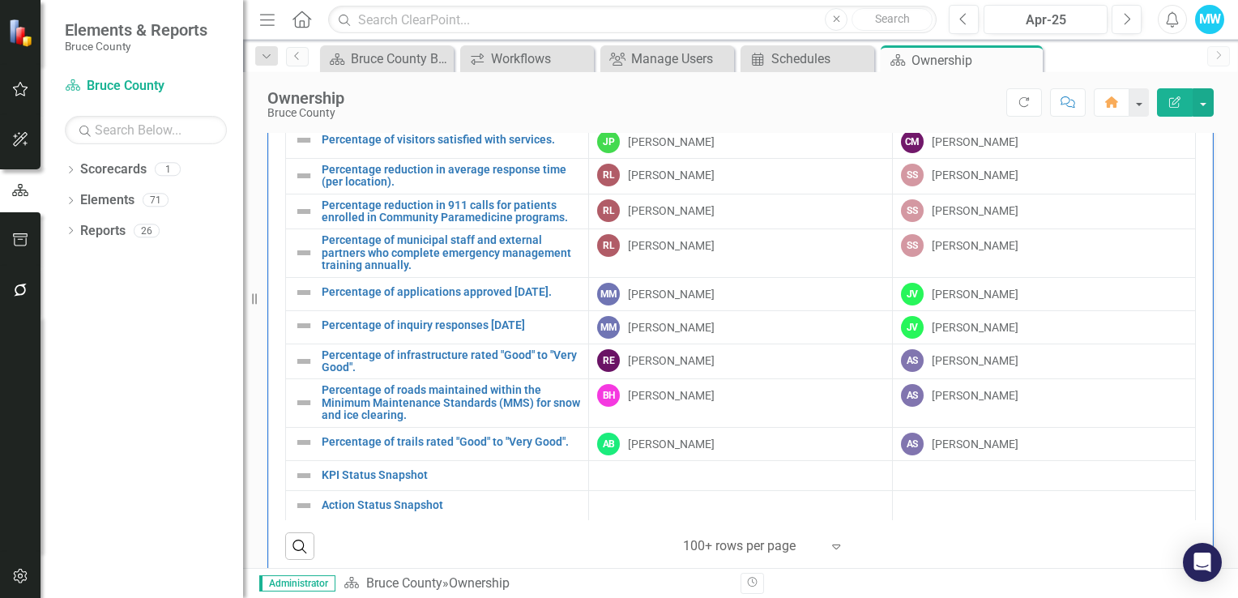
scroll to position [1161, 0]
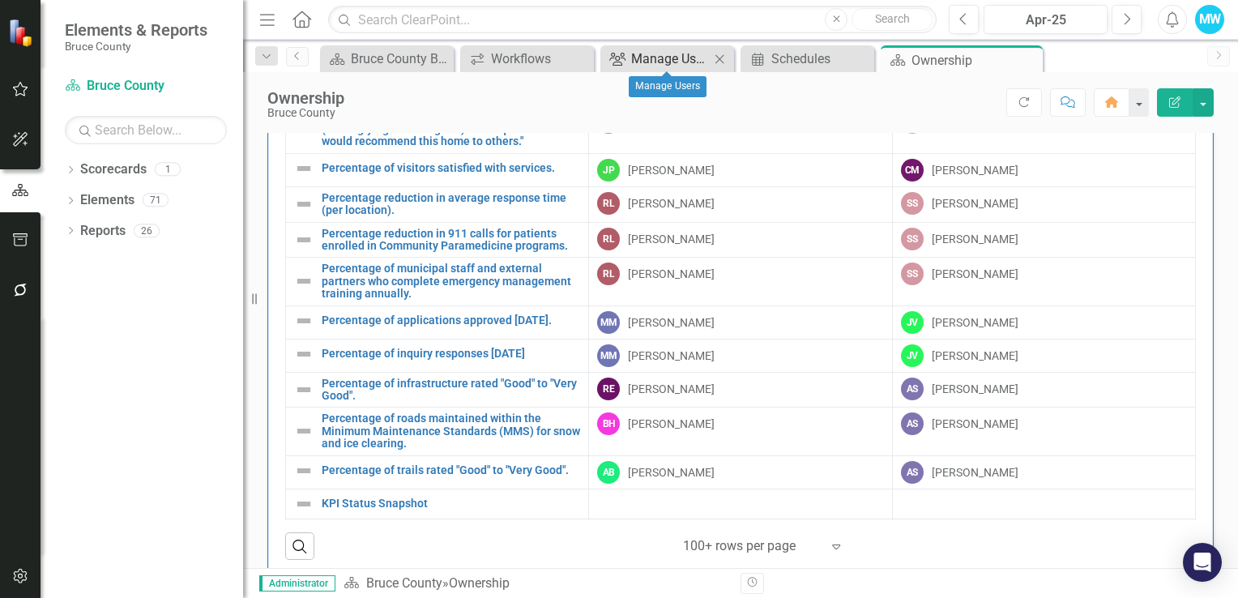
click at [655, 60] on div "Manage Users" at bounding box center [670, 59] width 79 height 20
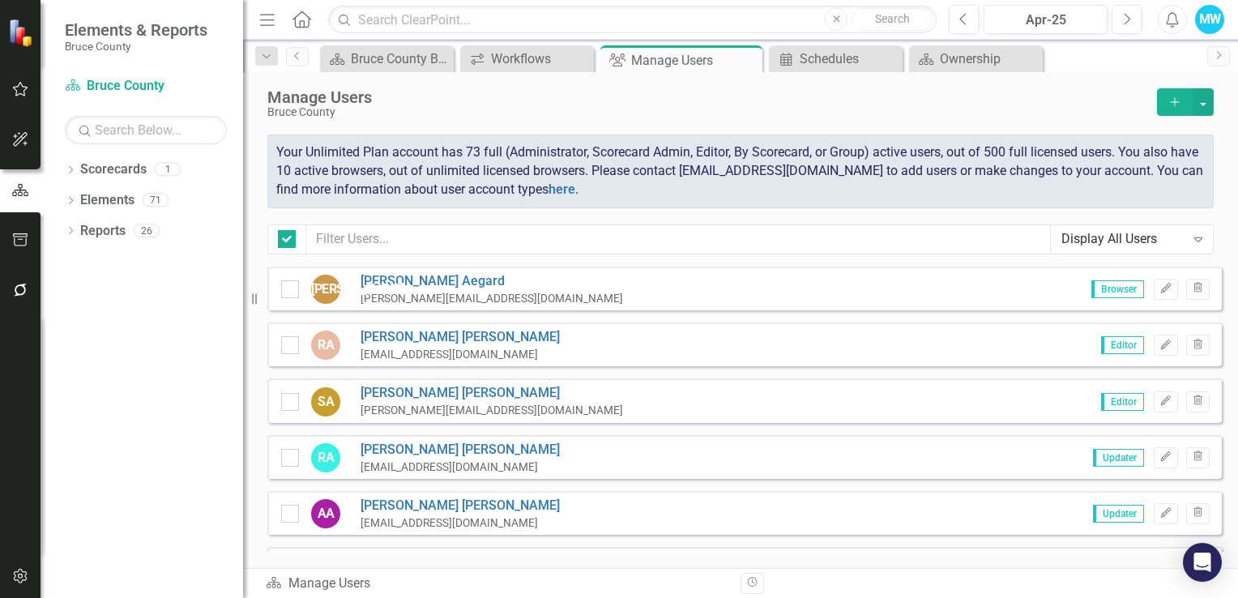
checkbox input "false"
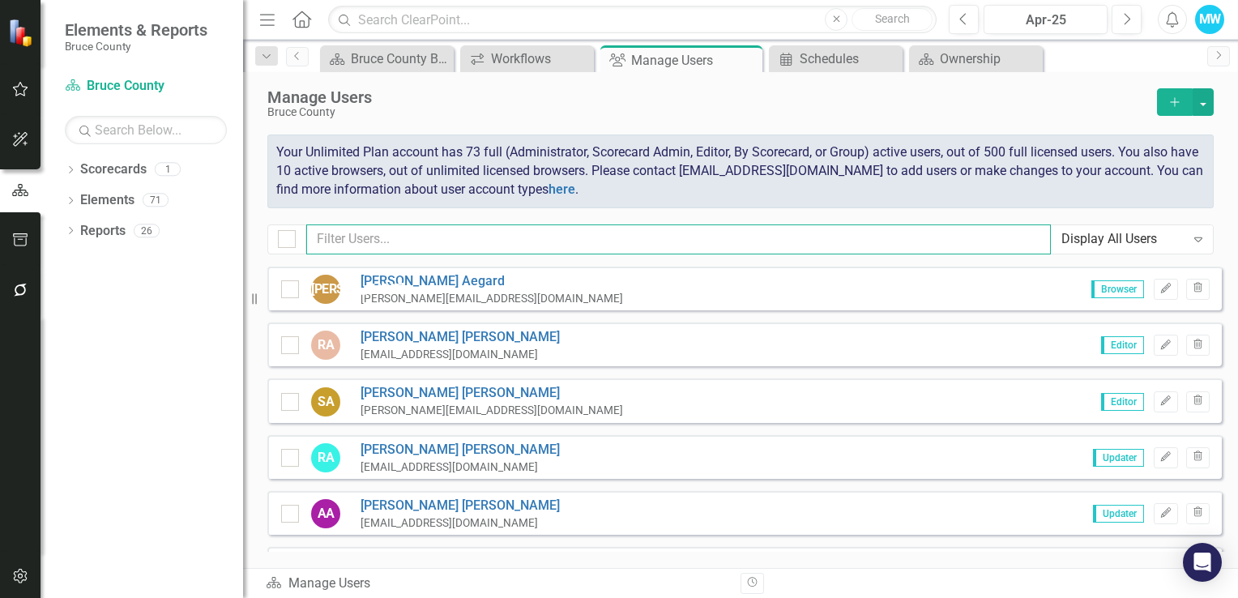
click at [366, 243] on input "text" at bounding box center [678, 240] width 745 height 30
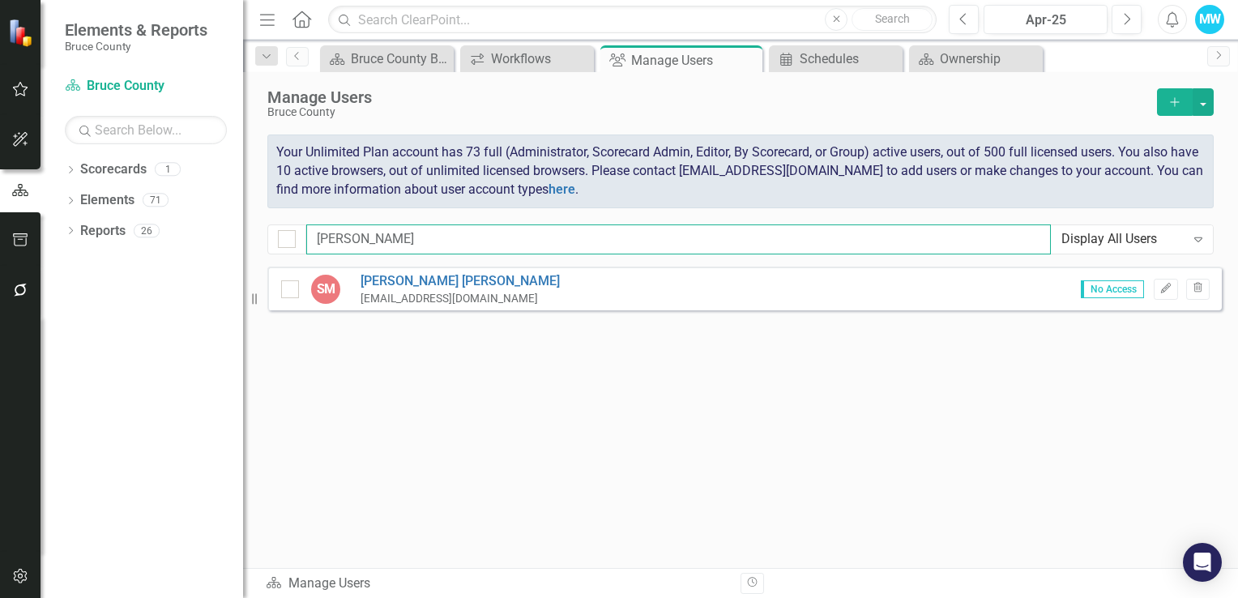
type input "[PERSON_NAME]"
click at [509, 277] on div "SM Stacey Michiels smichiels@brucecounty.on.ca No Access Edit Trash" at bounding box center [744, 289] width 955 height 44
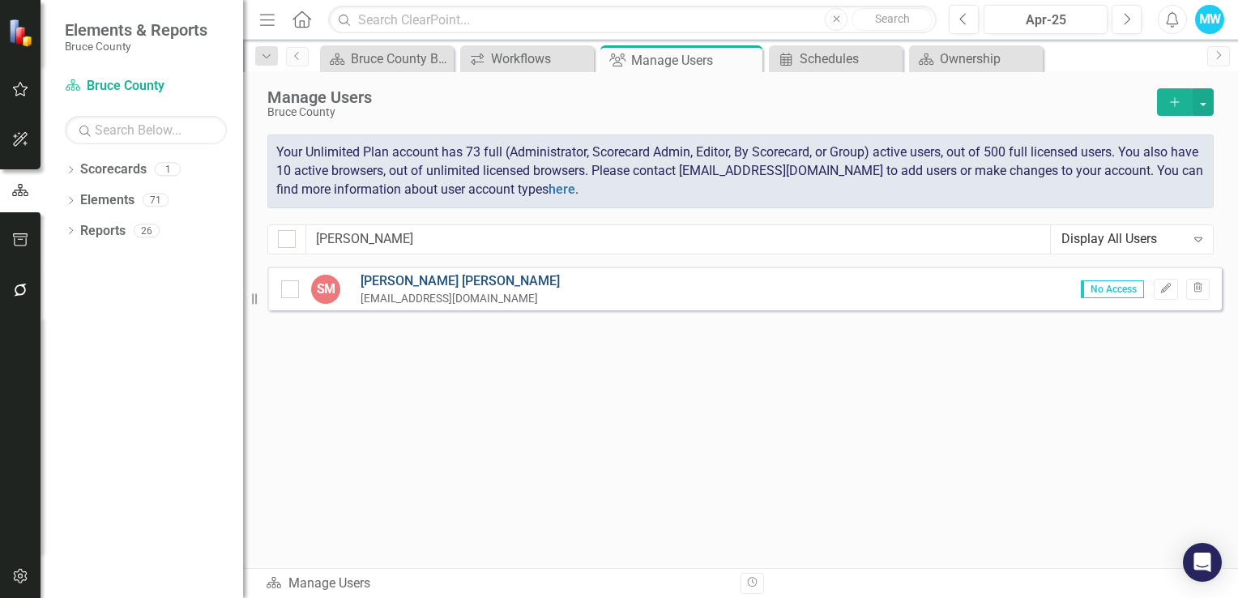
click at [376, 283] on link "Stacey Michiels" at bounding box center [460, 281] width 199 height 19
click at [379, 282] on link "Stacey Michiels" at bounding box center [460, 281] width 199 height 19
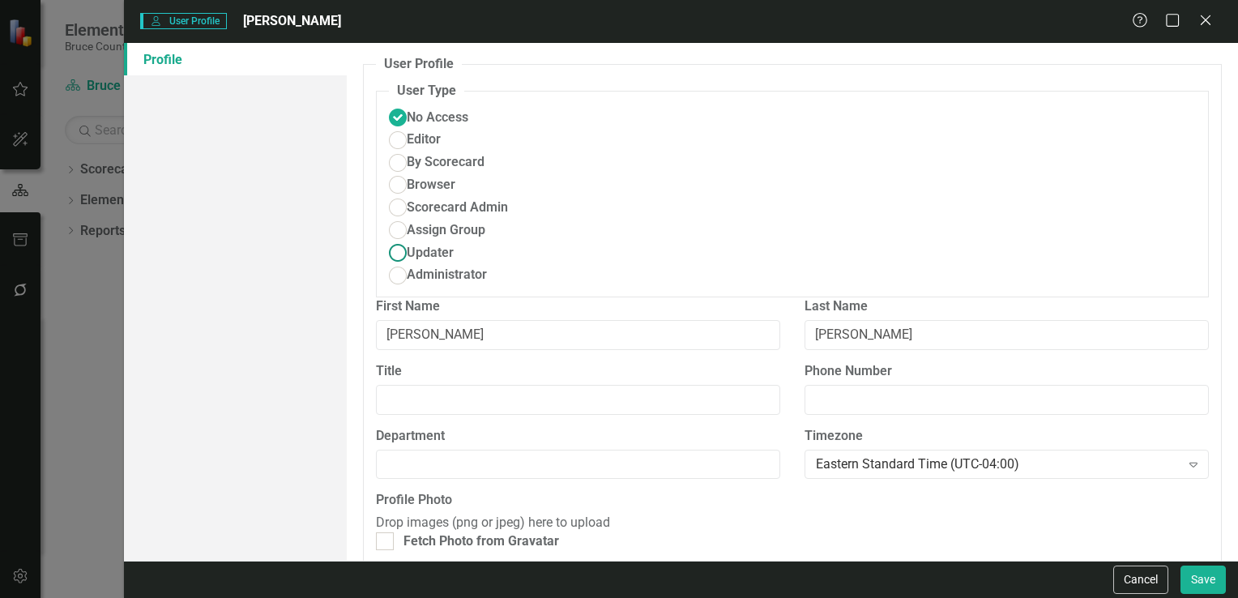
click at [402, 241] on ins at bounding box center [397, 253] width 25 height 25
click at [402, 241] on input "Updater" at bounding box center [397, 253] width 25 height 25
radio input "true"
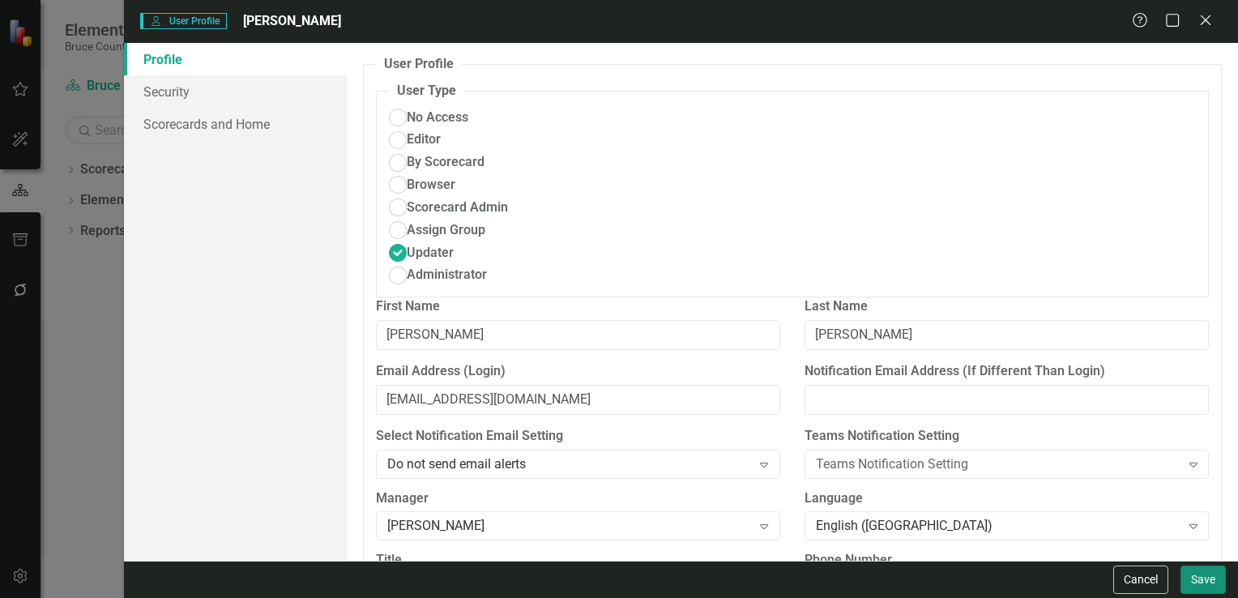
click at [1196, 586] on button "Save" at bounding box center [1203, 580] width 45 height 28
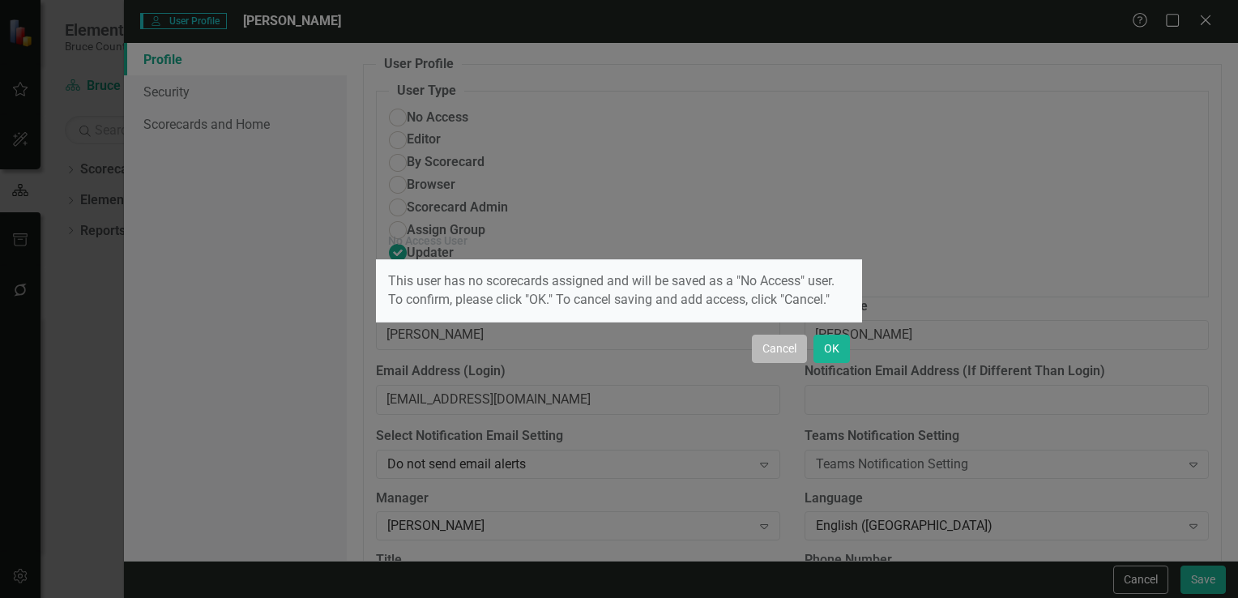
click at [777, 352] on button "Cancel" at bounding box center [779, 349] width 55 height 28
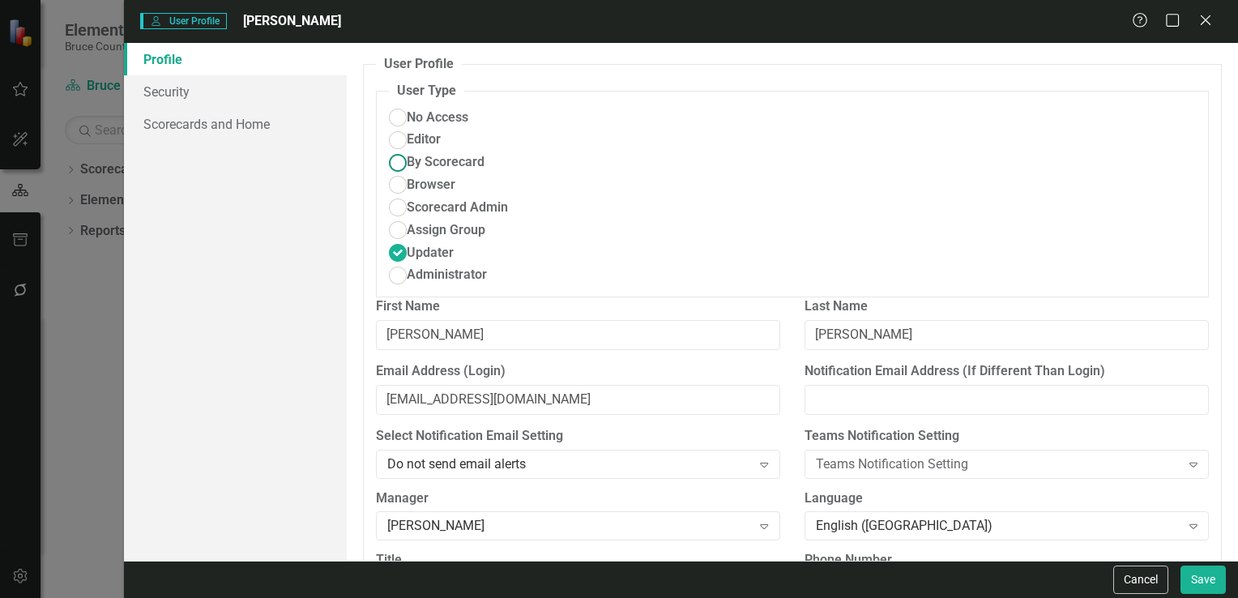
click at [410, 150] on ins at bounding box center [397, 162] width 25 height 25
click at [410, 150] on input "By Scorecard" at bounding box center [397, 162] width 25 height 25
radio input "true"
click at [396, 241] on ins at bounding box center [397, 253] width 25 height 25
click at [396, 241] on input "Updater" at bounding box center [397, 253] width 25 height 25
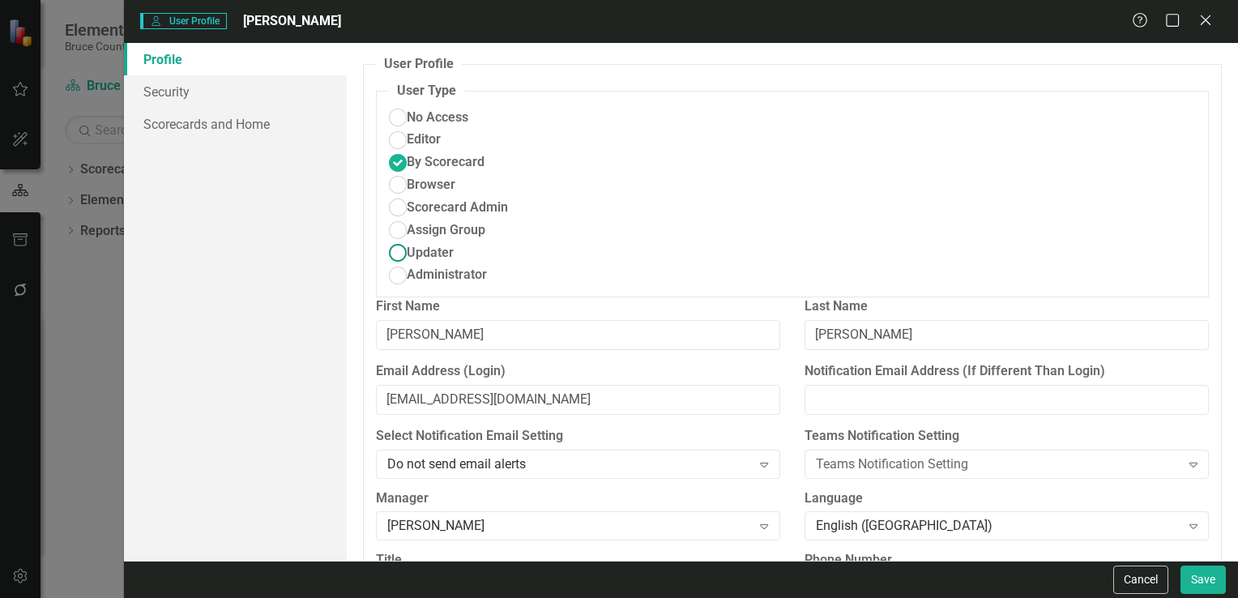
radio input "true"
click at [231, 122] on link "Scorecards and Home" at bounding box center [235, 124] width 223 height 32
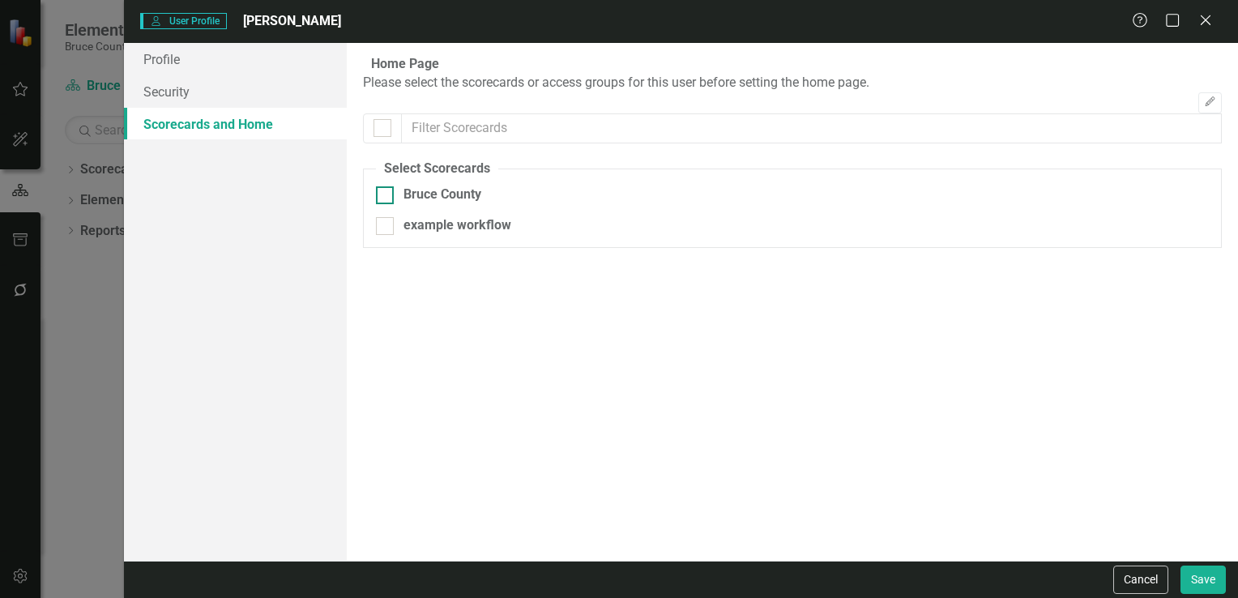
click at [385, 197] on input "Bruce County" at bounding box center [381, 191] width 11 height 11
checkbox input "true"
click at [164, 62] on link "Profile" at bounding box center [235, 59] width 223 height 32
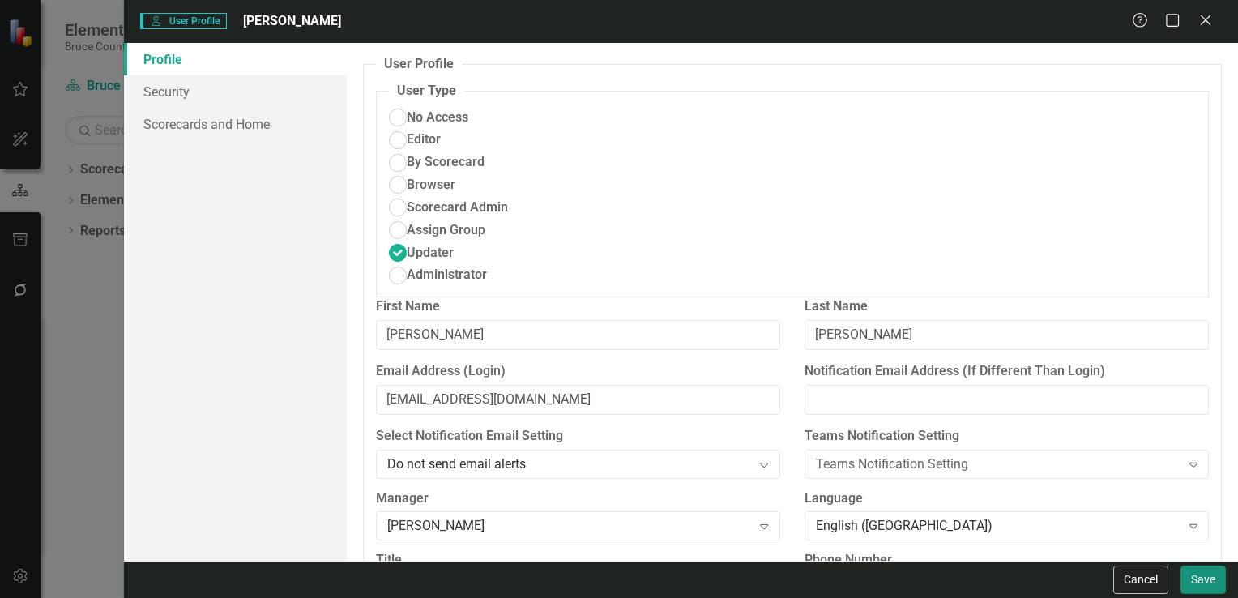
click at [1200, 579] on button "Save" at bounding box center [1203, 580] width 45 height 28
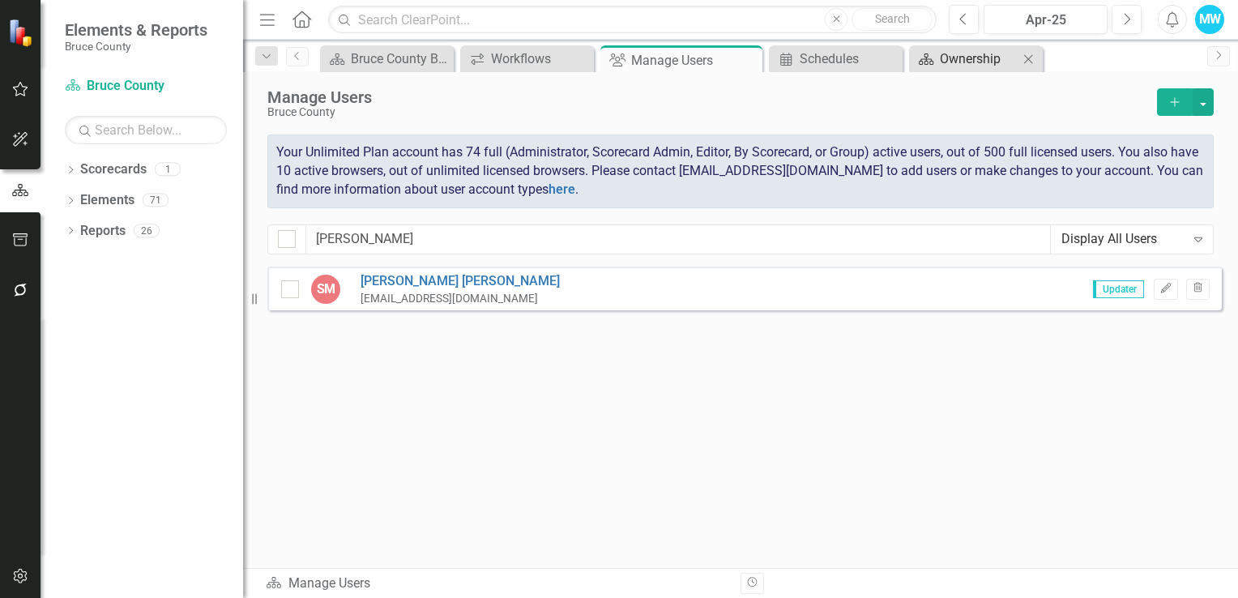
click at [965, 53] on div "Ownership" at bounding box center [979, 59] width 79 height 20
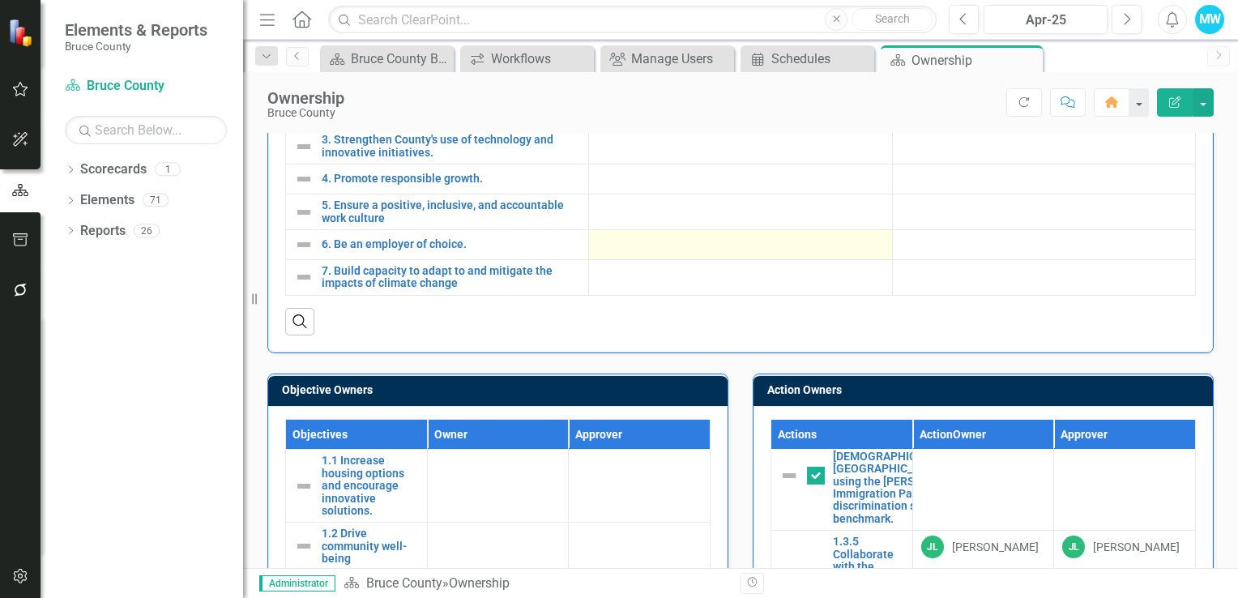
scroll to position [28, 0]
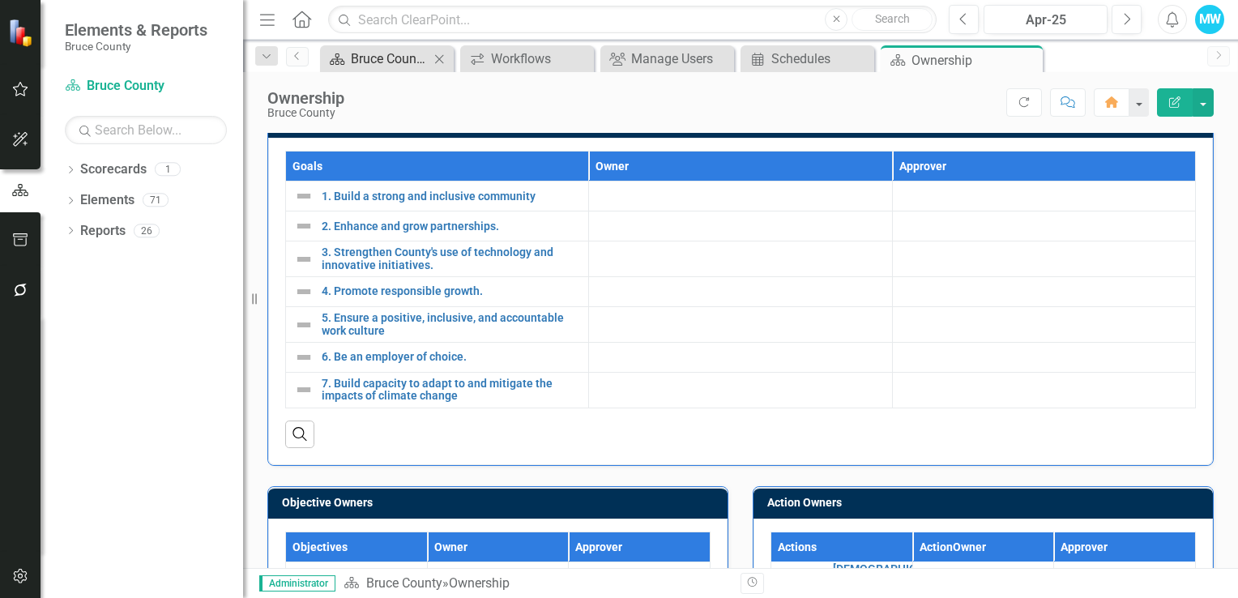
click at [364, 53] on div "Bruce County BSC Welcome Page" at bounding box center [390, 59] width 79 height 20
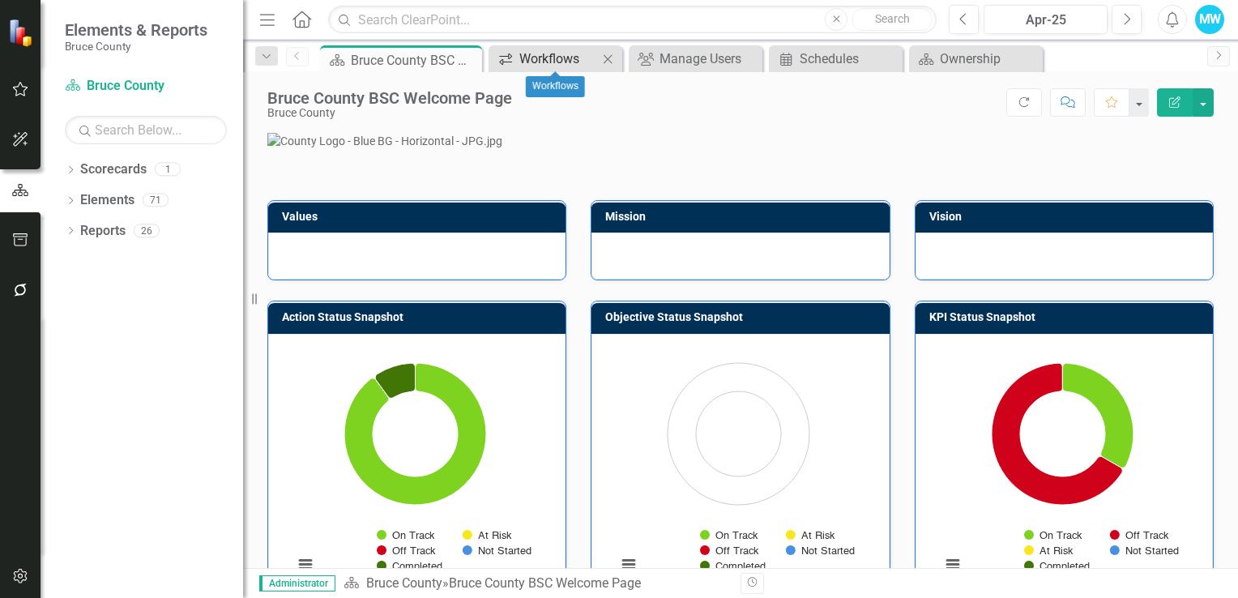
click at [574, 63] on div "Workflows" at bounding box center [559, 59] width 79 height 20
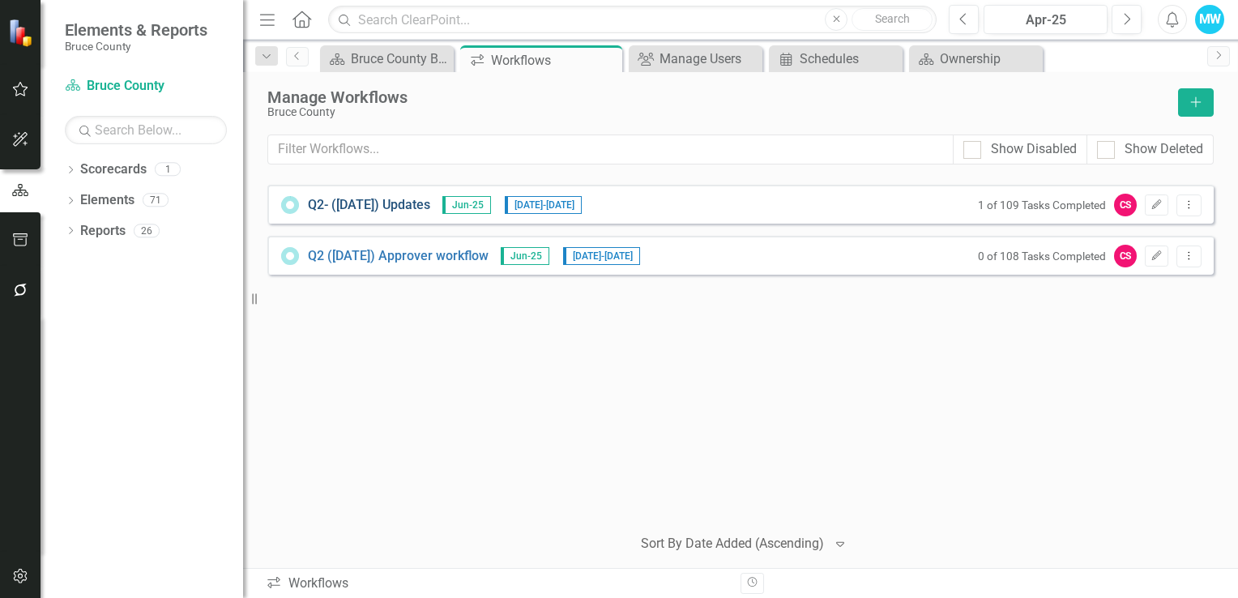
click at [361, 203] on link "Q2- ([DATE]) Updates" at bounding box center [369, 205] width 122 height 19
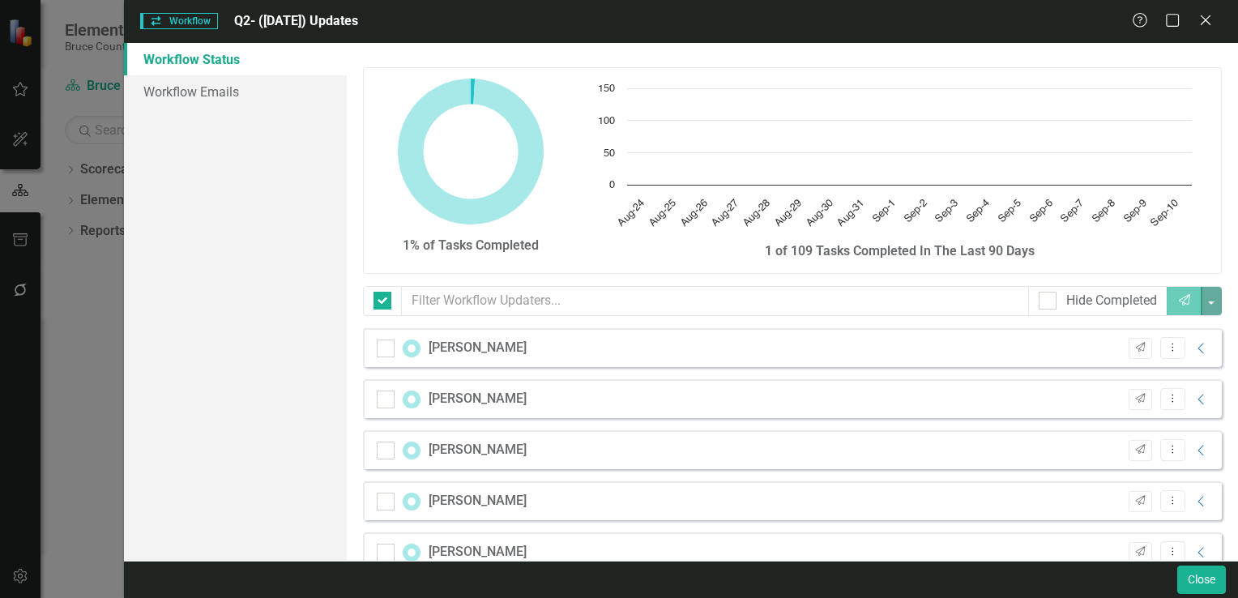
checkbox input "false"
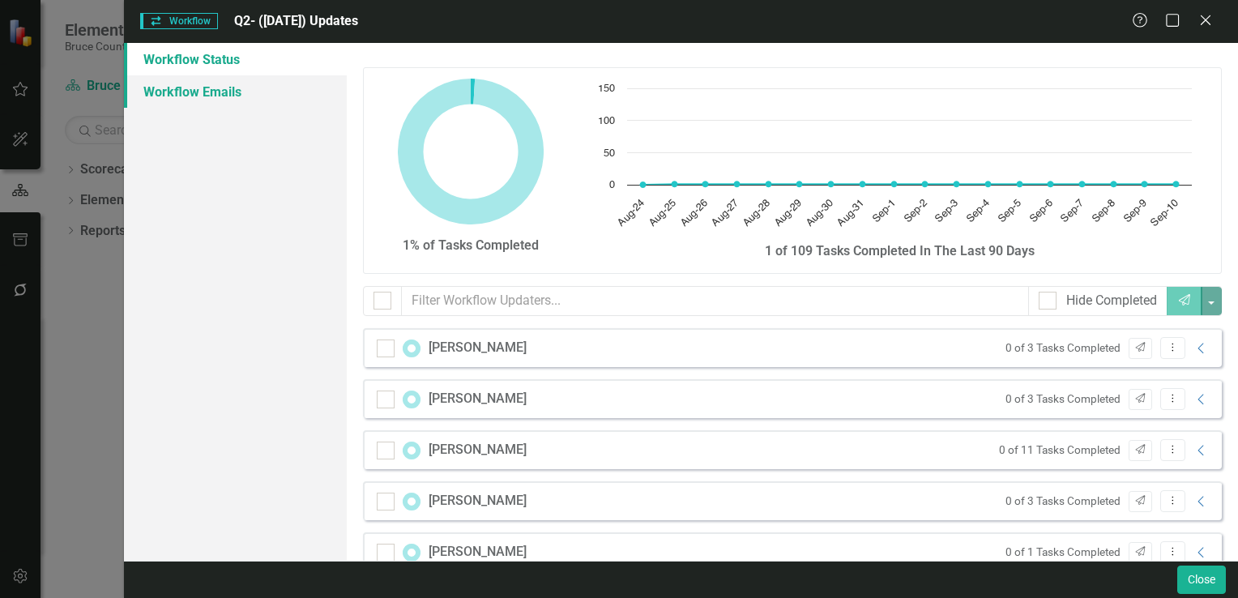
click at [215, 88] on link "Workflow Emails" at bounding box center [235, 91] width 223 height 32
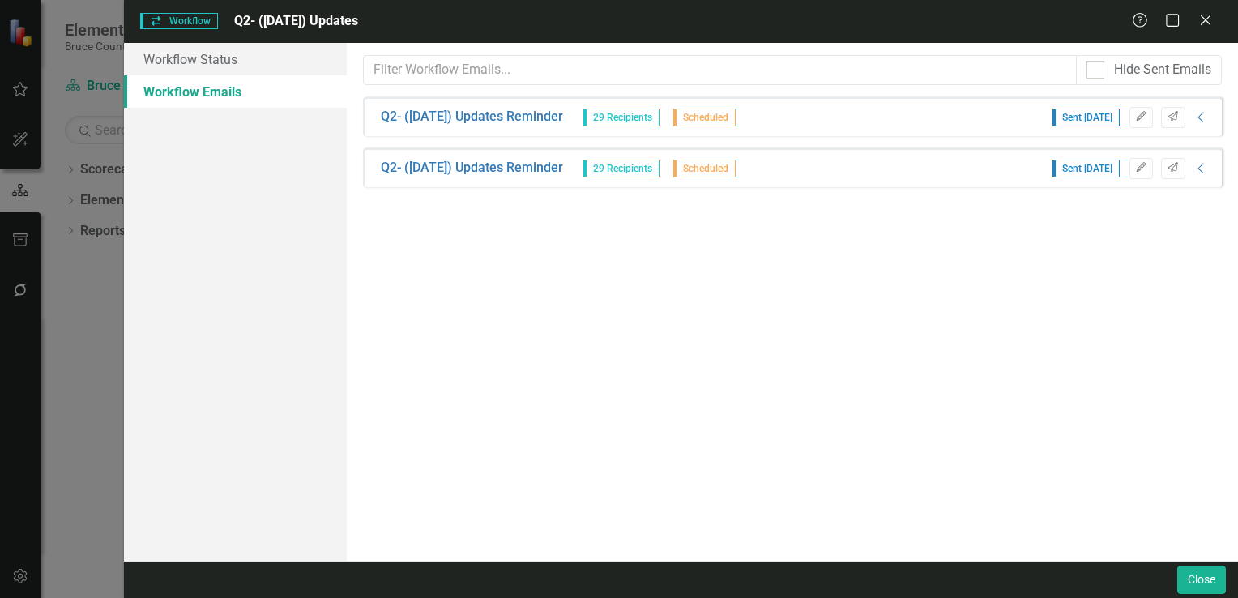
click at [90, 323] on div "Workflow Workflow Q2- ([DATE]) Updates Help Maximize Close Workflow Status Work…" at bounding box center [619, 299] width 1238 height 598
click at [1204, 23] on icon "Close" at bounding box center [1206, 19] width 20 height 15
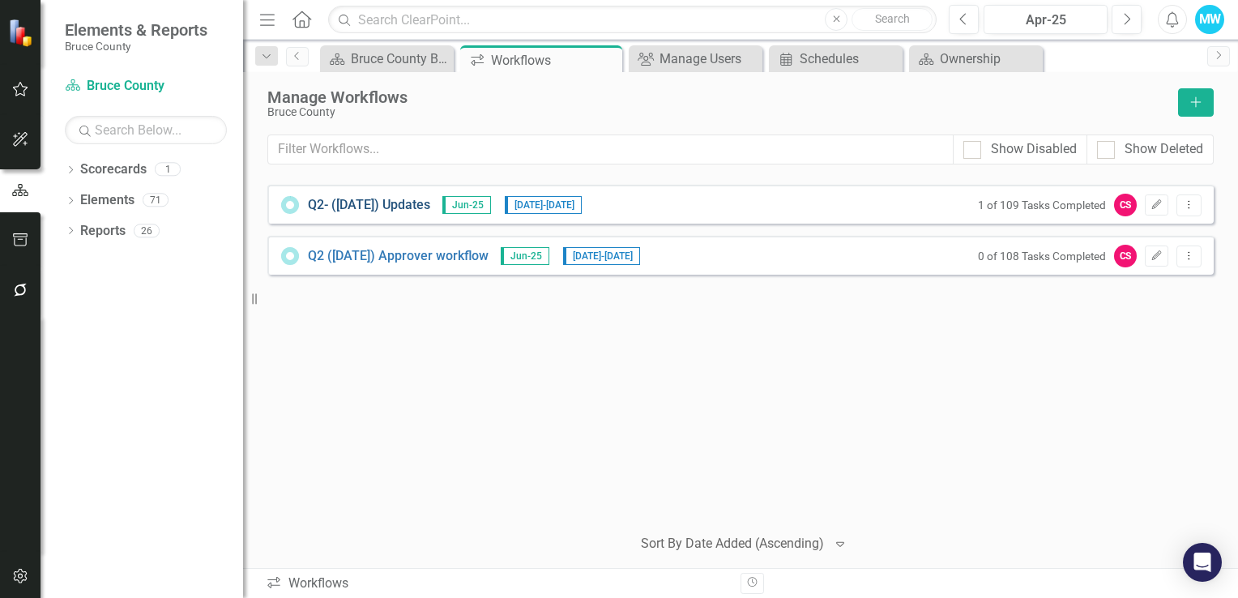
click at [347, 209] on link "Q2- ([DATE]) Updates" at bounding box center [369, 205] width 122 height 19
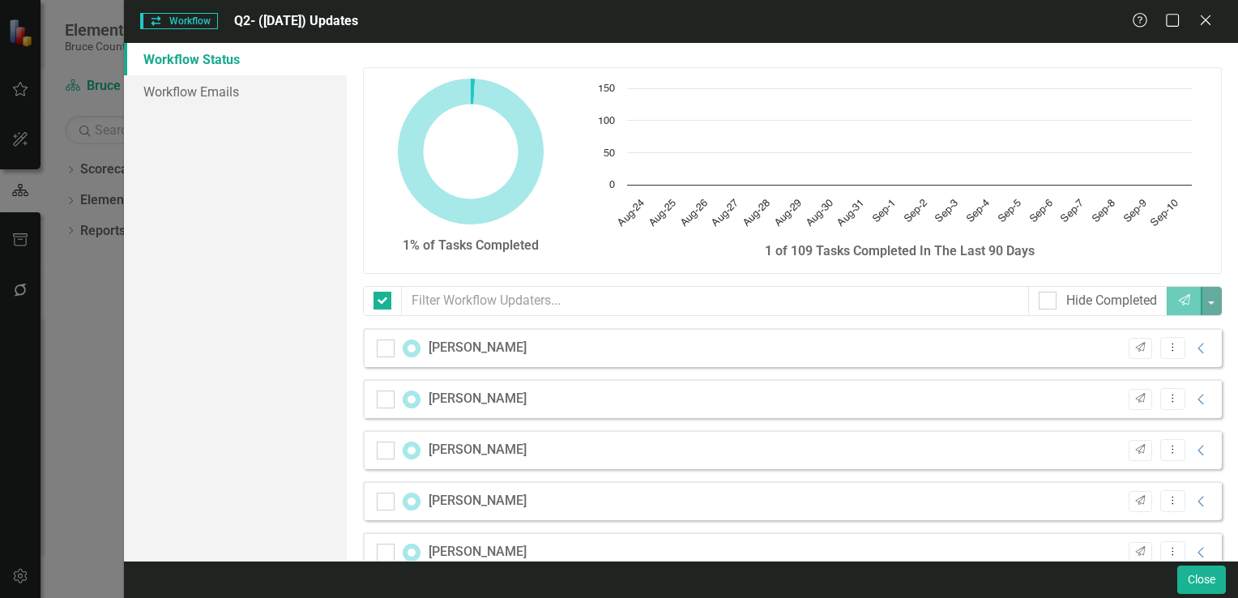
checkbox input "false"
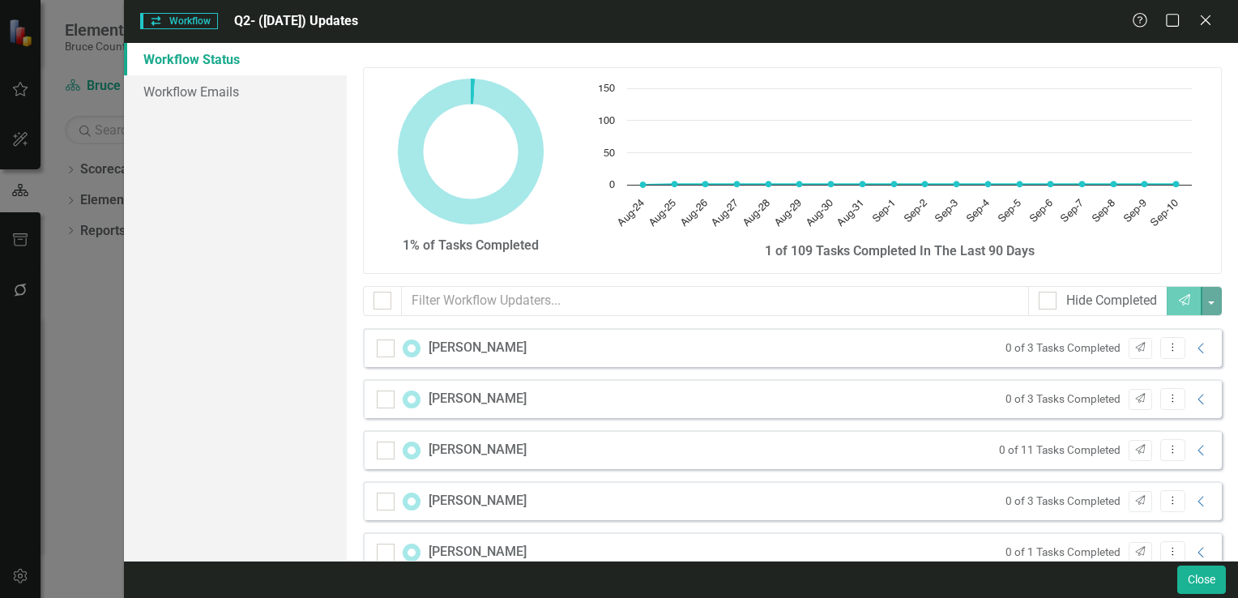
click at [276, 296] on div "Workflow Status Workflow Emails" at bounding box center [235, 302] width 223 height 518
click at [85, 321] on div "Workflow Workflow Q2- ([DATE]) Updates Help Maximize Close Workflow Status Work…" at bounding box center [619, 299] width 1238 height 598
click at [1207, 23] on icon at bounding box center [1206, 20] width 12 height 12
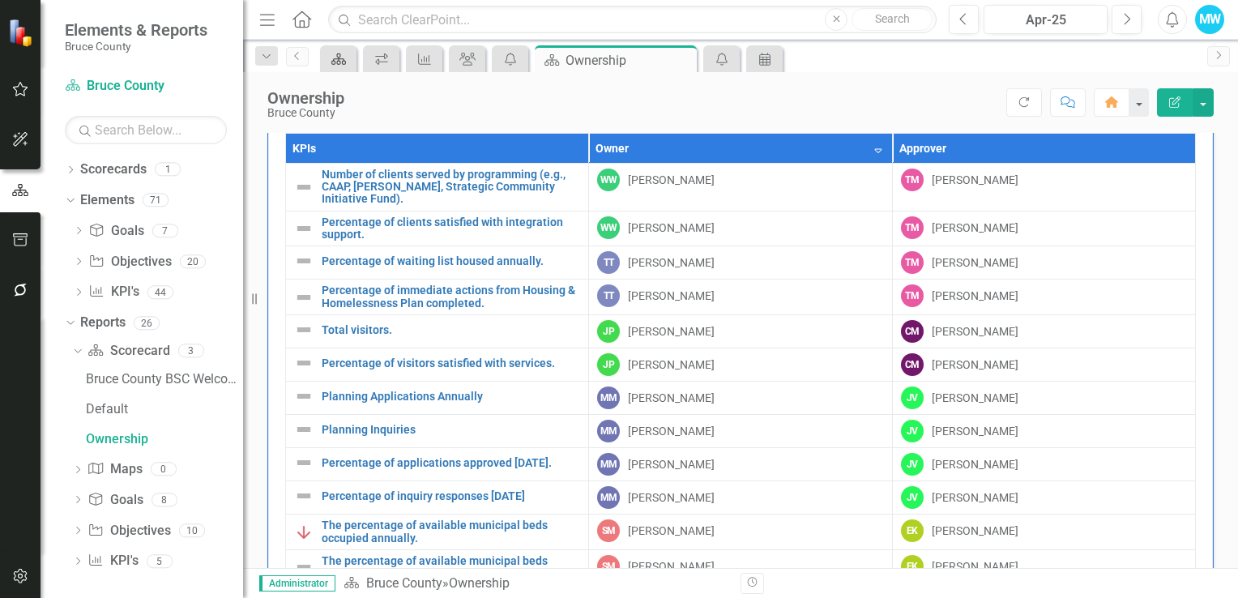
click at [342, 55] on icon "Scorecard" at bounding box center [339, 59] width 16 height 13
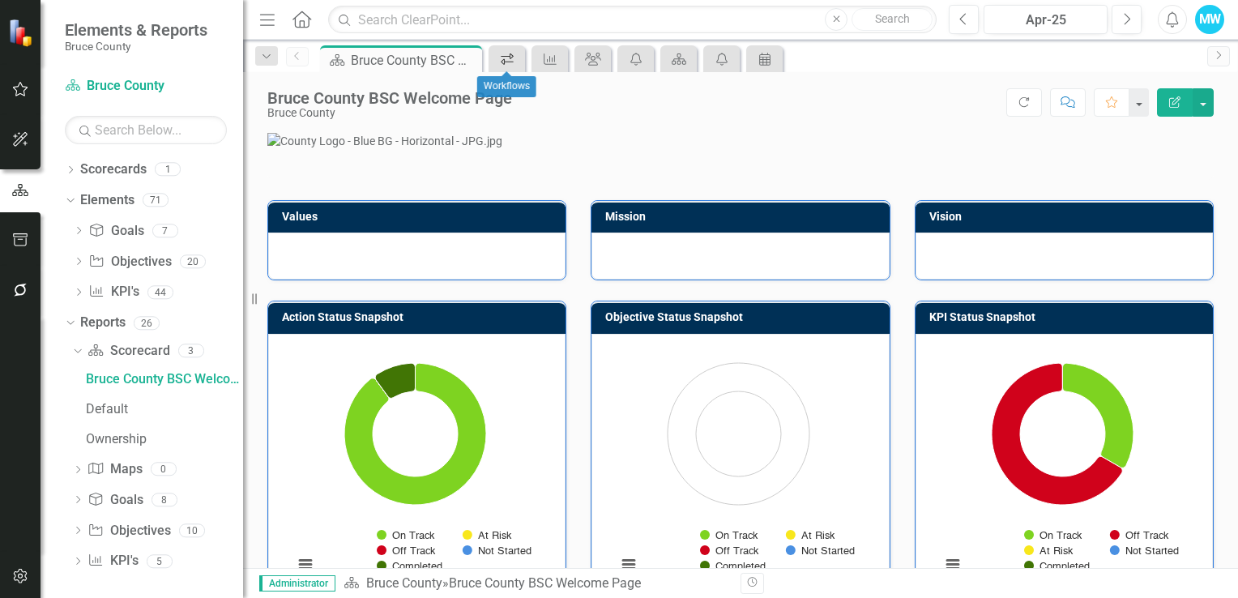
click at [503, 63] on icon "Workflows" at bounding box center [507, 59] width 16 height 13
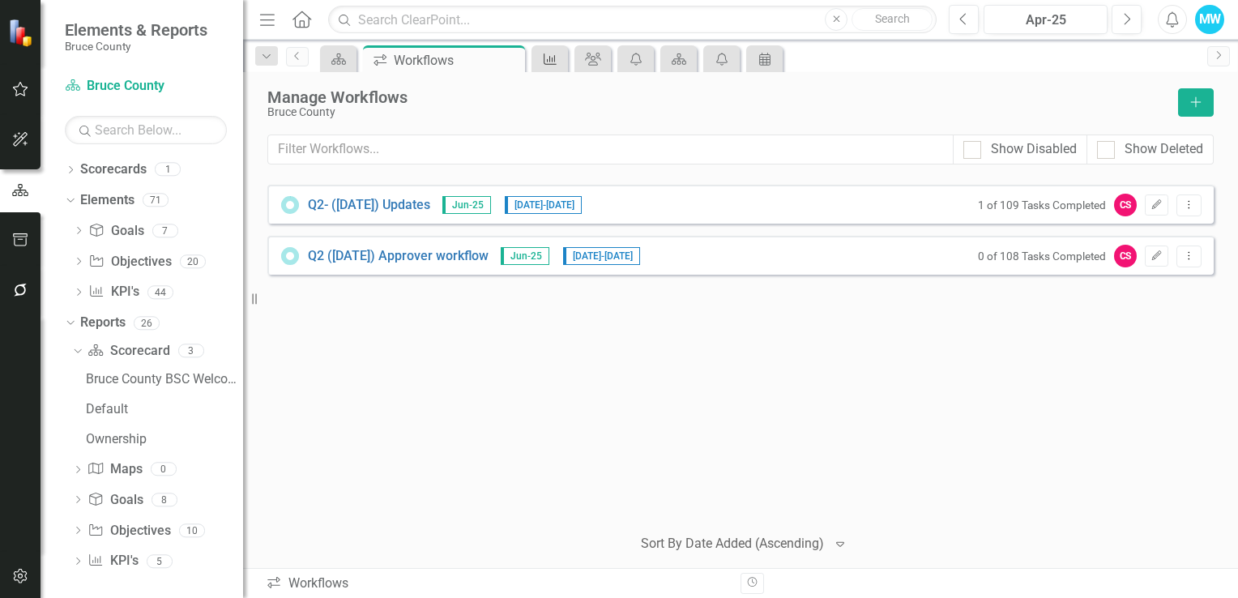
click at [556, 57] on icon "KPI" at bounding box center [550, 59] width 16 height 13
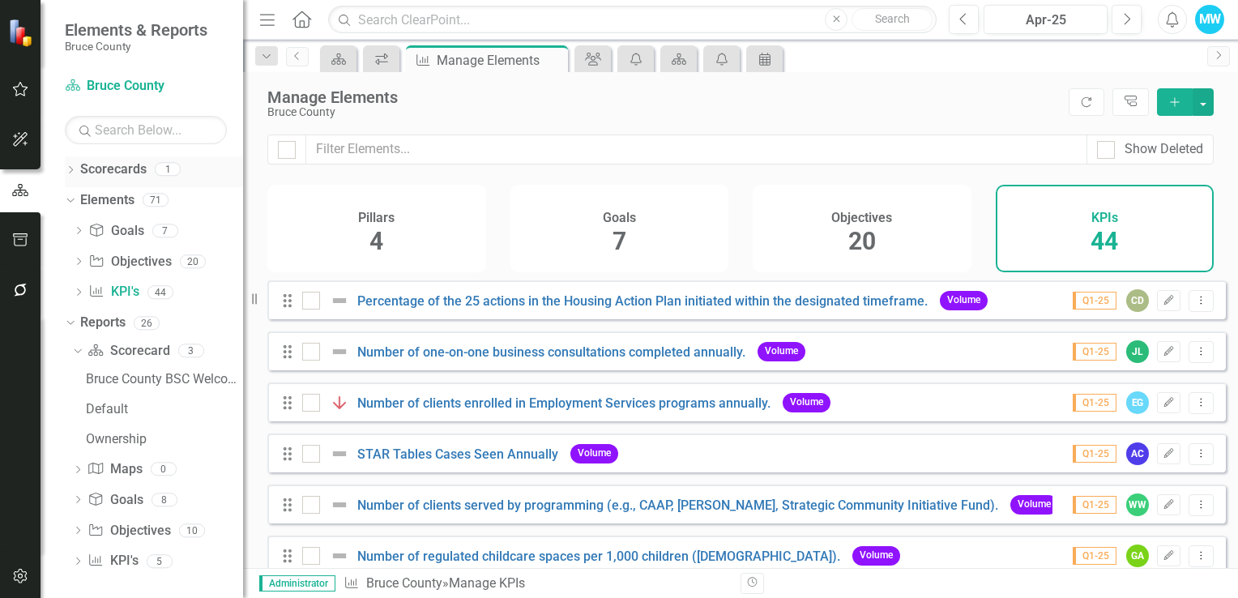
click at [67, 177] on div "Dropdown" at bounding box center [70, 172] width 11 height 14
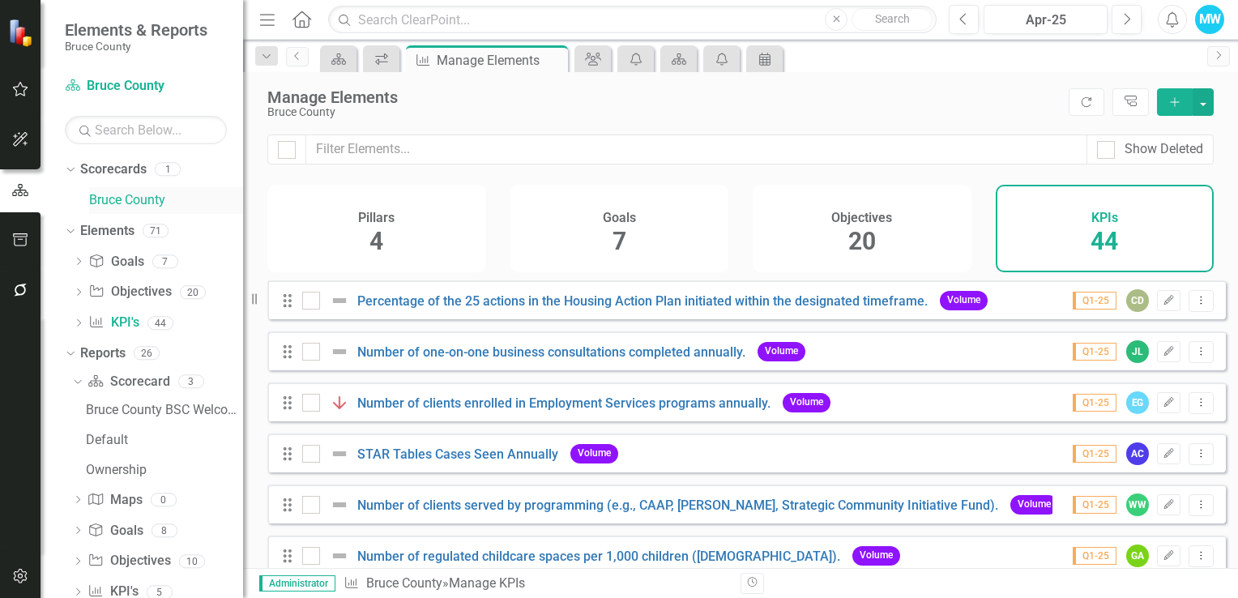
click at [152, 203] on link "Bruce County" at bounding box center [166, 200] width 154 height 19
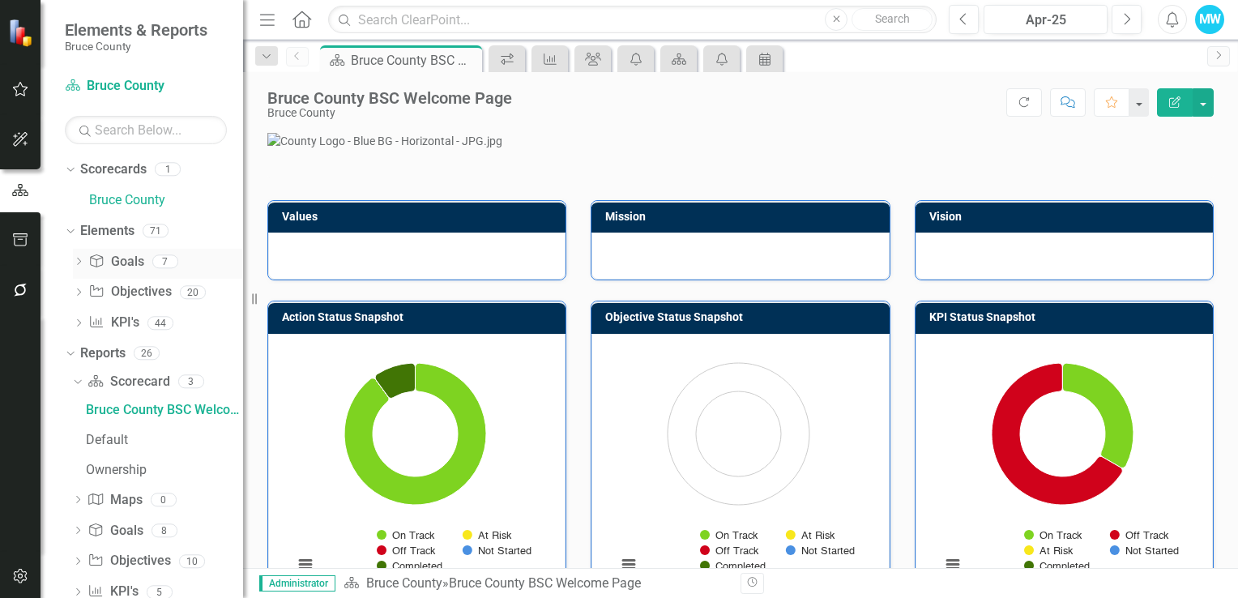
click at [75, 261] on icon "Dropdown" at bounding box center [78, 263] width 11 height 9
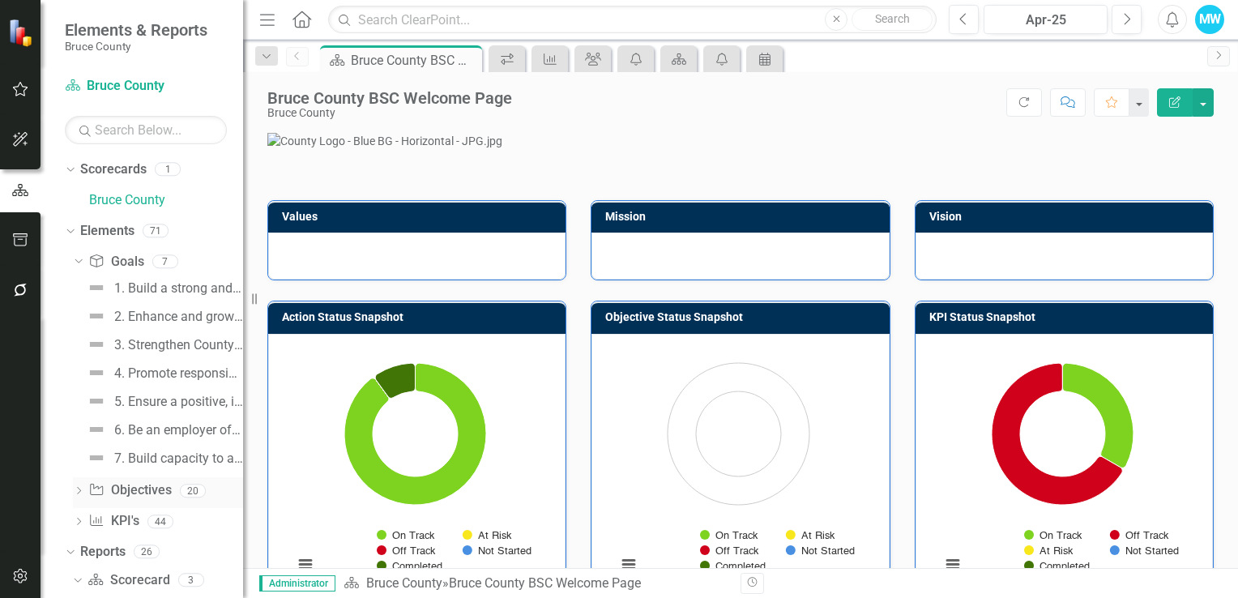
click at [79, 491] on icon "Dropdown" at bounding box center [78, 492] width 11 height 9
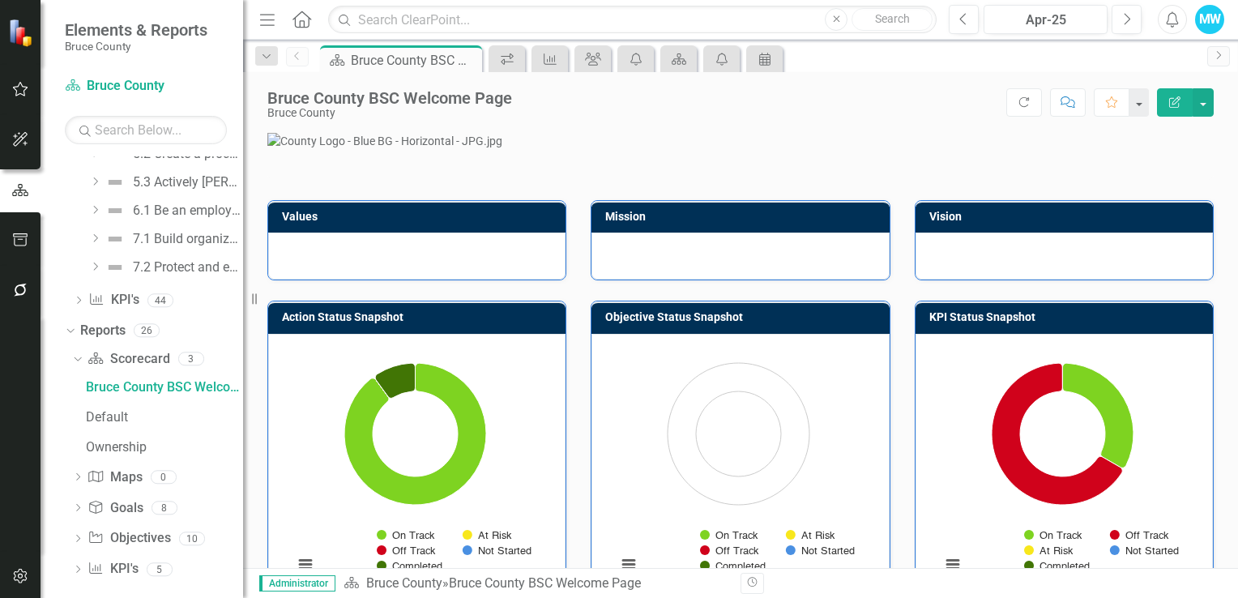
scroll to position [602, 0]
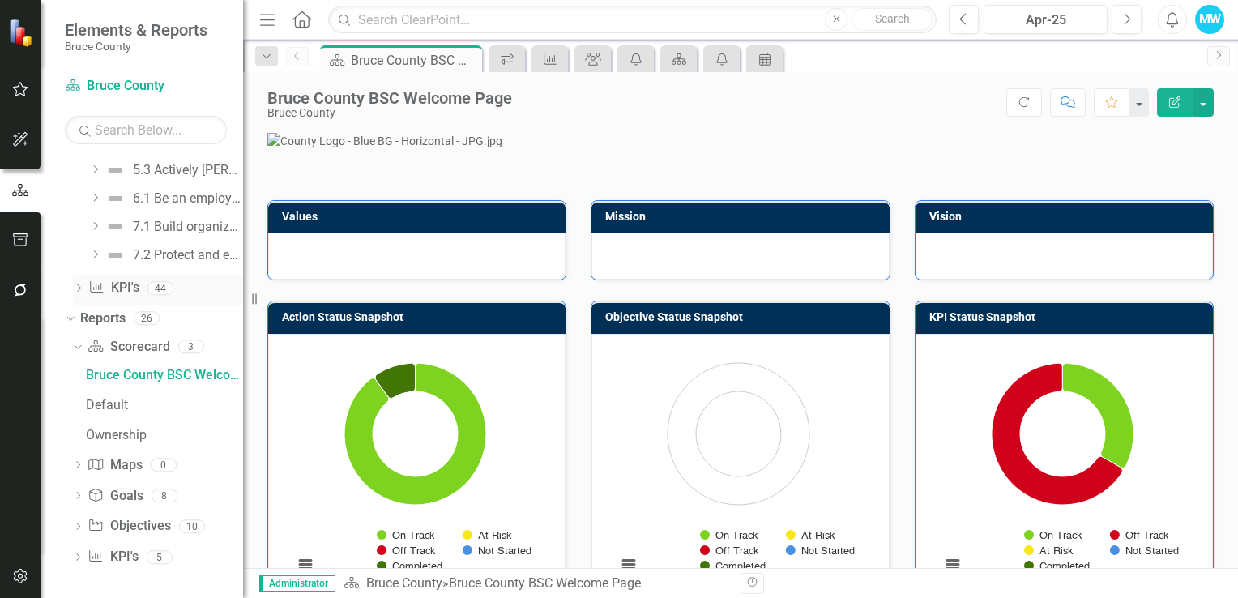
click at [76, 286] on icon "Dropdown" at bounding box center [78, 289] width 11 height 9
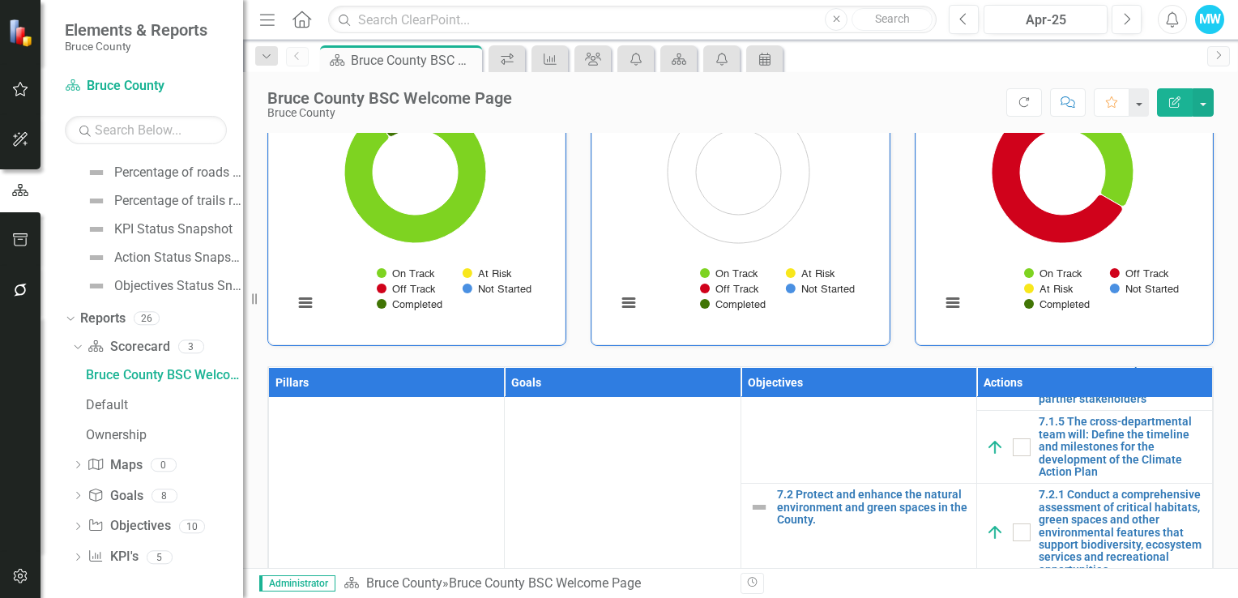
scroll to position [0, 0]
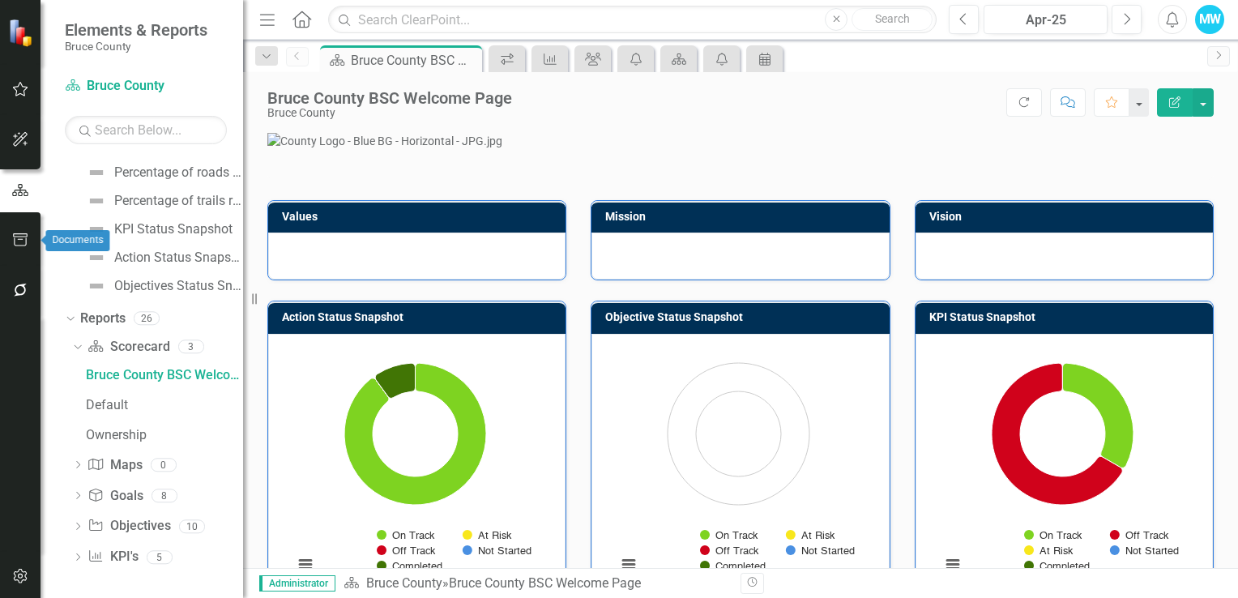
click at [24, 238] on icon "button" at bounding box center [20, 239] width 17 height 13
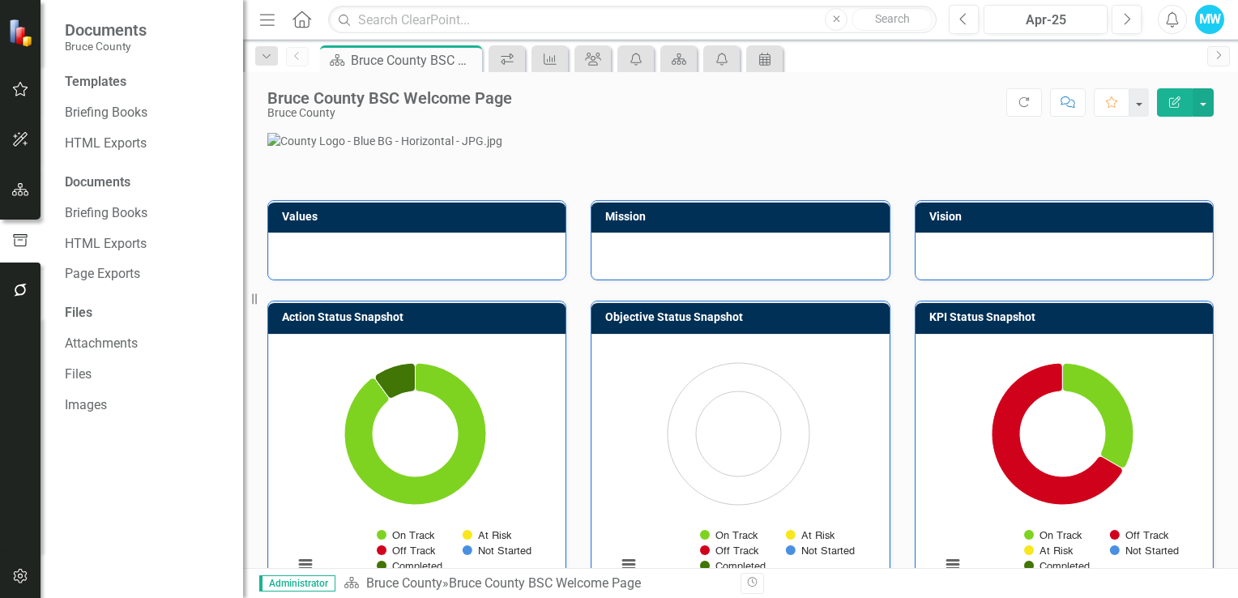
click at [24, 94] on icon "button" at bounding box center [20, 89] width 15 height 15
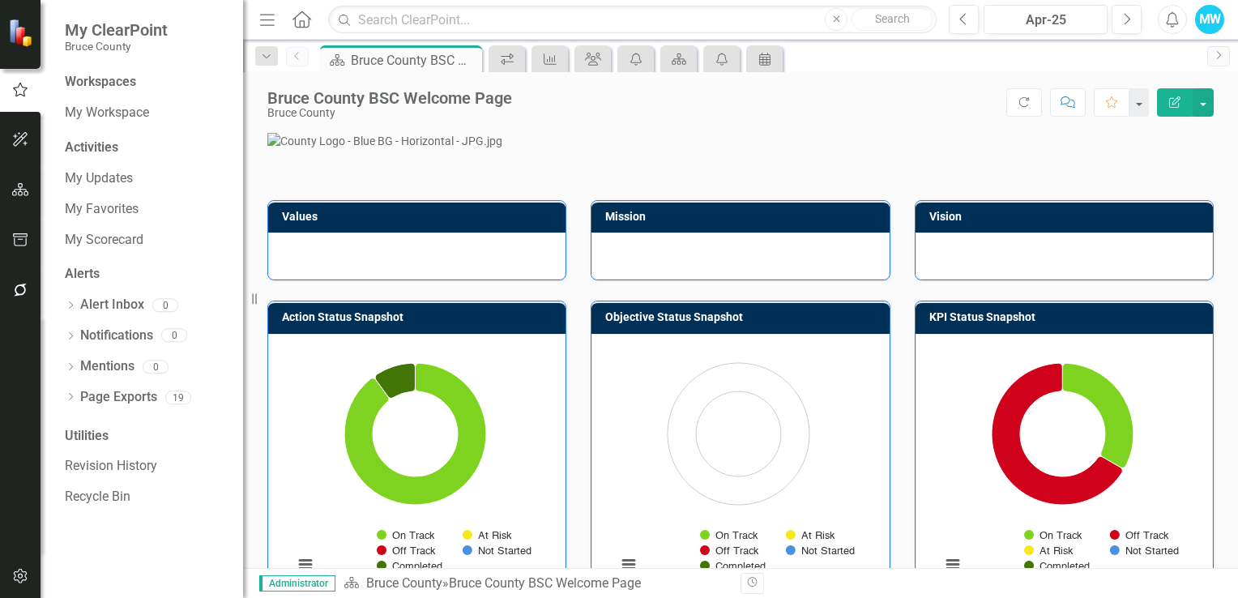
click at [126, 82] on div "Workspaces" at bounding box center [100, 82] width 71 height 19
click at [69, 397] on icon "Dropdown" at bounding box center [70, 398] width 11 height 9
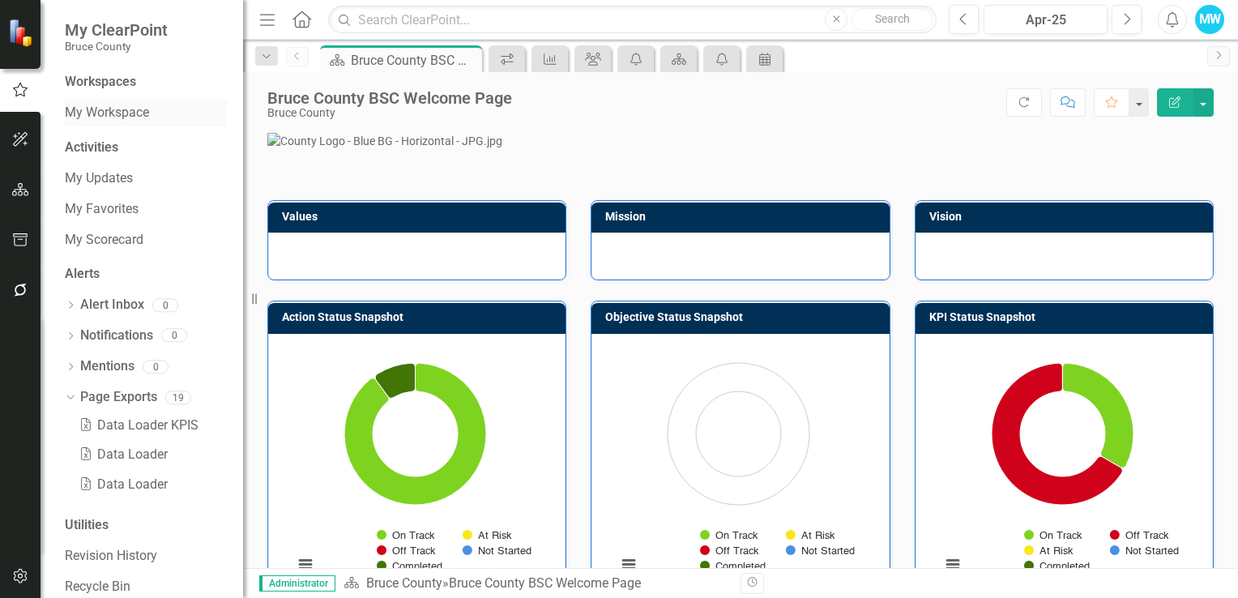
click at [130, 112] on link "My Workspace" at bounding box center [146, 113] width 162 height 19
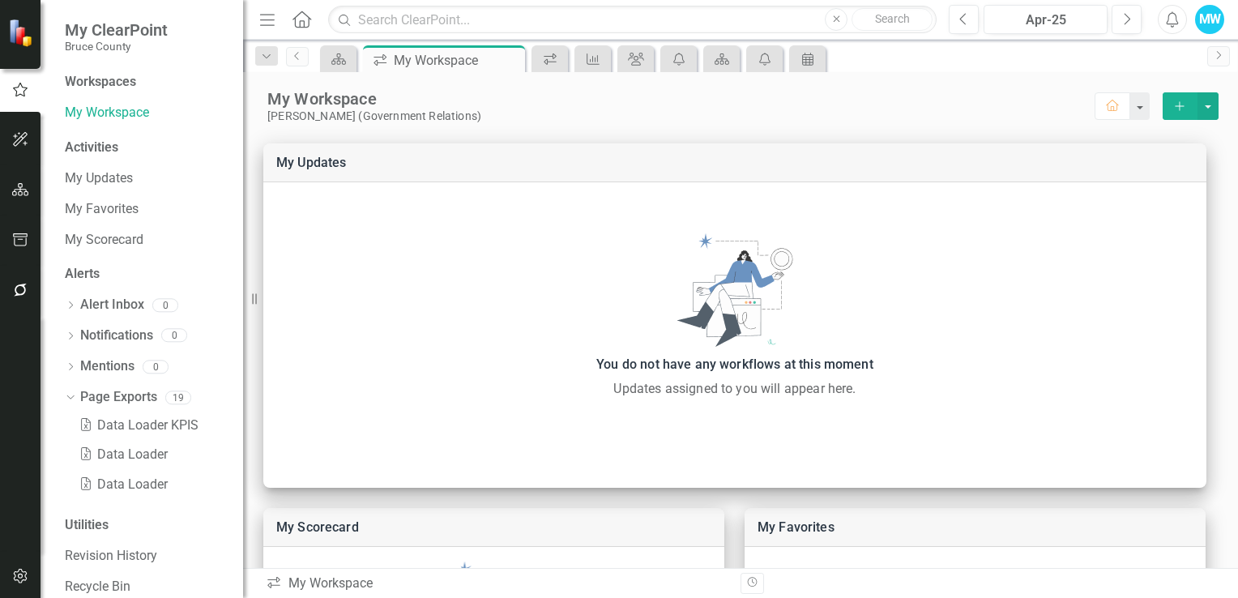
click at [576, 102] on div "My Workspace" at bounding box center [681, 98] width 828 height 21
click at [509, 58] on icon "Close" at bounding box center [510, 59] width 16 height 13
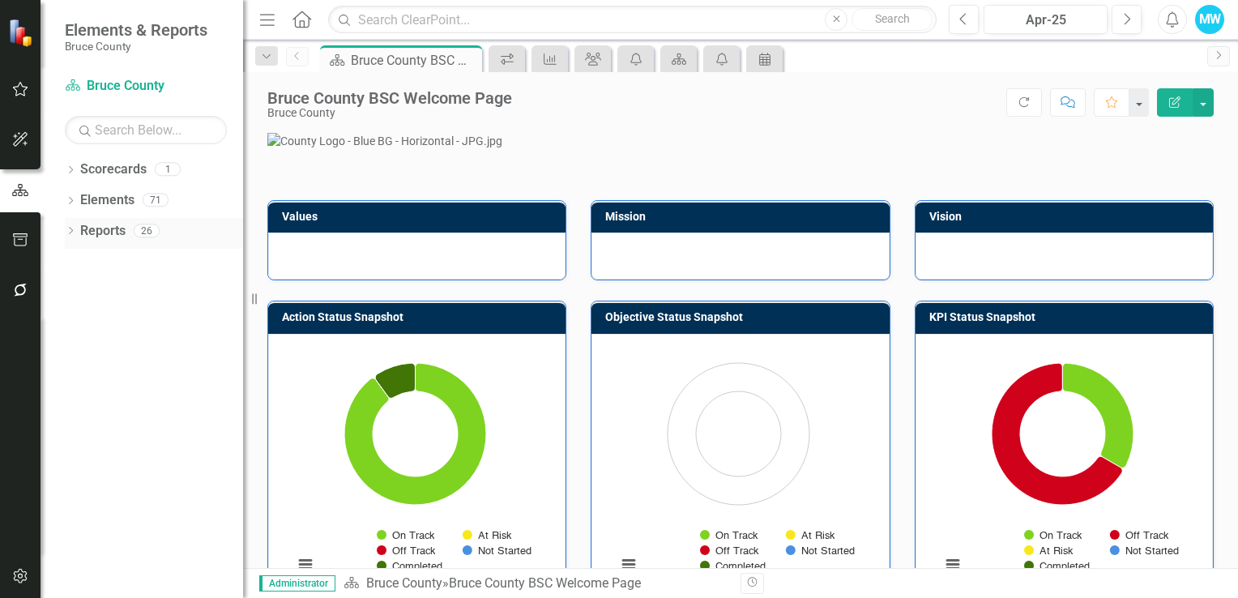
click at [68, 231] on icon "Dropdown" at bounding box center [70, 232] width 11 height 9
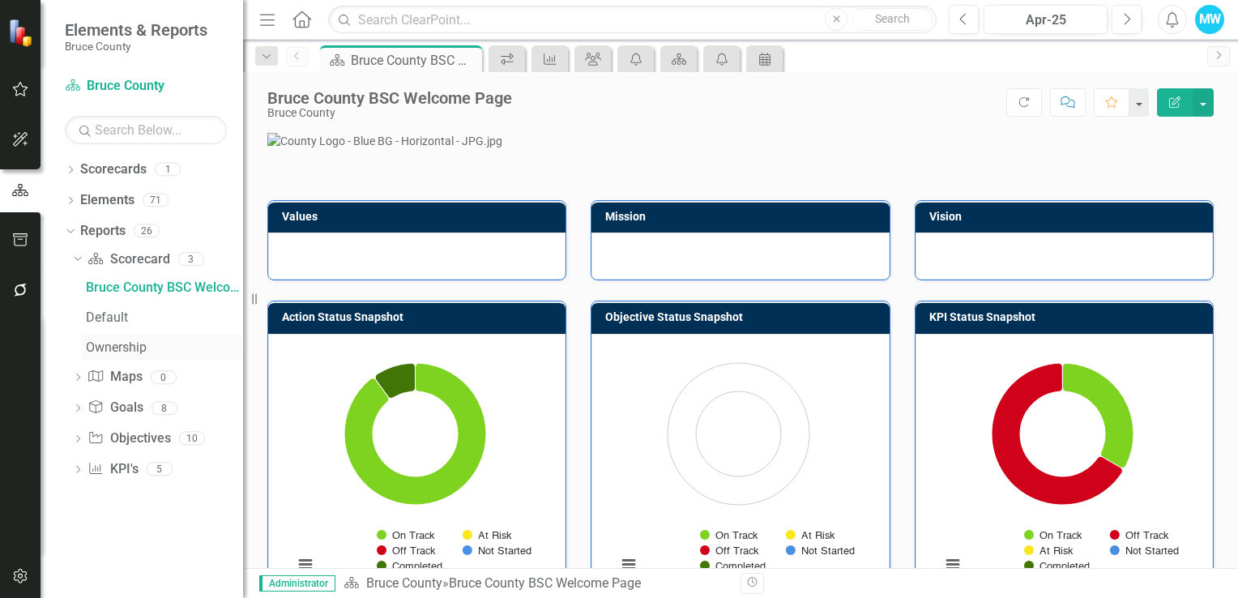
click at [133, 349] on div "Ownership" at bounding box center [164, 347] width 157 height 15
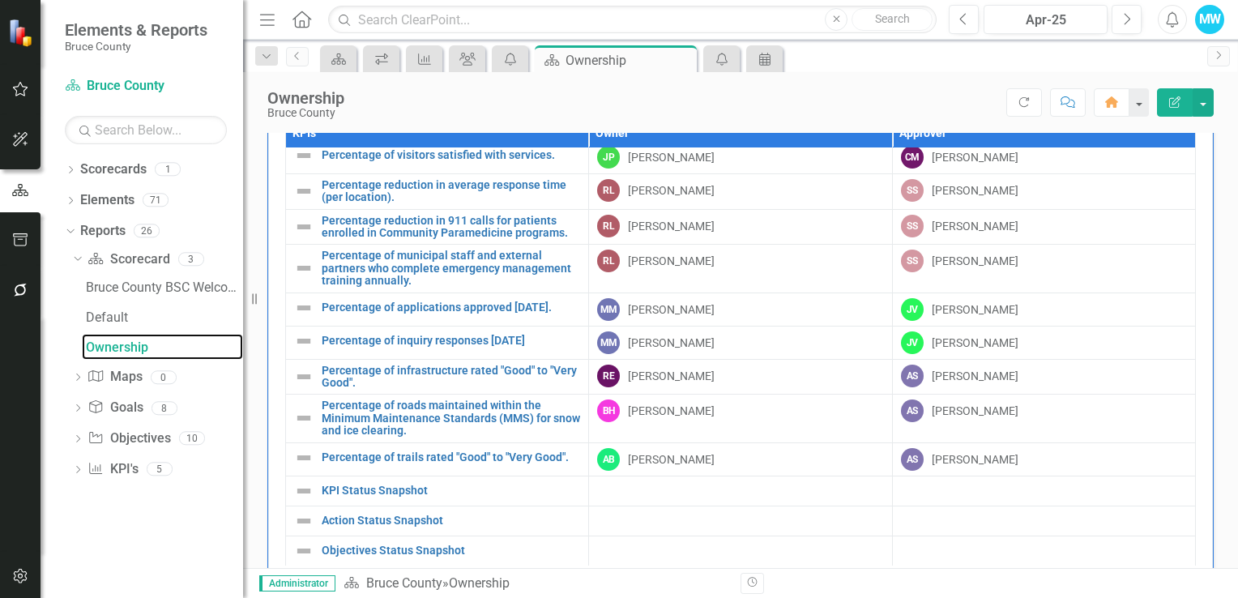
scroll to position [1080, 0]
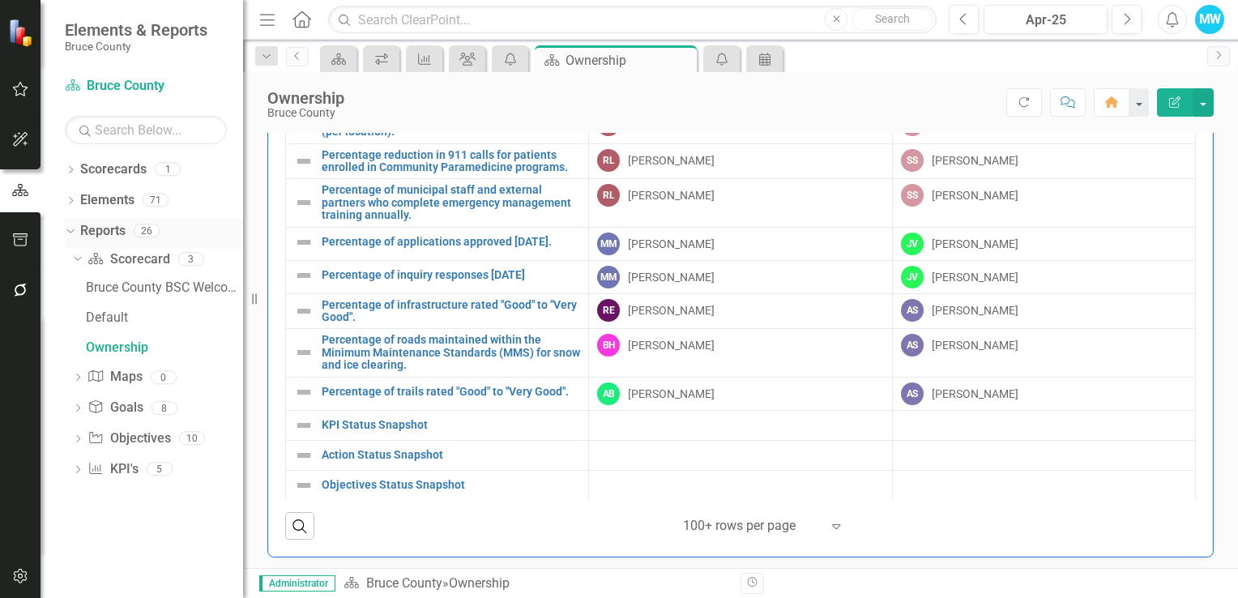
click at [66, 232] on icon "Dropdown" at bounding box center [68, 230] width 9 height 11
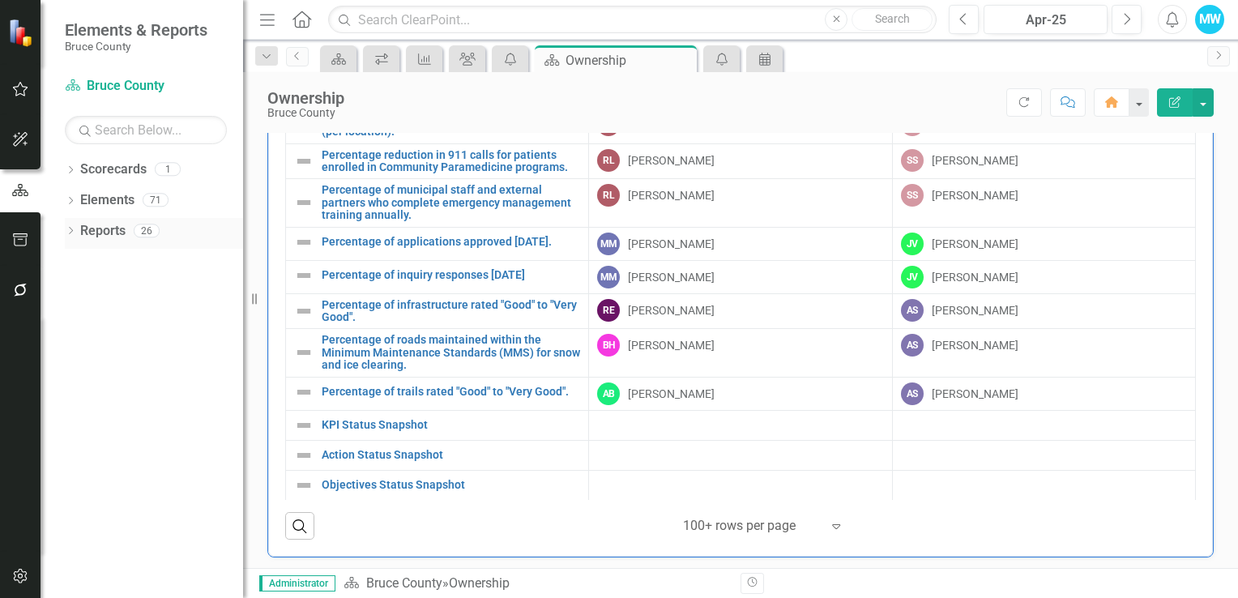
click at [107, 235] on link "Reports" at bounding box center [102, 231] width 45 height 19
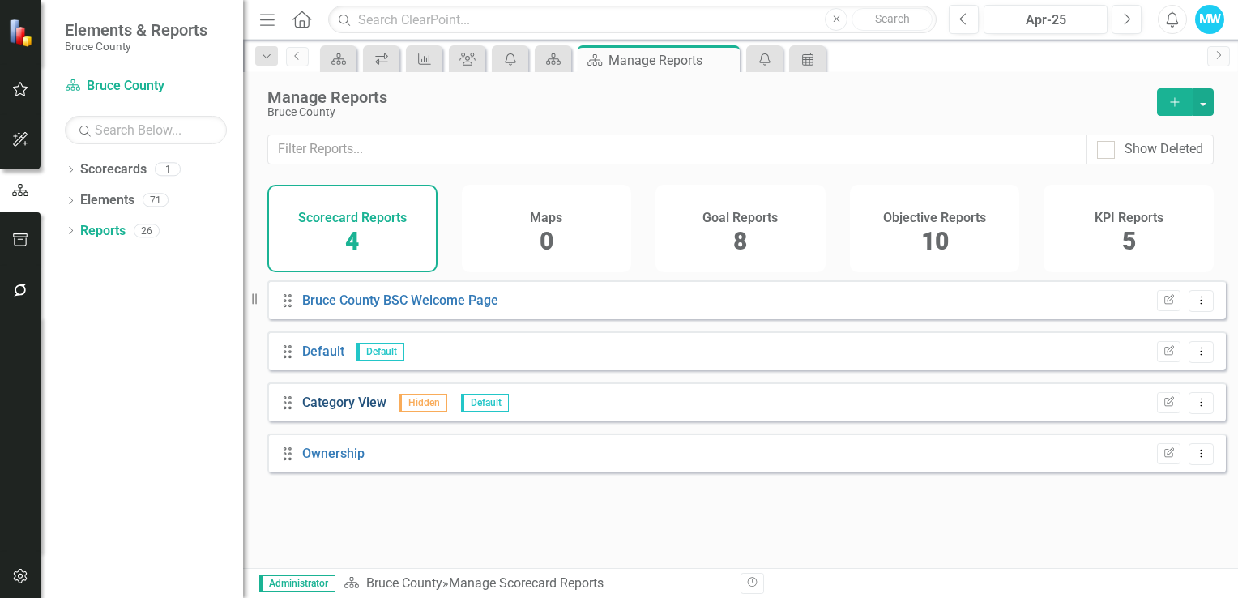
click at [334, 410] on link "Category View" at bounding box center [344, 402] width 84 height 15
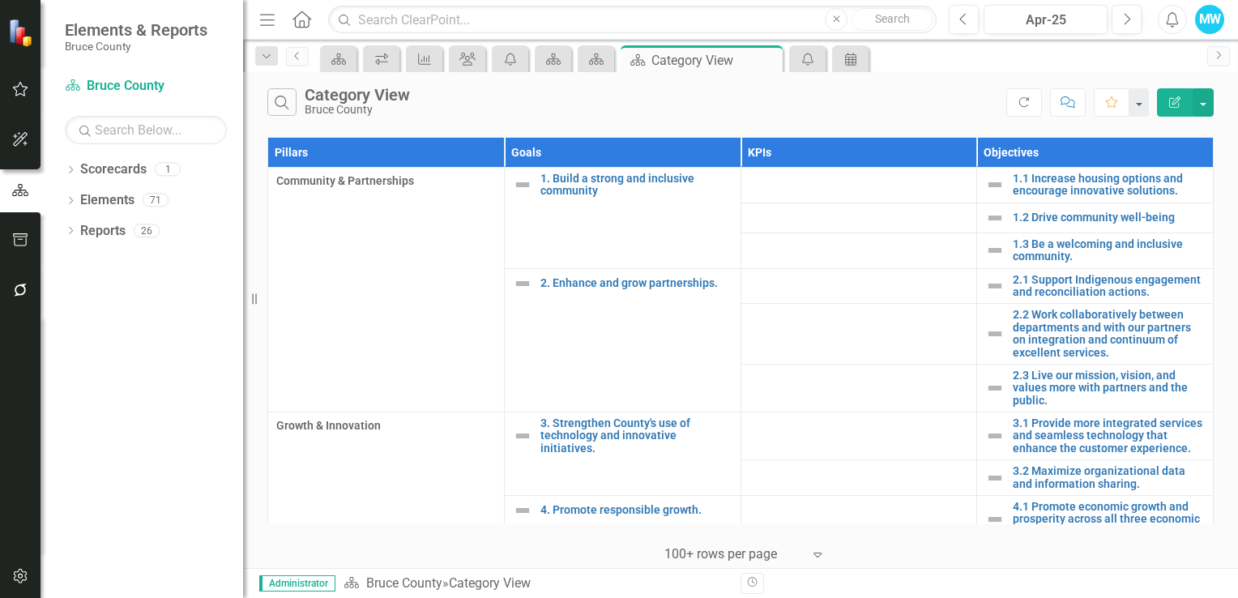
click at [266, 21] on icon "Menu" at bounding box center [267, 19] width 21 height 17
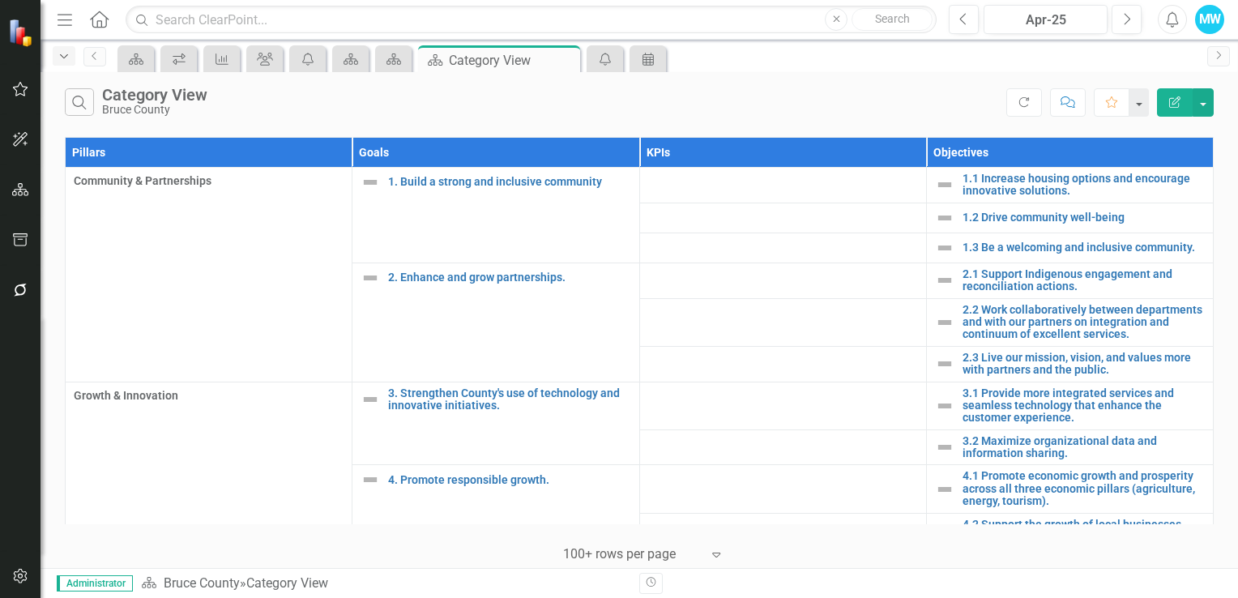
click at [63, 58] on icon "button" at bounding box center [64, 56] width 8 height 4
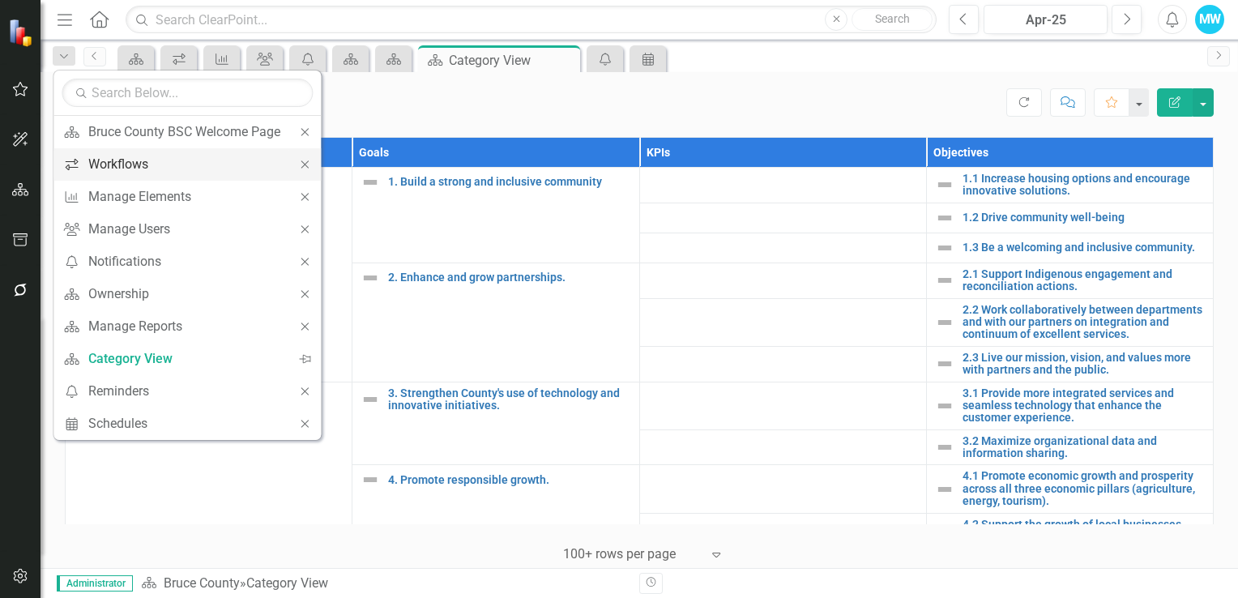
click at [123, 160] on div "Workflows" at bounding box center [184, 164] width 192 height 20
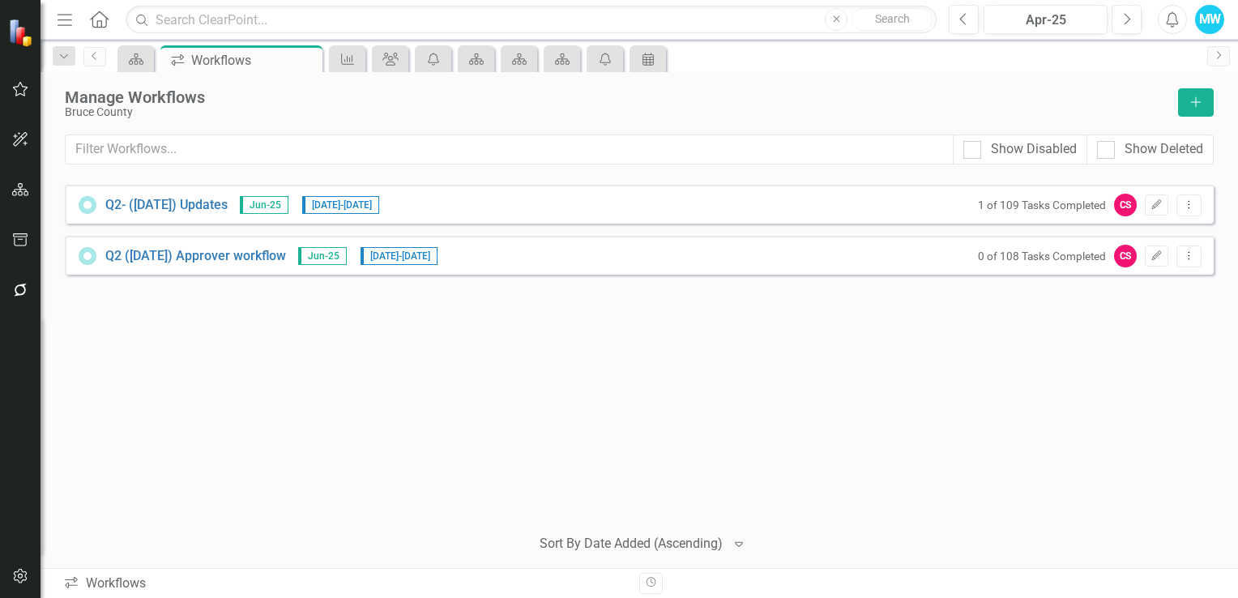
click at [65, 19] on icon "Menu" at bounding box center [64, 19] width 21 height 17
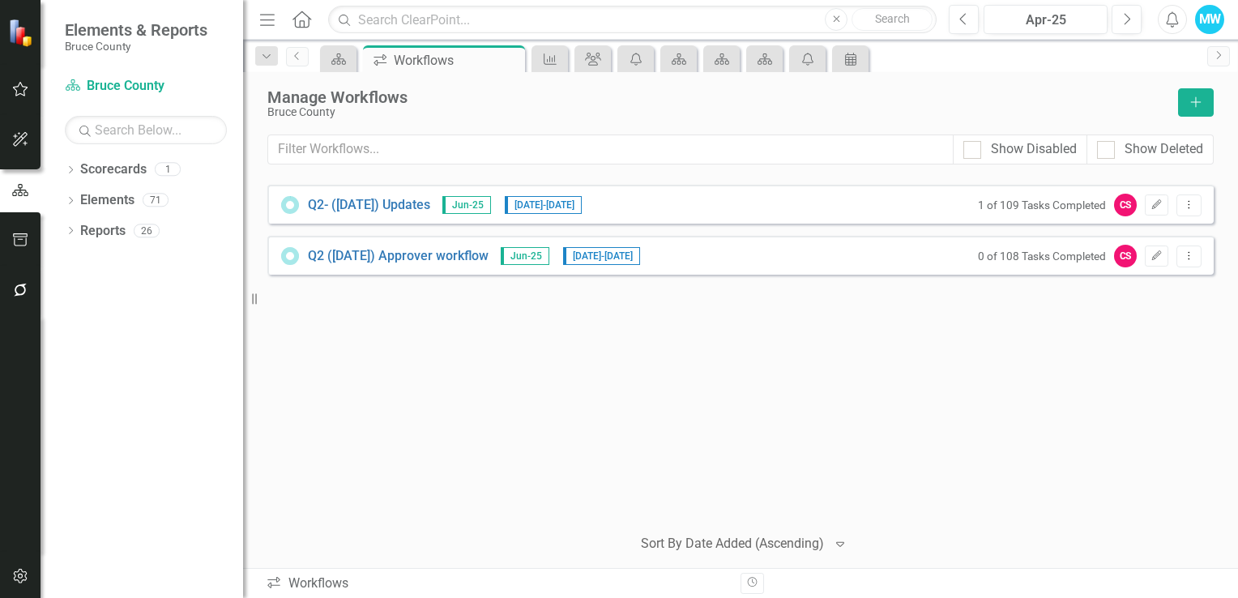
click at [383, 408] on div "Q2- (Jun 25) Updates Jun-25 25/8/25 - 11/9/25 1 of 109 Tasks Completed CS Edit …" at bounding box center [740, 348] width 947 height 327
click at [15, 35] on img at bounding box center [22, 32] width 31 height 31
click at [71, 169] on icon "Dropdown" at bounding box center [70, 171] width 11 height 9
click at [121, 201] on link "Bruce County" at bounding box center [166, 200] width 154 height 19
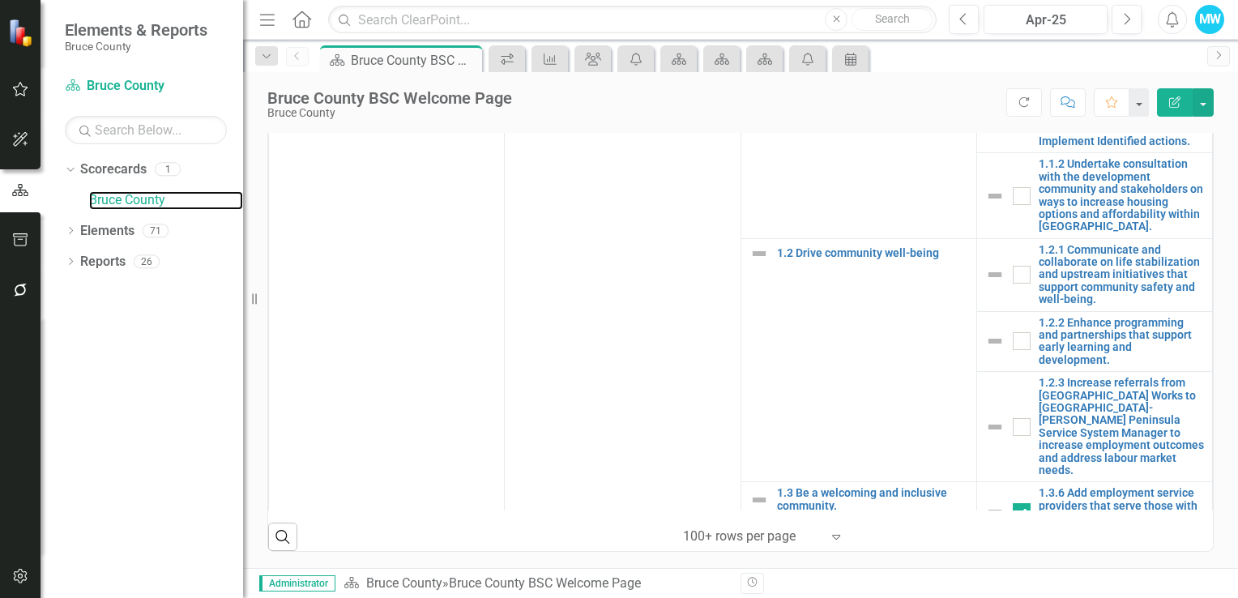
scroll to position [1057, 0]
click at [24, 143] on icon "button" at bounding box center [20, 139] width 15 height 15
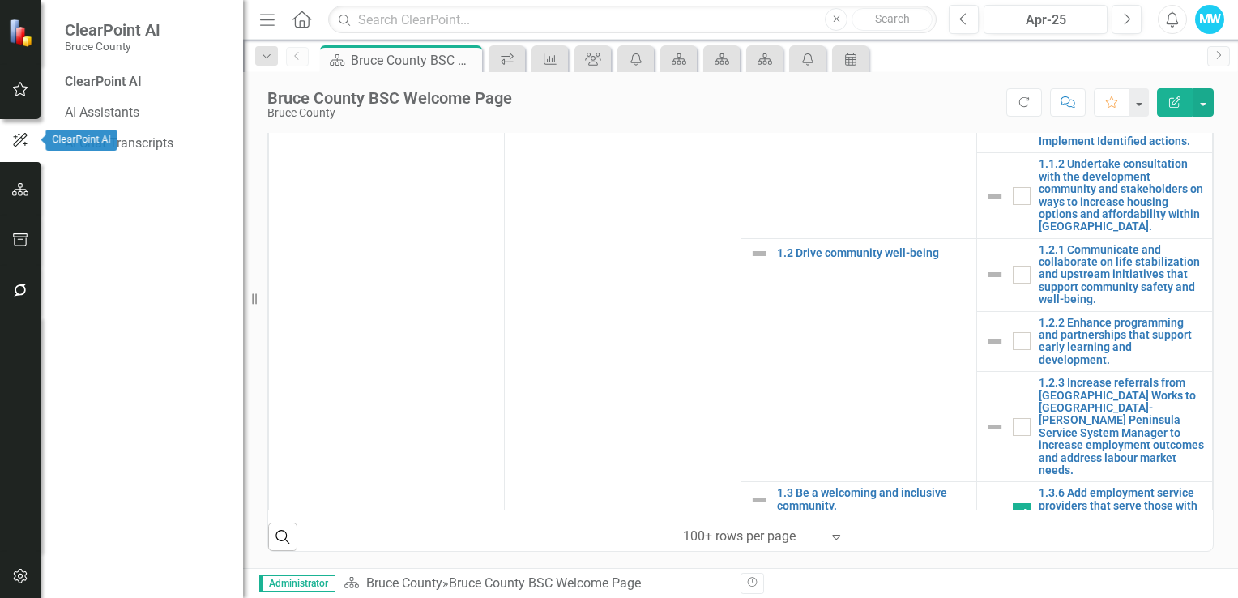
click at [16, 190] on icon "button" at bounding box center [20, 189] width 17 height 13
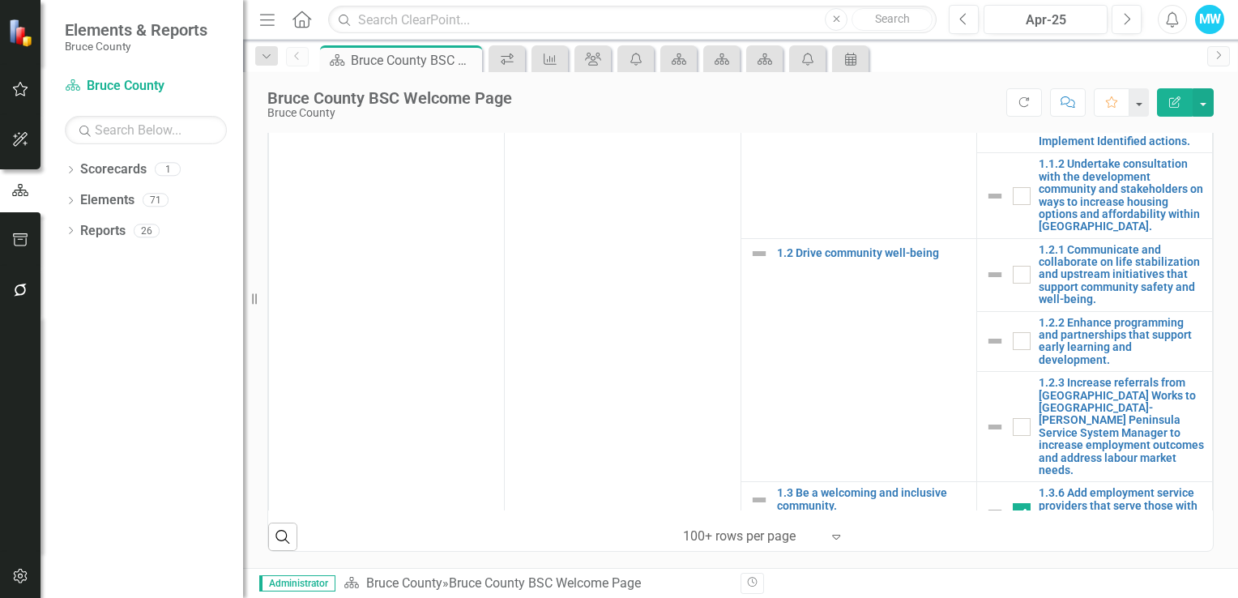
scroll to position [892, 0]
click at [73, 230] on icon "Dropdown" at bounding box center [70, 232] width 11 height 9
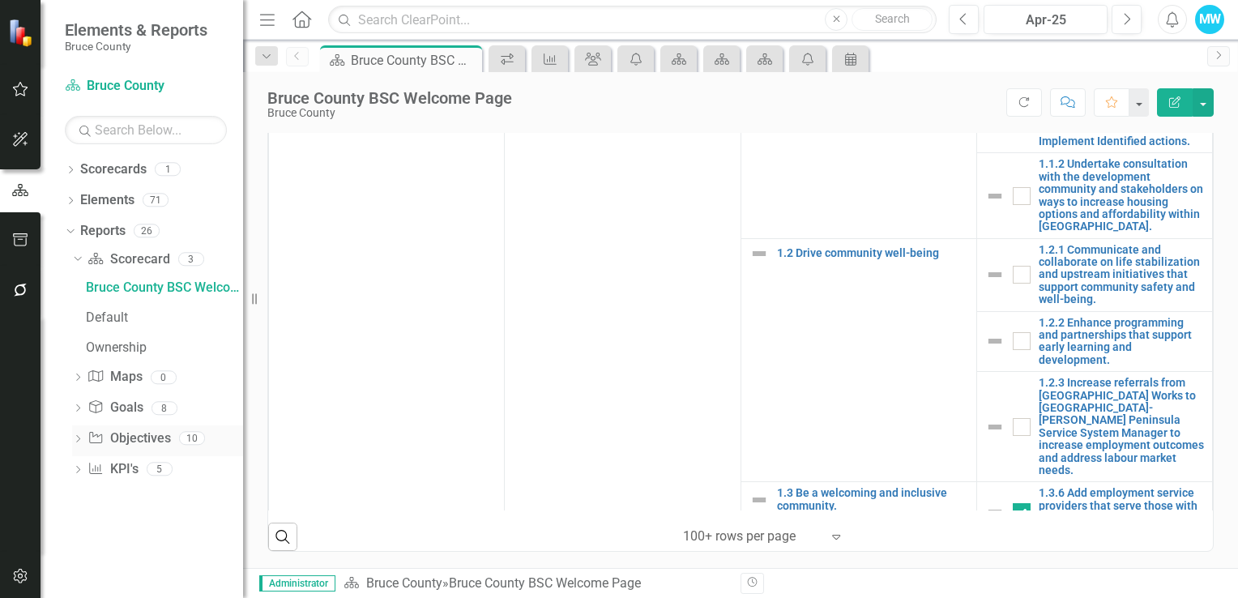
click at [77, 439] on icon "Dropdown" at bounding box center [77, 440] width 11 height 9
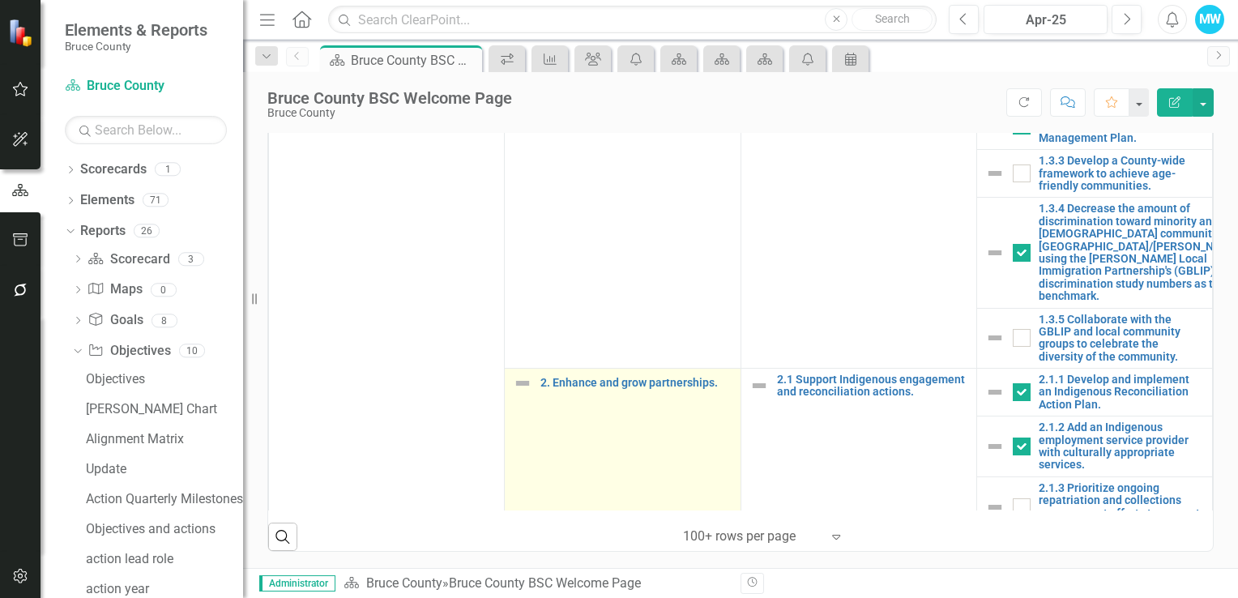
scroll to position [648, 0]
